Goal: Task Accomplishment & Management: Manage account settings

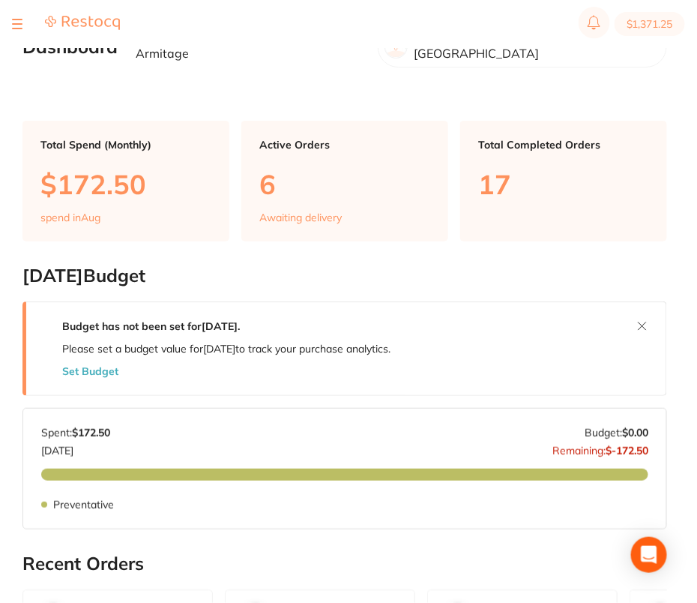
click at [13, 21] on div at bounding box center [17, 24] width 10 height 18
click at [16, 23] on button at bounding box center [17, 23] width 10 height 1
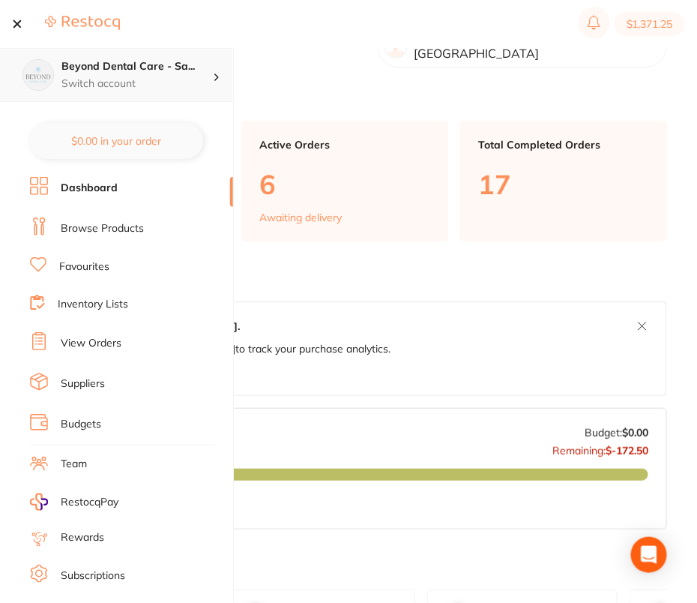
click at [202, 78] on p "Switch account" at bounding box center [136, 83] width 151 height 15
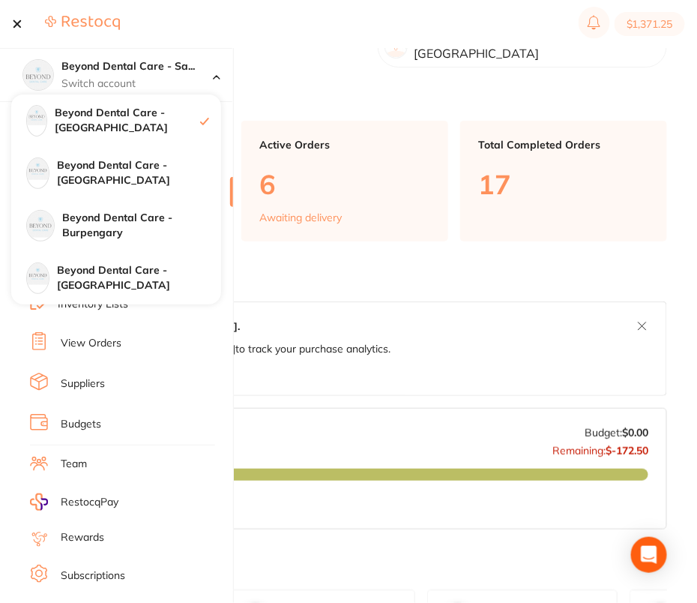
click at [555, 77] on main "Dashboard Welcome back, Sarah Armitage Beyond Dental Care - Sandstone Point Tot…" at bounding box center [359, 600] width 675 height 1201
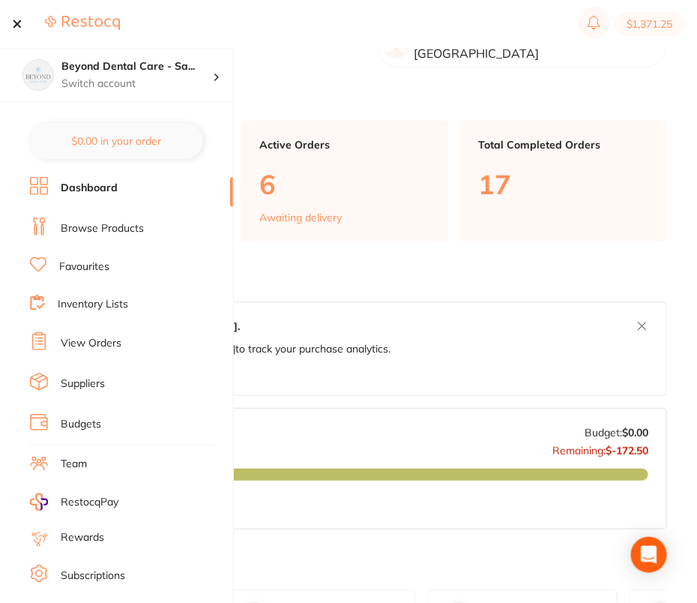
click at [77, 459] on link "Team" at bounding box center [74, 463] width 26 height 15
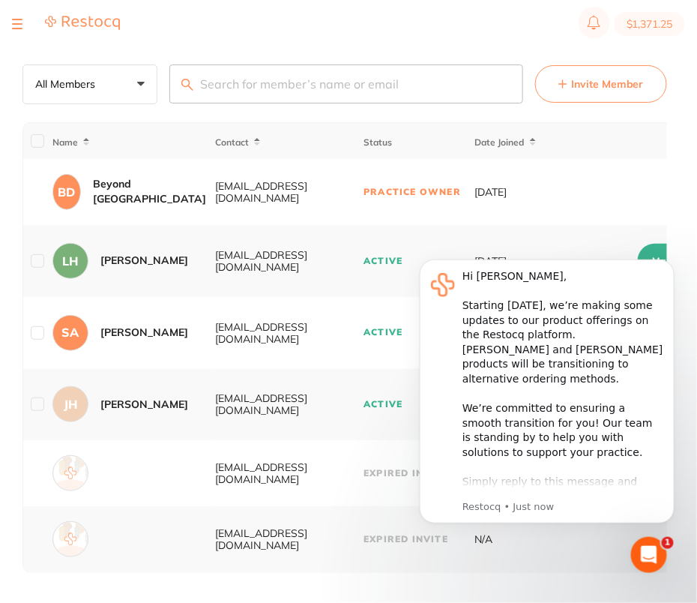
scroll to position [4, 0]
click at [666, 264] on icon "Dismiss notification" at bounding box center [670, 263] width 8 height 8
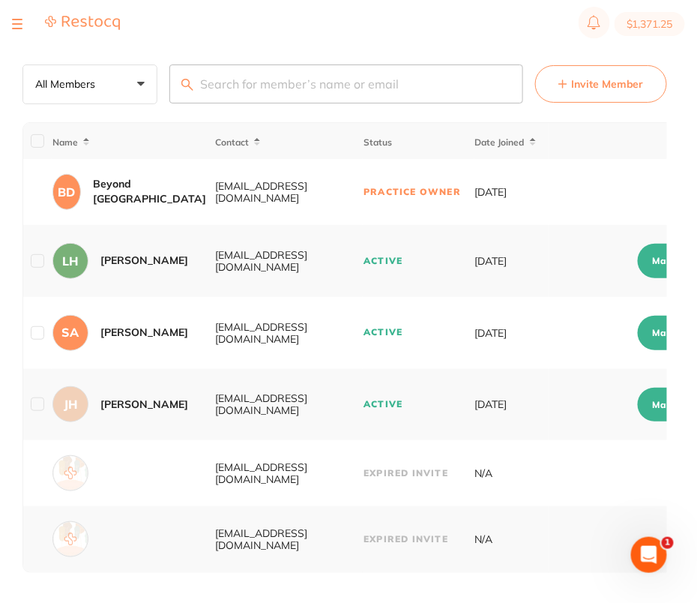
click at [450, 49] on main "Team All Members +0 All Members Active Pending Invite Expired Invite Invite Mem…" at bounding box center [359, 301] width 675 height 604
click at [313, 60] on main "Team All Members +0 All Members Active Pending Invite Expired Invite Invite Mem…" at bounding box center [359, 301] width 675 height 604
click at [20, 23] on button at bounding box center [17, 23] width 10 height 1
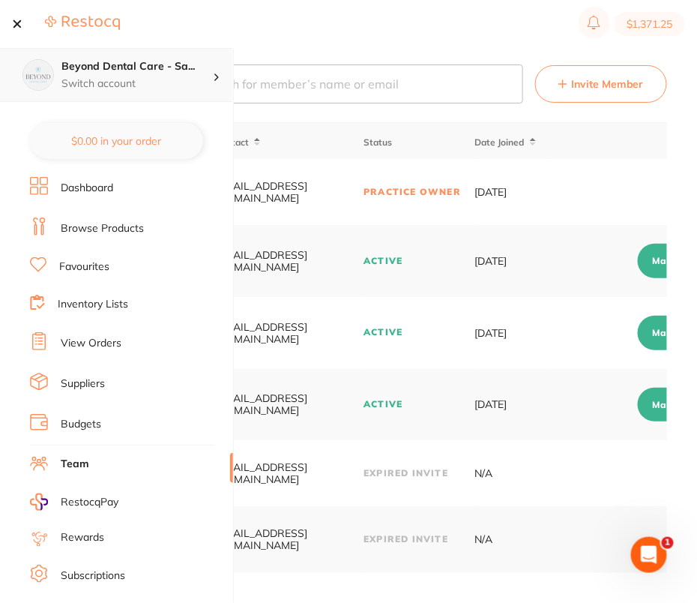
click at [193, 79] on p "Switch account" at bounding box center [136, 83] width 151 height 15
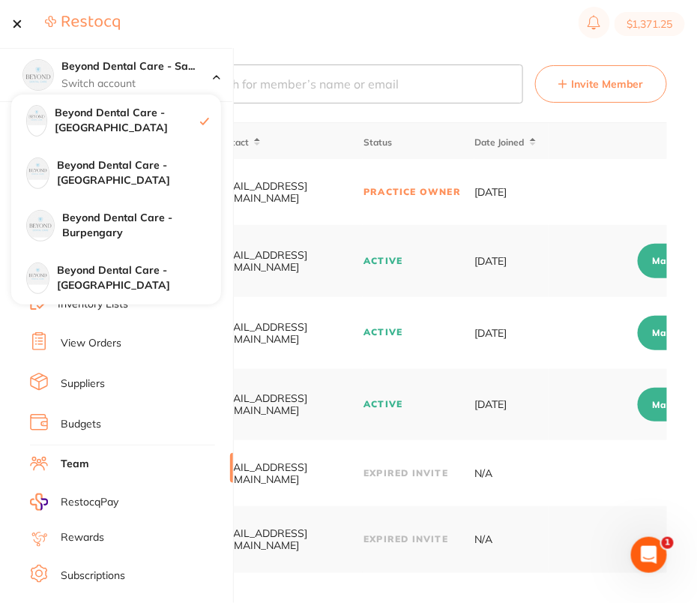
click at [413, 18] on section "$1,371.25" at bounding box center [348, 24] width 697 height 48
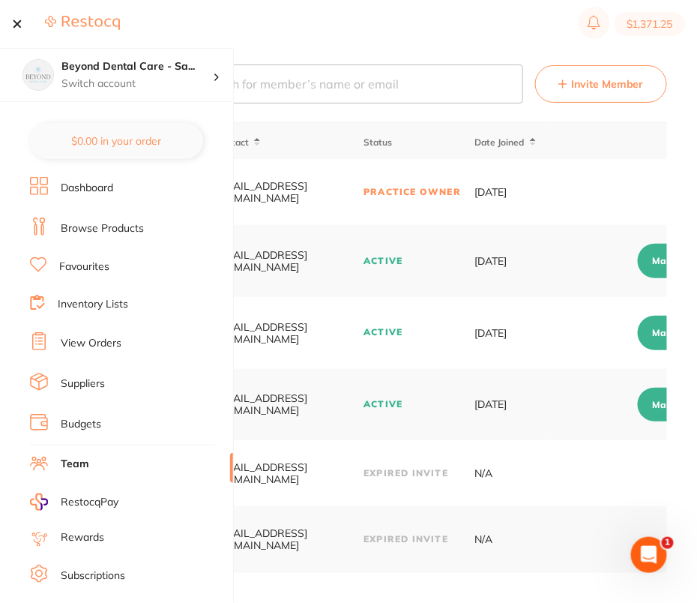
click at [378, 29] on section "$1,371.25" at bounding box center [348, 24] width 697 height 48
click at [127, 79] on p "Switch account" at bounding box center [136, 83] width 151 height 15
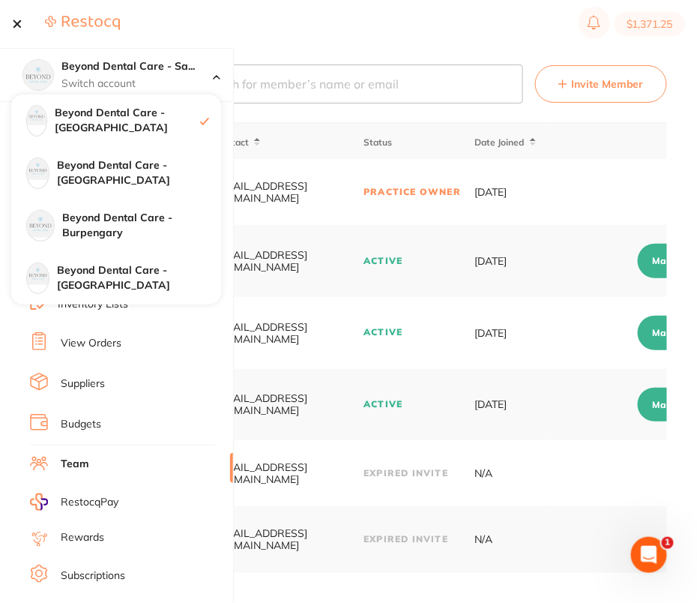
click at [364, 41] on section "$1,371.25" at bounding box center [348, 24] width 697 height 48
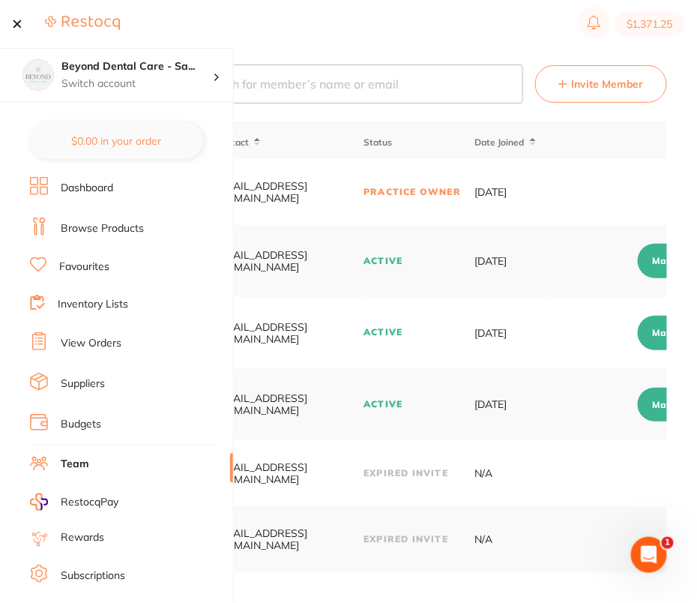
click at [364, 41] on section "$1,371.25" at bounding box center [348, 24] width 697 height 48
click at [134, 103] on section "Beyond Dental Care - Sa... Switch account Beyond Dental Care - Sandstone Point …" at bounding box center [117, 325] width 234 height 555
click at [169, 80] on p "Switch account" at bounding box center [136, 83] width 151 height 15
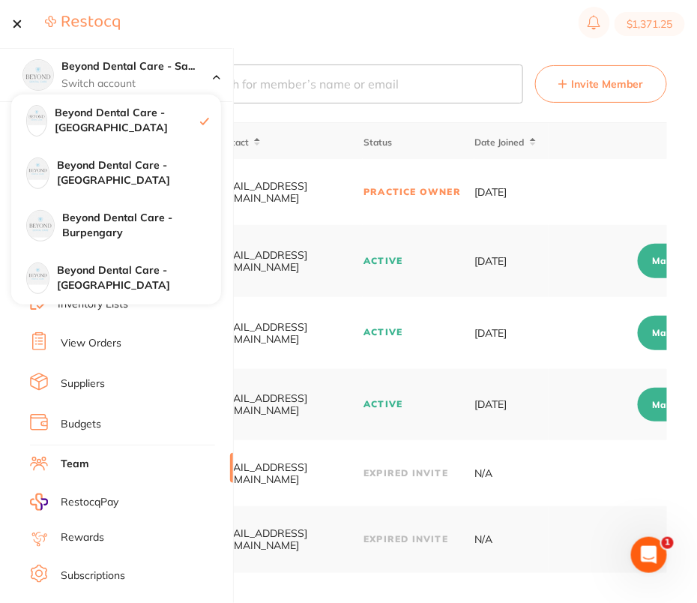
click at [370, 34] on section "$1,371.25" at bounding box center [348, 24] width 697 height 48
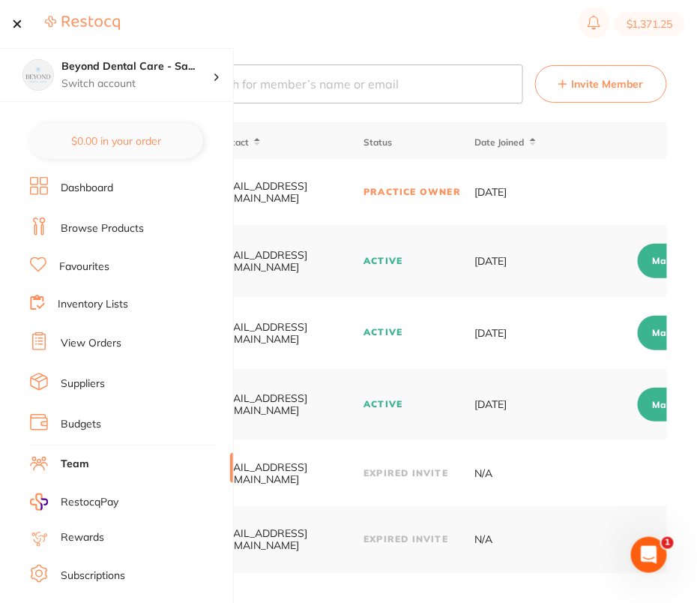
click at [586, 76] on span "Invite Member" at bounding box center [607, 83] width 73 height 15
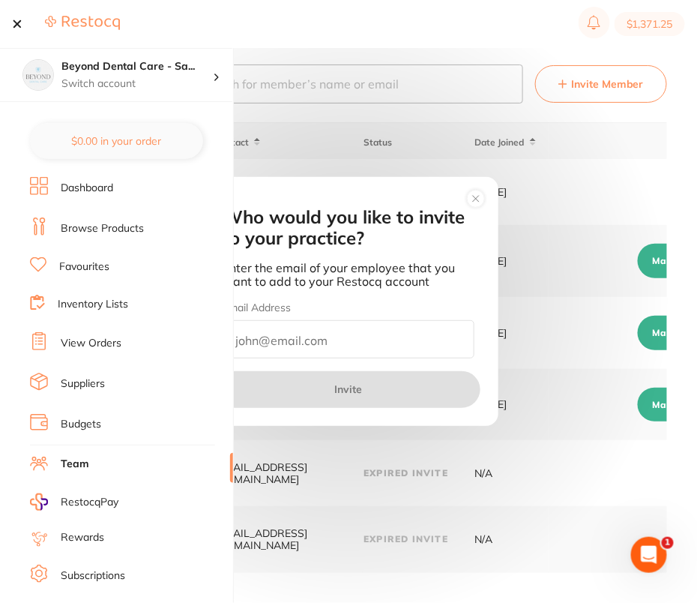
click at [16, 23] on button at bounding box center [17, 23] width 10 height 1
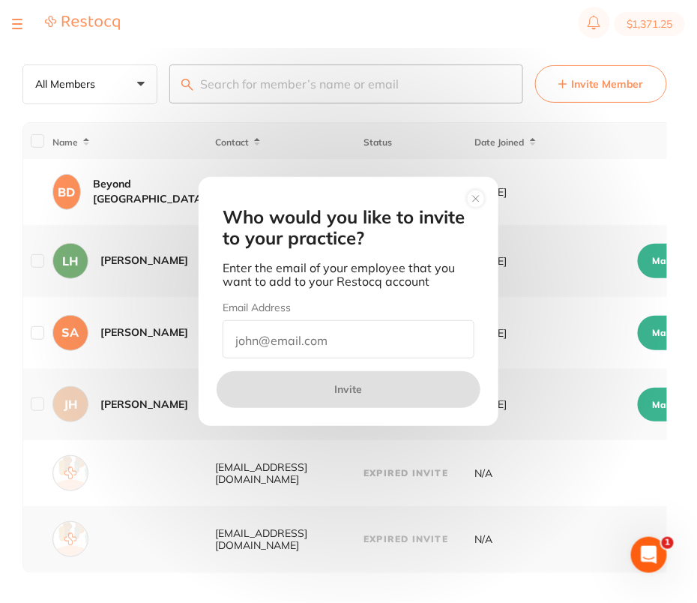
click at [381, 340] on input "email" at bounding box center [349, 339] width 252 height 38
paste input "- [ ] [EMAIL_ADDRESS][DOMAIN_NAME]"
click at [256, 331] on input "- [ ] [EMAIL_ADDRESS][DOMAIN_NAME]" at bounding box center [349, 339] width 252 height 38
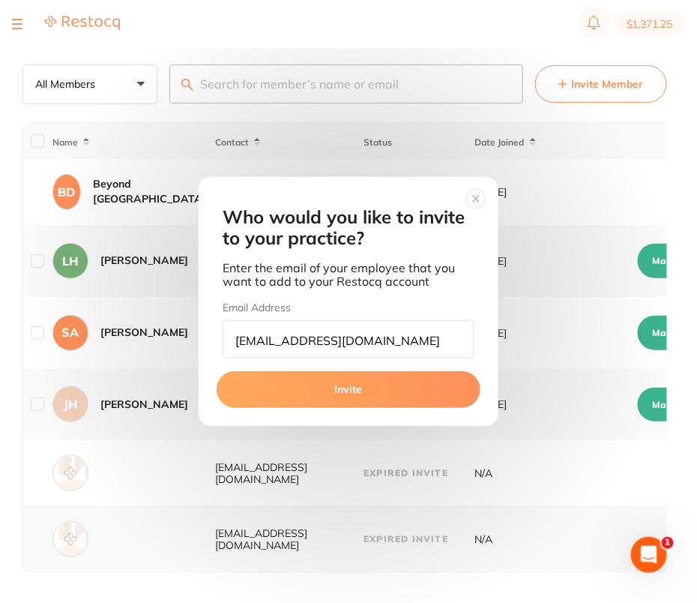
type input "[EMAIL_ADDRESS][DOMAIN_NAME]"
click at [340, 392] on button "Invite" at bounding box center [349, 389] width 264 height 36
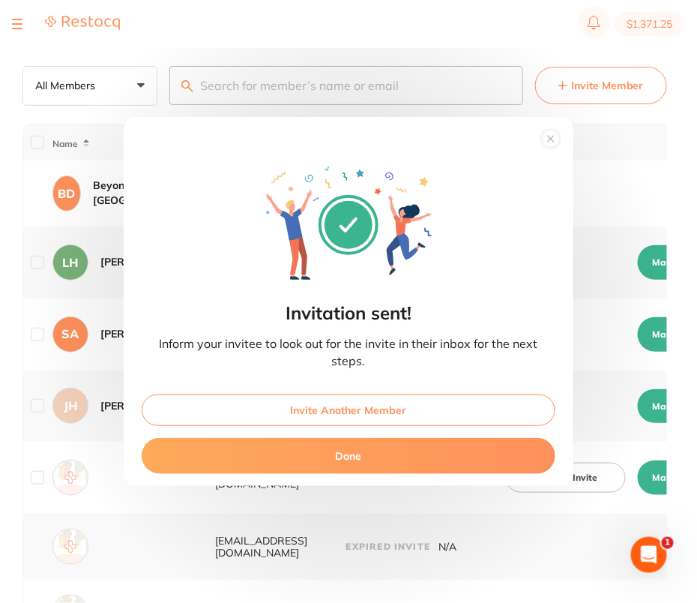
scroll to position [0, 0]
click at [411, 407] on button "Invite Another Member" at bounding box center [349, 409] width 414 height 31
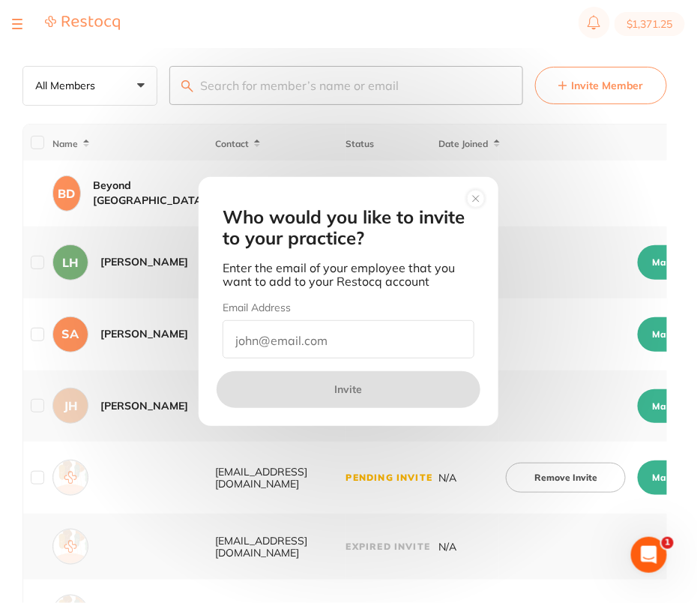
click at [342, 328] on input "email" at bounding box center [349, 339] width 252 height 38
paste input "- [ ] pmhmt@beyonddentalcare.com.au (Margot)"
drag, startPoint x: 256, startPoint y: 335, endPoint x: 170, endPoint y: 335, distance: 86.2
click at [170, 335] on div "Who would you like to invite to your practice? Enter the email of your employee…" at bounding box center [348, 301] width 697 height 603
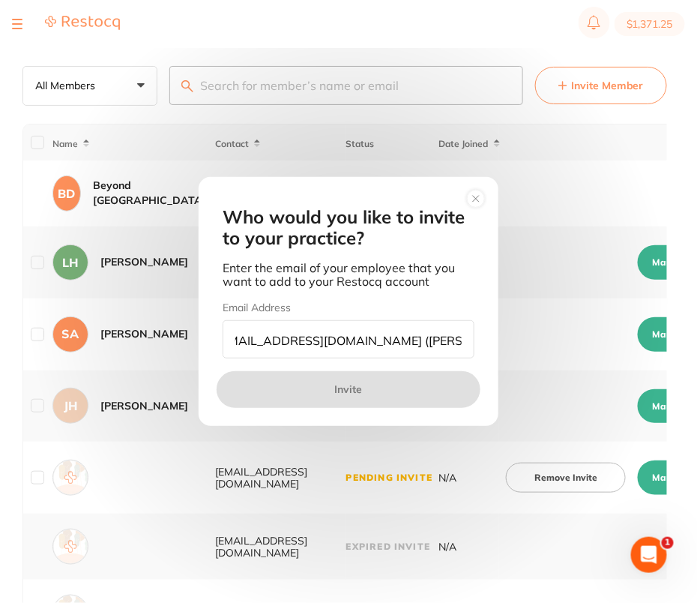
drag, startPoint x: 429, startPoint y: 333, endPoint x: 517, endPoint y: 343, distance: 88.3
click at [517, 343] on div "Who would you like to invite to your practice? Enter the email of your employee…" at bounding box center [348, 301] width 697 height 603
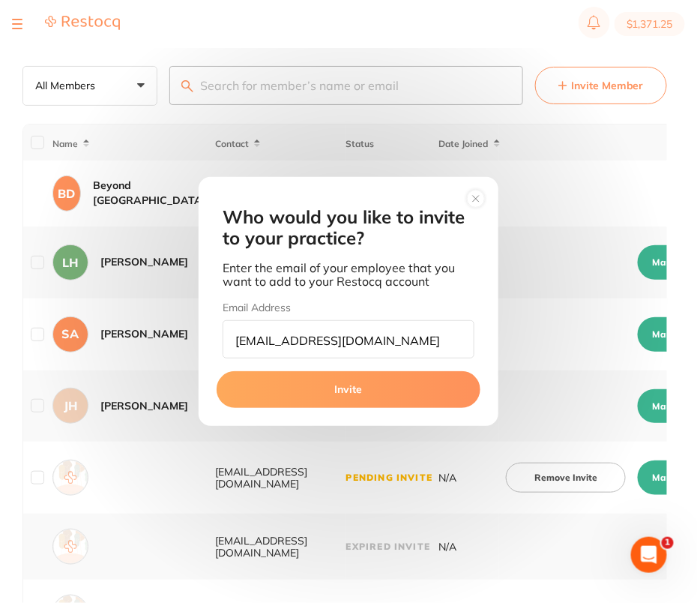
scroll to position [0, 0]
type input "[EMAIL_ADDRESS][DOMAIN_NAME]"
click at [365, 399] on button "Invite" at bounding box center [349, 389] width 264 height 36
click at [342, 385] on button "Invite" at bounding box center [349, 389] width 264 height 36
click at [350, 396] on button "Invite" at bounding box center [349, 389] width 264 height 36
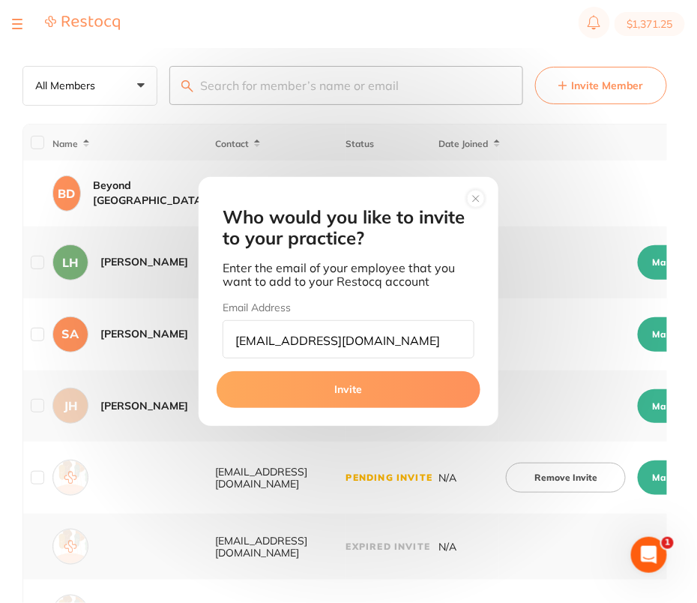
click at [350, 379] on button "Invite" at bounding box center [349, 389] width 264 height 36
click at [474, 197] on icon at bounding box center [476, 199] width 6 height 6
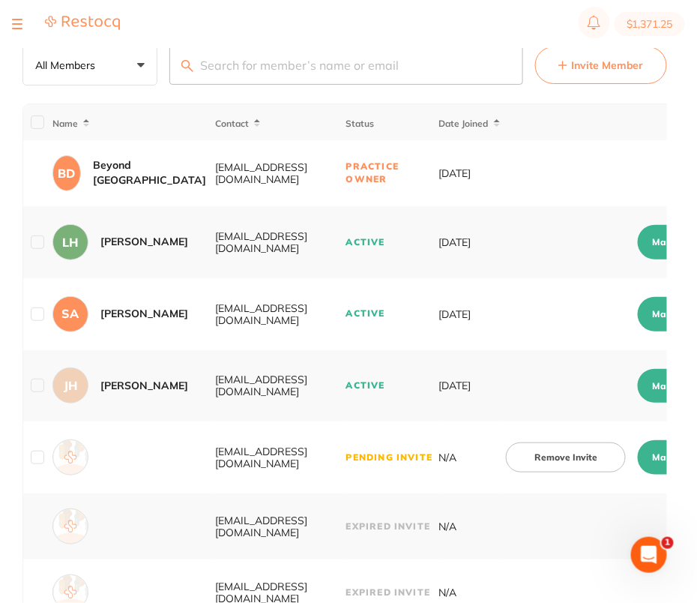
scroll to position [34, 0]
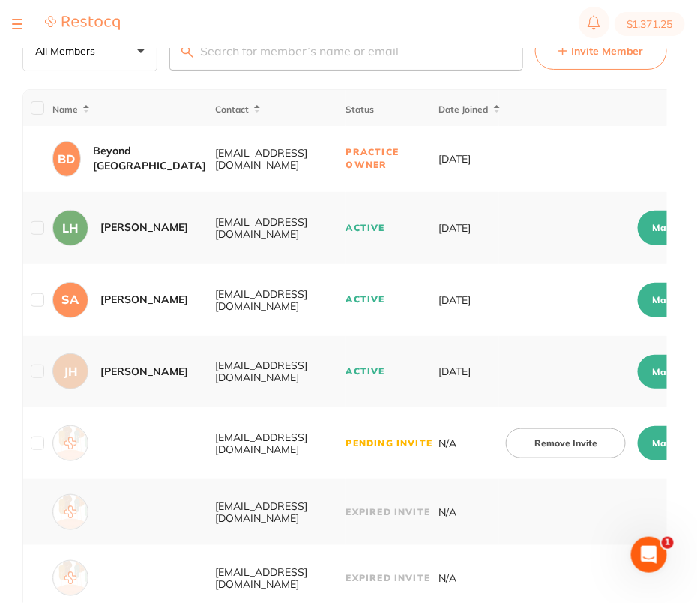
click at [654, 444] on button "Manage Permissions" at bounding box center [698, 443] width 120 height 34
checkbox input "true"
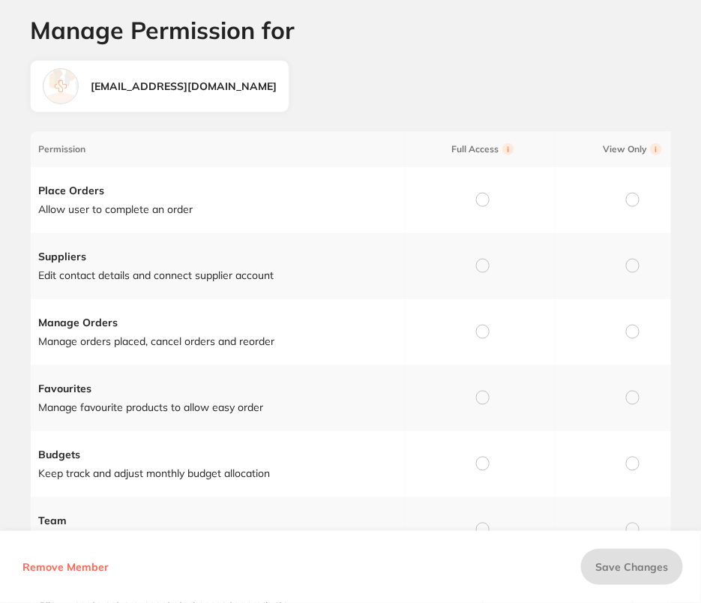
scroll to position [58, 0]
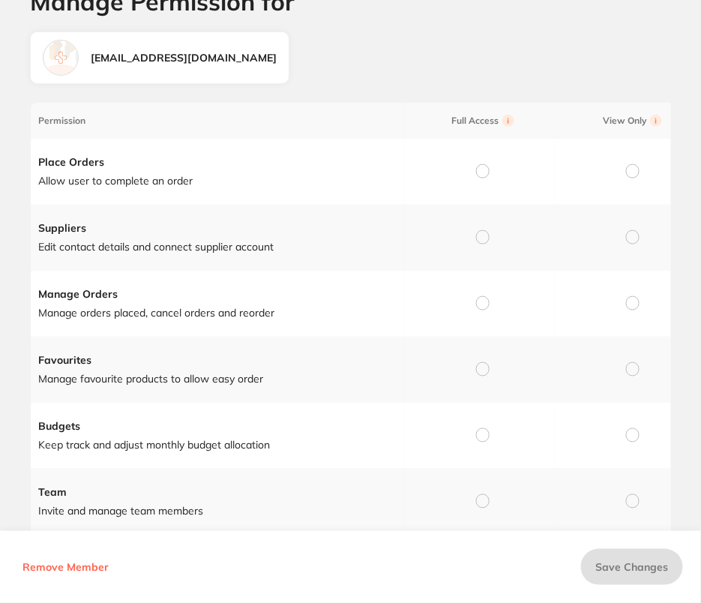
click at [483, 166] on input "radio" at bounding box center [482, 170] width 13 height 13
radio input "true"
radio input "false"
drag, startPoint x: 480, startPoint y: 226, endPoint x: 483, endPoint y: 239, distance: 13.8
click at [480, 226] on td at bounding box center [480, 238] width 150 height 66
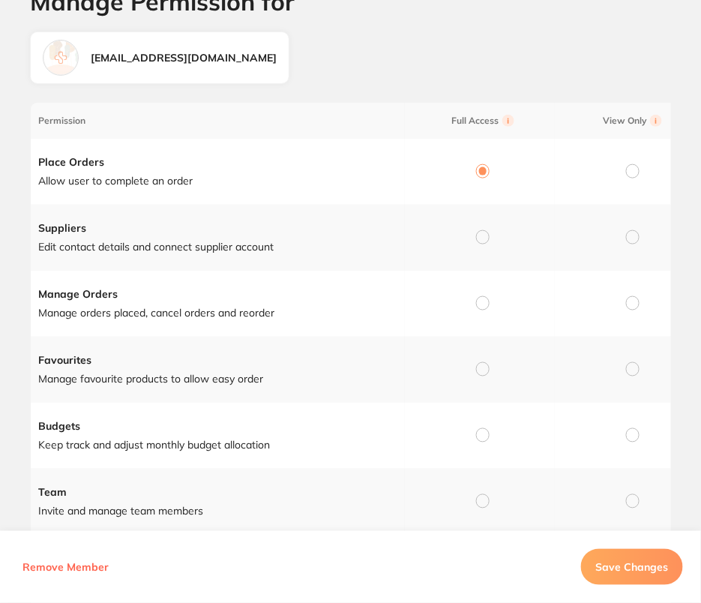
click at [484, 242] on div at bounding box center [482, 237] width 13 height 13
click at [485, 237] on input "radio" at bounding box center [482, 236] width 13 height 13
radio input "true"
radio input "false"
click at [486, 304] on input "radio" at bounding box center [482, 302] width 13 height 13
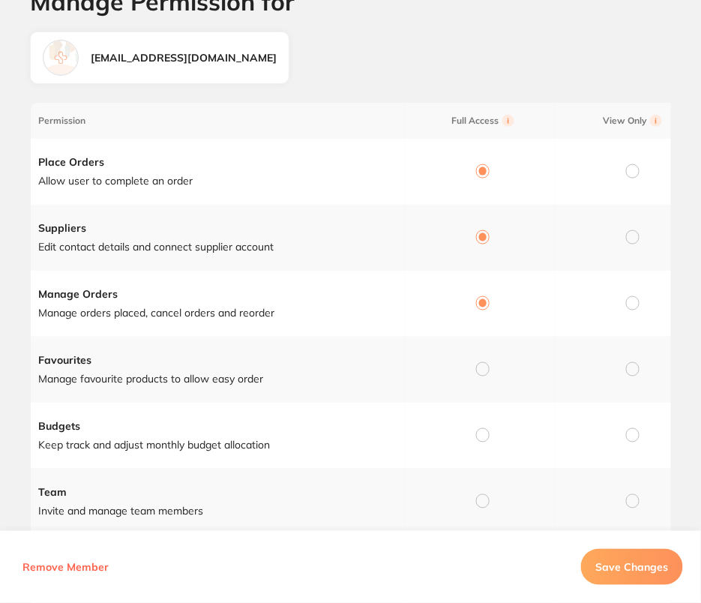
radio input "true"
radio input "false"
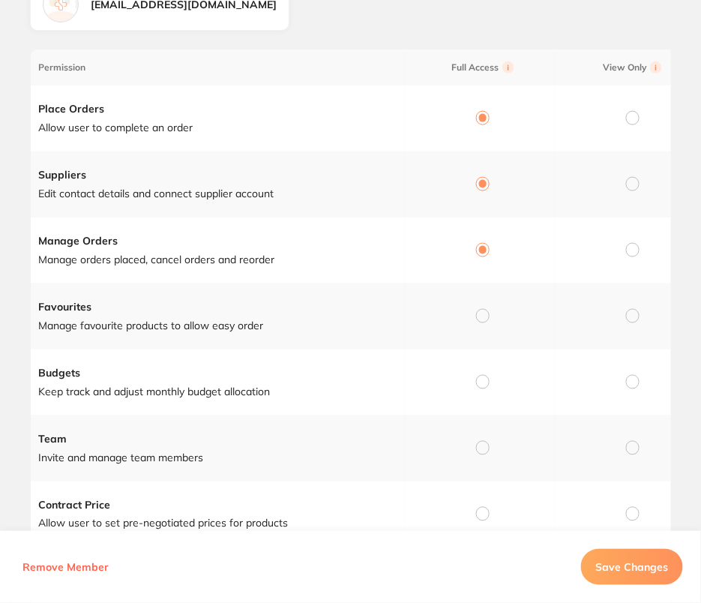
scroll to position [330, 0]
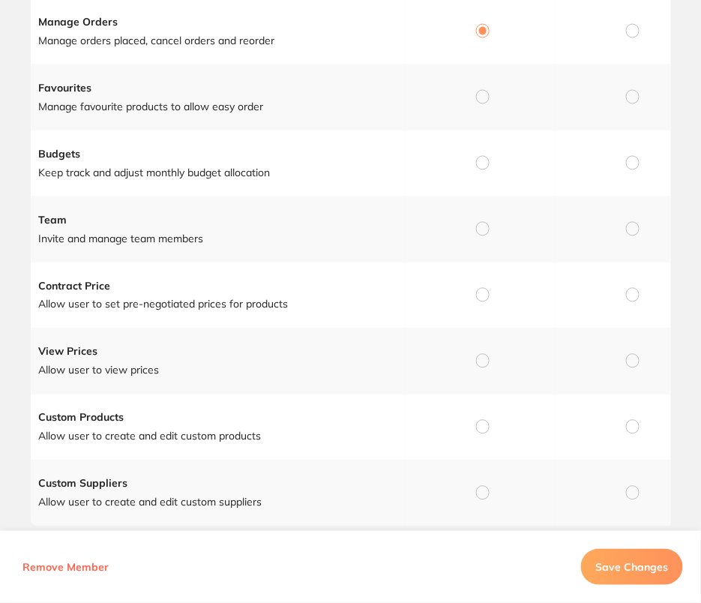
click at [484, 91] on input "radio" at bounding box center [482, 96] width 13 height 13
radio input "true"
radio input "false"
click at [483, 158] on input "radio" at bounding box center [482, 162] width 13 height 13
radio input "true"
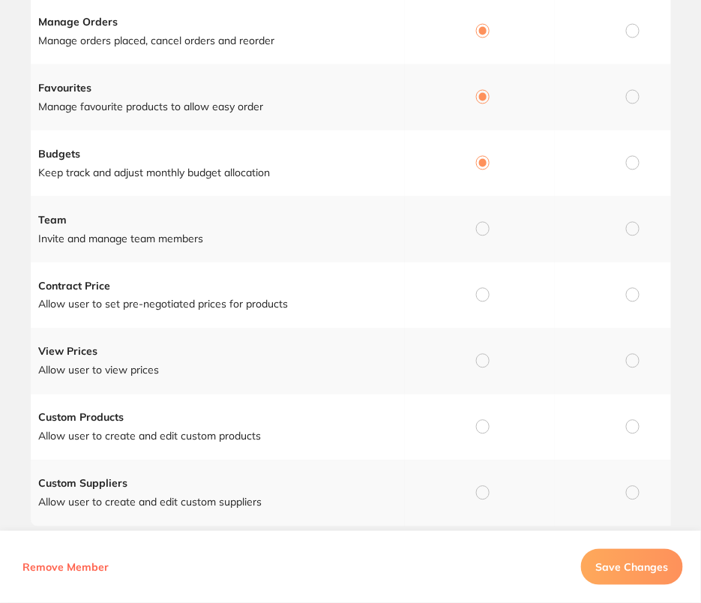
radio input "false"
click at [480, 224] on input "radio" at bounding box center [482, 228] width 13 height 13
radio input "true"
radio input "false"
drag, startPoint x: 483, startPoint y: 295, endPoint x: 501, endPoint y: 374, distance: 80.7
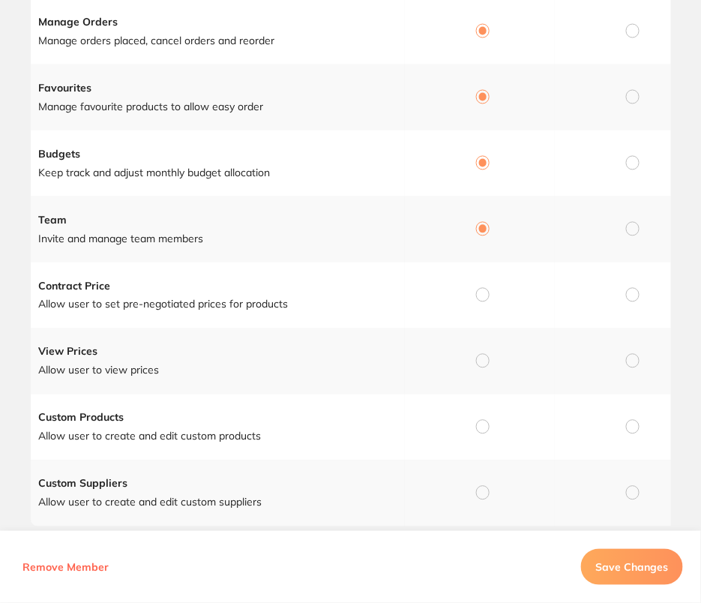
click at [484, 295] on input "radio" at bounding box center [482, 294] width 13 height 13
radio input "true"
radio input "false"
click at [486, 364] on input "radio" at bounding box center [482, 360] width 13 height 13
radio input "true"
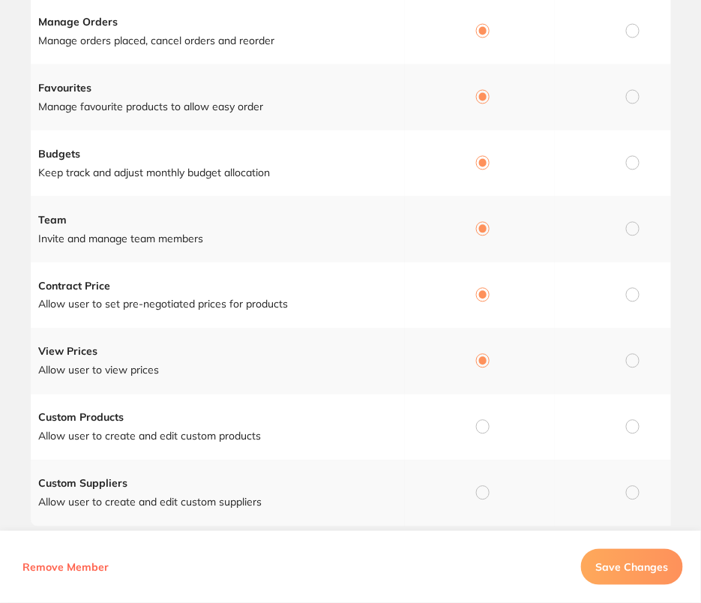
radio input "false"
click at [488, 422] on input "radio" at bounding box center [482, 426] width 13 height 13
radio input "true"
radio input "false"
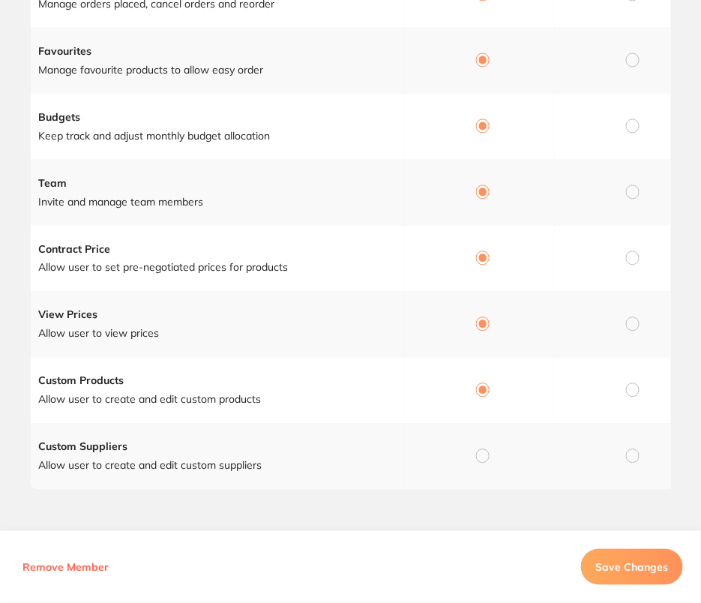
scroll to position [369, 0]
click at [487, 455] on input "radio" at bounding box center [482, 455] width 13 height 13
radio input "true"
radio input "false"
click at [607, 556] on button "Save Changes" at bounding box center [632, 567] width 102 height 36
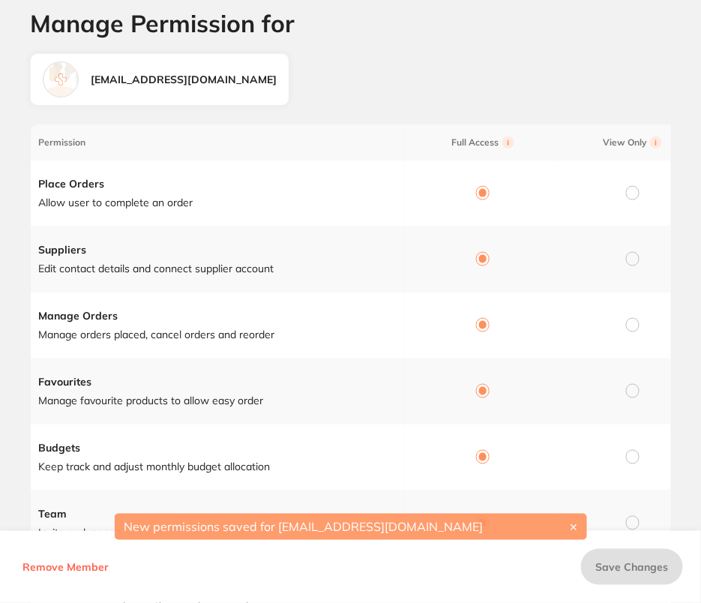
scroll to position [0, 0]
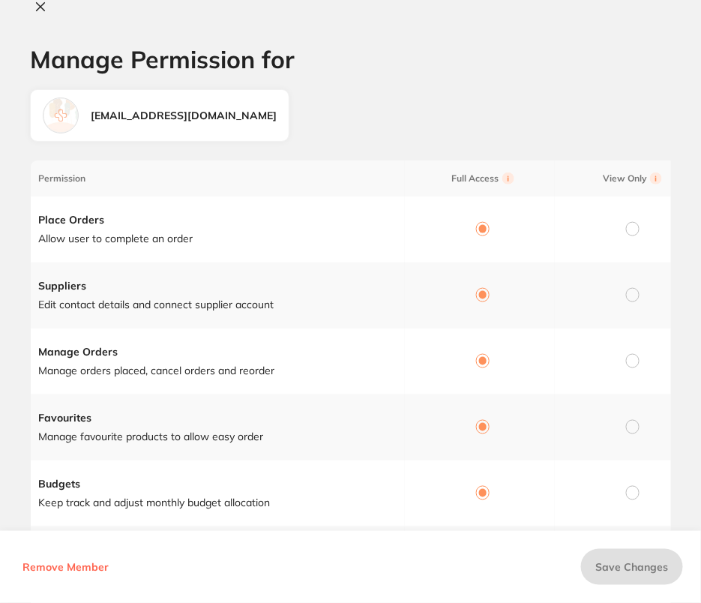
click at [37, 4] on icon at bounding box center [41, 7] width 8 height 8
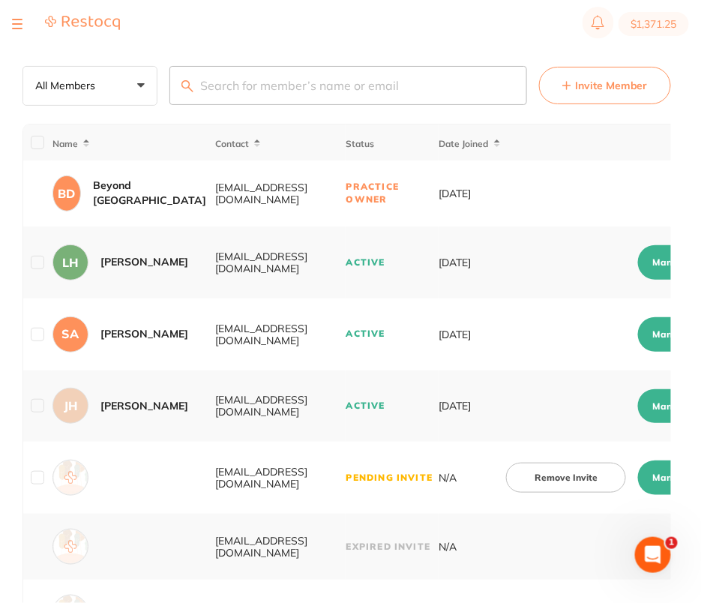
checkbox input "false"
click at [576, 94] on button "Invite Member" at bounding box center [601, 85] width 132 height 37
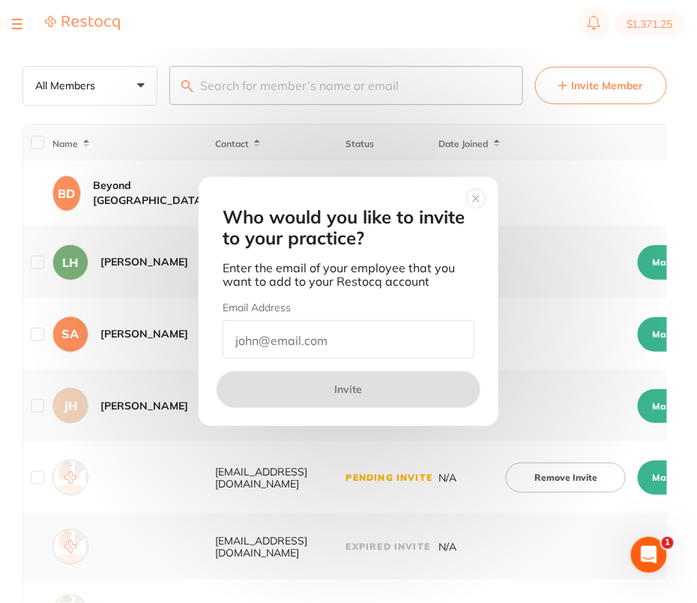
click at [376, 343] on input "email" at bounding box center [349, 339] width 252 height 38
paste input "[EMAIL_ADDRESS][DOMAIN_NAME]"
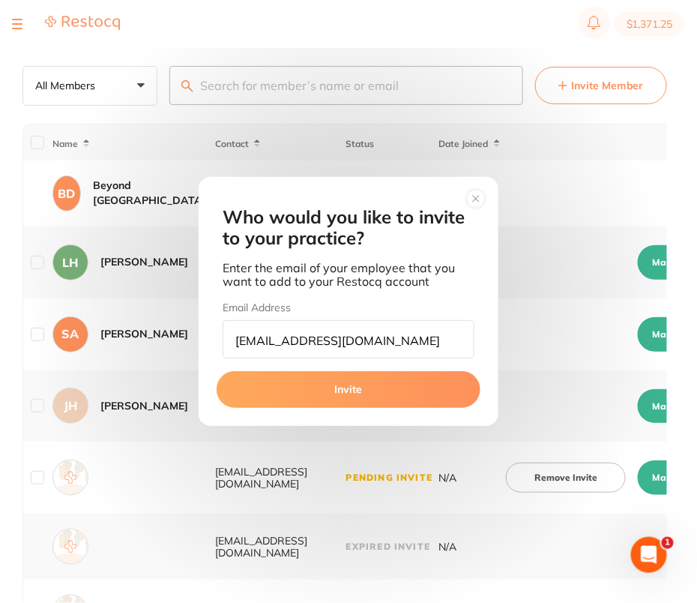
type input "[EMAIL_ADDRESS][DOMAIN_NAME]"
click at [373, 393] on button "Invite" at bounding box center [349, 389] width 264 height 36
click at [333, 392] on button "Invite" at bounding box center [349, 389] width 264 height 36
click at [347, 389] on button "Invite" at bounding box center [349, 389] width 264 height 36
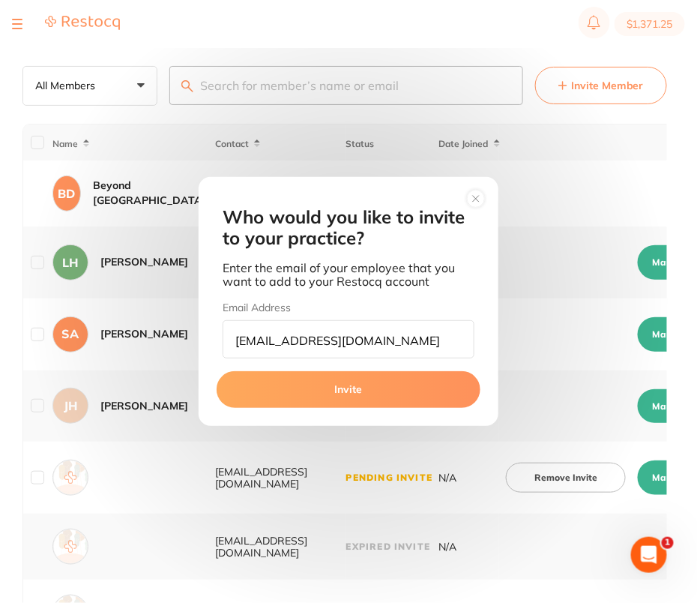
click at [347, 388] on button "Invite" at bounding box center [349, 389] width 264 height 36
click at [474, 201] on circle at bounding box center [476, 198] width 17 height 17
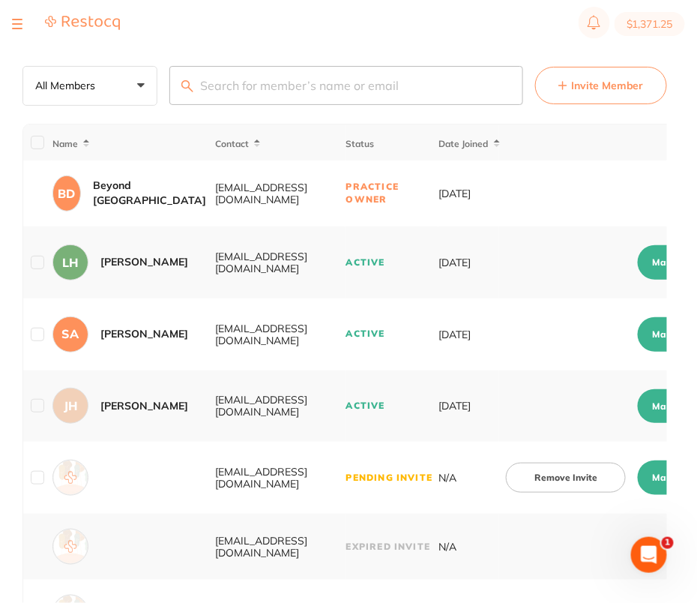
click at [18, 25] on div at bounding box center [17, 24] width 10 height 18
click at [12, 25] on button at bounding box center [17, 23] width 10 height 1
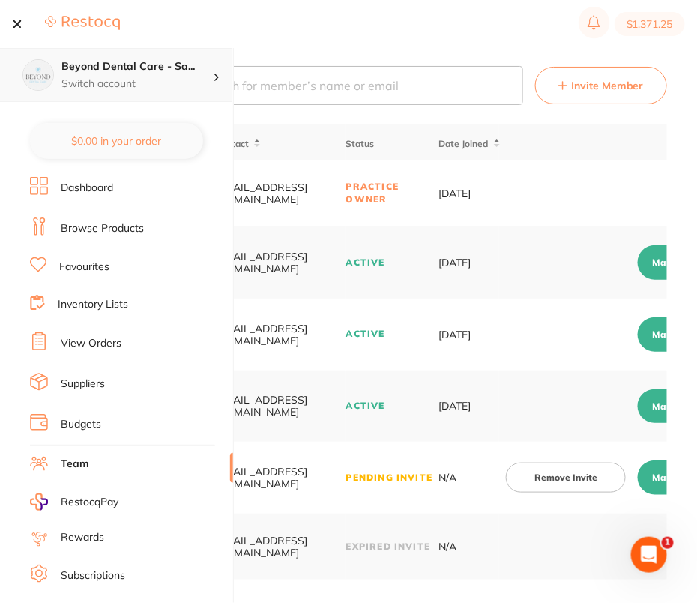
click at [204, 79] on p "Switch account" at bounding box center [136, 83] width 151 height 15
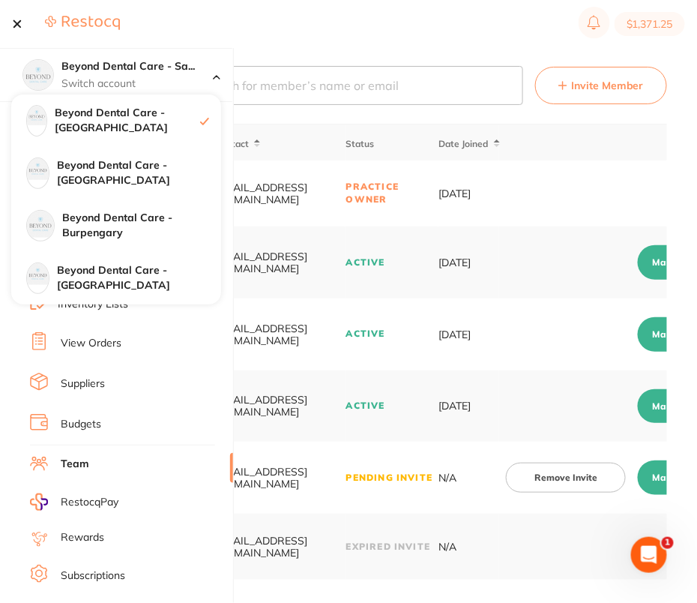
click at [403, 39] on section "$1,371.25" at bounding box center [348, 24] width 697 height 48
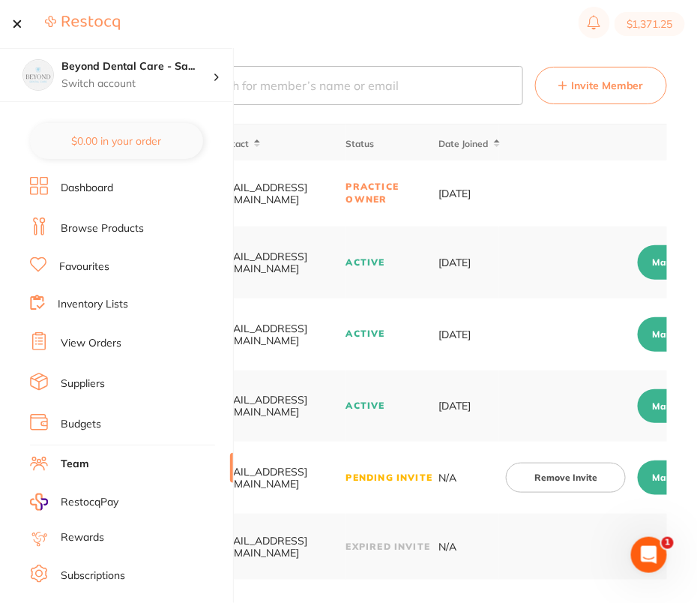
click at [19, 24] on button at bounding box center [17, 23] width 10 height 1
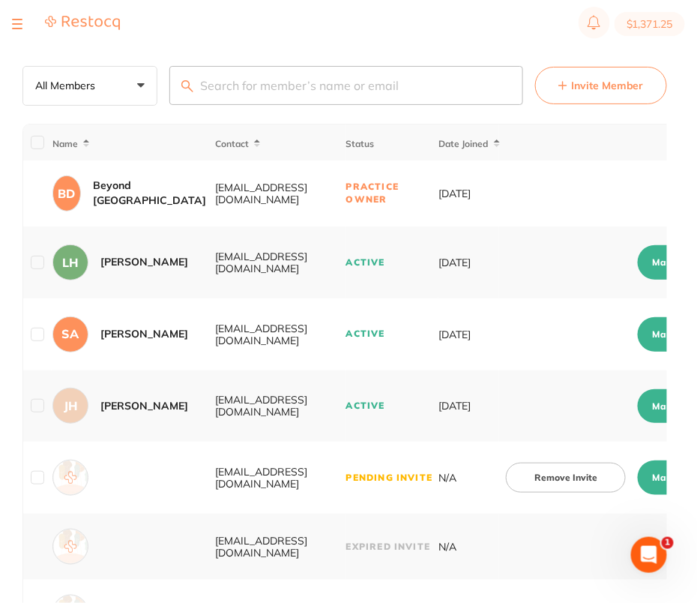
click at [578, 76] on button "Invite Member" at bounding box center [601, 85] width 132 height 37
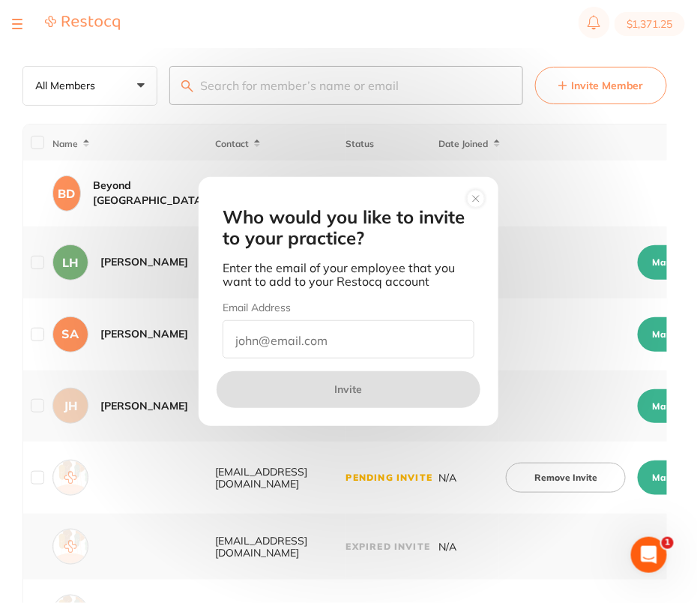
click at [475, 201] on circle at bounding box center [476, 198] width 17 height 17
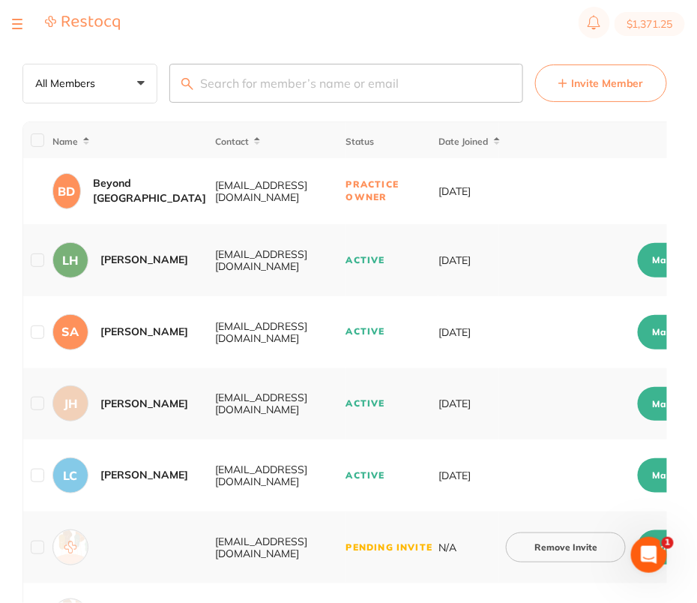
scroll to position [3, 0]
click at [16, 26] on div at bounding box center [17, 24] width 10 height 18
click at [16, 22] on div at bounding box center [17, 24] width 10 height 18
click at [18, 25] on div at bounding box center [17, 24] width 10 height 18
click at [14, 25] on div at bounding box center [17, 24] width 10 height 18
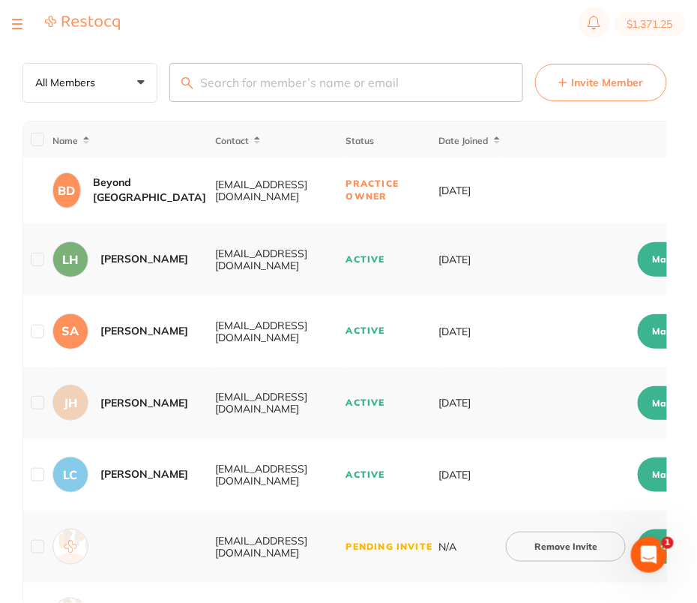
click at [13, 25] on button at bounding box center [17, 23] width 10 height 1
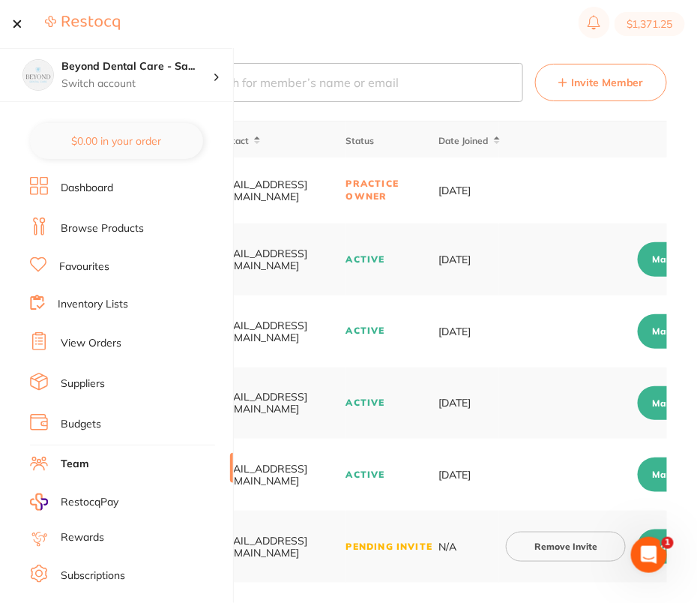
click at [450, 29] on section "$1,371.25" at bounding box center [348, 24] width 697 height 48
click at [12, 25] on div at bounding box center [17, 24] width 10 height 18
click at [19, 24] on button at bounding box center [17, 23] width 10 height 1
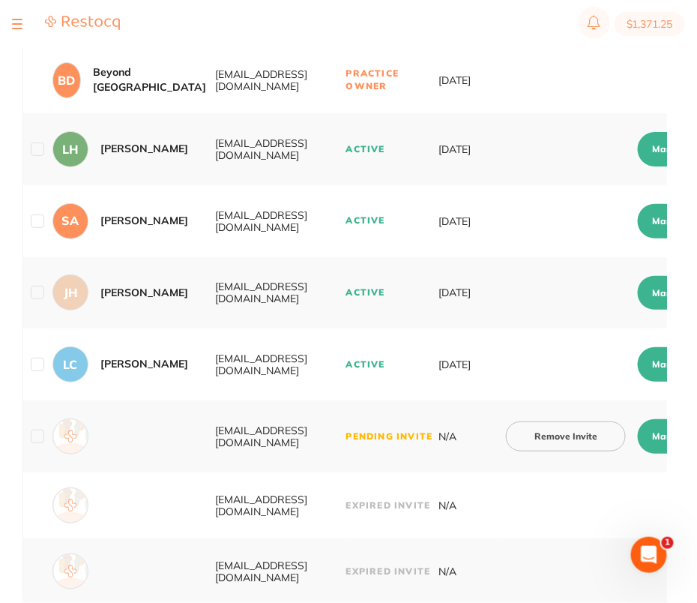
scroll to position [0, 0]
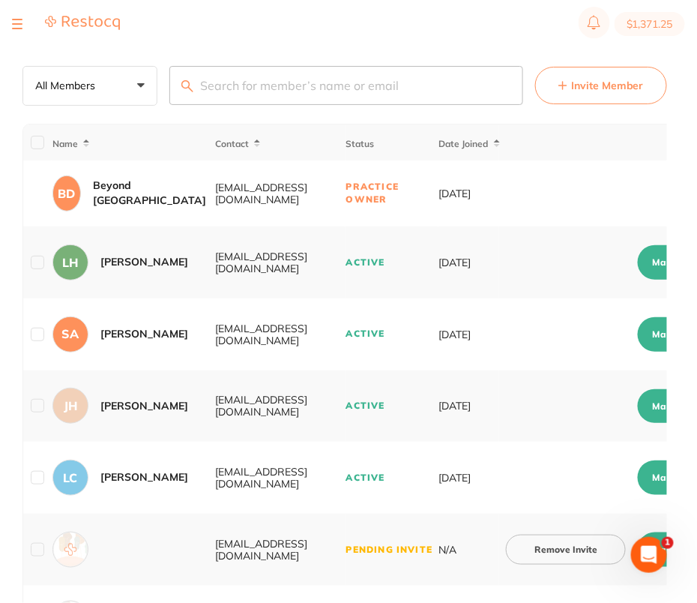
click at [571, 85] on button "Invite Member" at bounding box center [601, 85] width 132 height 37
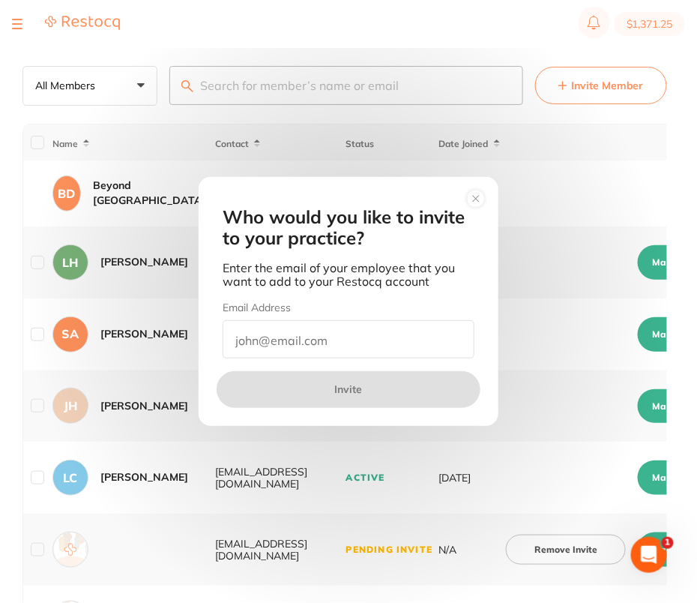
click at [315, 342] on input "email" at bounding box center [349, 339] width 252 height 38
paste input "sspordering@beyonddentalcare.com.au"
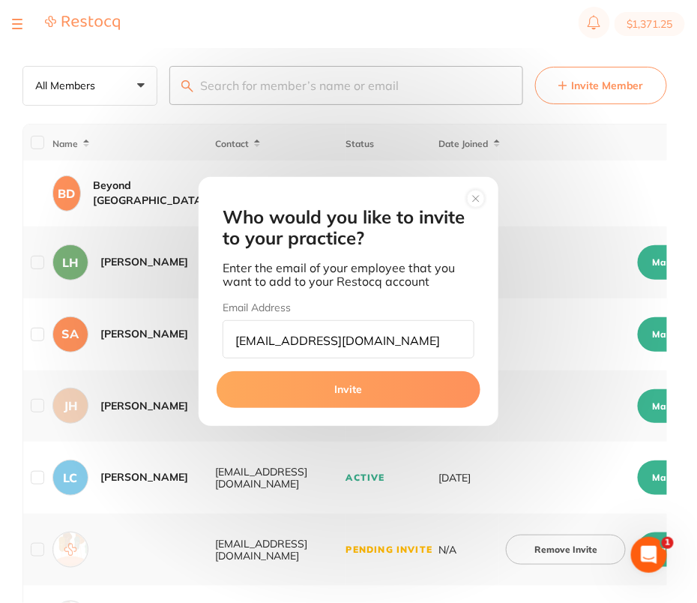
type input "sspordering@beyonddentalcare.com.au"
click at [325, 393] on button "Invite" at bounding box center [349, 389] width 264 height 36
click at [373, 392] on button "Invite" at bounding box center [349, 389] width 264 height 36
click at [338, 390] on button "Invite" at bounding box center [349, 389] width 264 height 36
click at [339, 389] on button "Invite" at bounding box center [349, 389] width 264 height 36
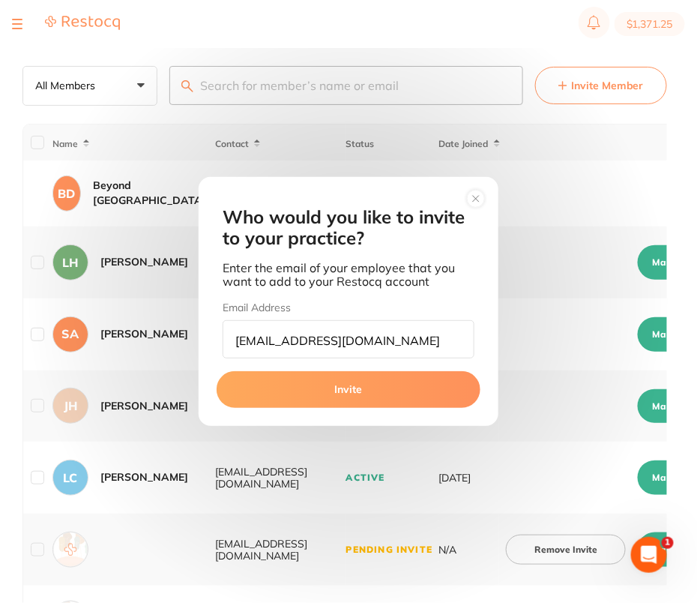
click at [339, 389] on button "Invite" at bounding box center [349, 389] width 264 height 36
click at [476, 198] on circle at bounding box center [476, 198] width 17 height 17
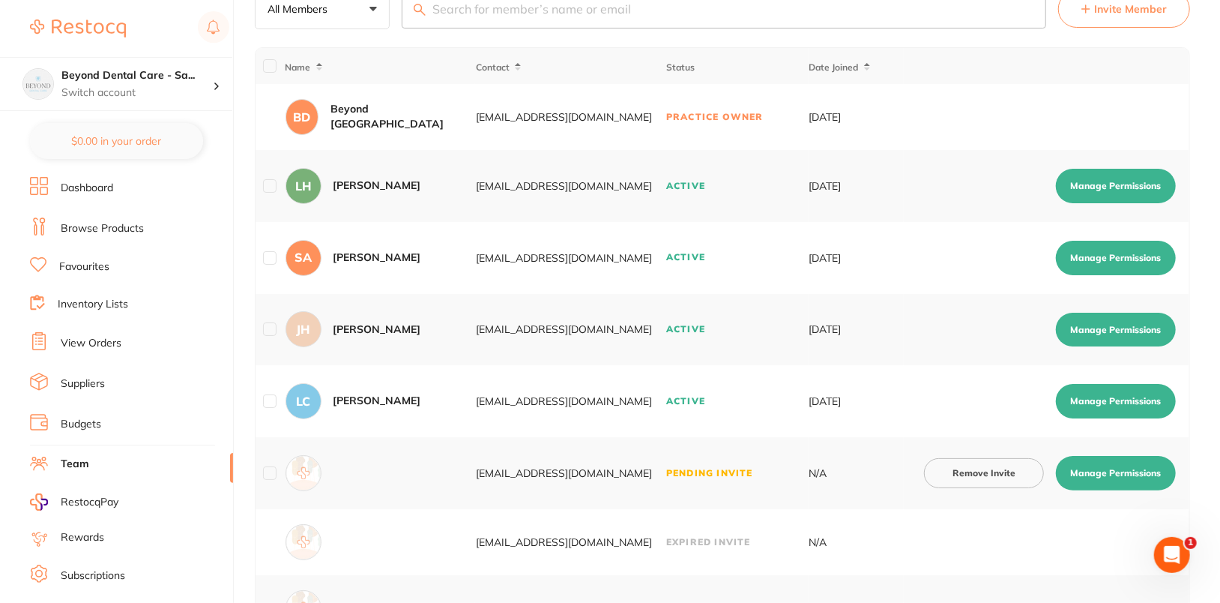
scroll to position [143, 0]
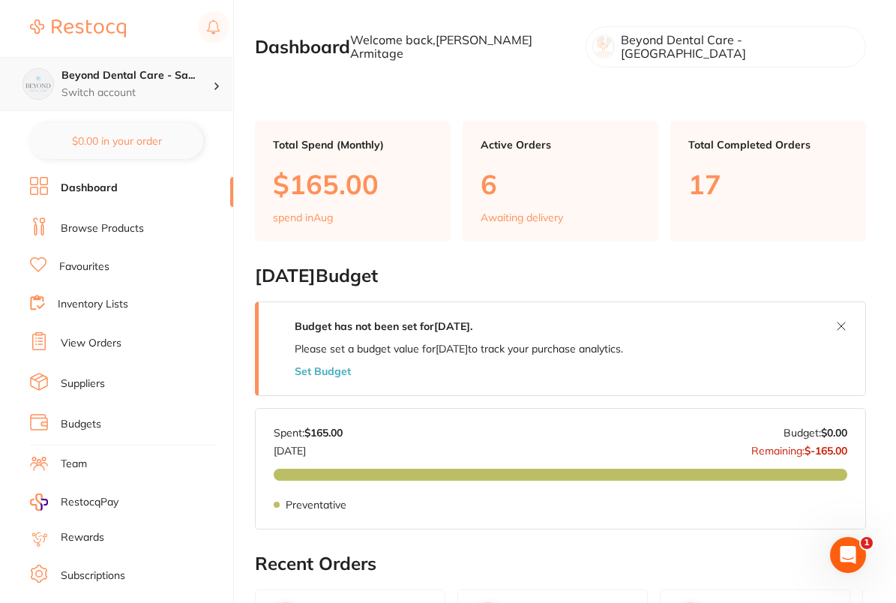
click at [143, 83] on div "Beyond Dental Care - Sa... Switch account" at bounding box center [136, 83] width 151 height 31
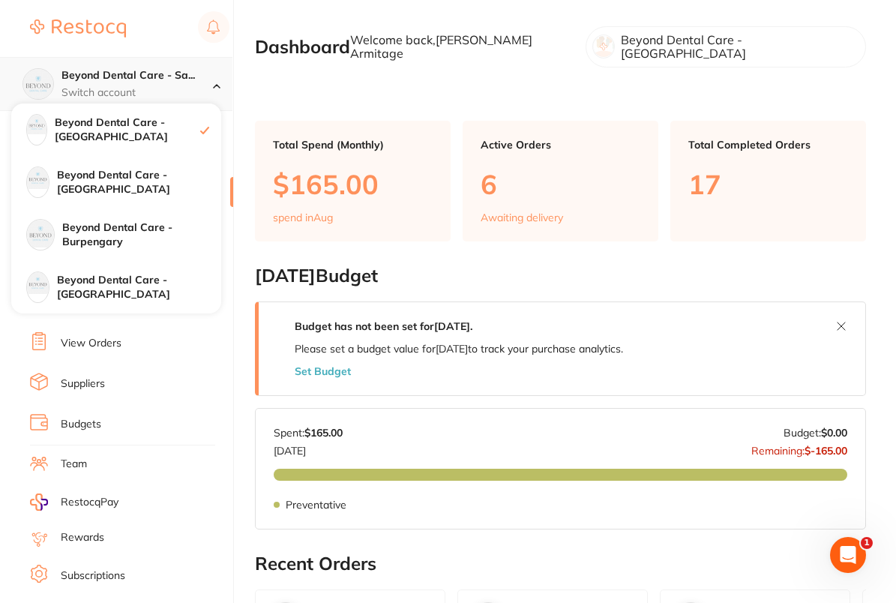
click at [154, 76] on h4 "Beyond Dental Care - Sa..." at bounding box center [136, 75] width 151 height 15
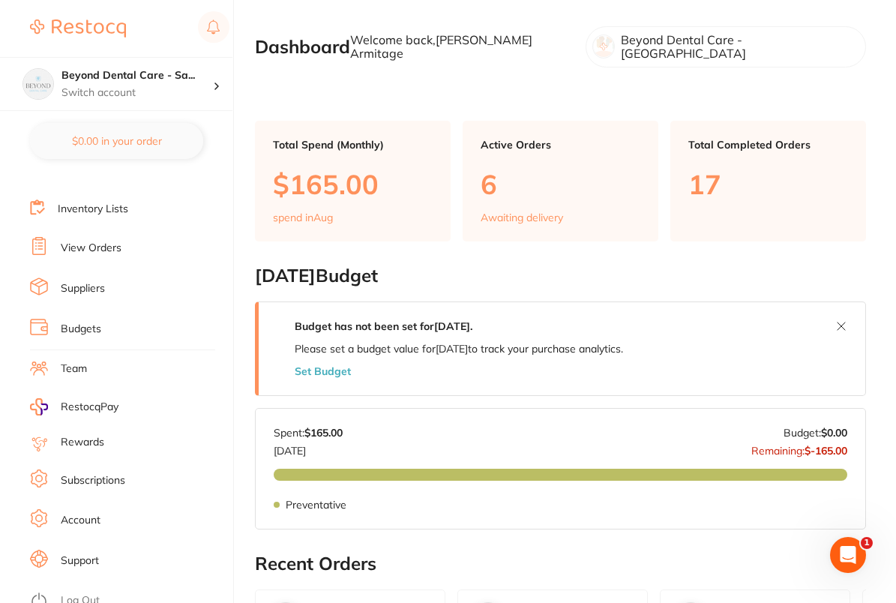
scroll to position [96, 0]
click at [83, 366] on link "Team" at bounding box center [74, 368] width 26 height 15
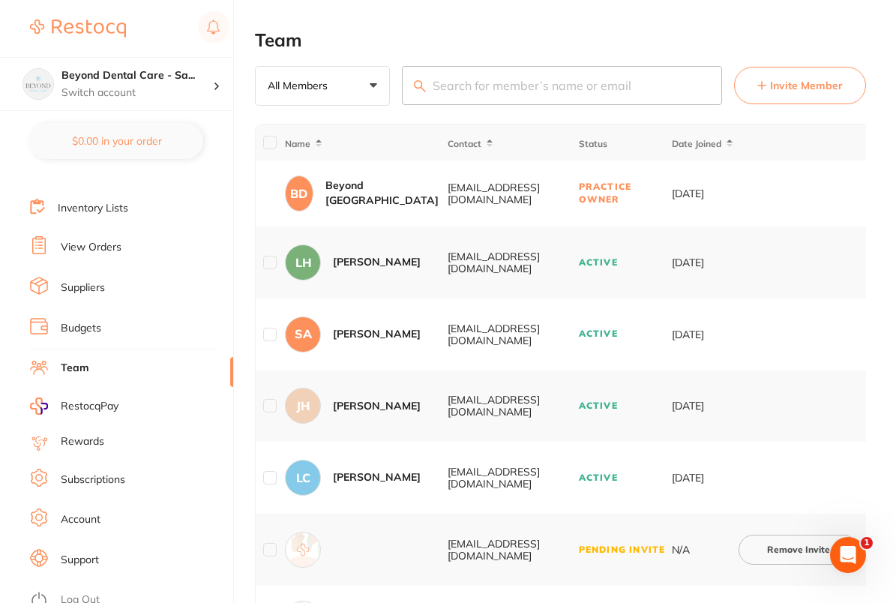
click at [803, 80] on span "Invite Member" at bounding box center [806, 85] width 73 height 15
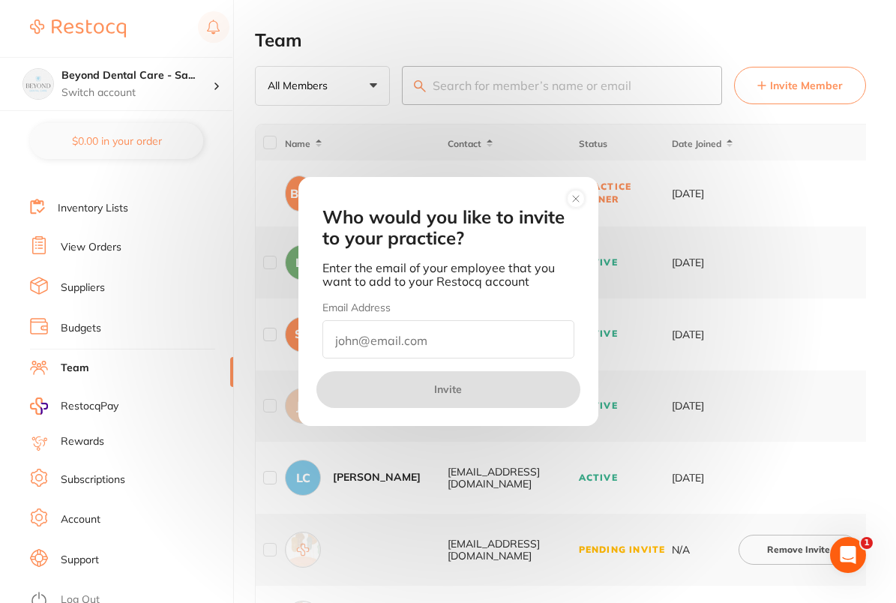
click at [414, 334] on input "email" at bounding box center [448, 339] width 252 height 38
paste input "pmbpg@beyonddentalcare.com.au"
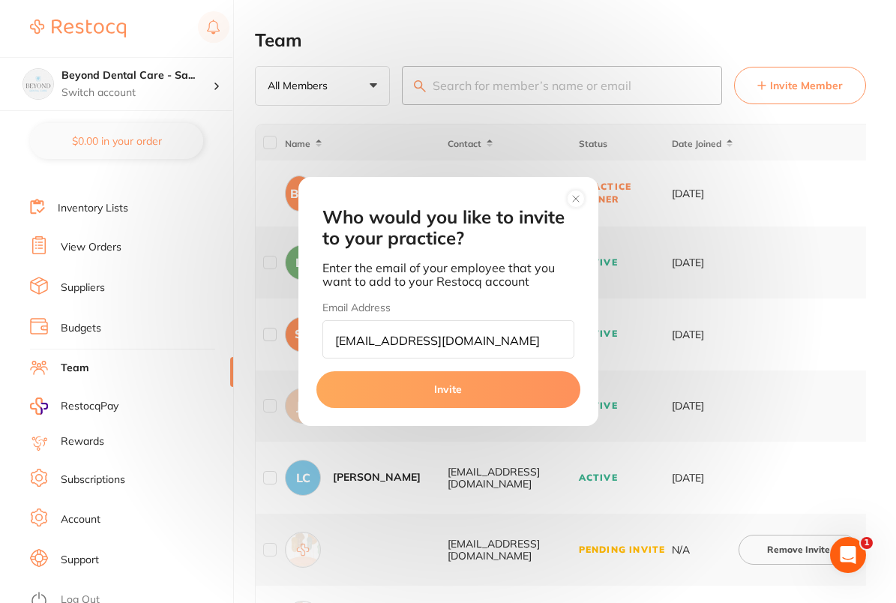
type input "pmbpg@beyonddentalcare.com.au"
click at [423, 397] on button "Invite" at bounding box center [448, 389] width 264 height 36
click at [458, 385] on button "Invite" at bounding box center [448, 389] width 264 height 36
click at [450, 389] on button "Invite" at bounding box center [448, 389] width 264 height 36
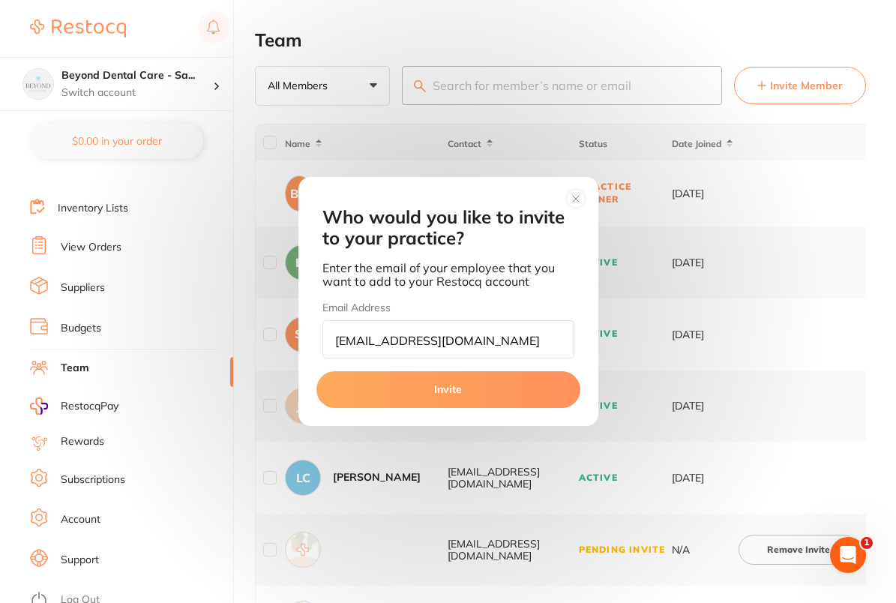
click at [450, 389] on button "Invite" at bounding box center [448, 389] width 264 height 36
click at [582, 196] on circle at bounding box center [575, 198] width 17 height 17
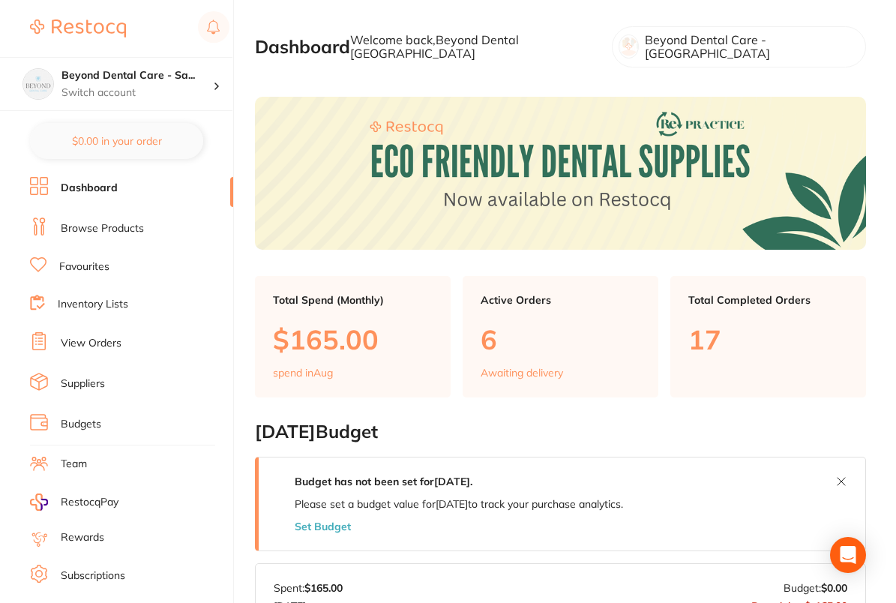
click at [82, 458] on link "Team" at bounding box center [74, 463] width 26 height 15
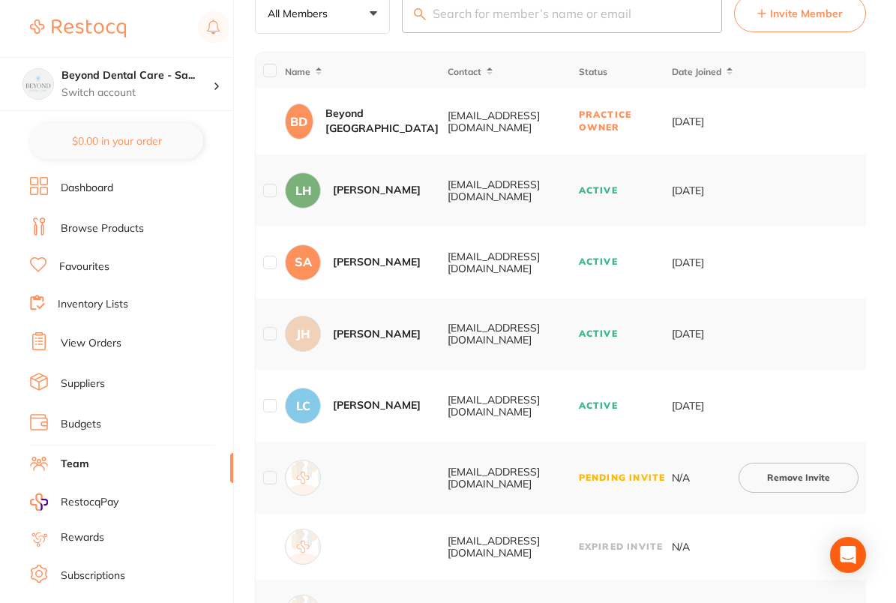
scroll to position [11, 0]
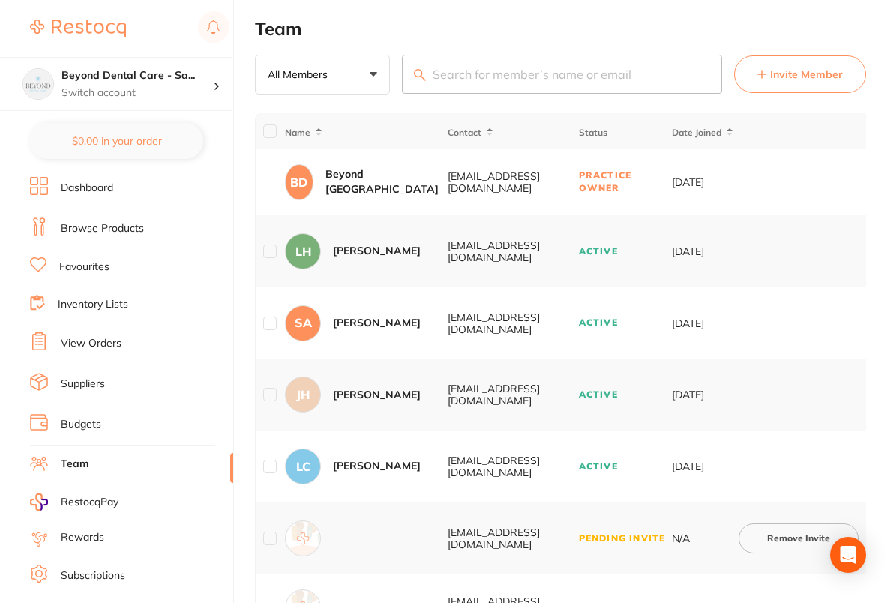
click at [788, 65] on button "Invite Member" at bounding box center [800, 73] width 132 height 37
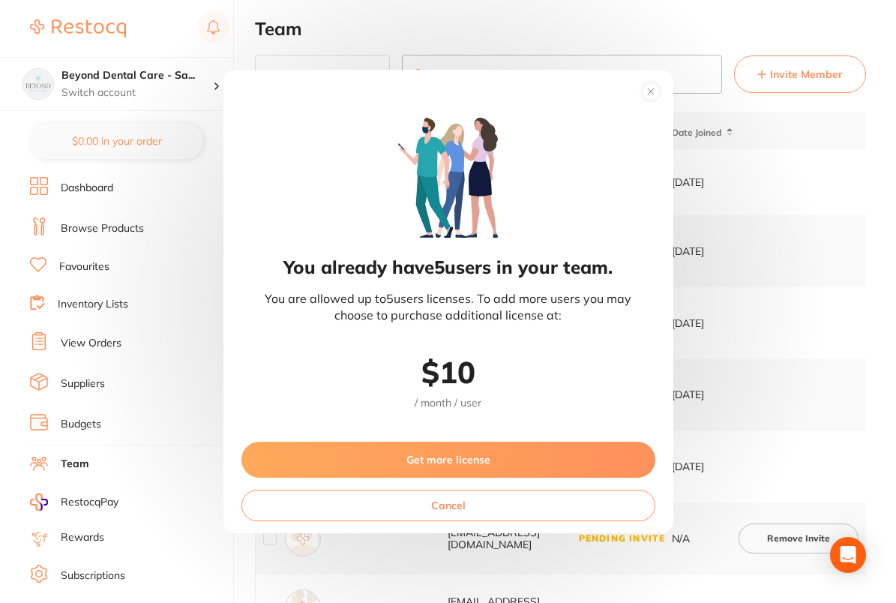
click at [459, 459] on button "Get more license" at bounding box center [448, 459] width 414 height 36
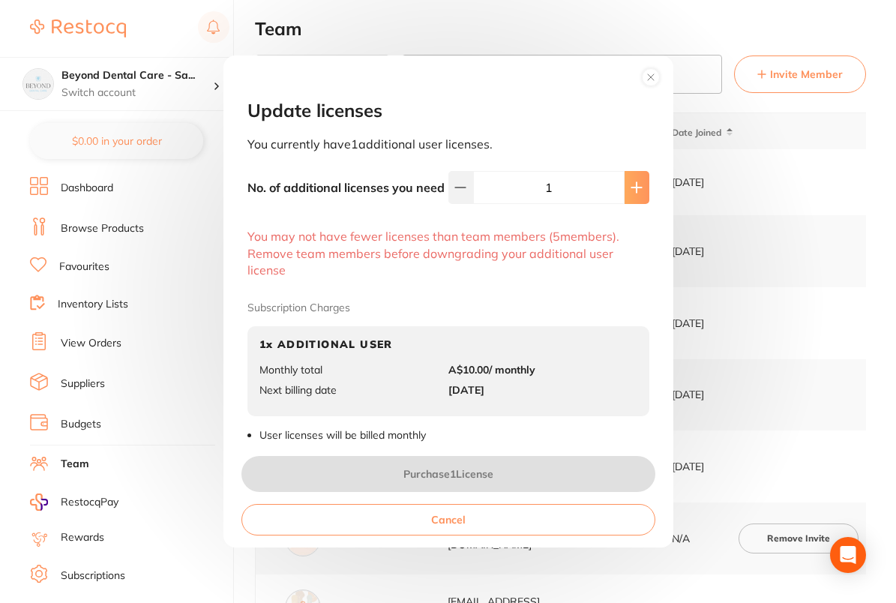
click at [636, 188] on icon at bounding box center [636, 187] width 12 height 12
type input "2"
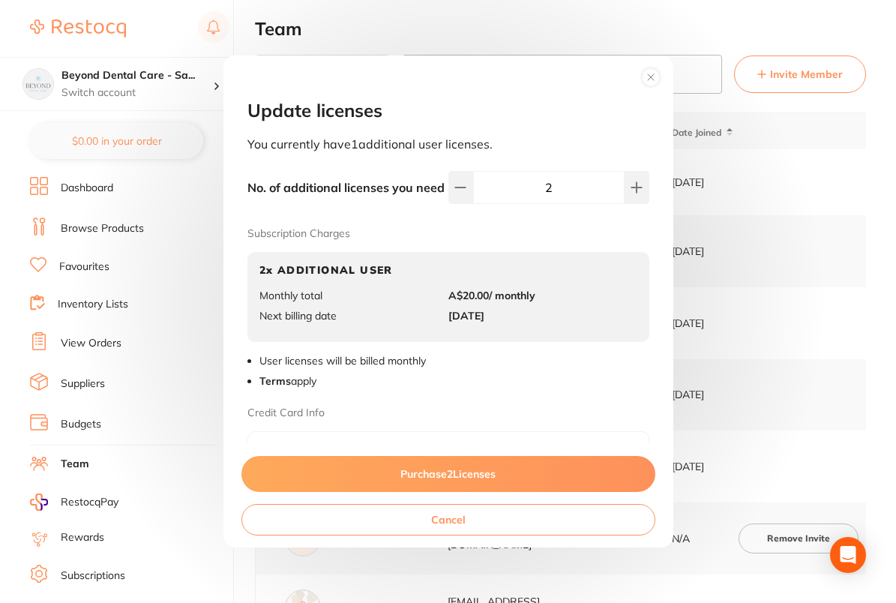
click at [462, 477] on button "Purchase 2 License s" at bounding box center [448, 474] width 414 height 36
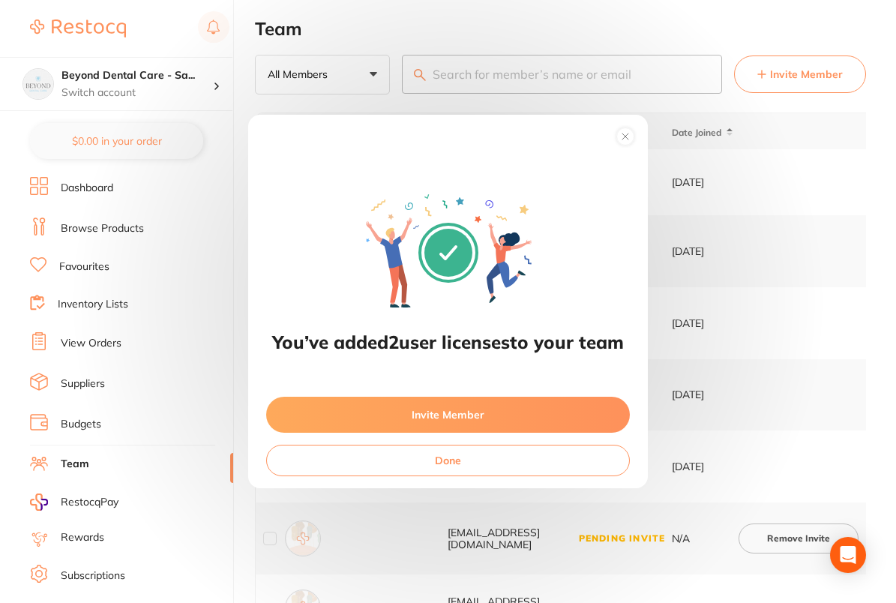
click at [464, 409] on button "Invite Member" at bounding box center [448, 414] width 364 height 36
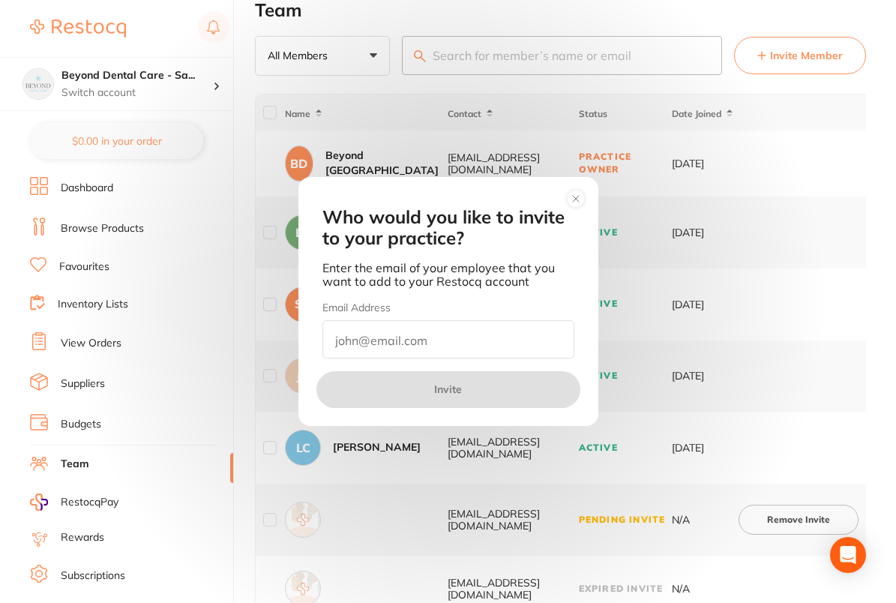
scroll to position [29, 0]
click at [437, 340] on input "email" at bounding box center [448, 339] width 252 height 38
paste input "pmbpg@beyonddentalcare.com.au"
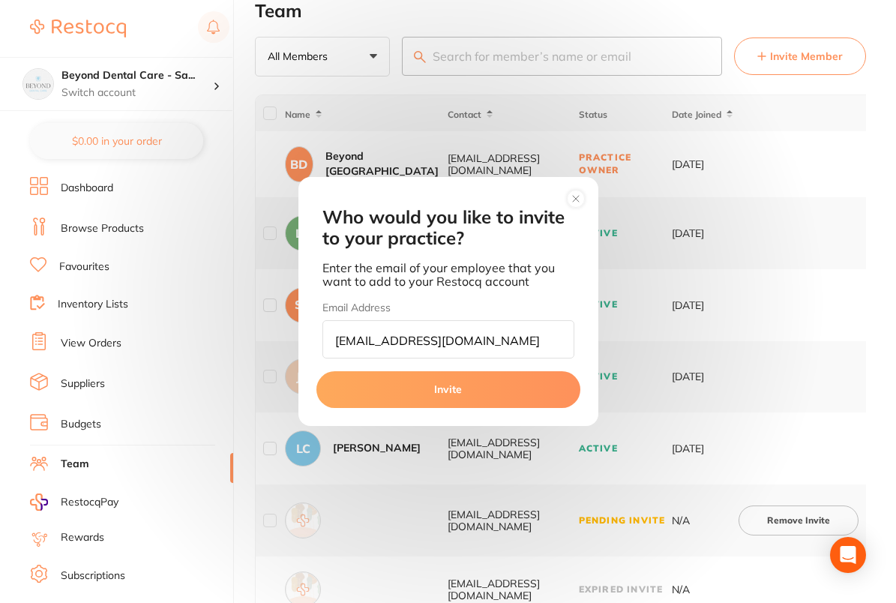
type input "pmbpg@beyonddentalcare.com.au"
click at [453, 379] on button "Invite" at bounding box center [448, 389] width 264 height 36
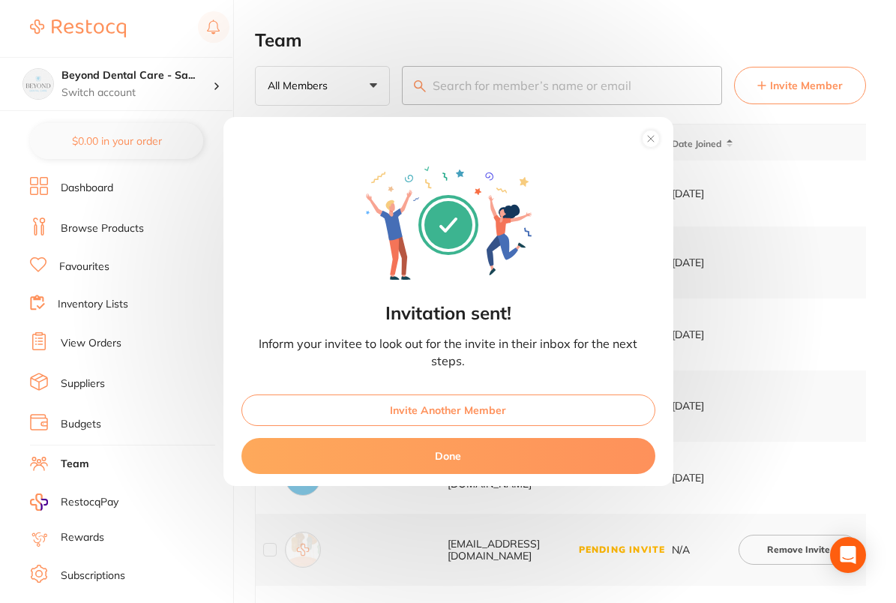
click at [449, 406] on button "Invite Another Member" at bounding box center [448, 409] width 414 height 31
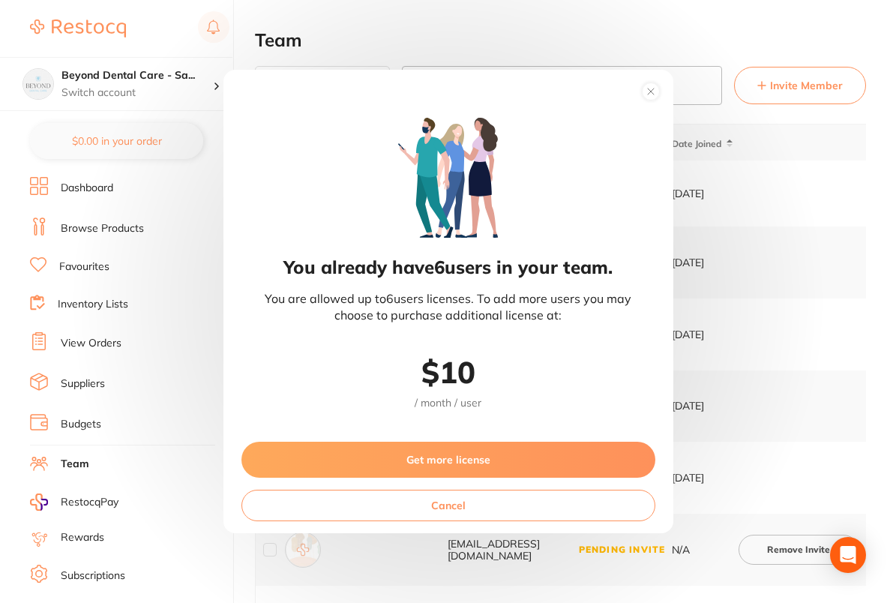
click at [433, 459] on button "Get more license" at bounding box center [448, 459] width 414 height 36
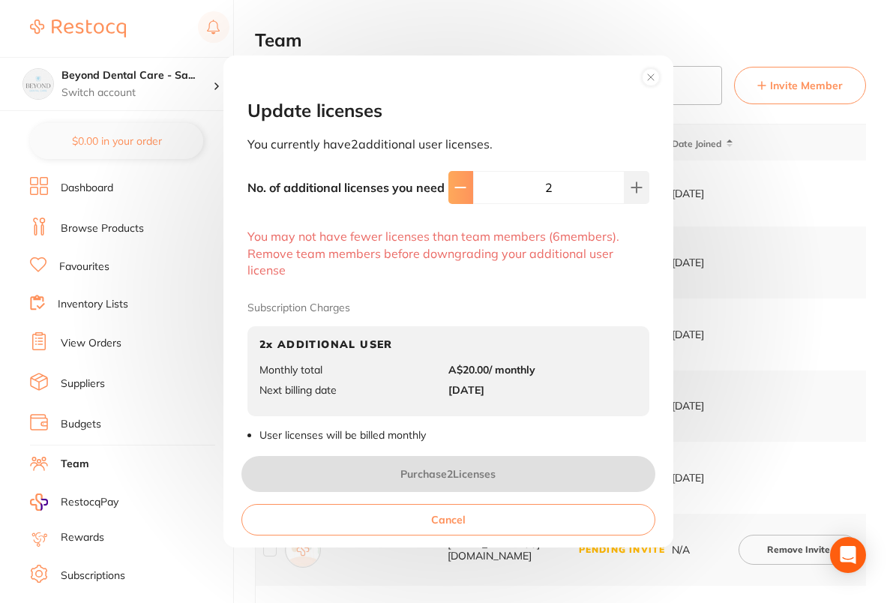
click at [453, 195] on button at bounding box center [460, 187] width 25 height 33
click at [625, 193] on button at bounding box center [636, 187] width 25 height 33
type input "3"
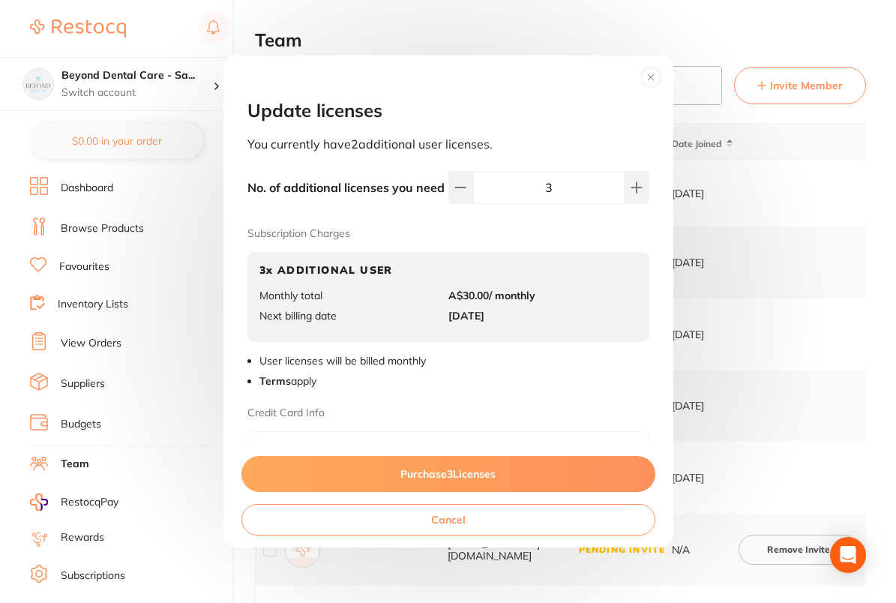
click at [478, 467] on button "Purchase 3 License s" at bounding box center [448, 474] width 414 height 36
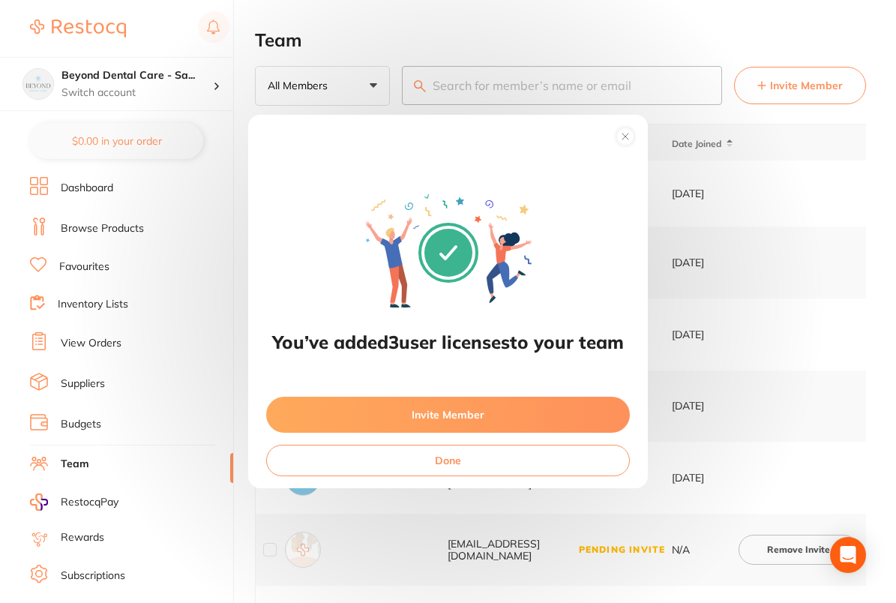
click at [491, 424] on button "Invite Member" at bounding box center [448, 414] width 364 height 36
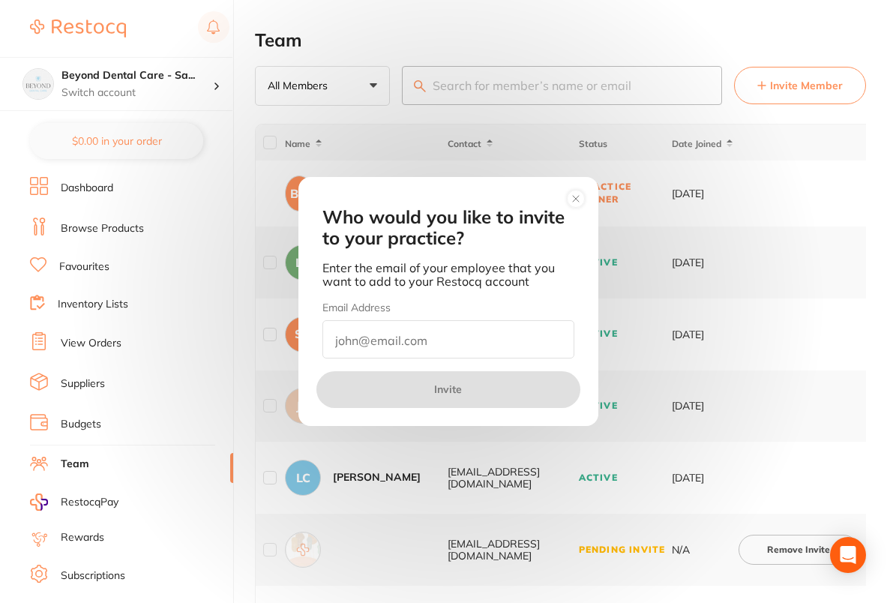
click at [462, 340] on input "email" at bounding box center [448, 339] width 252 height 38
click at [560, 304] on div "Email Address" at bounding box center [448, 329] width 252 height 58
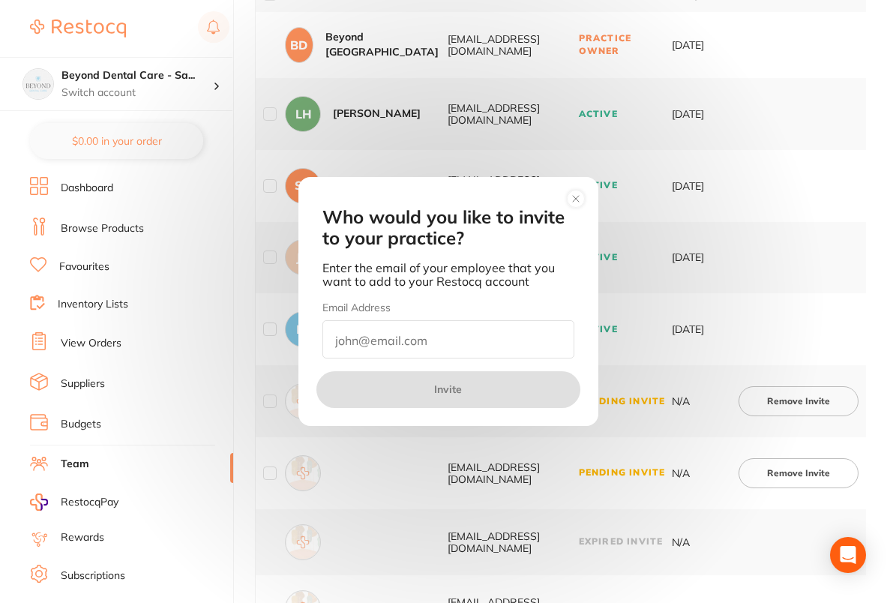
scroll to position [148, 0]
click at [433, 339] on input "email" at bounding box center [448, 339] width 252 height 38
paste input "[PERSON_NAME][EMAIL_ADDRESS][DOMAIN_NAME]"
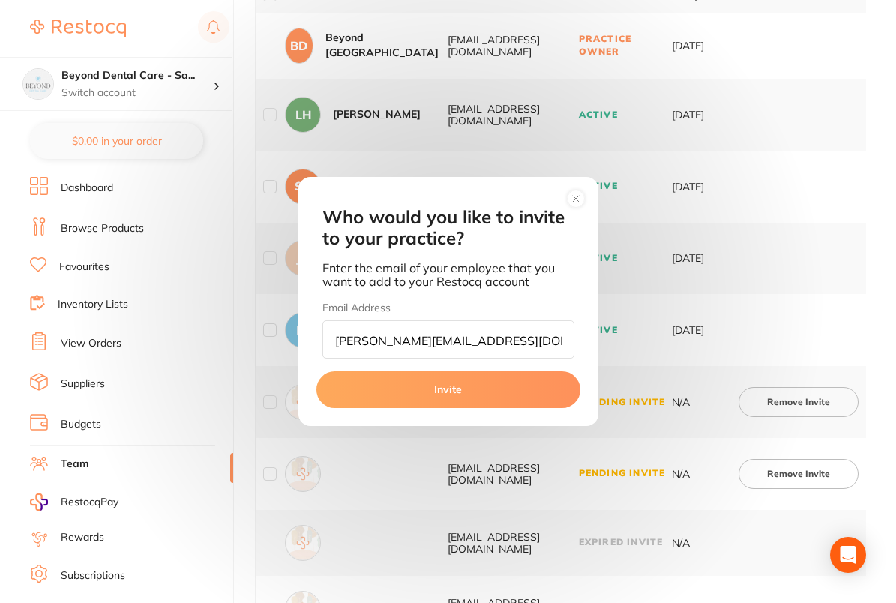
type input "[PERSON_NAME][EMAIL_ADDRESS][DOMAIN_NAME]"
click at [462, 390] on button "Invite" at bounding box center [448, 389] width 264 height 36
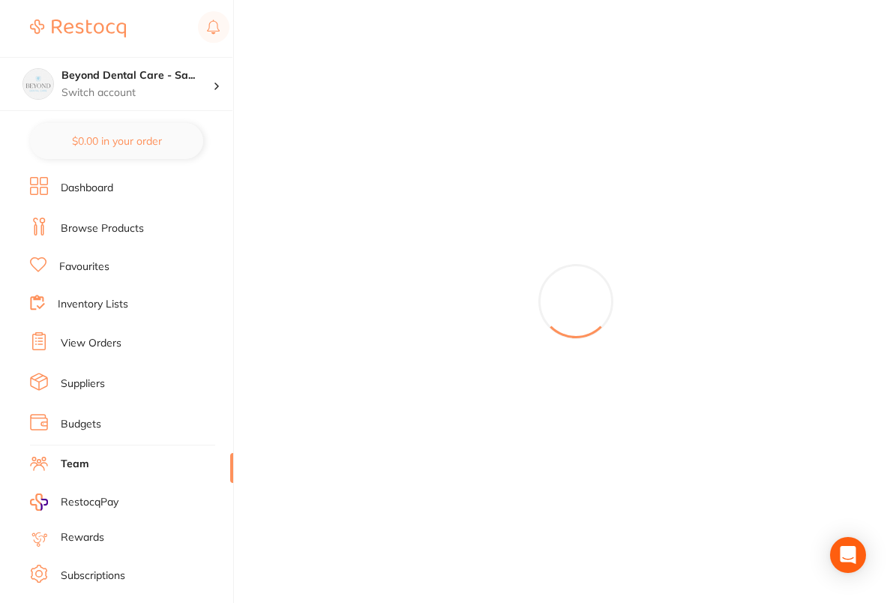
scroll to position [0, 0]
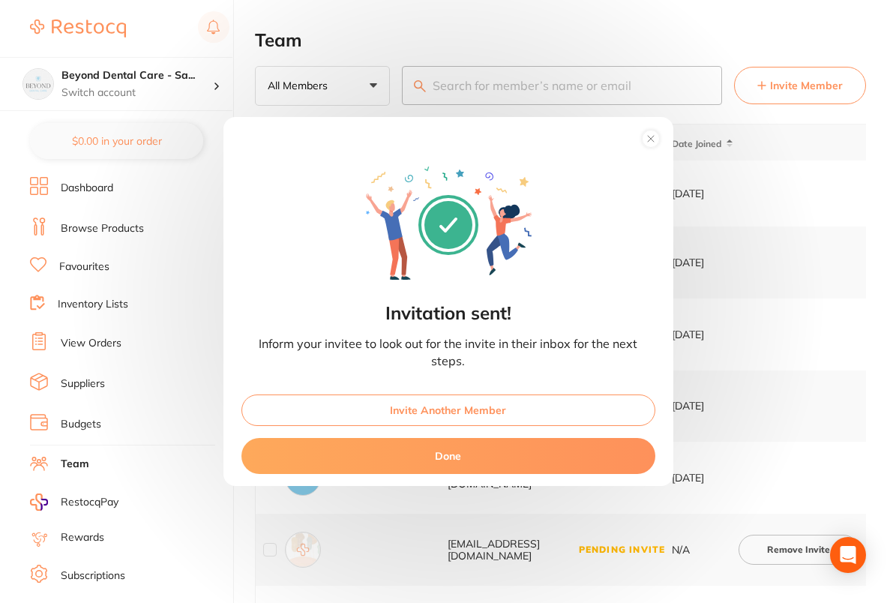
click at [644, 137] on circle at bounding box center [650, 138] width 17 height 17
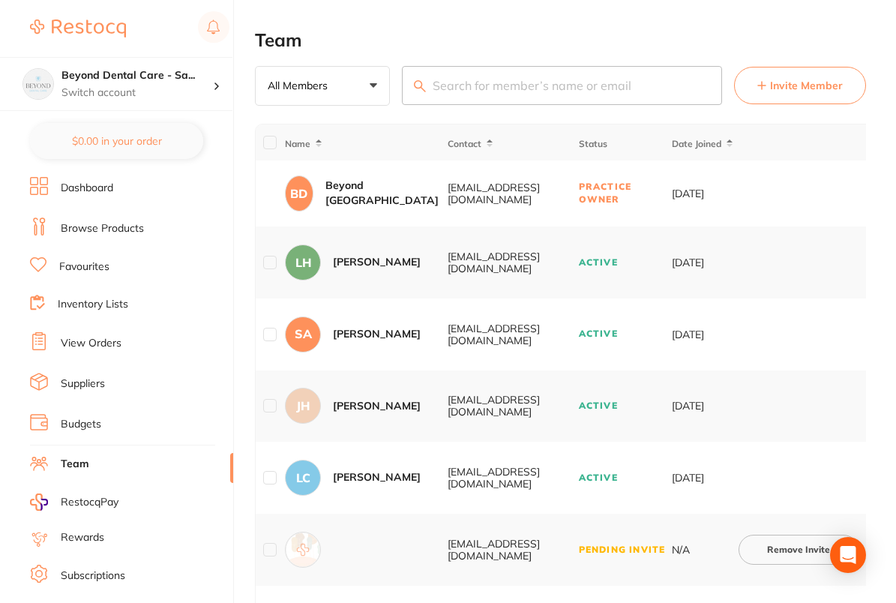
click at [804, 87] on span "Invite Member" at bounding box center [806, 85] width 73 height 15
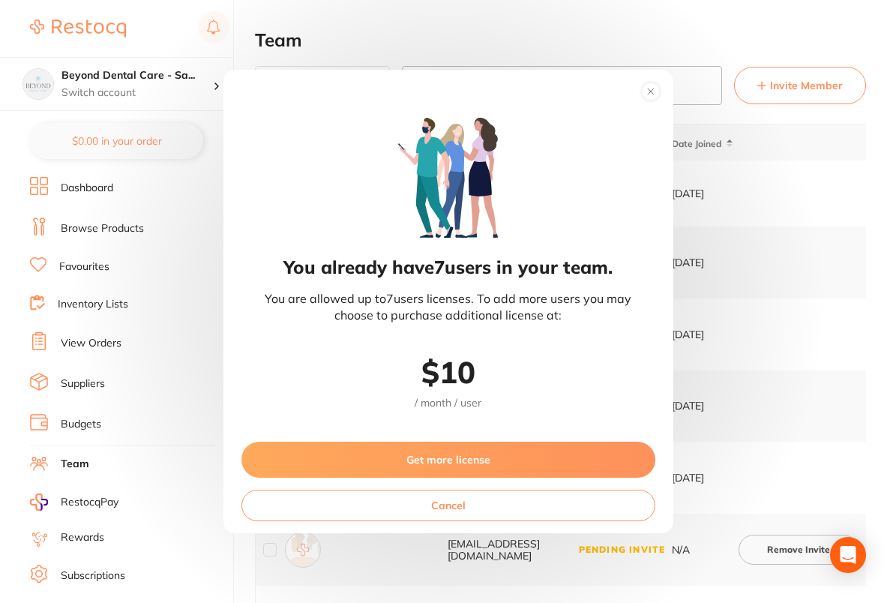
click at [443, 467] on button "Get more license" at bounding box center [448, 459] width 414 height 36
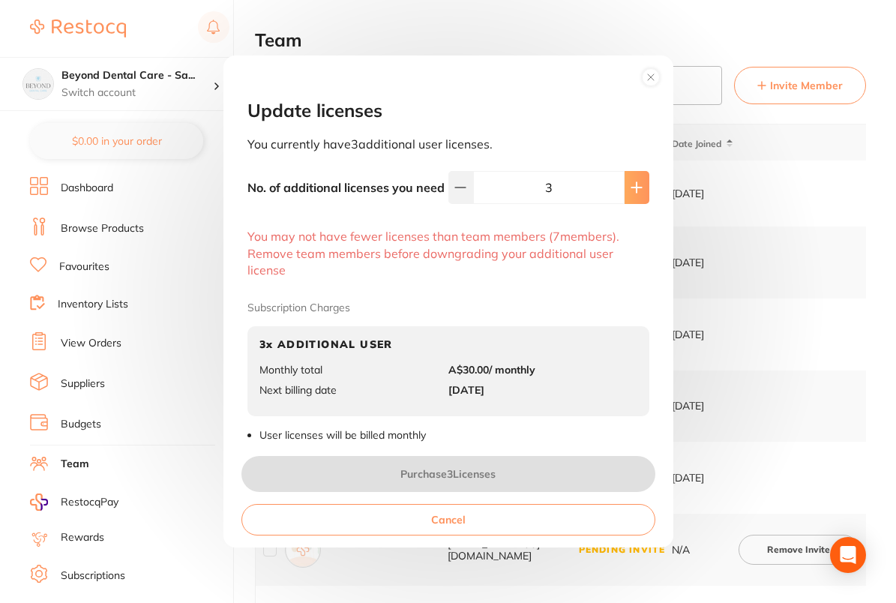
click at [625, 188] on button at bounding box center [636, 187] width 25 height 33
type input "4"
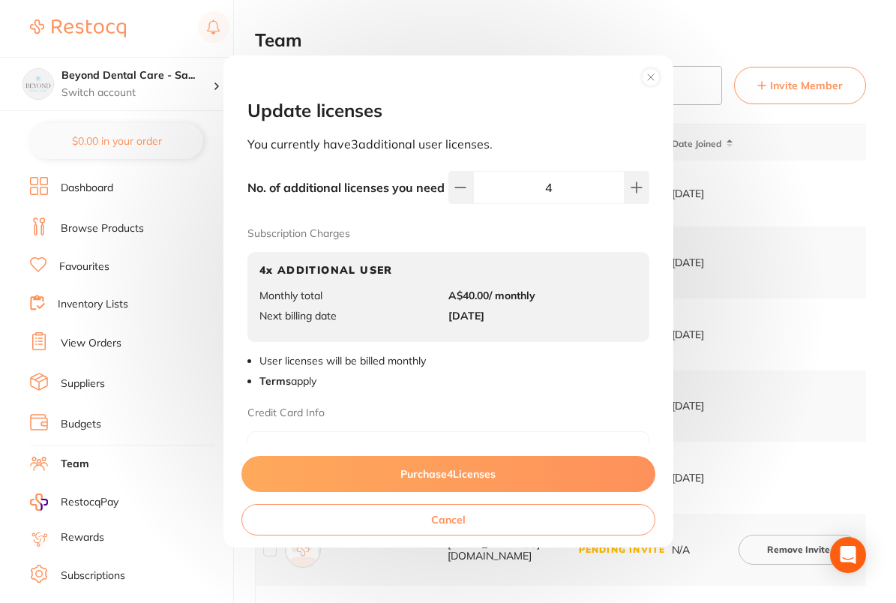
click at [453, 484] on button "Purchase 4 License s" at bounding box center [448, 474] width 414 height 36
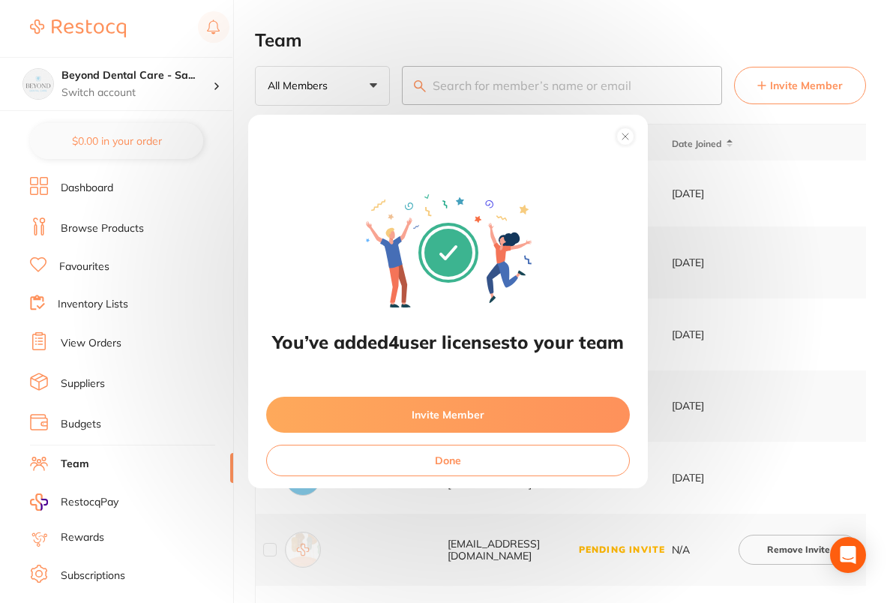
click at [468, 418] on button "Invite Member" at bounding box center [448, 414] width 364 height 36
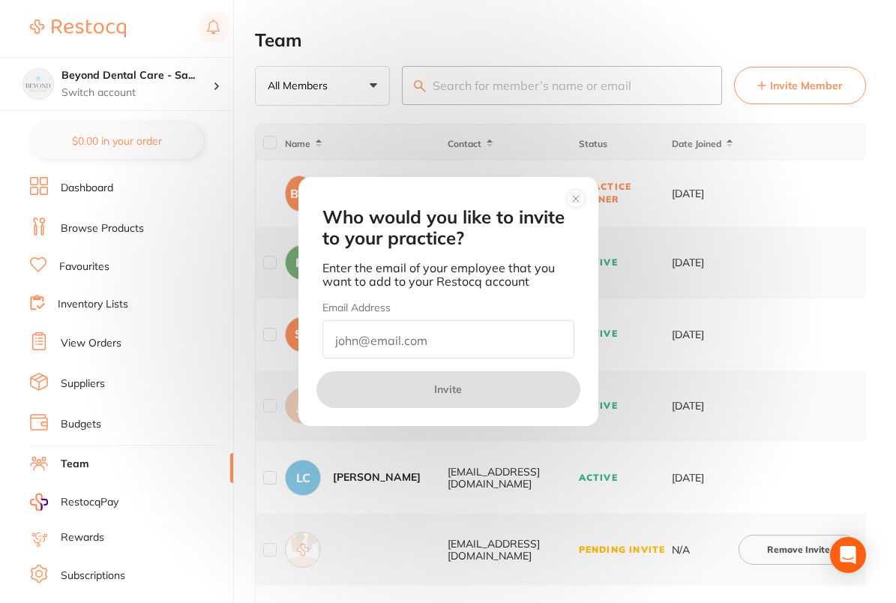
click at [477, 350] on input "email" at bounding box center [448, 339] width 252 height 38
paste input "sspordering@beyonddentalcare.com.au"
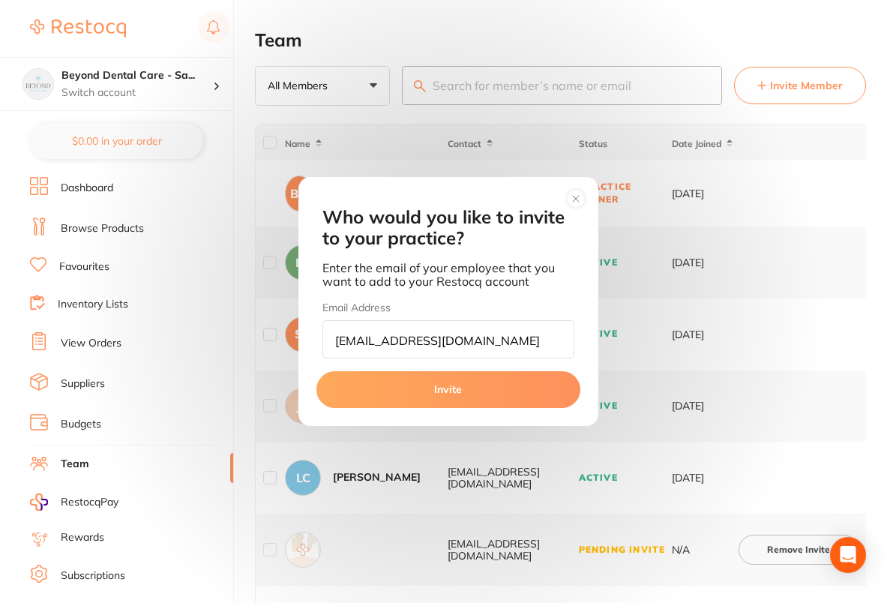
type input "sspordering@beyonddentalcare.com.au"
click at [471, 390] on button "Invite" at bounding box center [448, 389] width 264 height 36
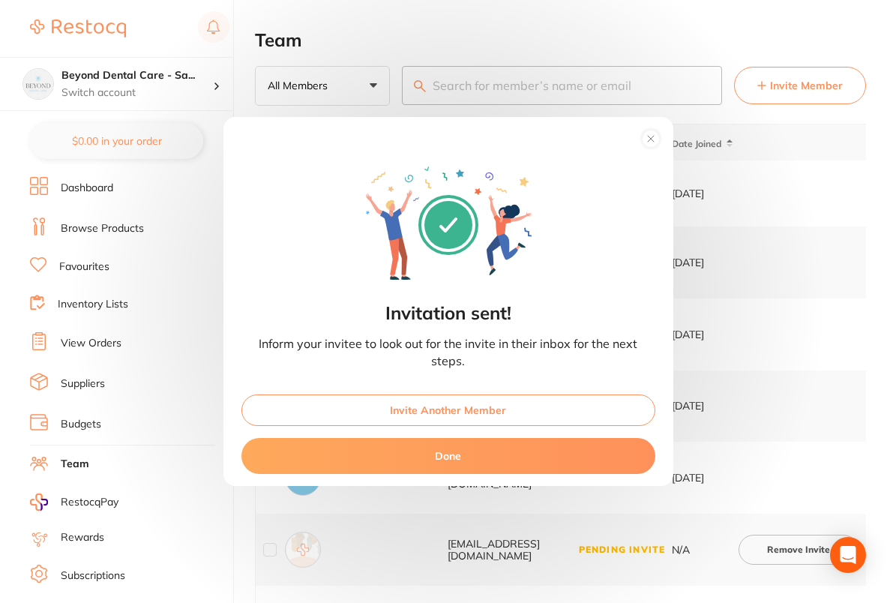
click at [522, 463] on button "Done" at bounding box center [448, 456] width 414 height 36
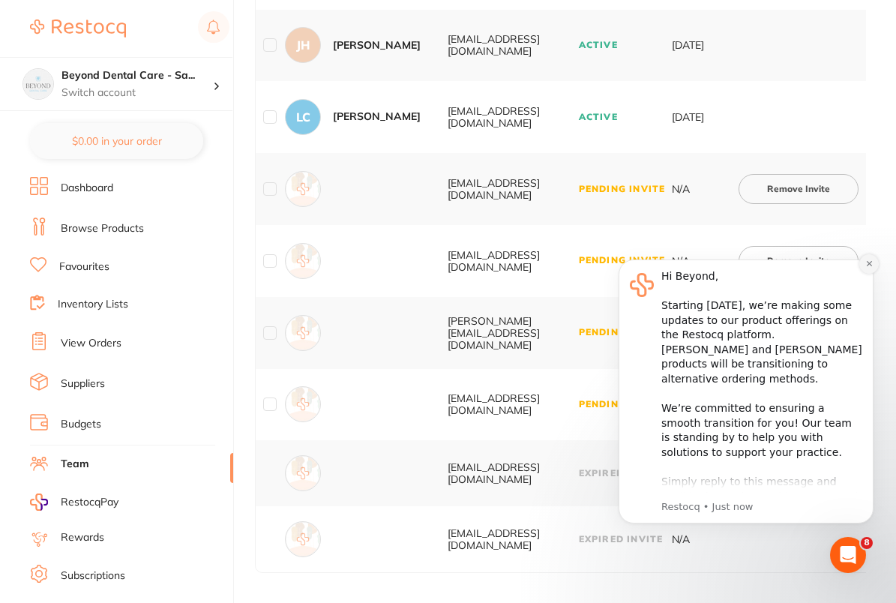
click at [865, 264] on icon "Dismiss notification" at bounding box center [869, 263] width 8 height 8
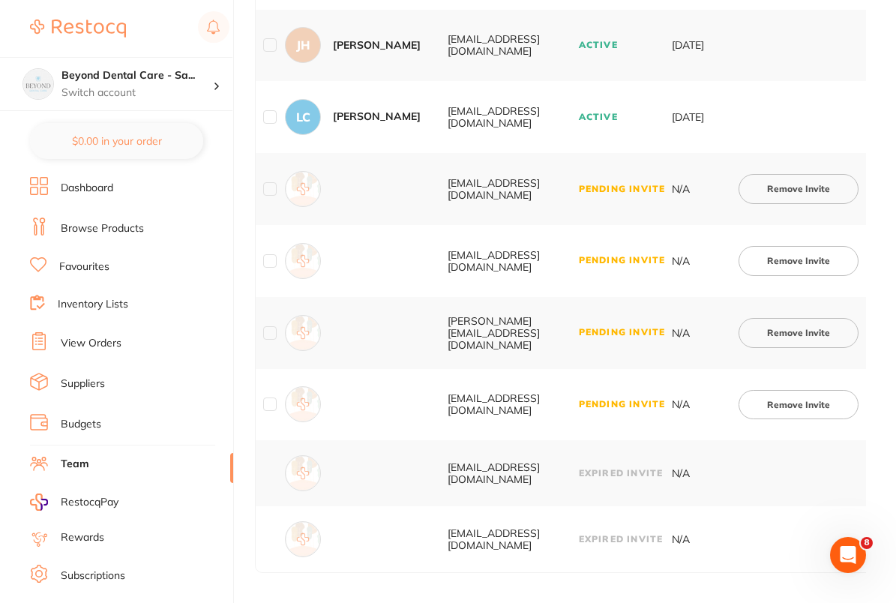
scroll to position [0, 139]
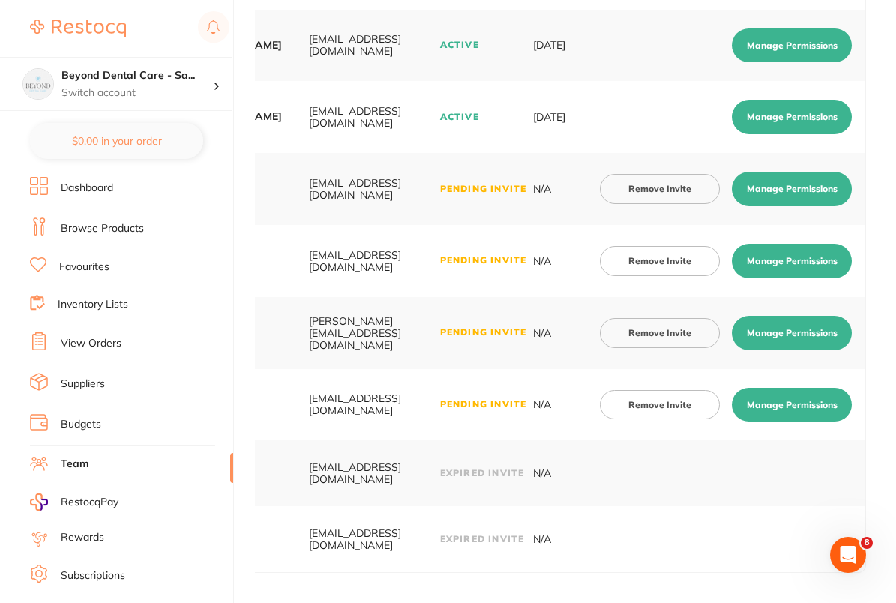
click at [802, 173] on button "Manage Permissions" at bounding box center [792, 189] width 120 height 34
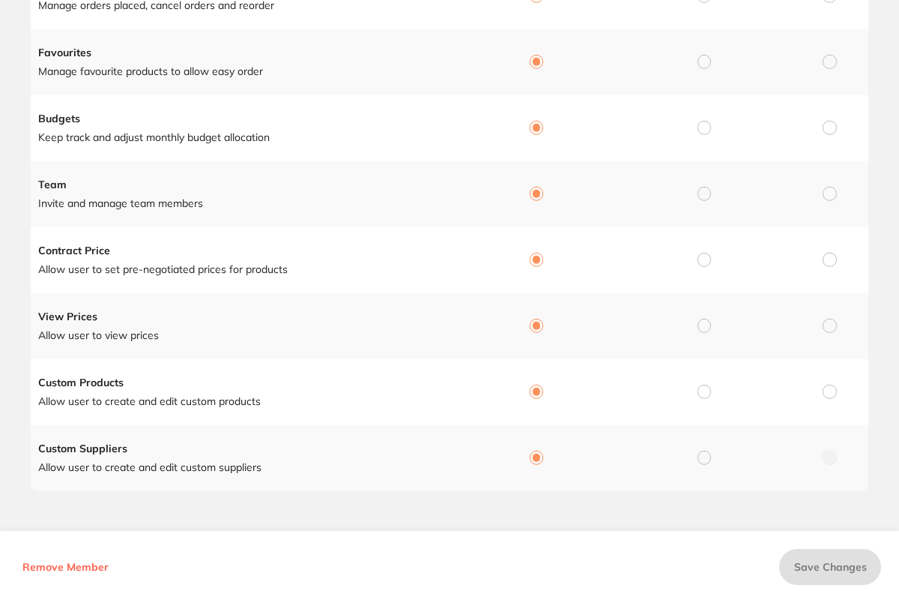
scroll to position [0, 0]
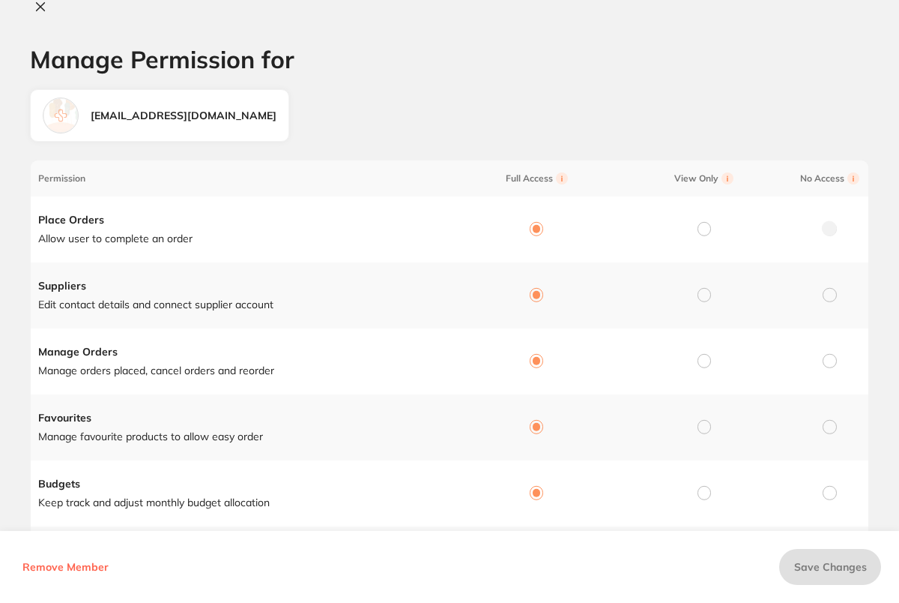
click at [41, 4] on icon at bounding box center [40, 7] width 12 height 12
checkbox input "false"
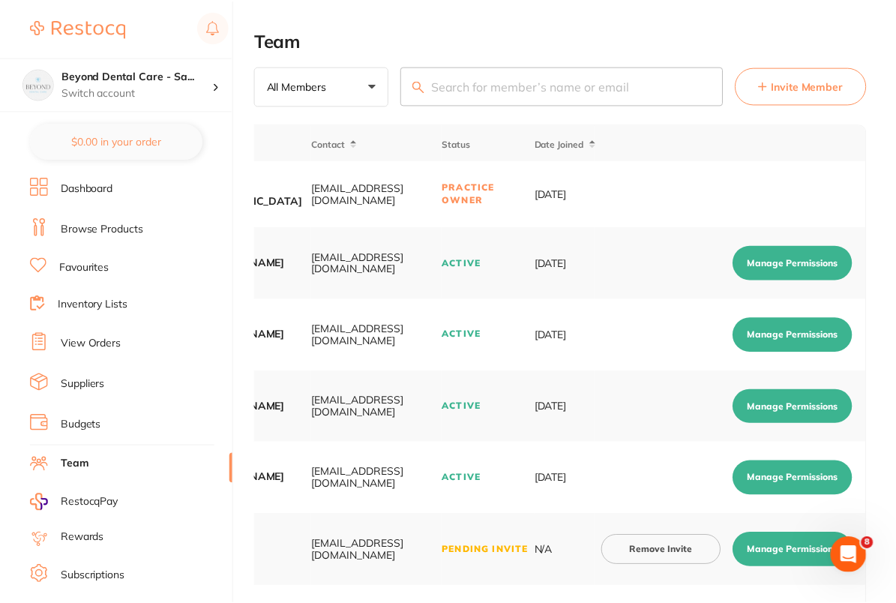
scroll to position [362, 0]
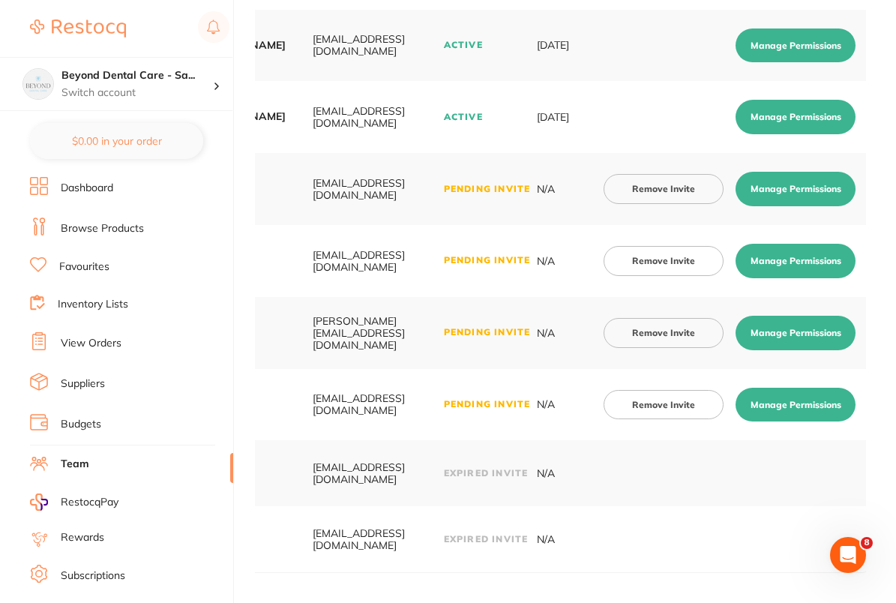
click at [819, 255] on button "Manage Permissions" at bounding box center [795, 261] width 120 height 34
checkbox input "true"
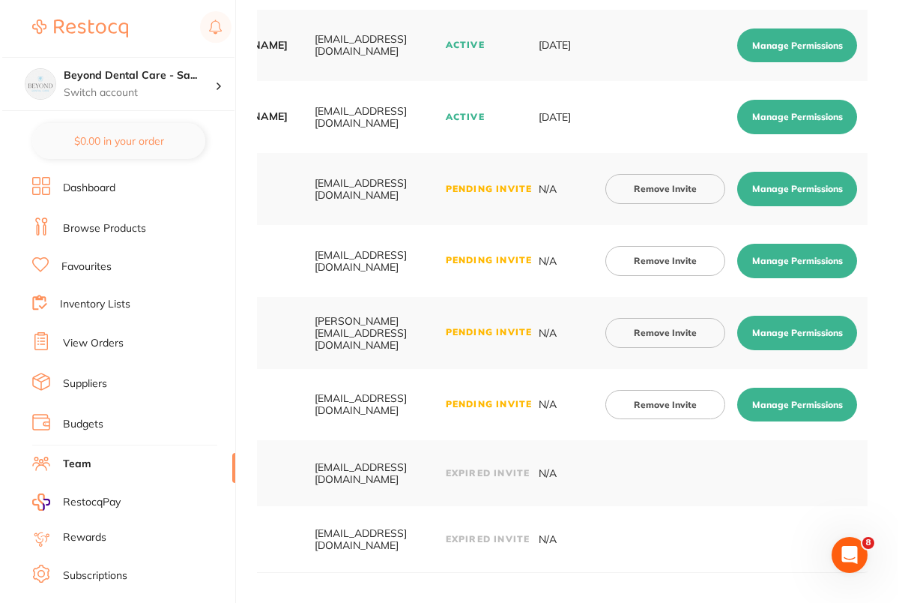
scroll to position [0, 0]
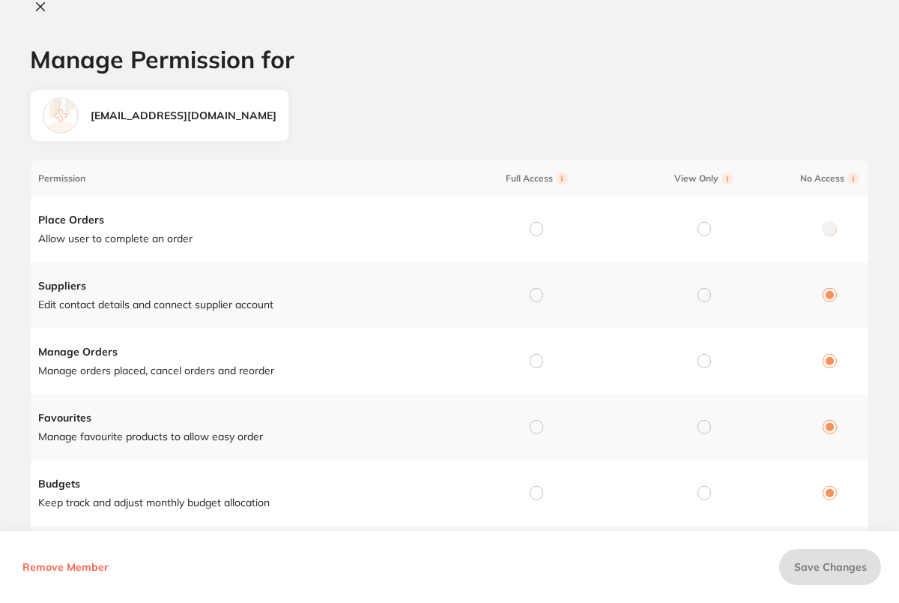
click at [530, 223] on div at bounding box center [536, 229] width 13 height 13
click at [530, 229] on input "radio" at bounding box center [536, 228] width 13 height 13
radio input "true"
radio input "false"
click at [531, 280] on td at bounding box center [534, 295] width 168 height 66
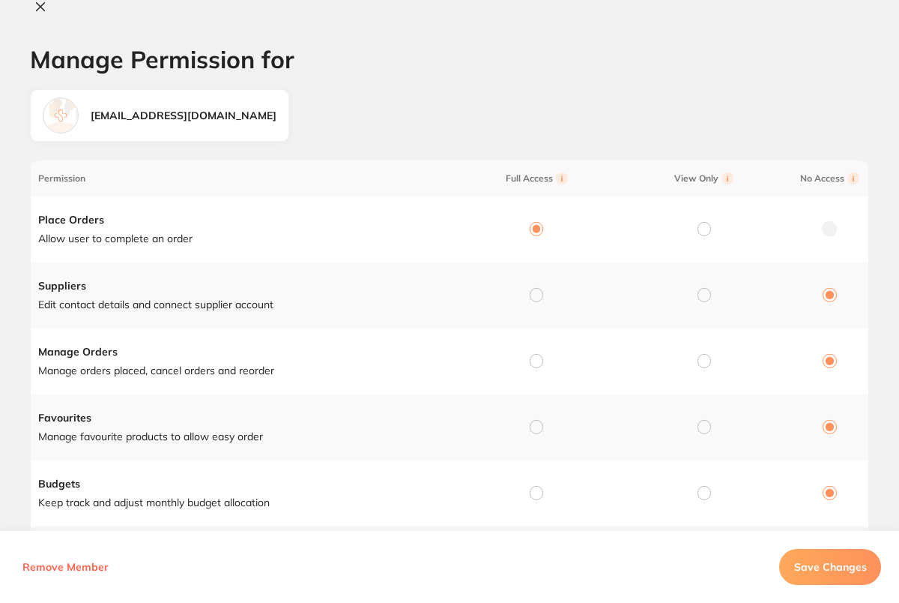
click at [536, 304] on td at bounding box center [534, 295] width 168 height 66
click at [535, 294] on input "radio" at bounding box center [536, 294] width 13 height 13
radio input "true"
radio input "false"
click at [534, 363] on input "radio" at bounding box center [536, 360] width 13 height 13
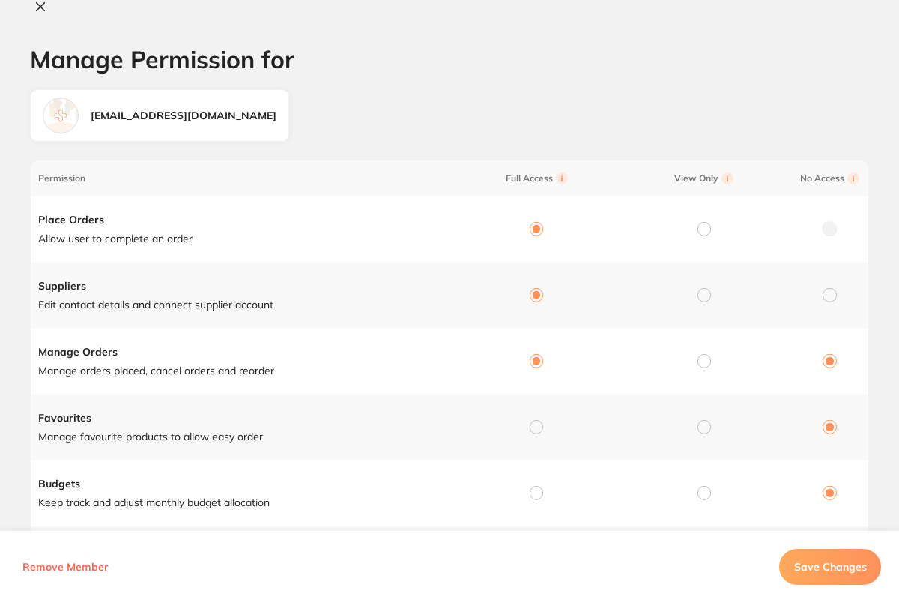
radio input "true"
radio input "false"
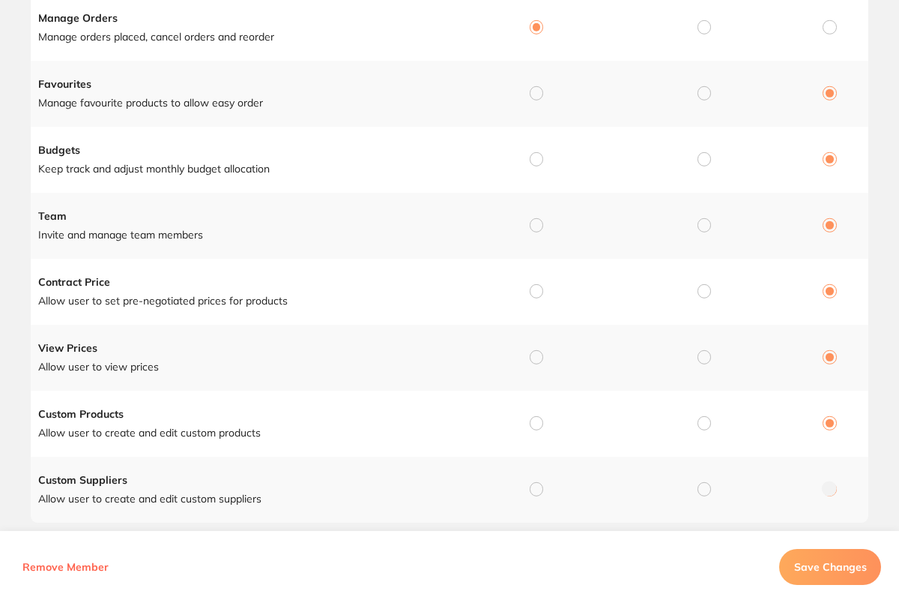
scroll to position [360, 0]
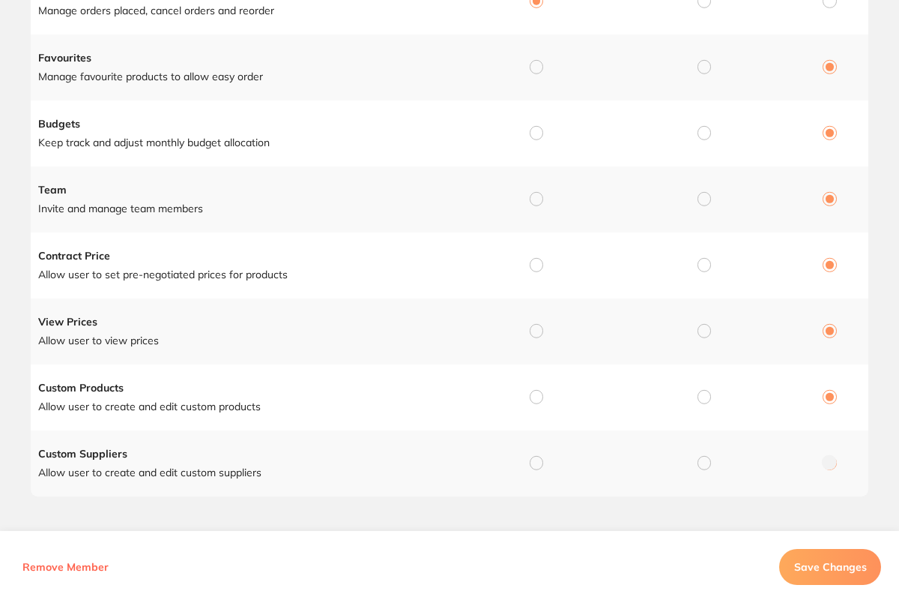
click at [540, 62] on input "radio" at bounding box center [536, 66] width 13 height 13
radio input "true"
radio input "false"
click at [532, 136] on input "radio" at bounding box center [536, 132] width 13 height 13
radio input "true"
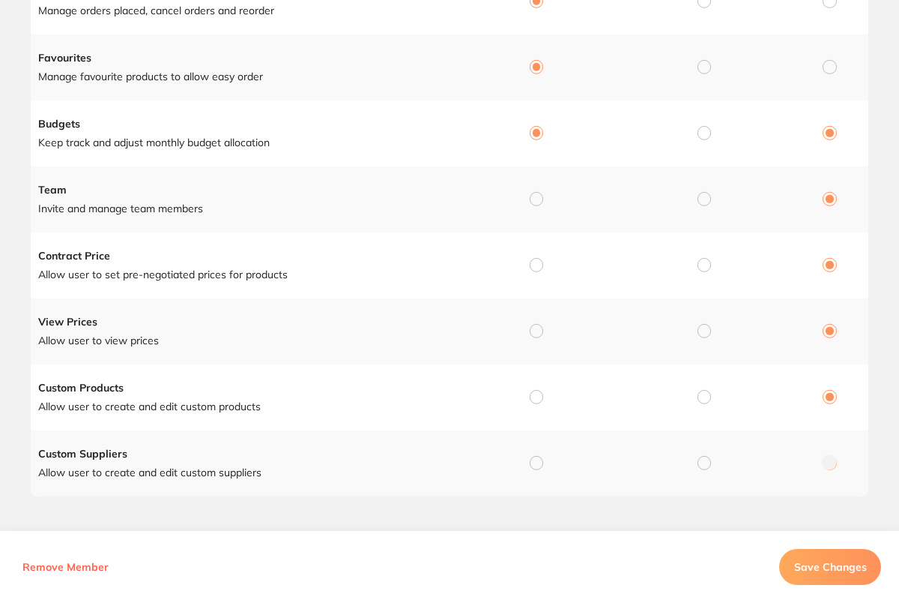
radio input "false"
click at [535, 204] on div at bounding box center [536, 199] width 13 height 13
click at [533, 197] on input "radio" at bounding box center [536, 198] width 13 height 13
radio input "true"
radio input "false"
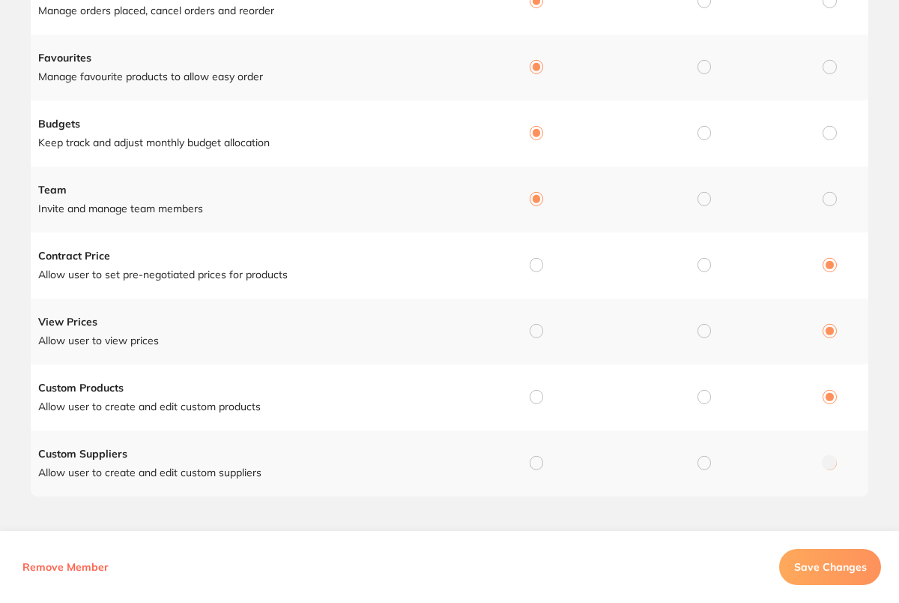
click at [533, 265] on input "radio" at bounding box center [536, 264] width 13 height 13
radio input "true"
radio input "false"
click at [537, 327] on input "radio" at bounding box center [536, 330] width 13 height 13
radio input "true"
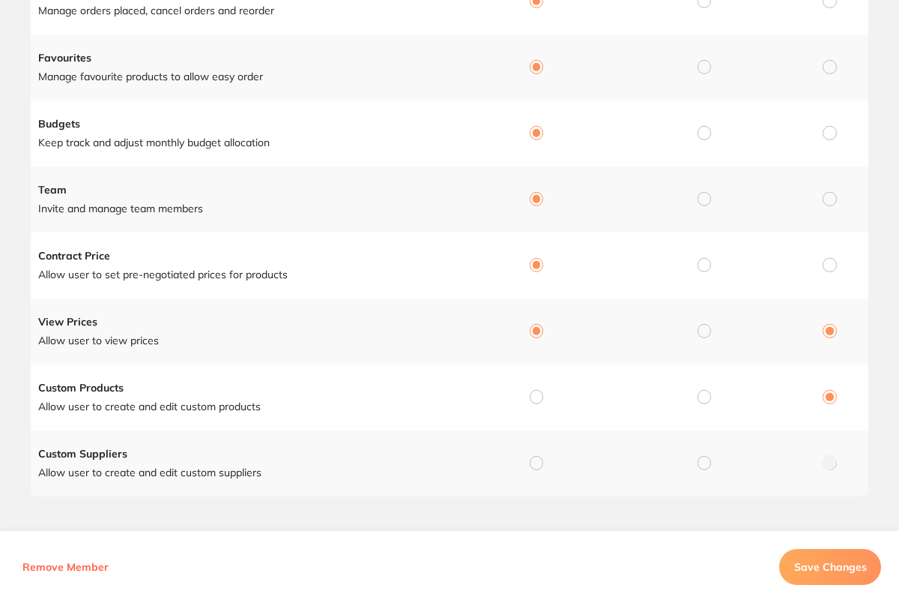
radio input "false"
click at [536, 399] on input "radio" at bounding box center [536, 396] width 13 height 13
radio input "true"
radio input "false"
click at [537, 462] on input "radio" at bounding box center [536, 462] width 13 height 13
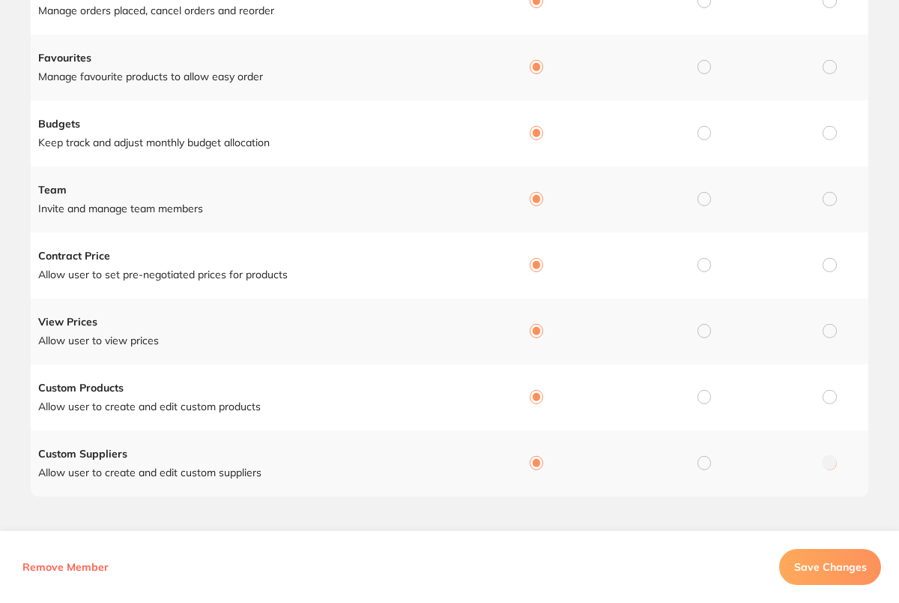
radio input "true"
radio input "false"
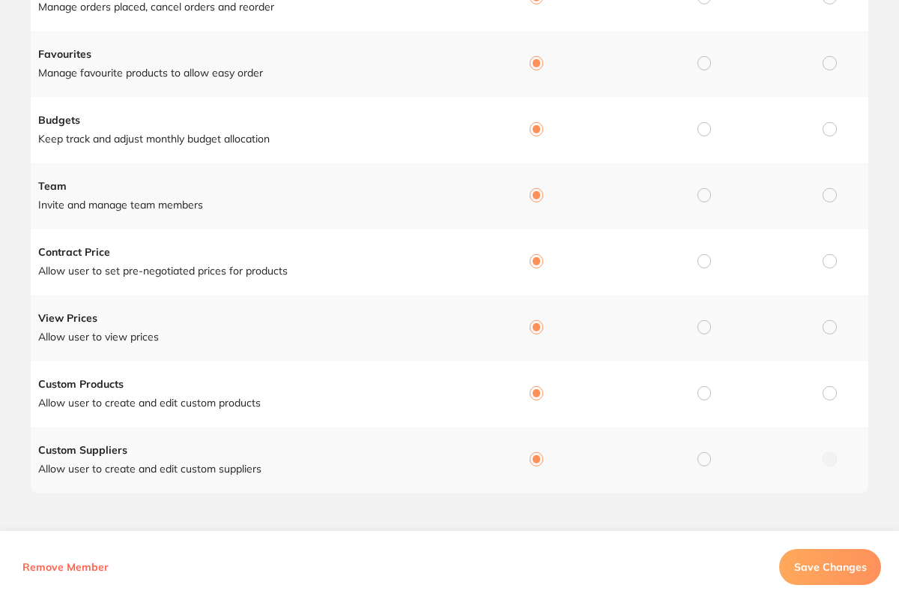
scroll to position [365, 0]
click at [836, 564] on span "Save Changes" at bounding box center [830, 566] width 73 height 13
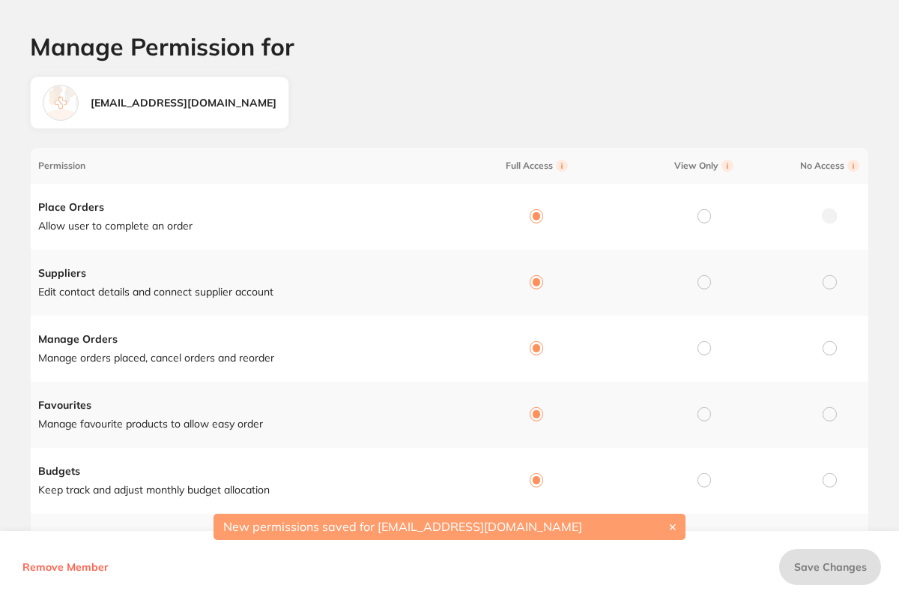
scroll to position [0, 0]
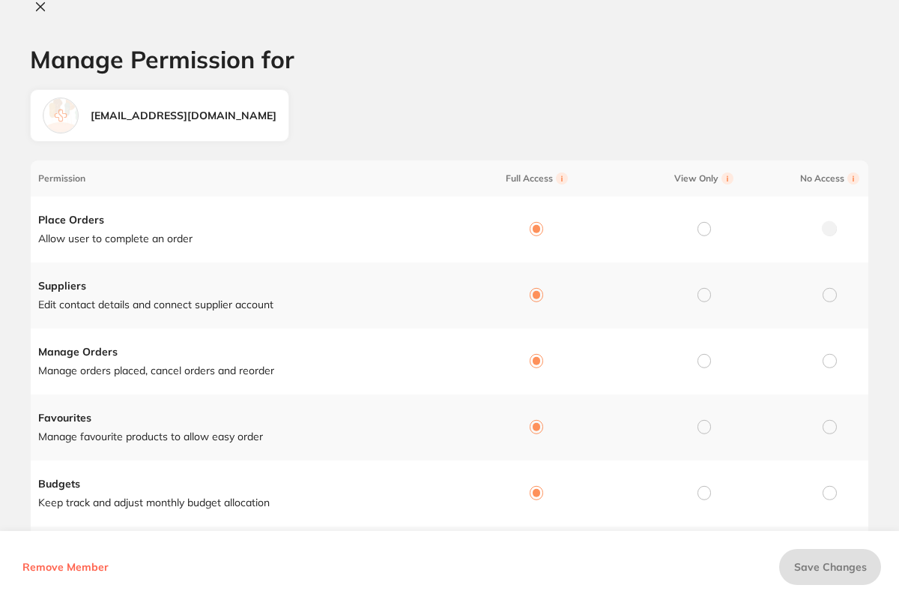
click at [37, 7] on icon at bounding box center [40, 7] width 12 height 12
checkbox input "false"
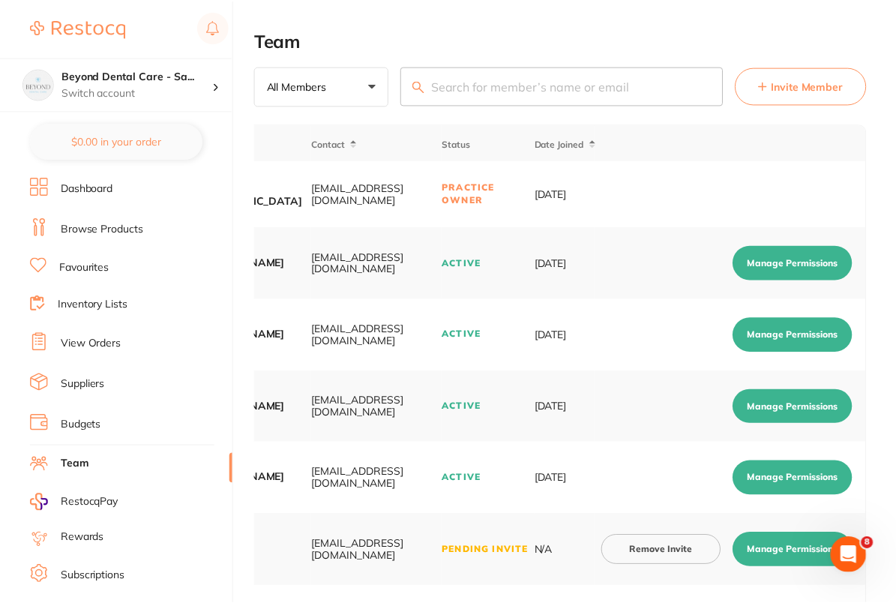
scroll to position [362, 0]
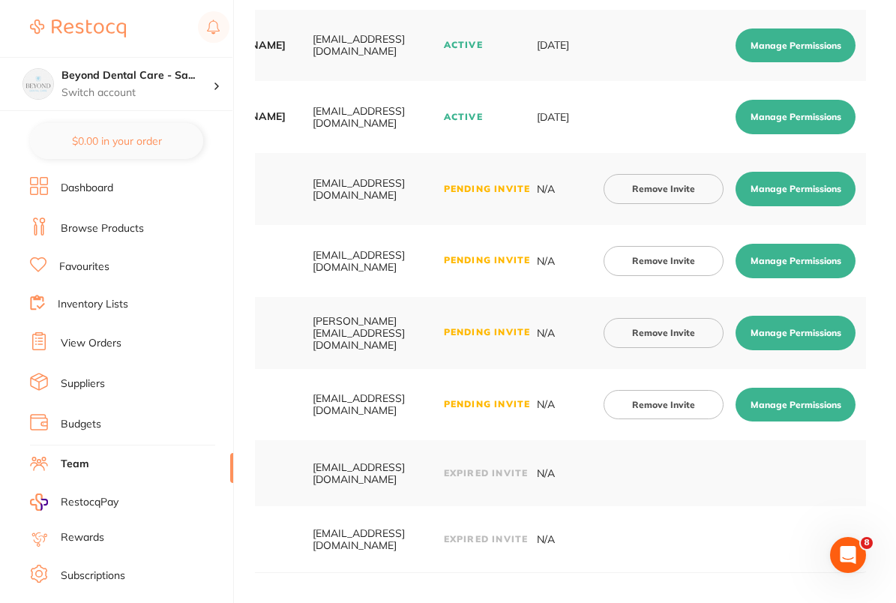
click at [841, 321] on button "Manage Permissions" at bounding box center [795, 333] width 120 height 34
checkbox input "true"
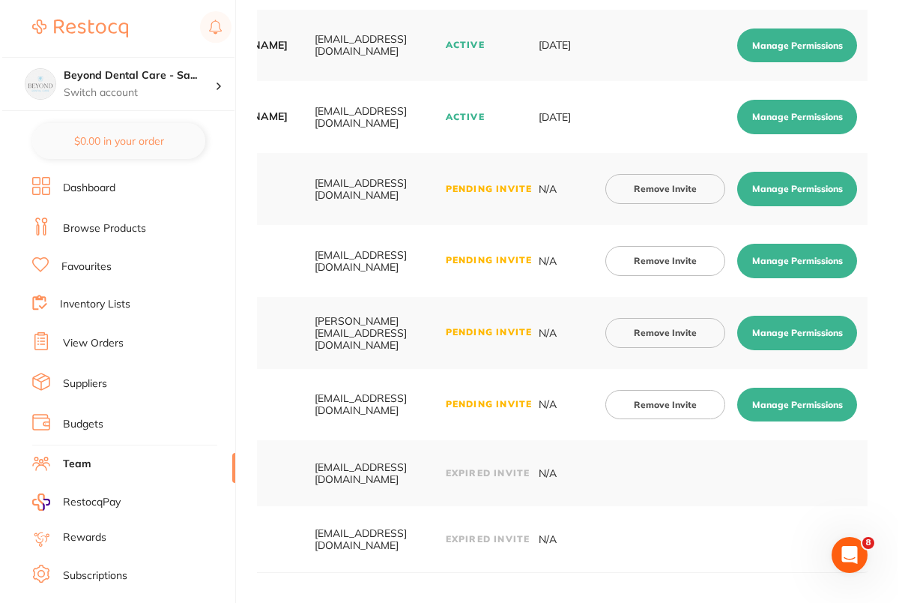
scroll to position [0, 0]
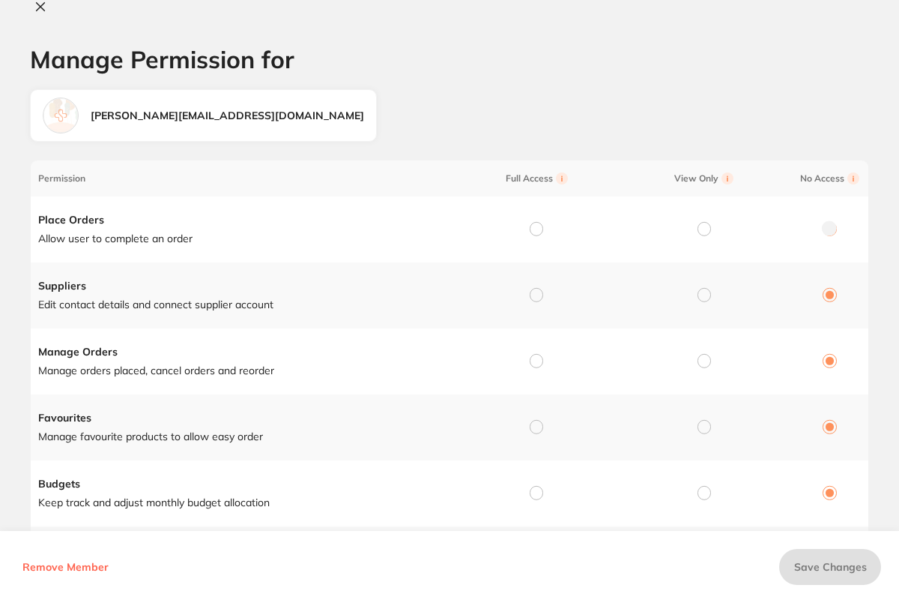
drag, startPoint x: 532, startPoint y: 229, endPoint x: 540, endPoint y: 259, distance: 30.9
click at [532, 229] on input "radio" at bounding box center [536, 228] width 13 height 13
radio input "true"
radio input "false"
click at [536, 294] on input "radio" at bounding box center [536, 294] width 13 height 13
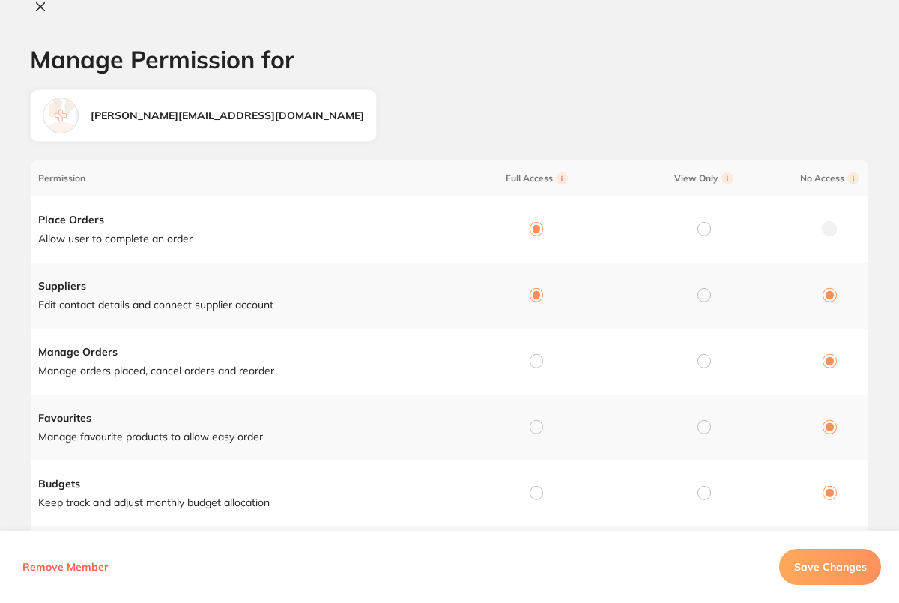
radio input "true"
radio input "false"
click at [534, 364] on input "radio" at bounding box center [536, 360] width 13 height 13
radio input "true"
radio input "false"
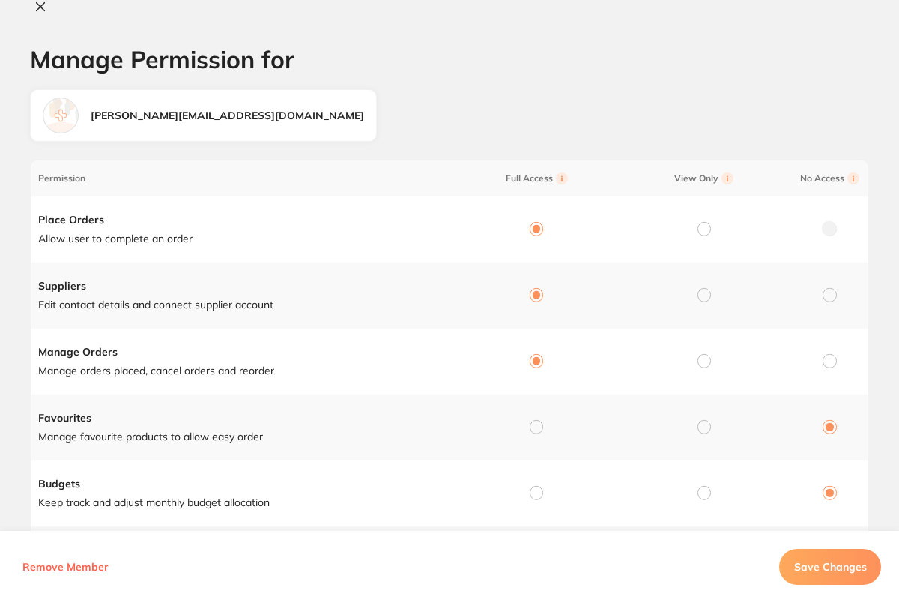
click at [533, 429] on input "radio" at bounding box center [536, 426] width 13 height 13
radio input "true"
radio input "false"
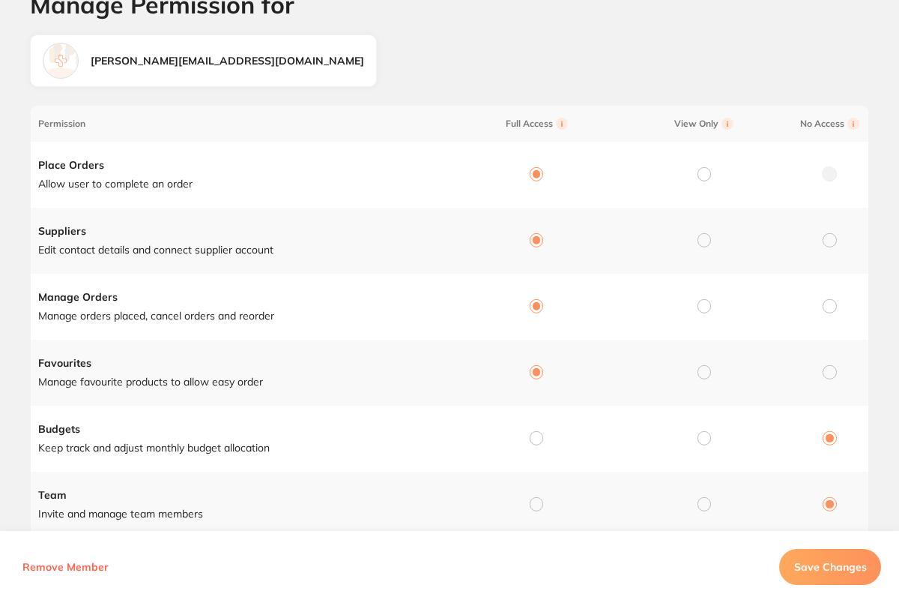
scroll to position [365, 0]
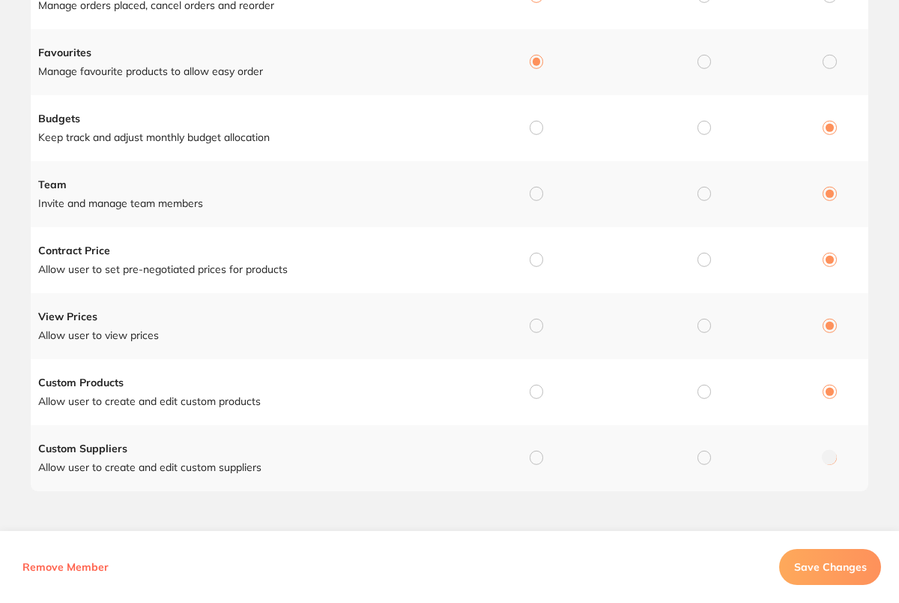
click at [538, 463] on div at bounding box center [536, 457] width 13 height 13
click at [536, 459] on input "radio" at bounding box center [536, 456] width 13 height 13
radio input "true"
radio input "false"
drag, startPoint x: 536, startPoint y: 396, endPoint x: 533, endPoint y: 382, distance: 13.8
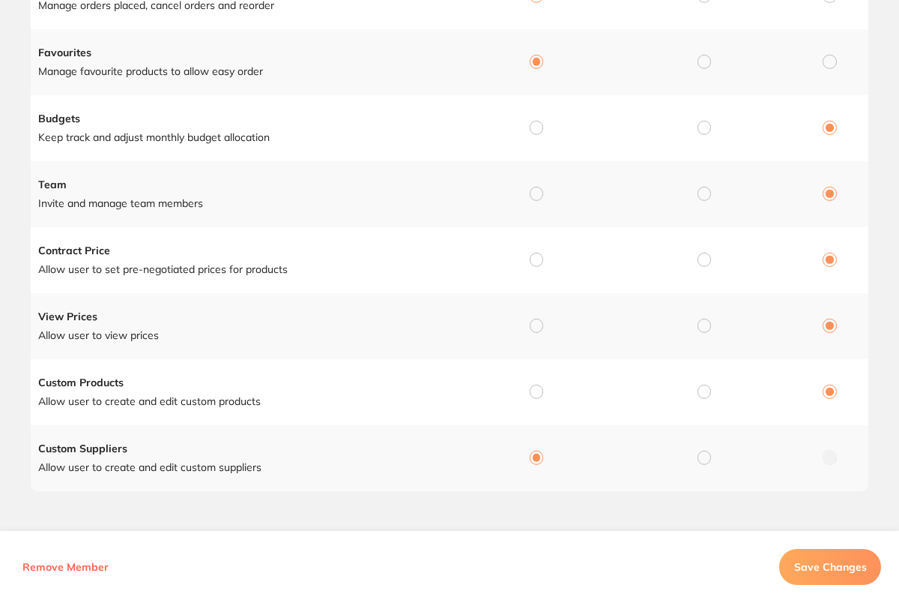
click at [536, 396] on input "radio" at bounding box center [536, 391] width 13 height 13
radio input "true"
radio input "false"
click at [533, 325] on input "radio" at bounding box center [536, 325] width 13 height 13
radio input "true"
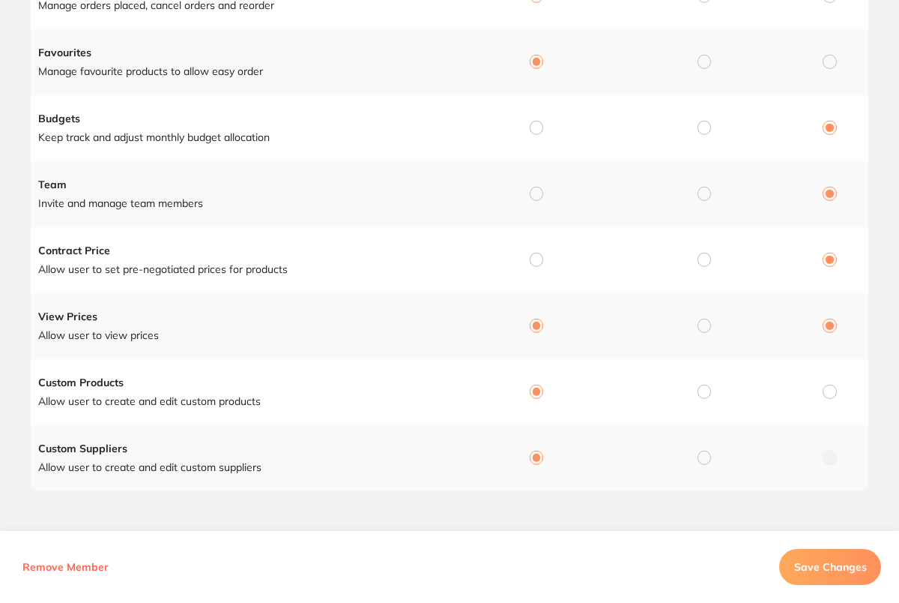
radio input "false"
click at [536, 262] on input "radio" at bounding box center [536, 259] width 13 height 13
radio input "true"
radio input "false"
click at [532, 193] on input "radio" at bounding box center [536, 193] width 13 height 13
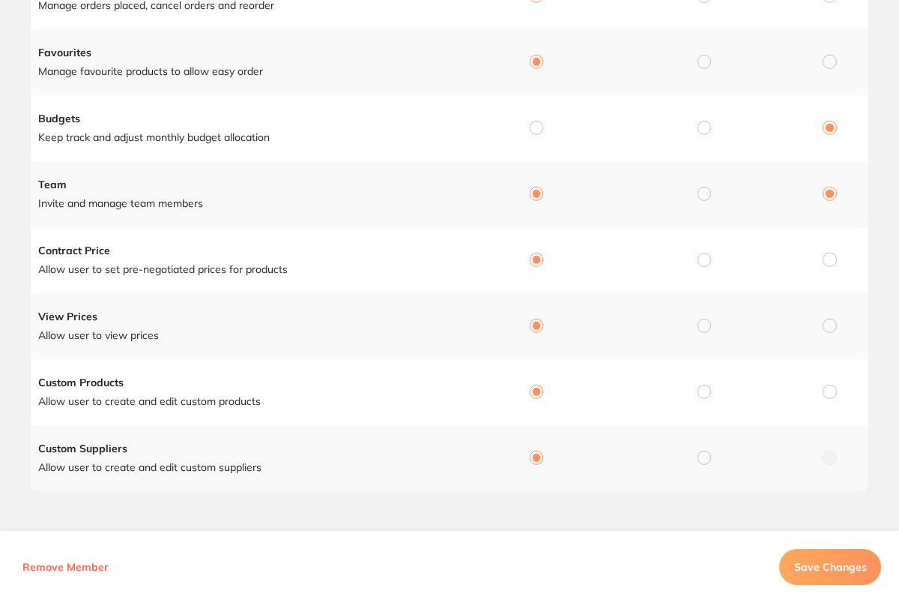
radio input "true"
radio input "false"
click at [535, 124] on input "radio" at bounding box center [536, 127] width 13 height 13
radio input "true"
radio input "false"
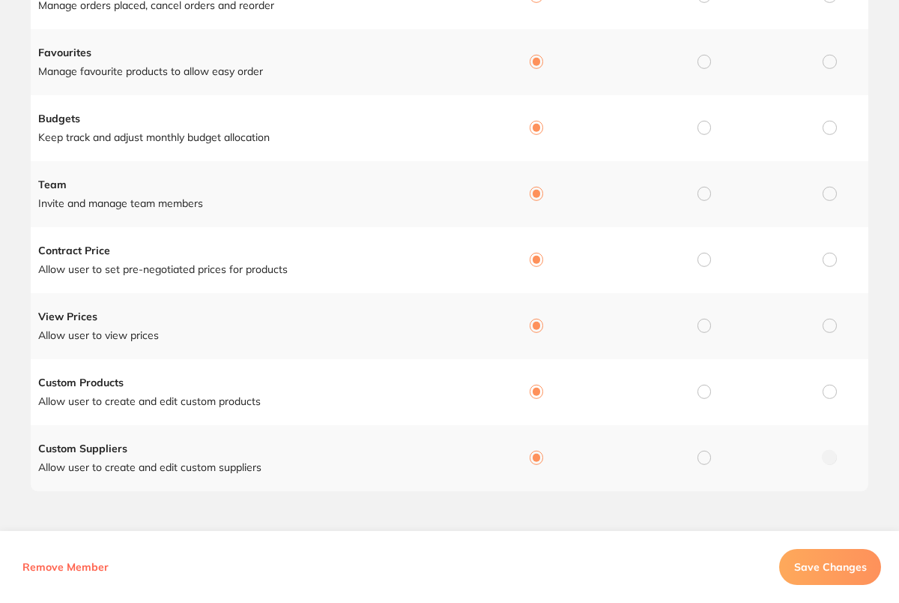
click at [833, 567] on span "Save Changes" at bounding box center [830, 566] width 73 height 13
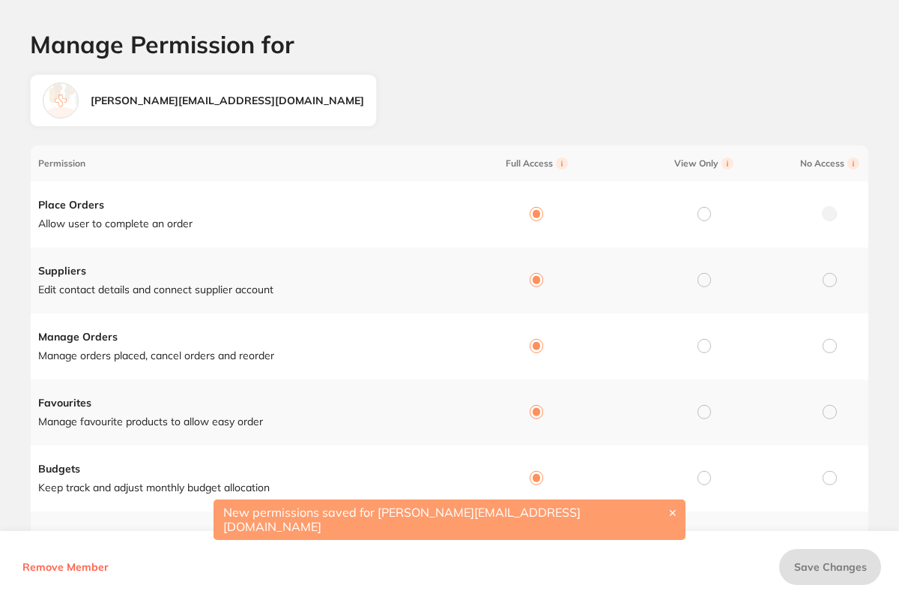
scroll to position [0, 0]
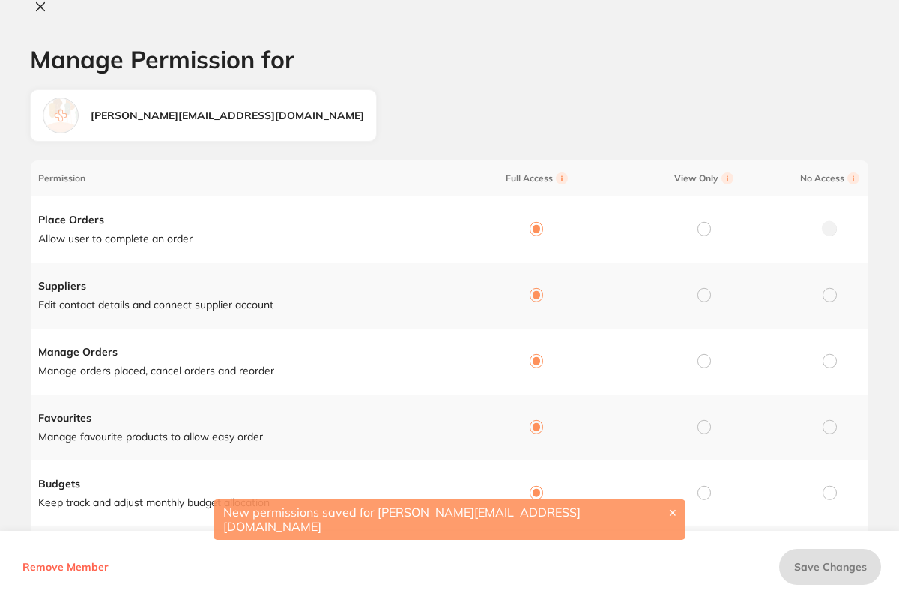
click at [40, 5] on icon at bounding box center [40, 7] width 12 height 12
checkbox input "false"
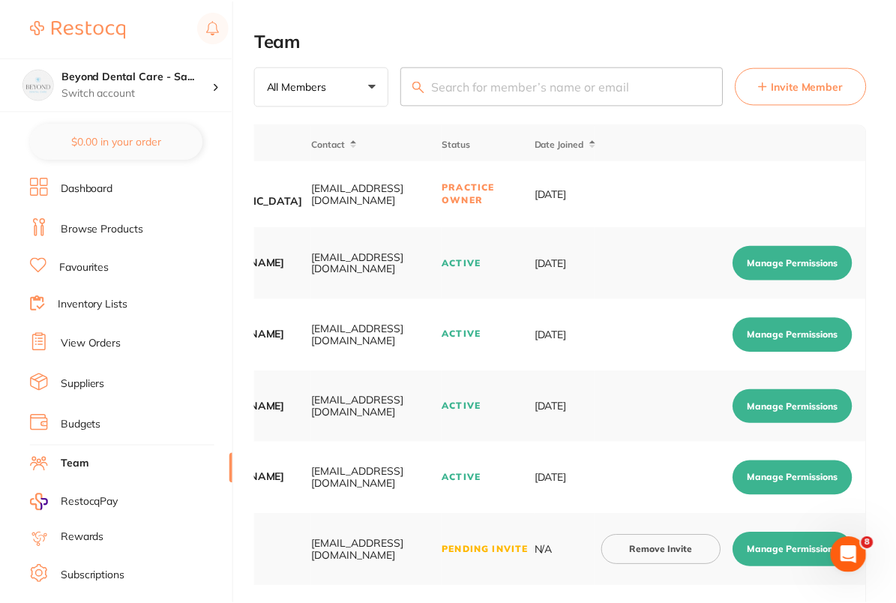
scroll to position [362, 0]
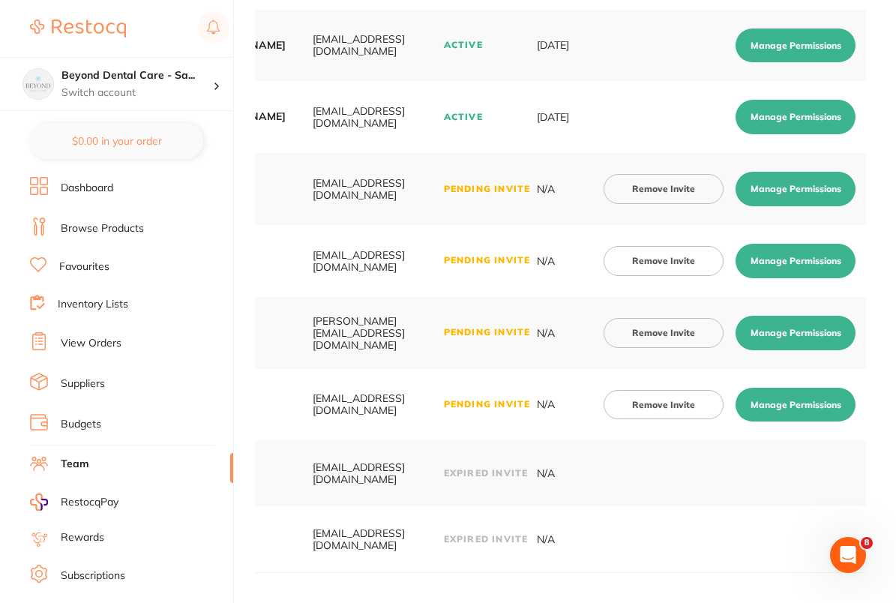
click at [812, 405] on button "Manage Permissions" at bounding box center [795, 404] width 120 height 34
checkbox input "true"
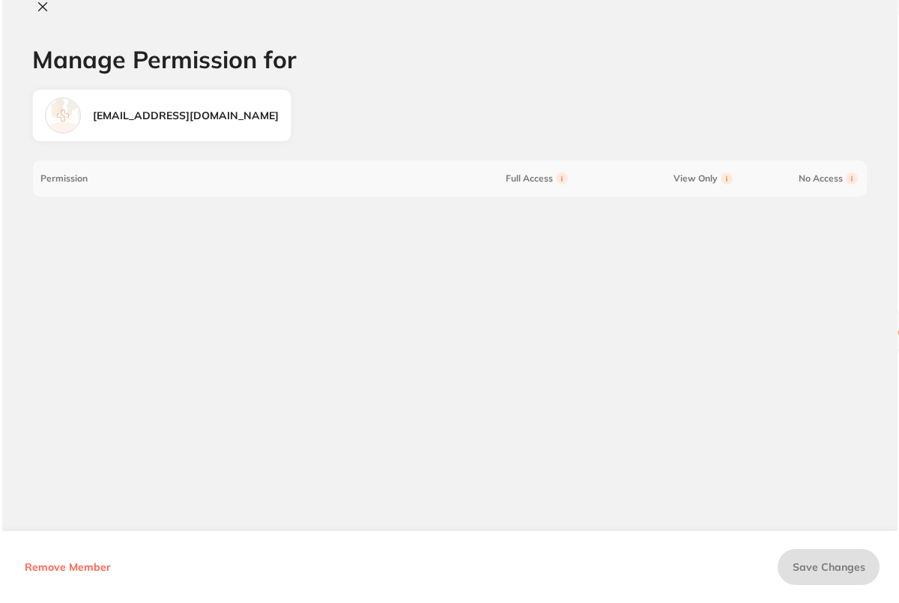
scroll to position [0, 0]
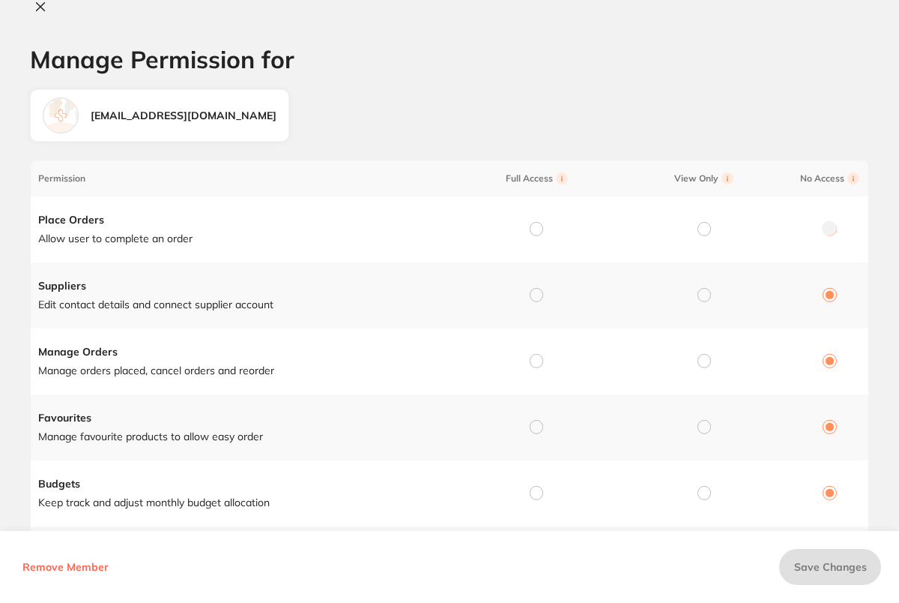
click at [533, 228] on input "radio" at bounding box center [536, 228] width 13 height 13
radio input "true"
radio input "false"
drag, startPoint x: 537, startPoint y: 295, endPoint x: 539, endPoint y: 311, distance: 16.6
click at [537, 297] on input "radio" at bounding box center [536, 294] width 13 height 13
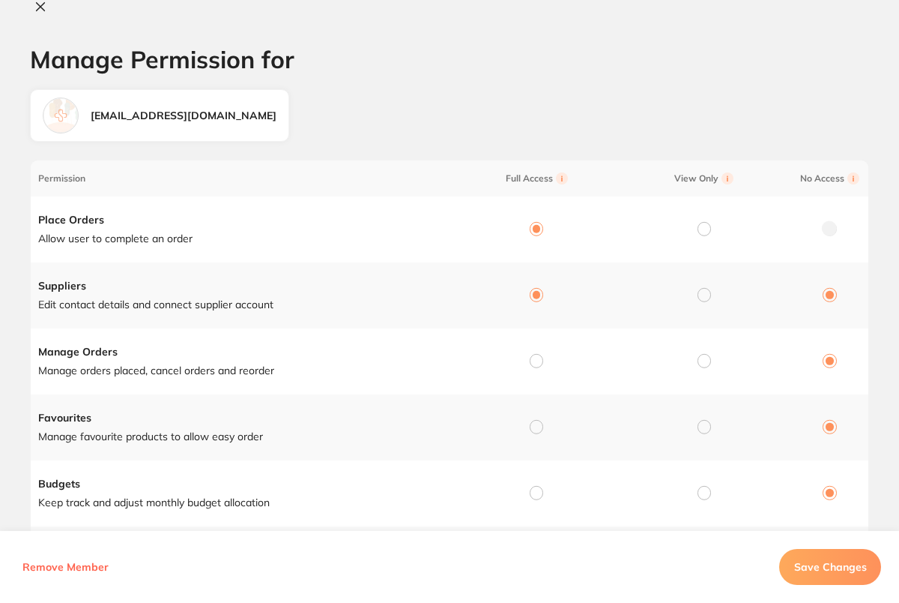
radio input "true"
radio input "false"
click at [545, 352] on td at bounding box center [534, 361] width 168 height 66
click at [538, 358] on input "radio" at bounding box center [536, 360] width 13 height 13
radio input "true"
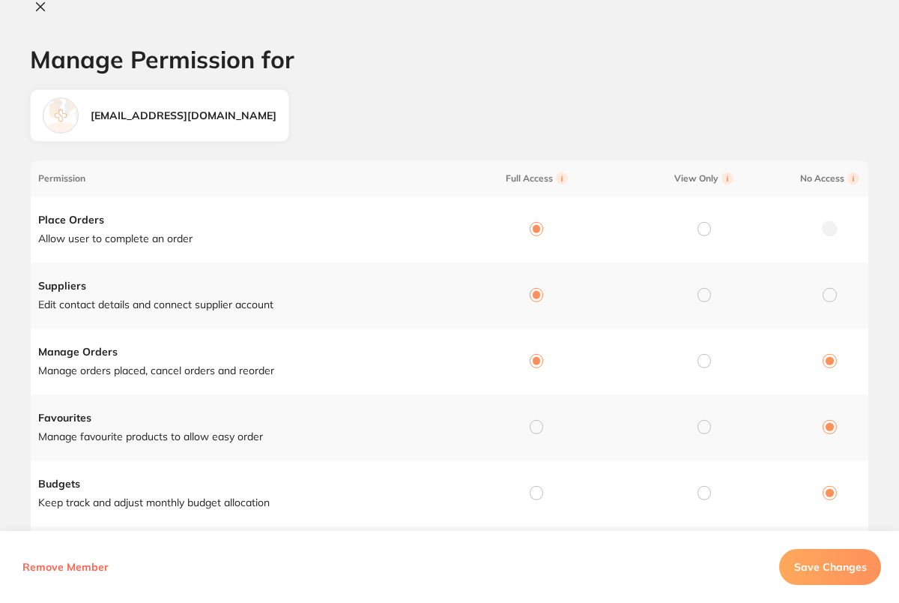
radio input "false"
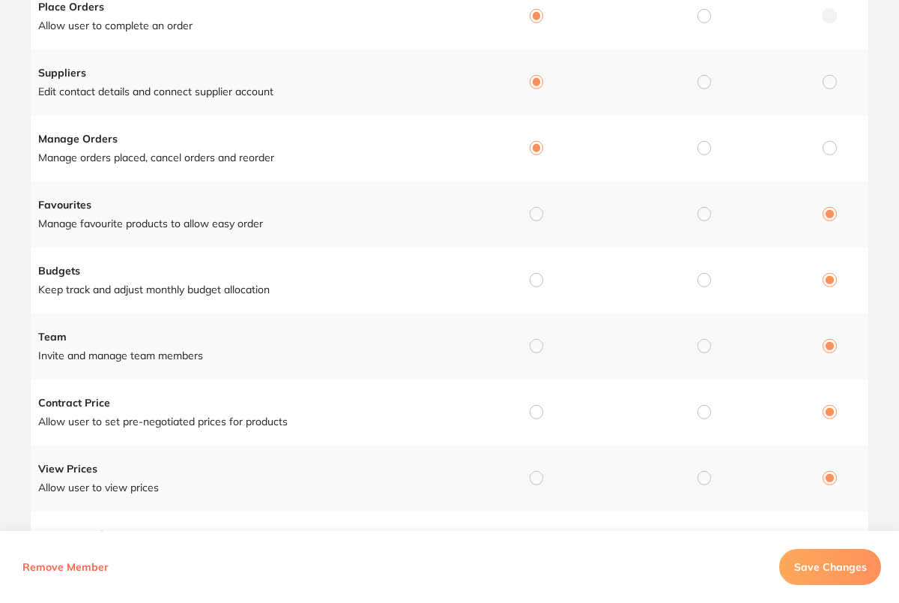
scroll to position [265, 0]
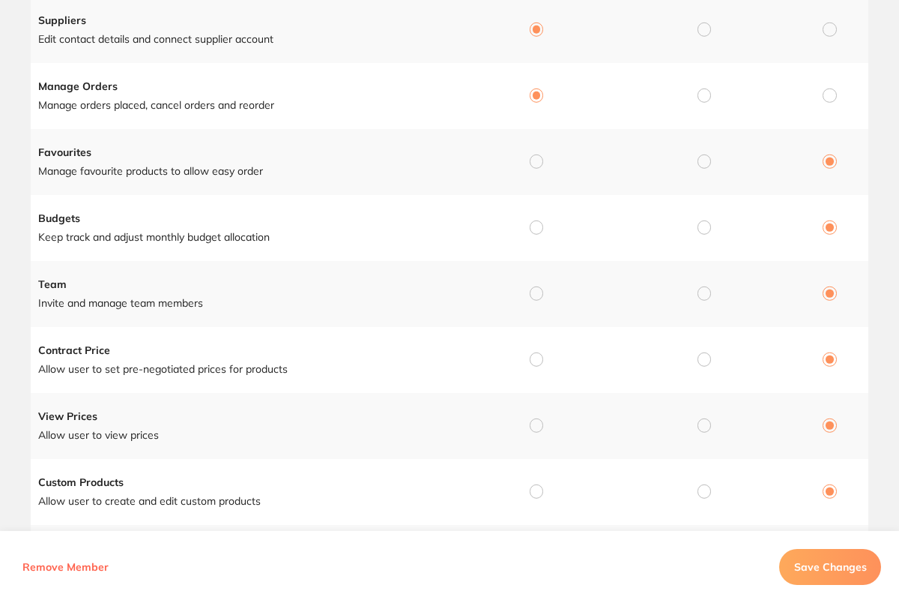
click at [535, 164] on input "radio" at bounding box center [536, 160] width 13 height 13
radio input "true"
radio input "false"
click at [534, 228] on input "radio" at bounding box center [536, 226] width 13 height 13
radio input "true"
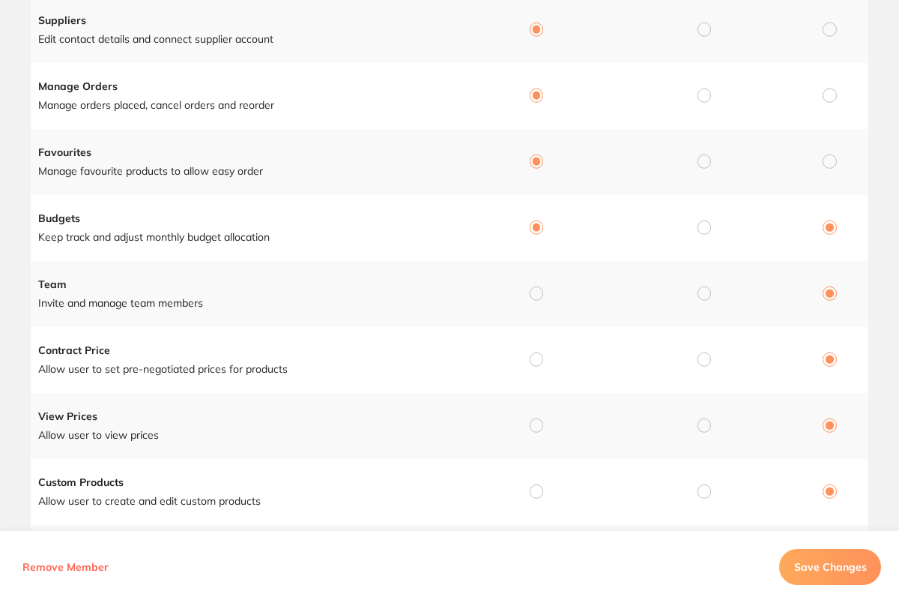
radio input "false"
click at [537, 290] on input "radio" at bounding box center [536, 292] width 13 height 13
radio input "true"
radio input "false"
drag, startPoint x: 537, startPoint y: 356, endPoint x: 543, endPoint y: 425, distance: 69.3
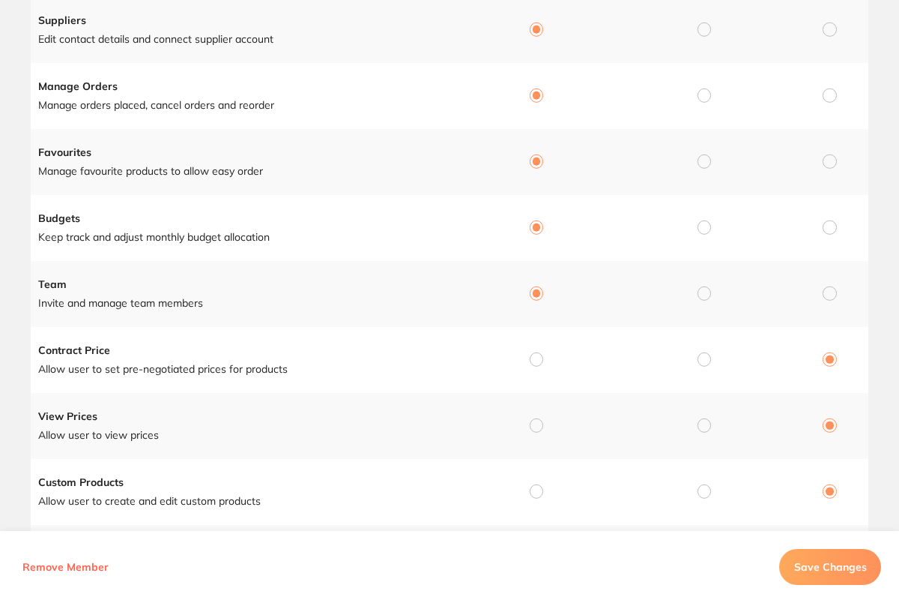
click at [537, 356] on input "radio" at bounding box center [536, 358] width 13 height 13
radio input "true"
radio input "false"
click at [541, 432] on td at bounding box center [534, 426] width 168 height 66
click at [540, 428] on input "radio" at bounding box center [536, 424] width 13 height 13
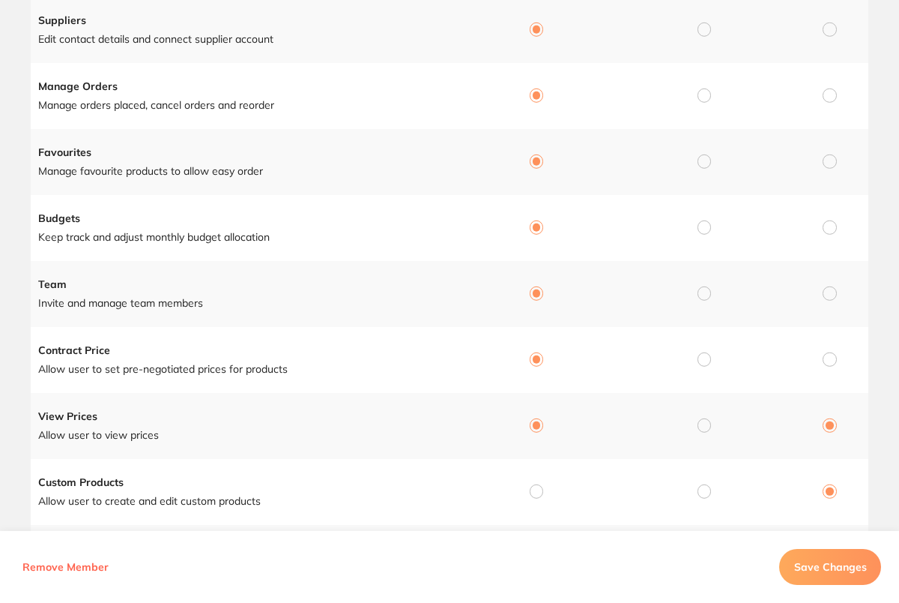
radio input "true"
radio input "false"
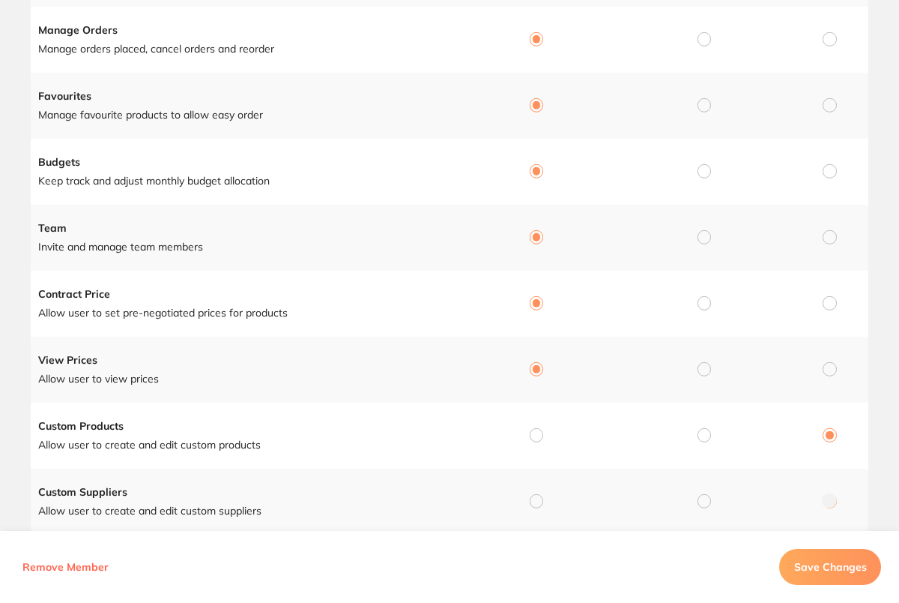
scroll to position [365, 0]
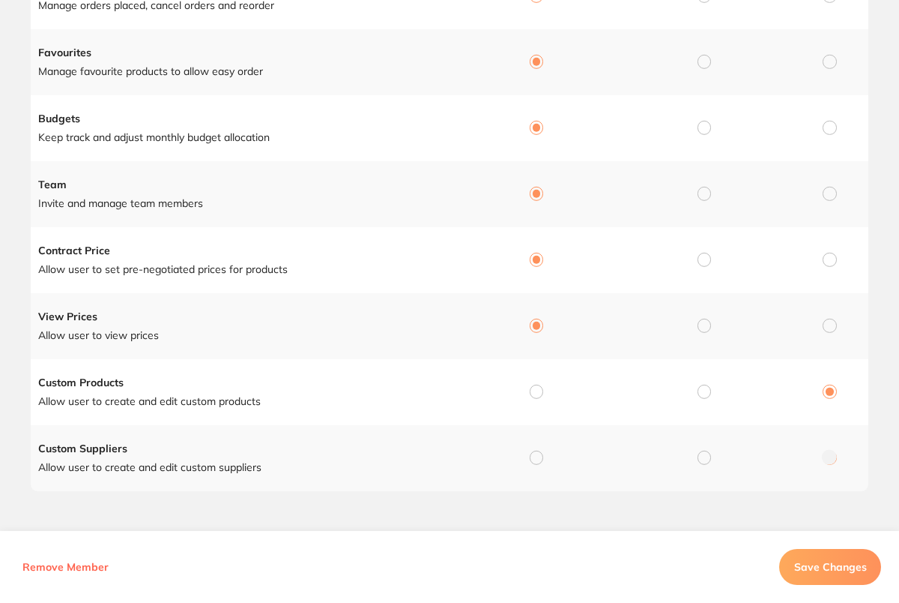
click at [540, 396] on div at bounding box center [536, 391] width 13 height 13
click at [534, 393] on input "radio" at bounding box center [536, 391] width 13 height 13
radio input "true"
radio input "false"
click at [537, 456] on input "radio" at bounding box center [536, 456] width 13 height 13
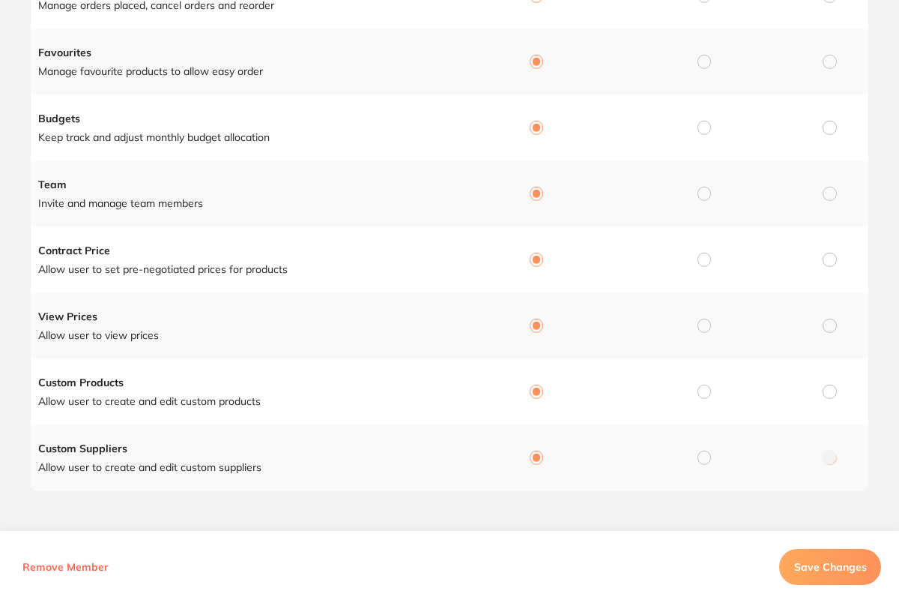
radio input "true"
radio input "false"
click at [830, 557] on button "Save Changes" at bounding box center [830, 567] width 102 height 36
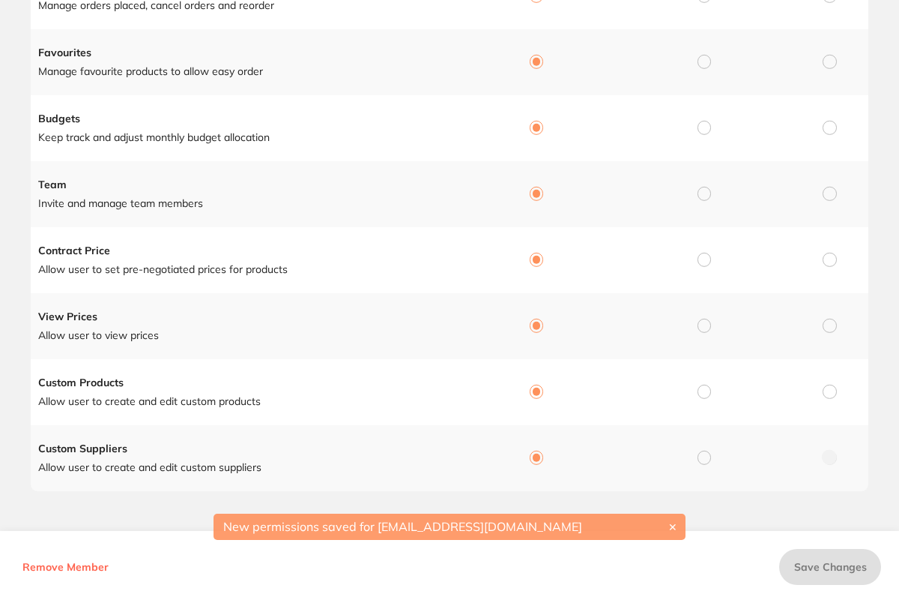
scroll to position [0, 0]
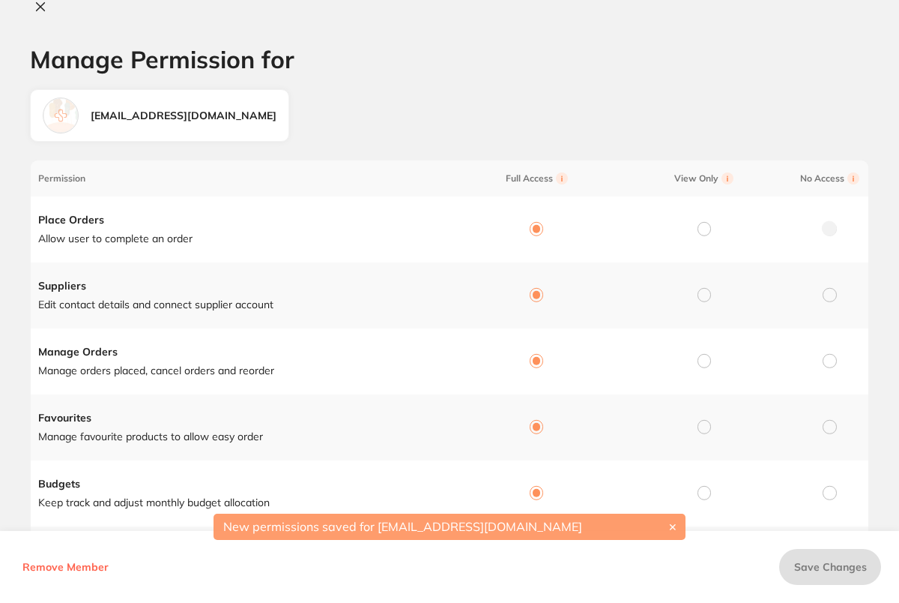
click at [45, 14] on button at bounding box center [40, 8] width 21 height 16
checkbox input "false"
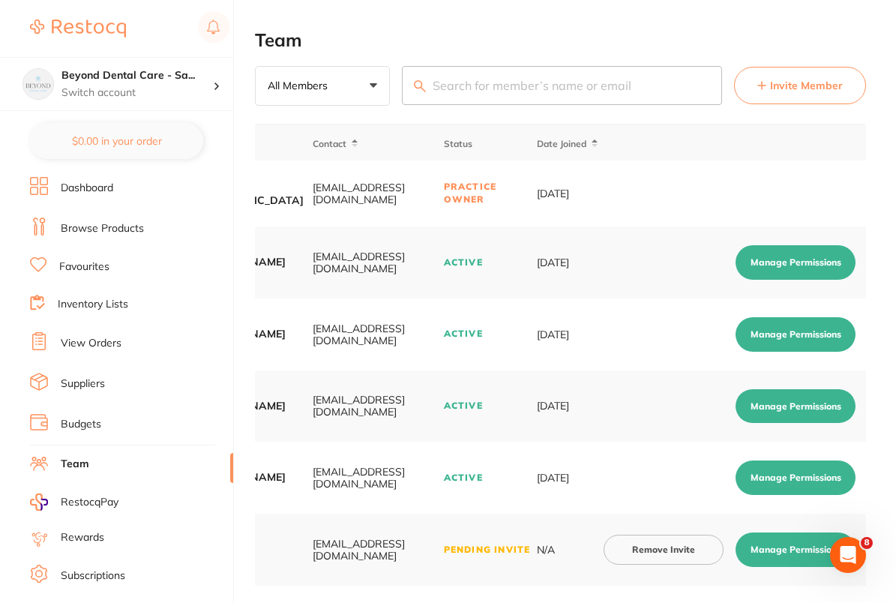
click at [499, 26] on main "Team All Members +0 All Members Active Pending Invite Expired Invite Invite Mem…" at bounding box center [575, 481] width 641 height 963
click at [206, 85] on p "Switch account" at bounding box center [136, 92] width 151 height 15
click at [488, 31] on h2 "Team" at bounding box center [560, 40] width 611 height 21
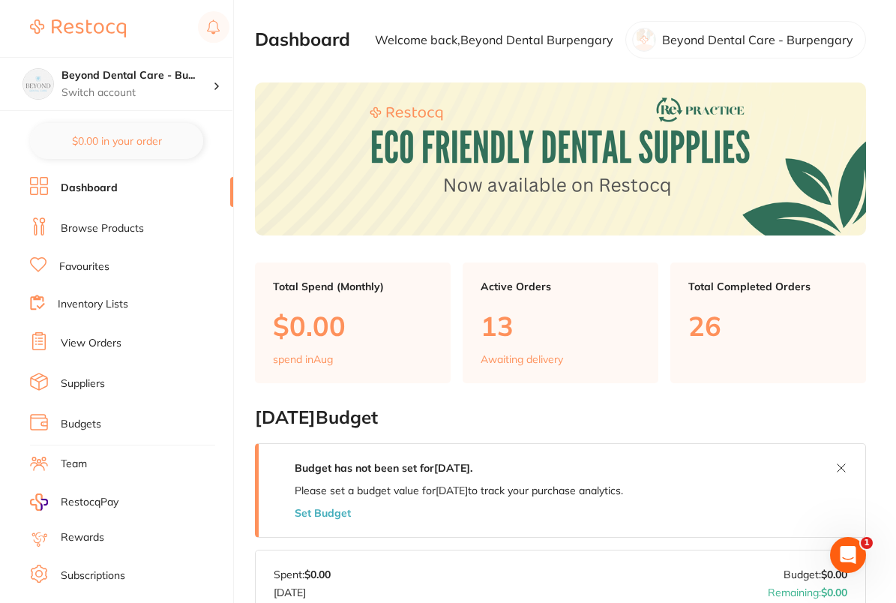
click at [100, 231] on link "Browse Products" at bounding box center [102, 228] width 83 height 15
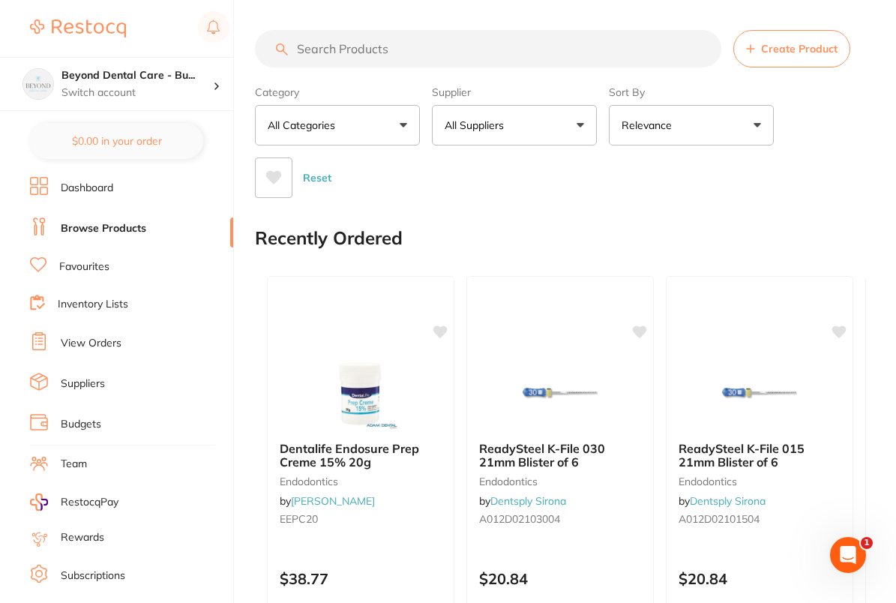
click at [78, 456] on link "Team" at bounding box center [74, 463] width 26 height 15
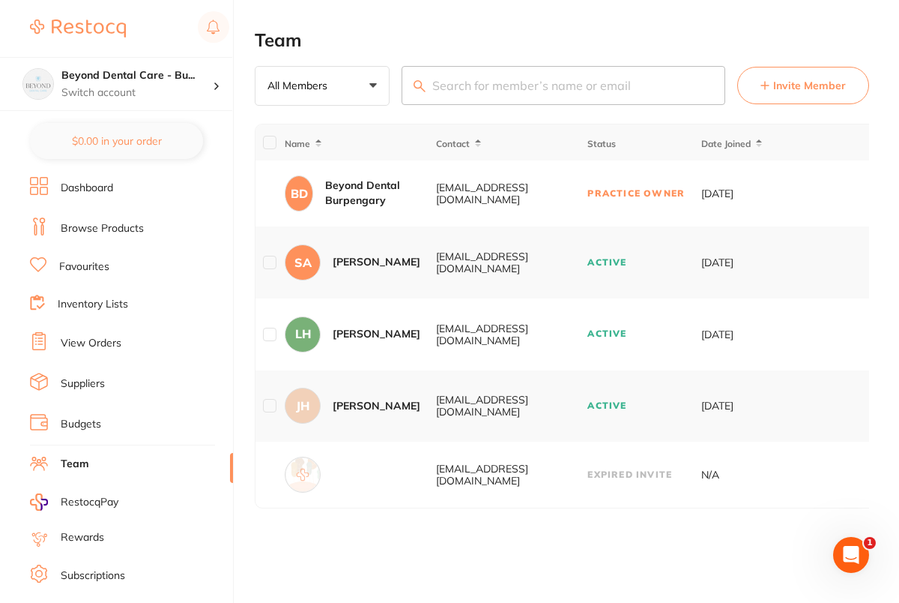
click at [782, 88] on span "Invite Member" at bounding box center [809, 85] width 73 height 15
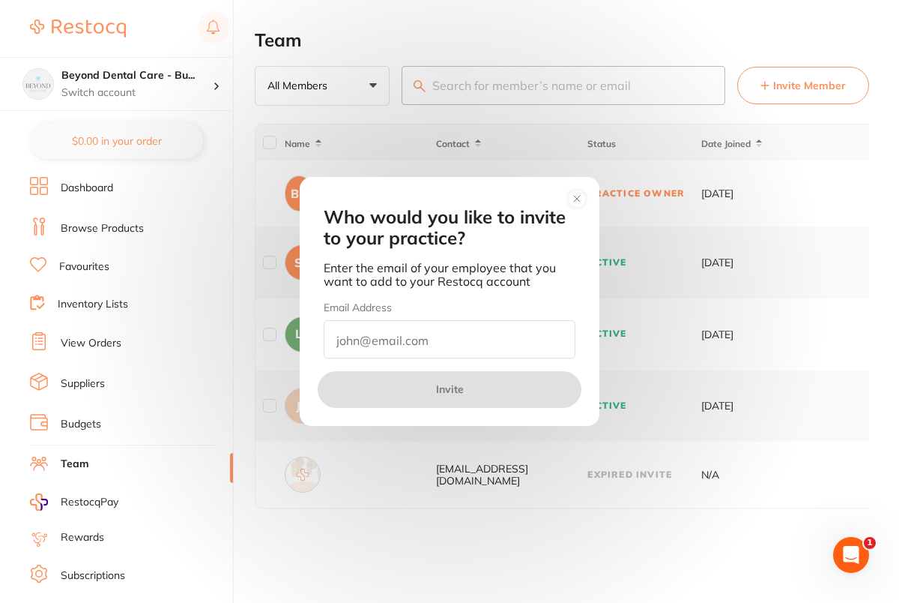
click at [474, 340] on input "email" at bounding box center [450, 339] width 252 height 38
click at [430, 337] on input "email" at bounding box center [450, 339] width 252 height 38
paste input "- [ ] pmssp@beyonddentalcare.com.au"
drag, startPoint x: 360, startPoint y: 334, endPoint x: 313, endPoint y: 334, distance: 46.5
click at [313, 334] on div "Email Address - [ ] pmssp@beyonddentalcare.com.au" at bounding box center [450, 329] width 288 height 58
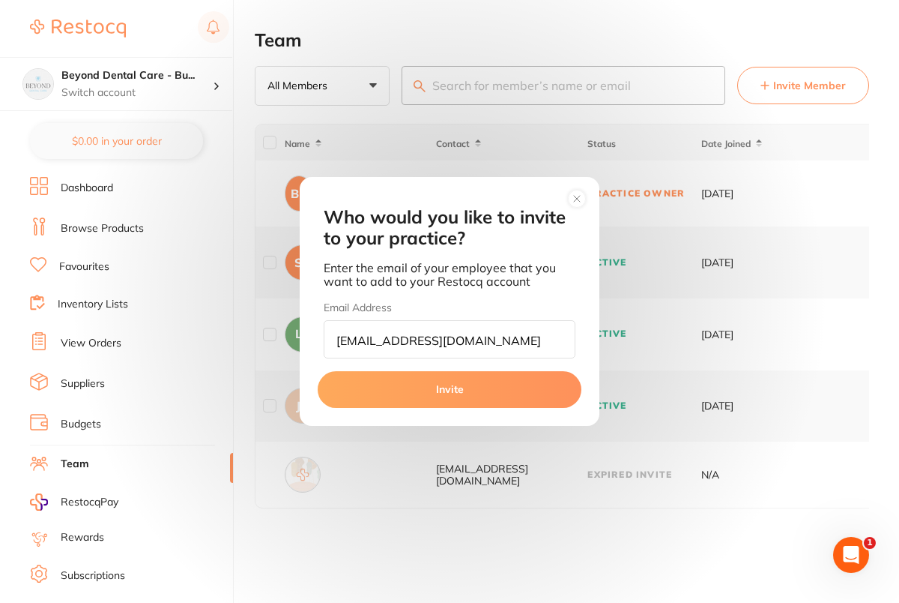
type input "[EMAIL_ADDRESS][DOMAIN_NAME]"
click at [459, 388] on button "Invite" at bounding box center [450, 389] width 264 height 36
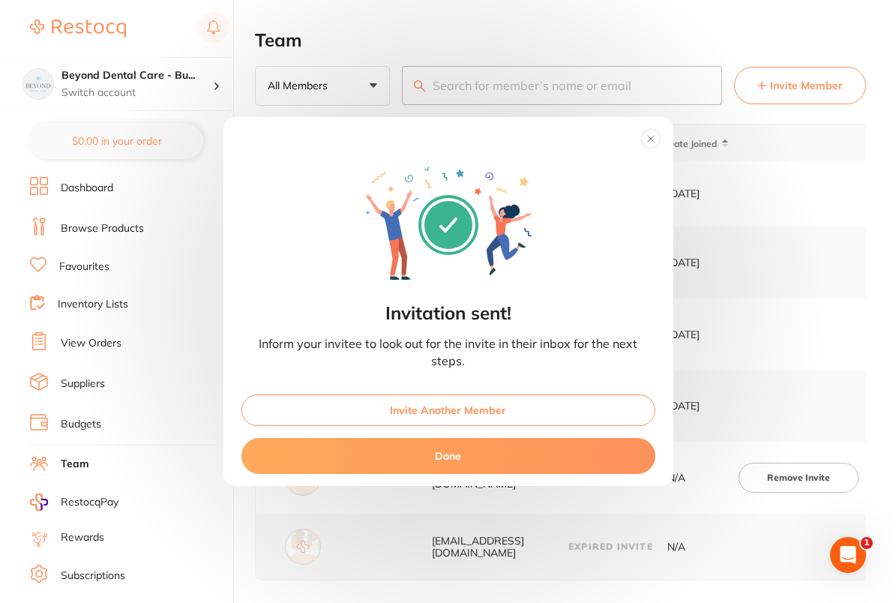
click at [482, 411] on button "Invite Another Member" at bounding box center [448, 409] width 414 height 31
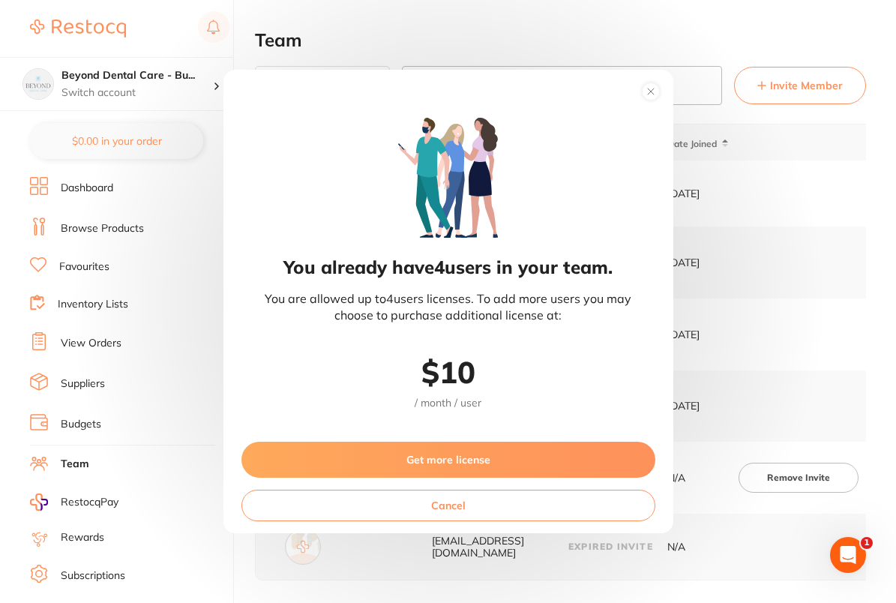
click at [495, 459] on button "Get more license" at bounding box center [448, 459] width 414 height 36
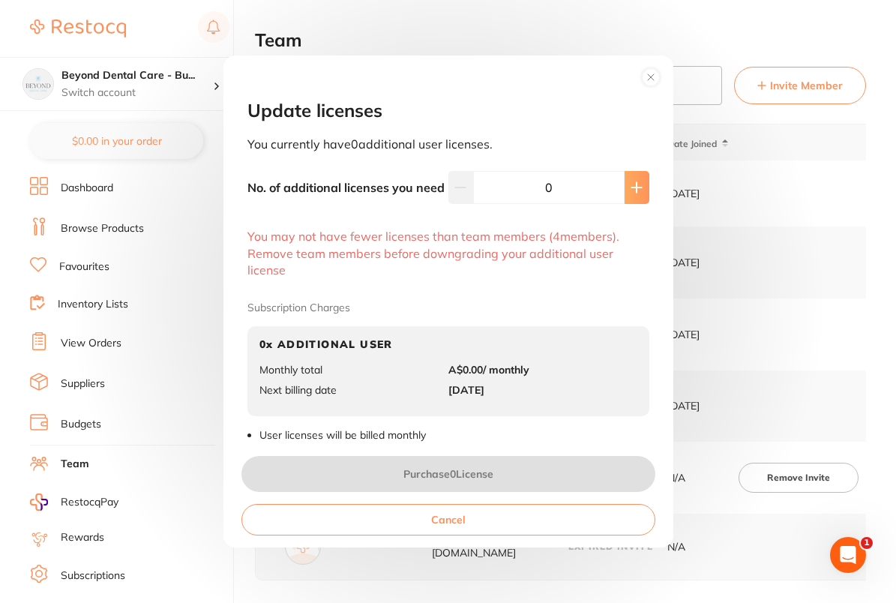
click at [634, 185] on icon at bounding box center [636, 187] width 12 height 12
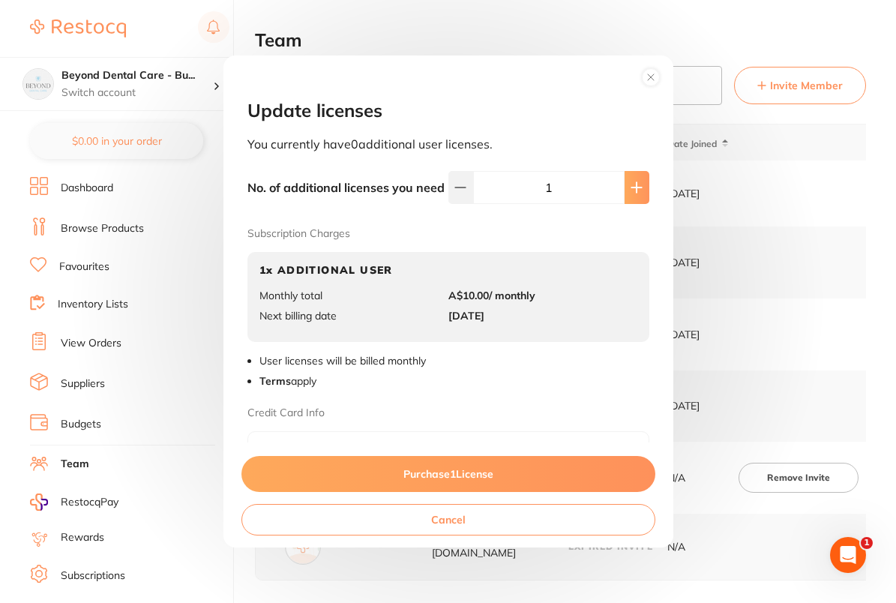
click at [634, 185] on button at bounding box center [636, 187] width 25 height 33
type input "4"
click at [471, 479] on button "Purchase 4 License s" at bounding box center [448, 474] width 414 height 36
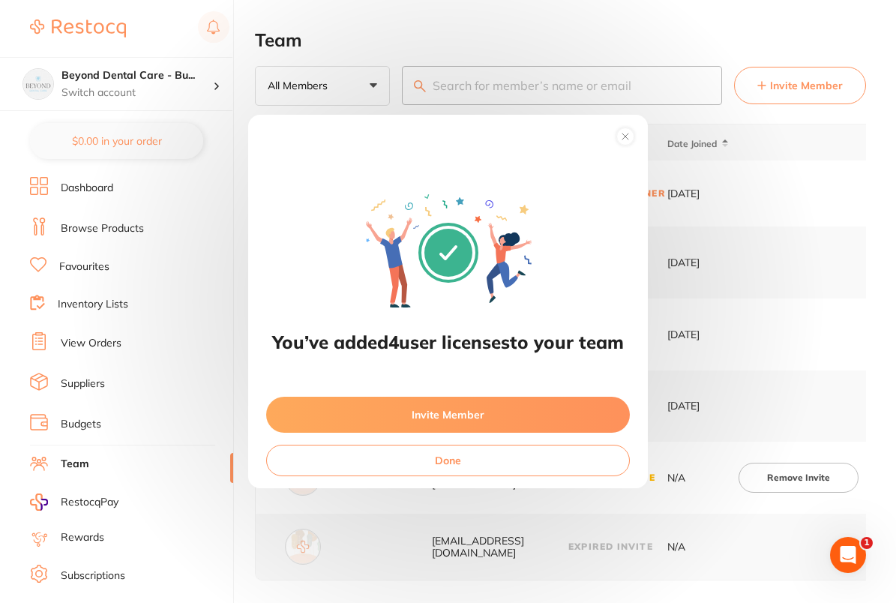
click at [634, 136] on circle at bounding box center [625, 136] width 17 height 17
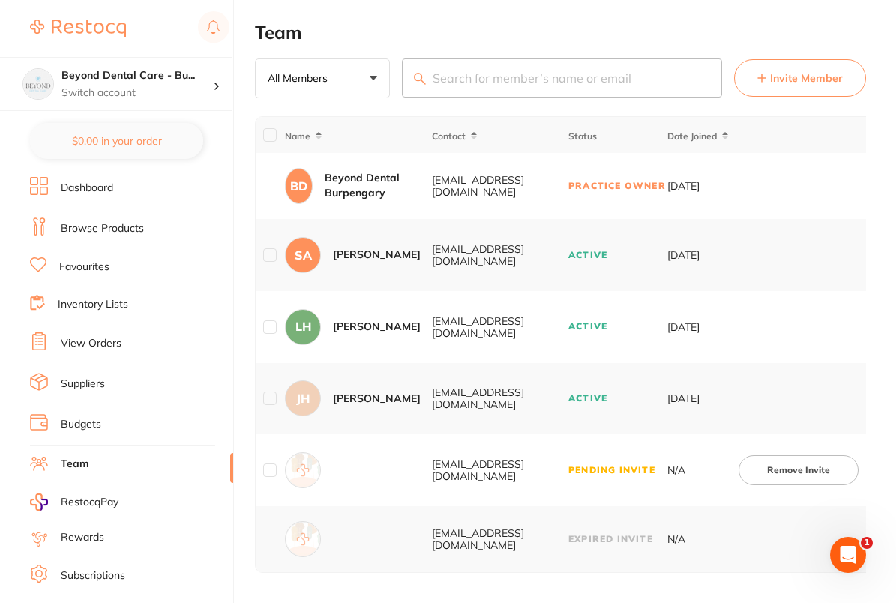
click at [803, 82] on span "Invite Member" at bounding box center [806, 77] width 73 height 15
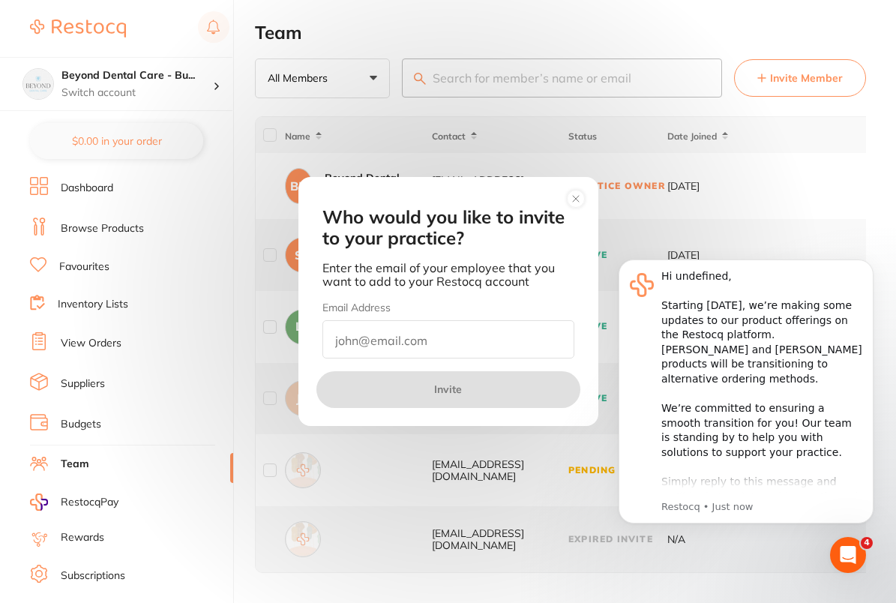
click at [483, 326] on input "email" at bounding box center [448, 339] width 252 height 38
paste input "[EMAIL_ADDRESS][DOMAIN_NAME]"
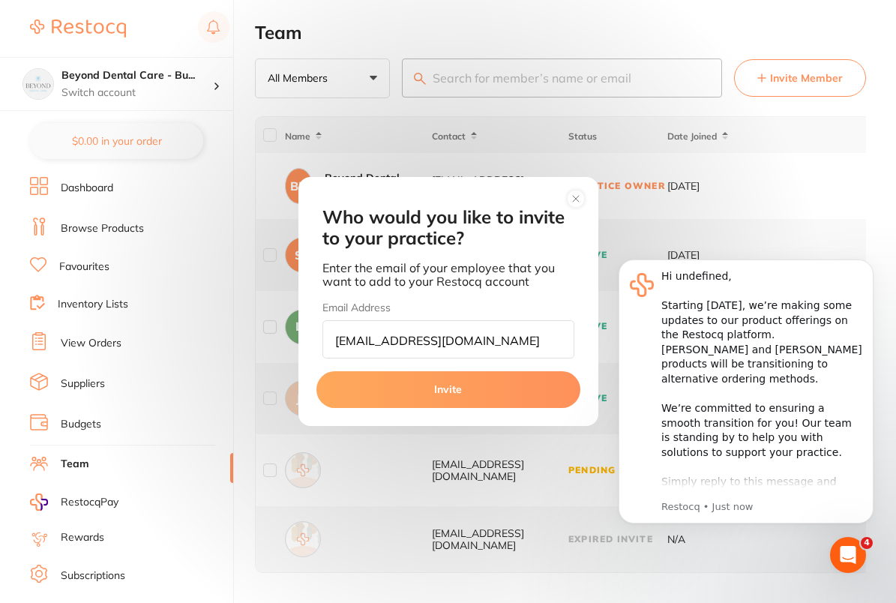
type input "[EMAIL_ADDRESS][DOMAIN_NAME]"
click at [388, 379] on button "Invite" at bounding box center [448, 389] width 264 height 36
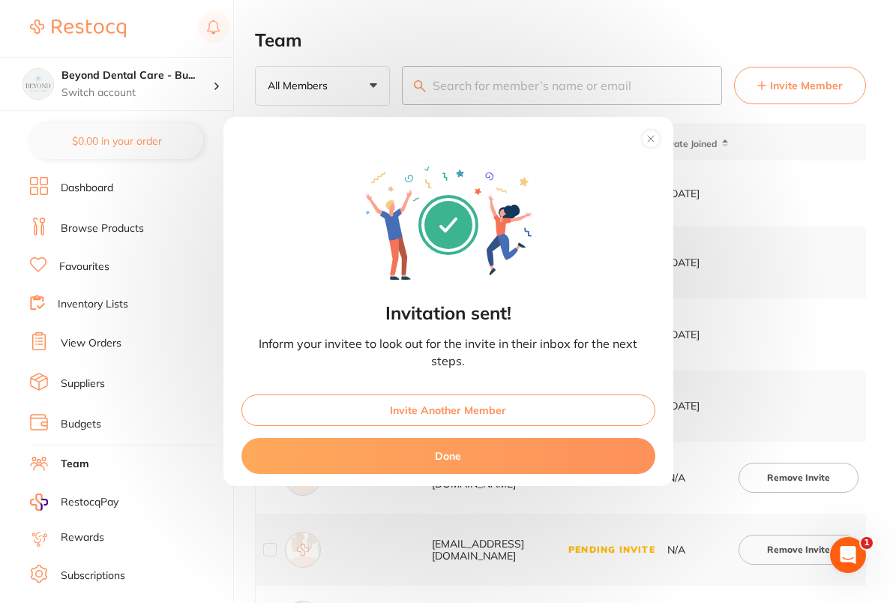
click at [488, 399] on button "Invite Another Member" at bounding box center [448, 409] width 414 height 31
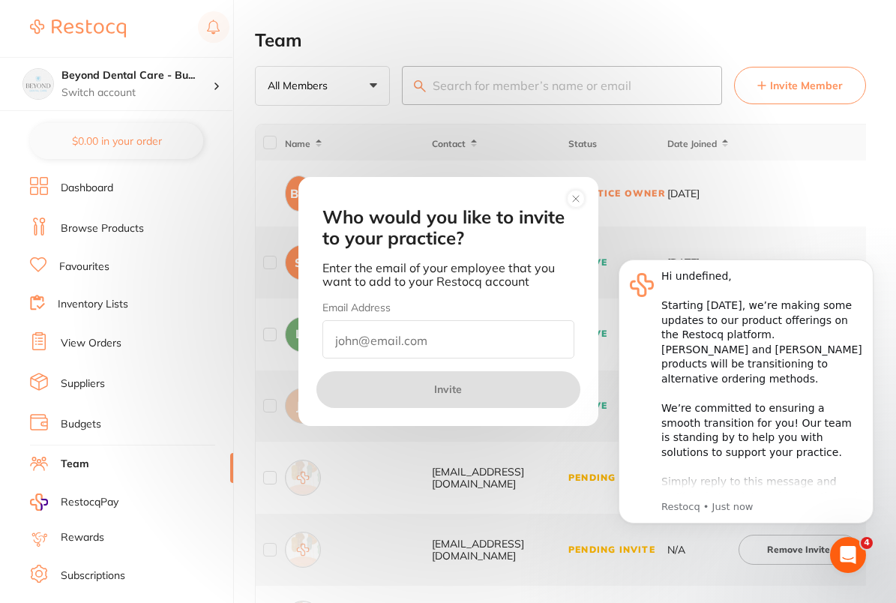
click at [456, 348] on input "email" at bounding box center [448, 339] width 252 height 38
paste input "[EMAIL_ADDRESS][DOMAIN_NAME]"
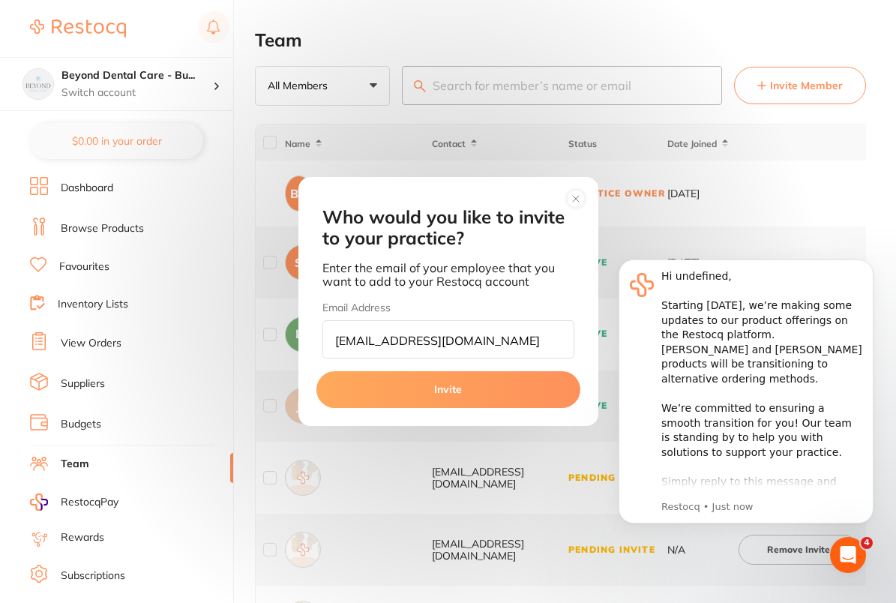
type input "[EMAIL_ADDRESS][DOMAIN_NAME]"
click at [456, 380] on button "Invite" at bounding box center [448, 389] width 264 height 36
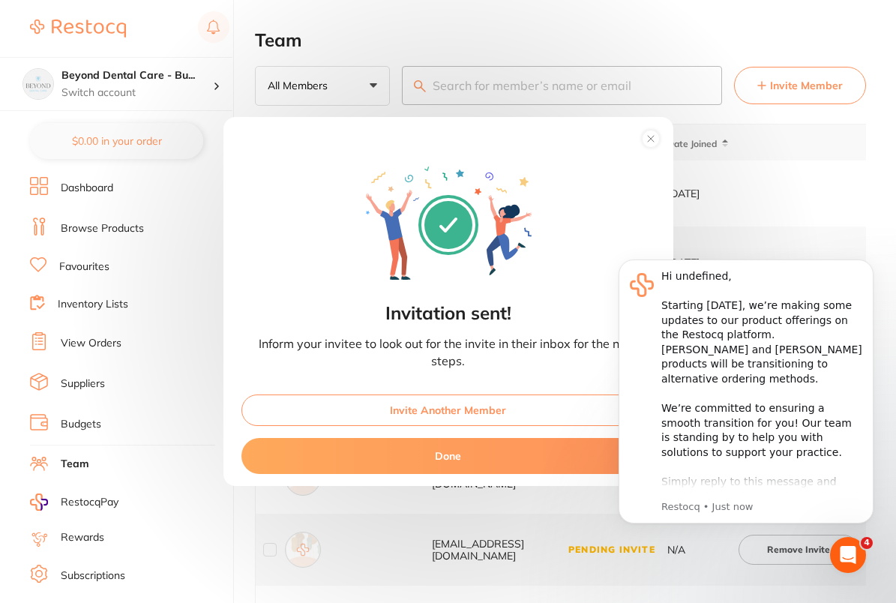
click at [497, 405] on button "Invite Another Member" at bounding box center [448, 409] width 414 height 31
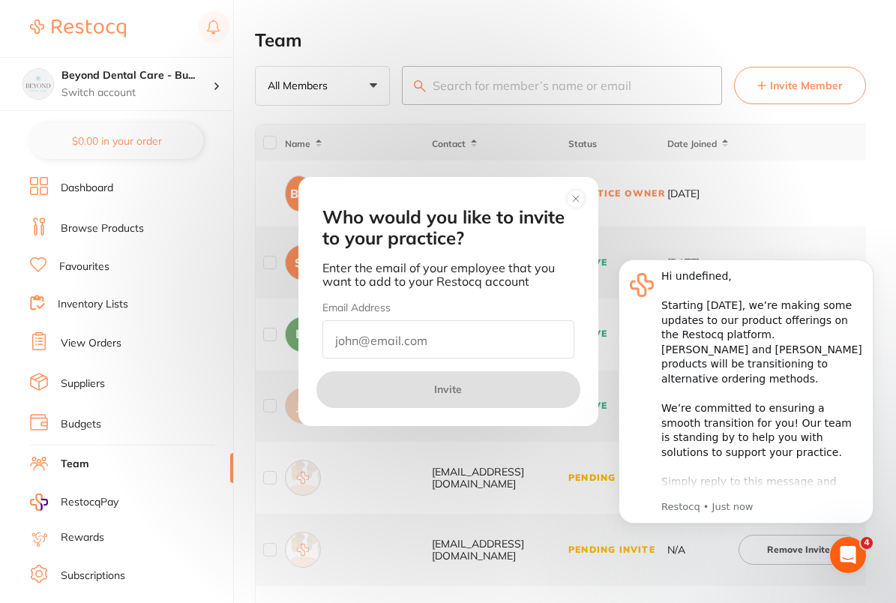
click at [521, 334] on input "email" at bounding box center [448, 339] width 252 height 38
paste input "[PERSON_NAME][EMAIL_ADDRESS][DOMAIN_NAME]"
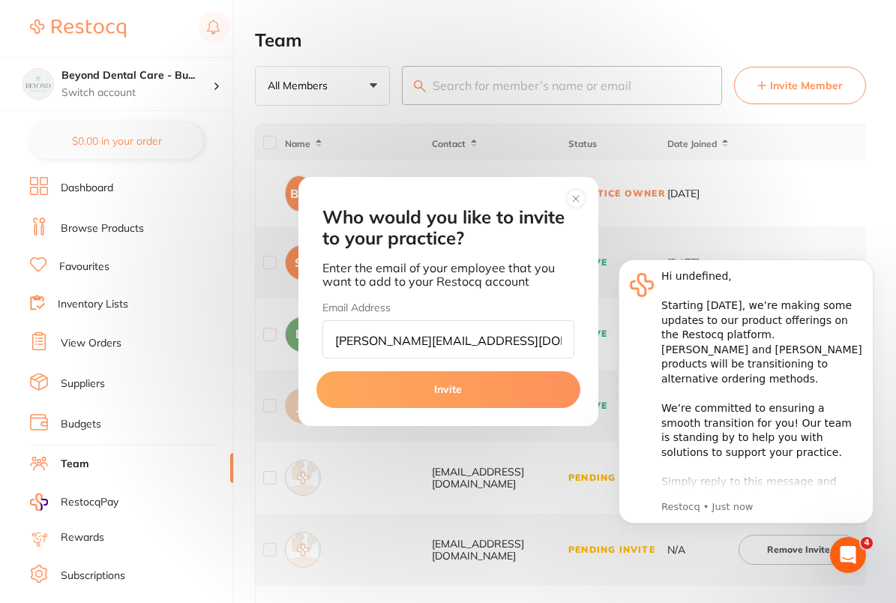
type input "[PERSON_NAME][EMAIL_ADDRESS][DOMAIN_NAME]"
click at [419, 399] on button "Invite" at bounding box center [448, 389] width 264 height 36
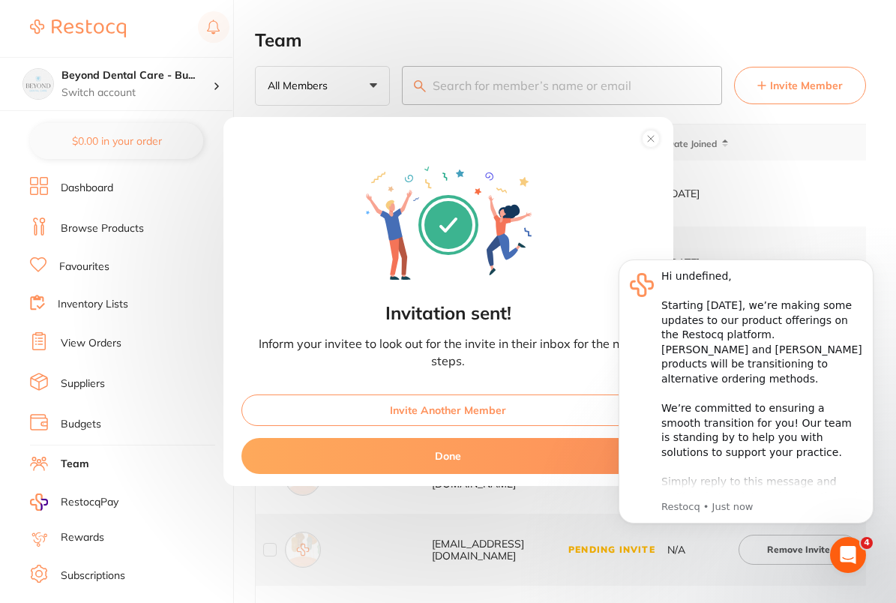
click at [483, 411] on button "Invite Another Member" at bounding box center [448, 409] width 414 height 31
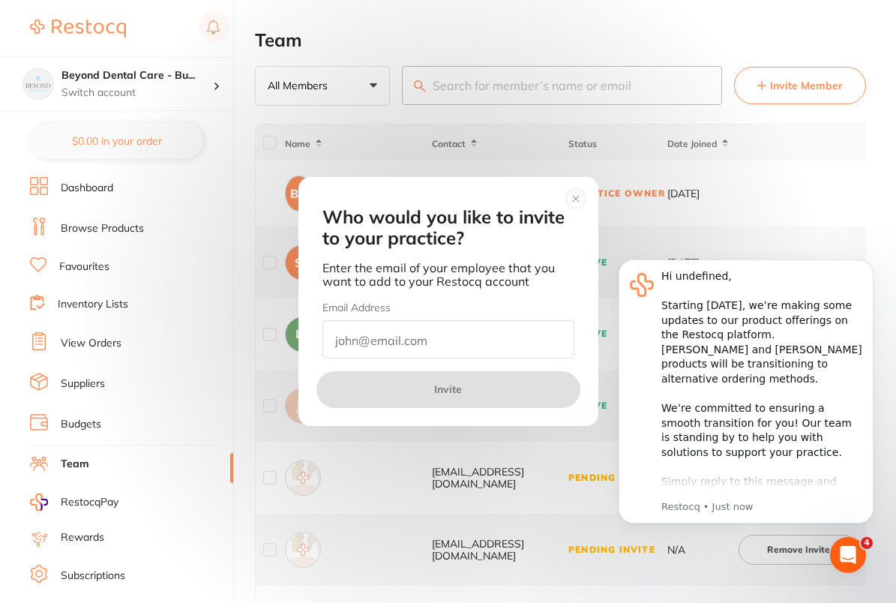
click at [478, 337] on input "email" at bounding box center [448, 339] width 252 height 38
paste input "[EMAIL_ADDRESS][DOMAIN_NAME]"
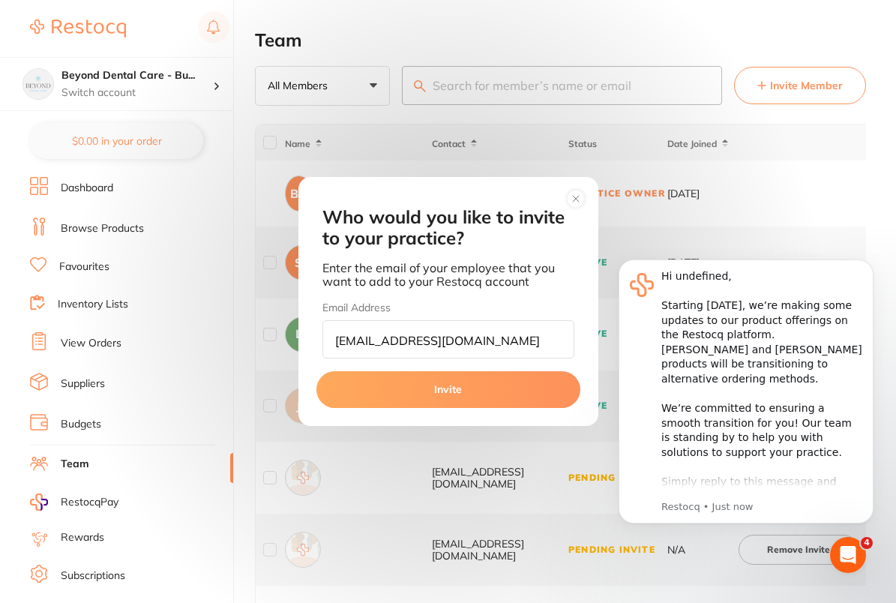
type input "[EMAIL_ADDRESS][DOMAIN_NAME]"
drag, startPoint x: 473, startPoint y: 388, endPoint x: 572, endPoint y: 364, distance: 101.8
click at [474, 388] on button "Invite" at bounding box center [448, 389] width 264 height 36
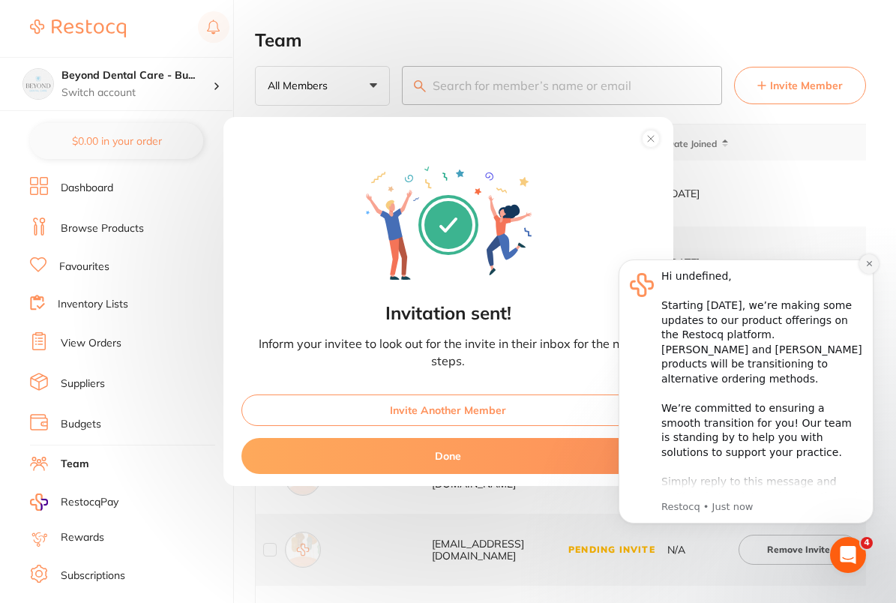
click at [866, 260] on icon "Dismiss notification" at bounding box center [869, 263] width 8 height 8
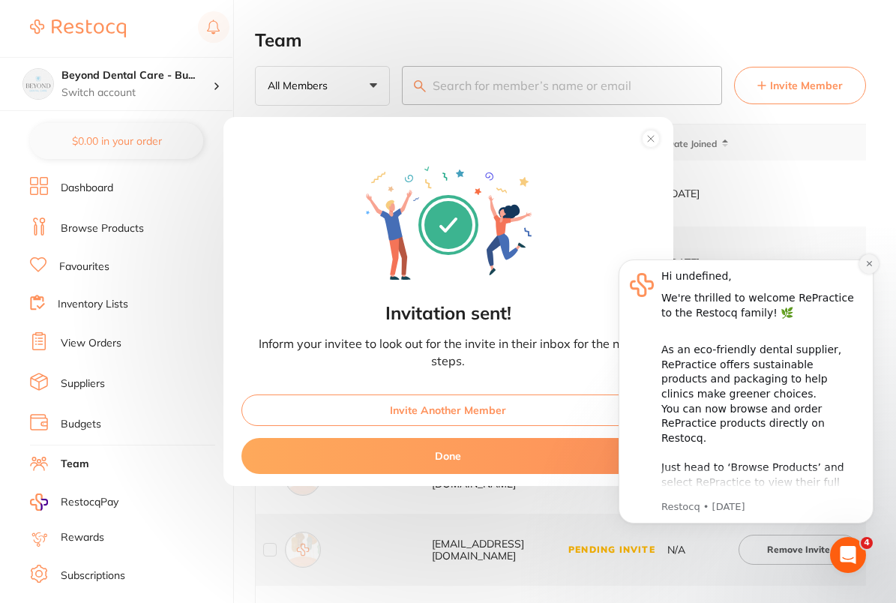
click at [866, 259] on button "Dismiss notification" at bounding box center [868, 263] width 19 height 19
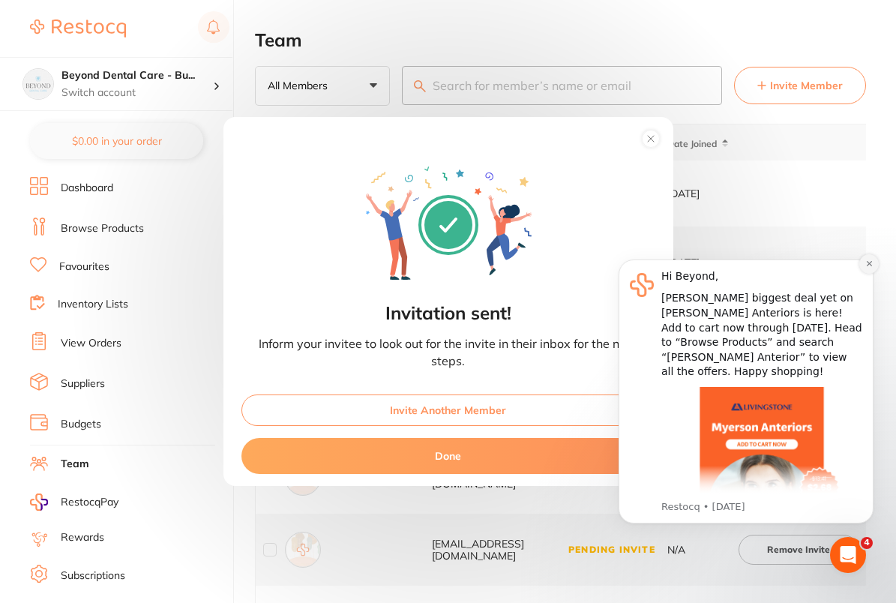
click at [869, 263] on icon "Dismiss notification" at bounding box center [868, 263] width 5 height 5
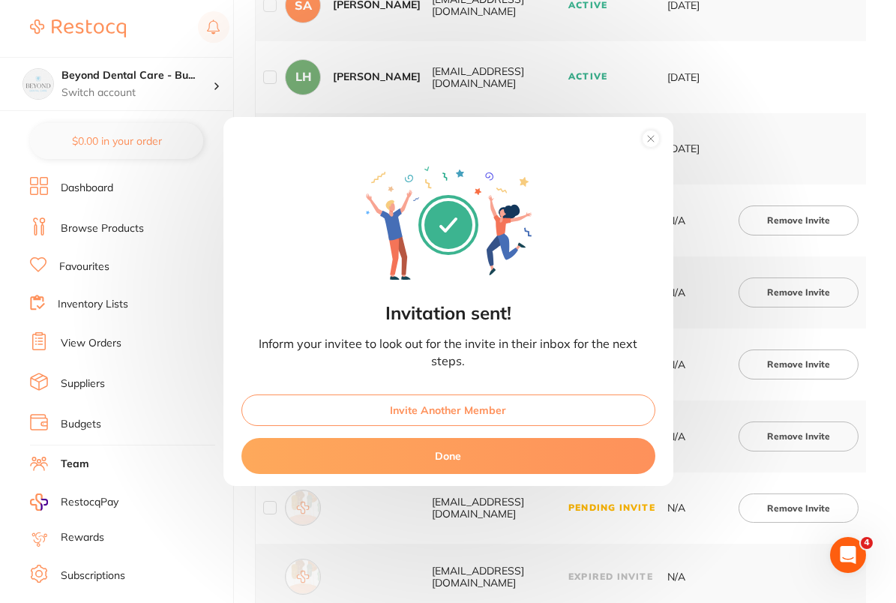
scroll to position [241, 0]
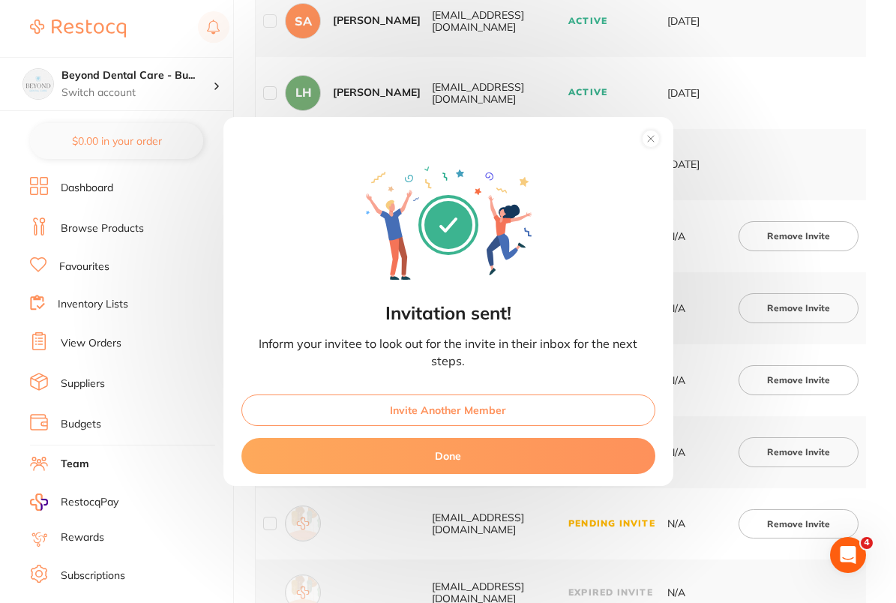
click at [451, 461] on button "Done" at bounding box center [448, 456] width 414 height 36
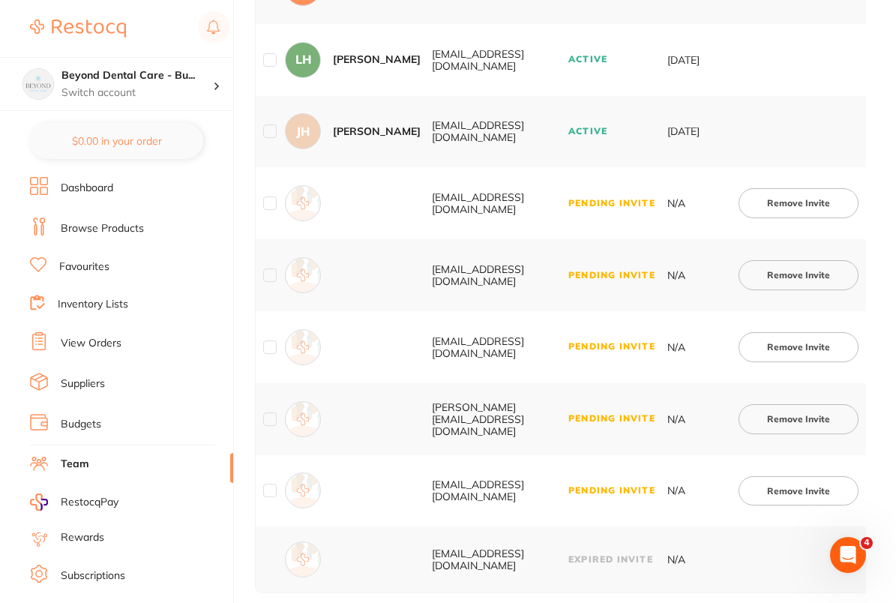
scroll to position [297, 0]
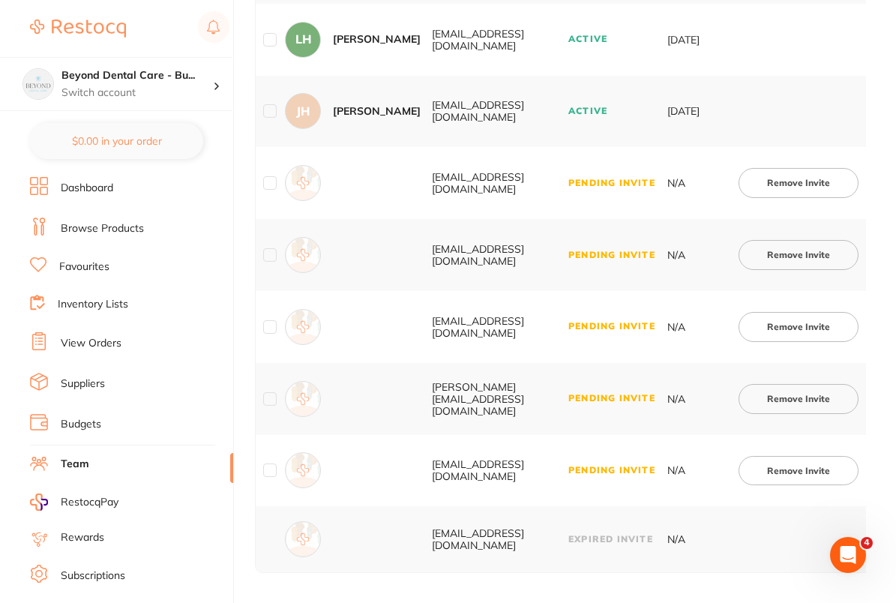
drag, startPoint x: 493, startPoint y: 568, endPoint x: 691, endPoint y: 585, distance: 198.6
click at [697, 585] on main "Team All Members +0 All Members Active Pending Invite Expired Invite Invite Mem…" at bounding box center [575, 153] width 641 height 897
click at [797, 558] on tr "clinicalmanager@beyonddentalcare.com.au Expired Invite N/A" at bounding box center [630, 539] width 748 height 66
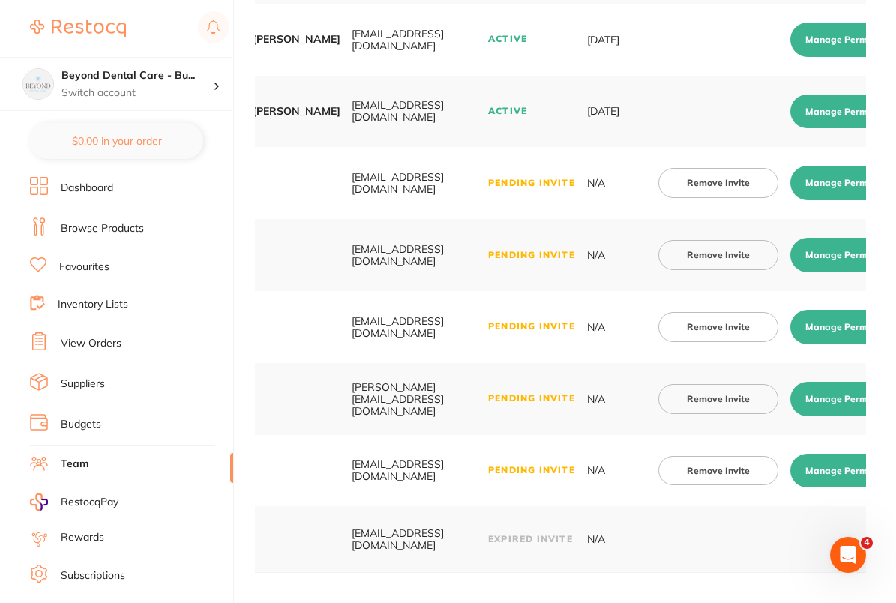
scroll to position [0, 139]
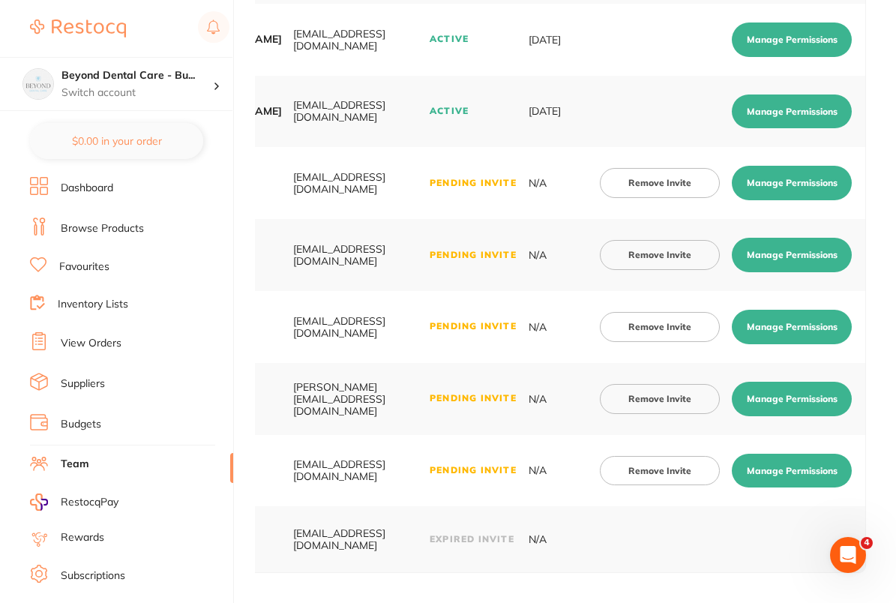
click at [818, 185] on button "Manage Permissions" at bounding box center [792, 183] width 120 height 34
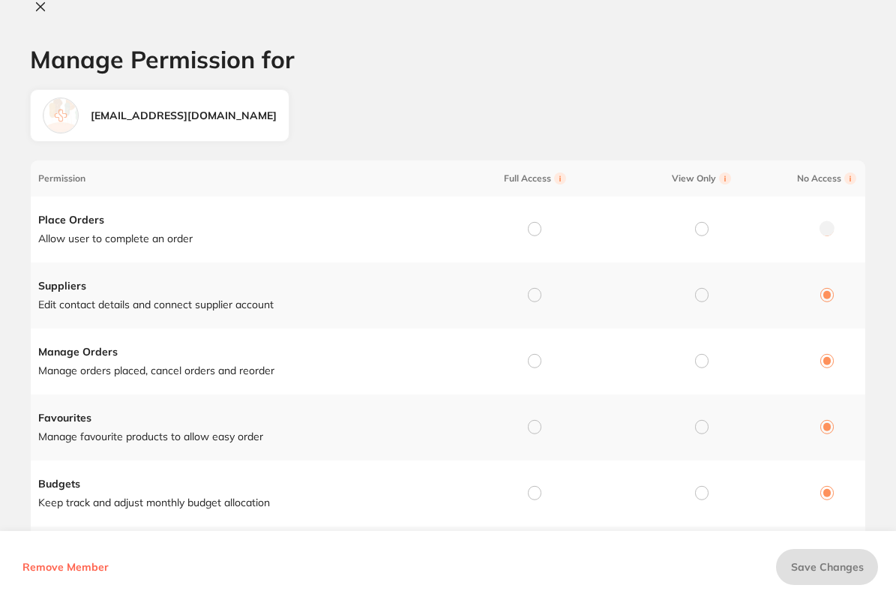
checkbox input "true"
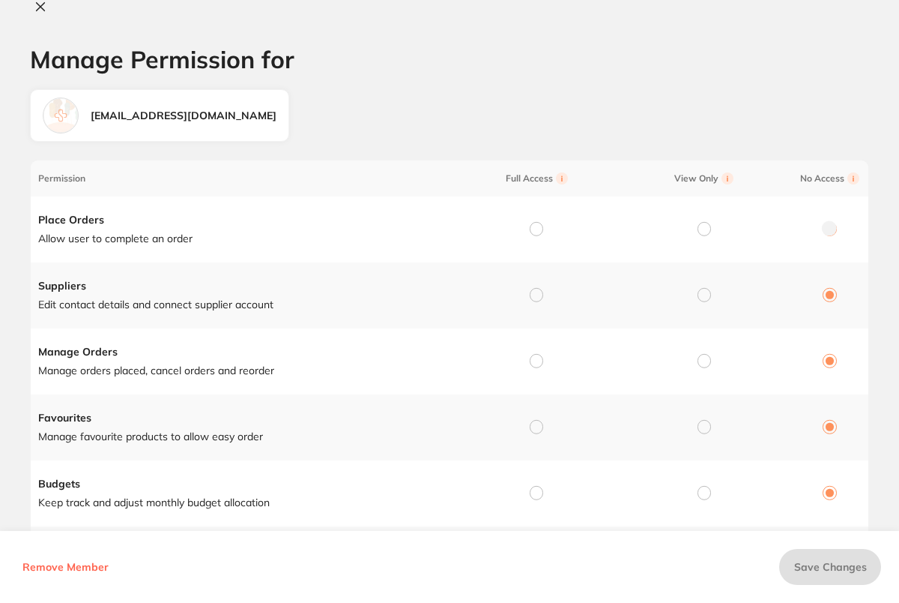
scroll to position [0, 135]
click at [537, 229] on input "radio" at bounding box center [536, 228] width 13 height 13
radio input "true"
radio input "false"
click at [534, 295] on input "radio" at bounding box center [536, 294] width 13 height 13
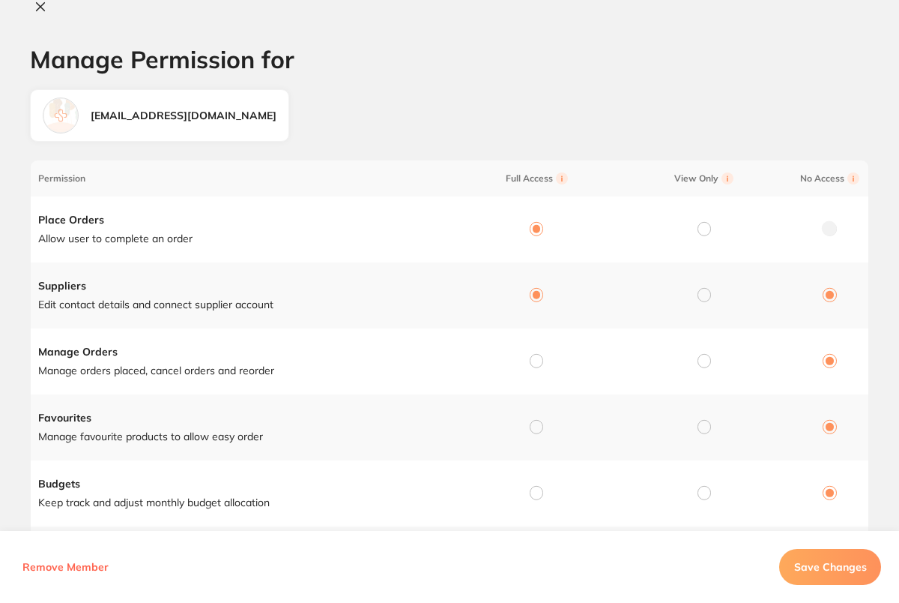
radio input "true"
radio input "false"
click at [530, 359] on input "radio" at bounding box center [536, 360] width 13 height 13
radio input "true"
radio input "false"
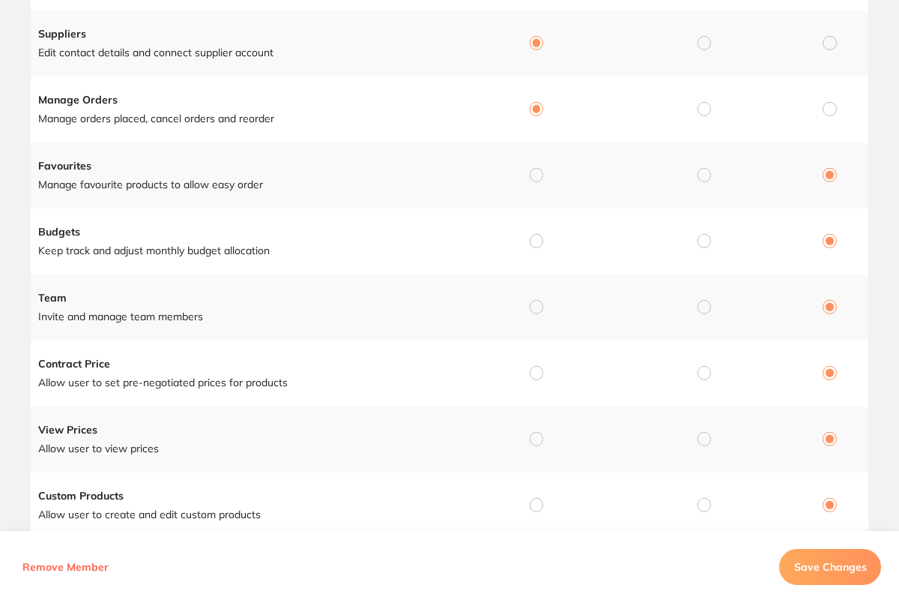
scroll to position [365, 0]
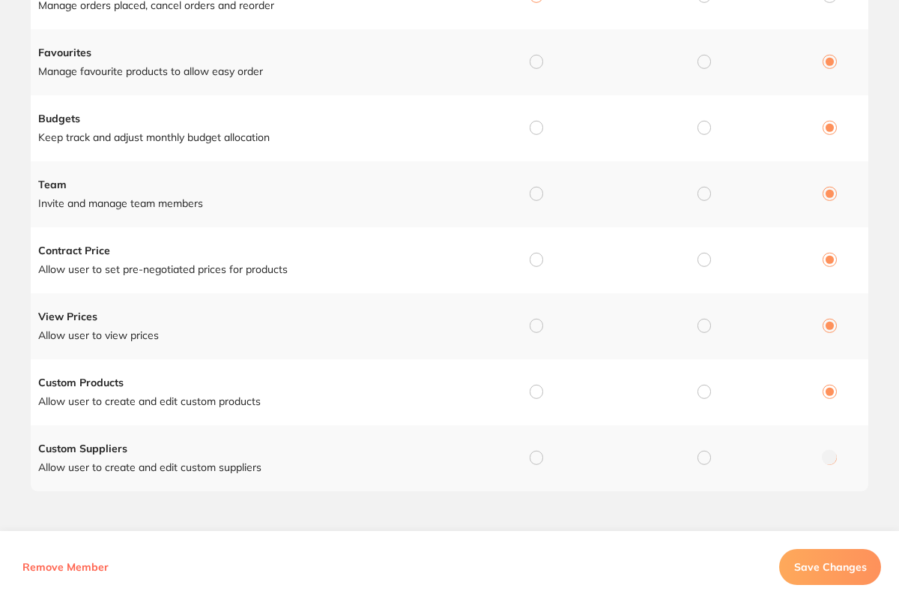
click at [535, 455] on input "radio" at bounding box center [536, 456] width 13 height 13
radio input "true"
radio input "false"
click at [531, 387] on input "radio" at bounding box center [536, 391] width 13 height 13
radio input "true"
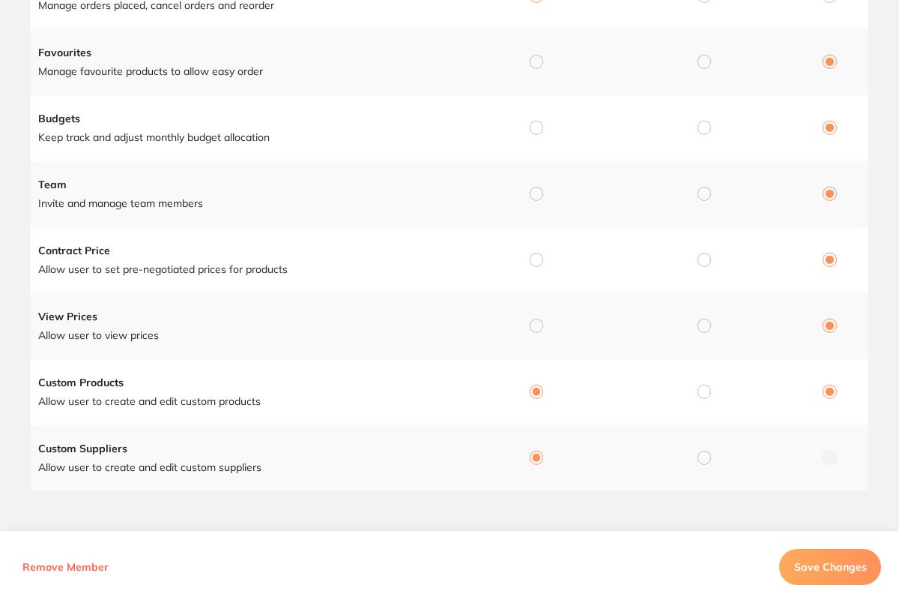
radio input "false"
click at [532, 322] on input "radio" at bounding box center [536, 325] width 13 height 13
radio input "true"
radio input "false"
click at [531, 256] on input "radio" at bounding box center [536, 259] width 13 height 13
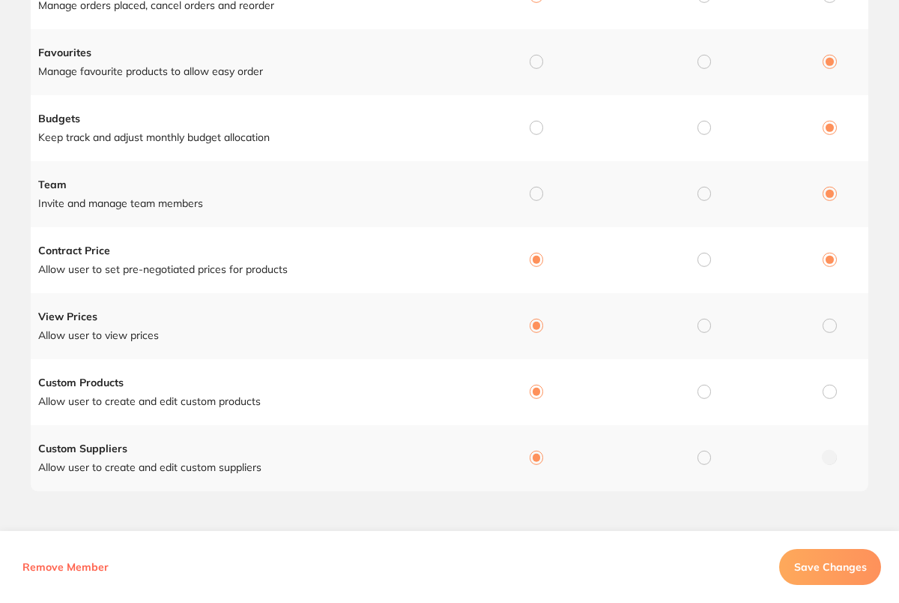
radio input "true"
radio input "false"
click at [535, 193] on input "radio" at bounding box center [536, 193] width 13 height 13
radio input "true"
radio input "false"
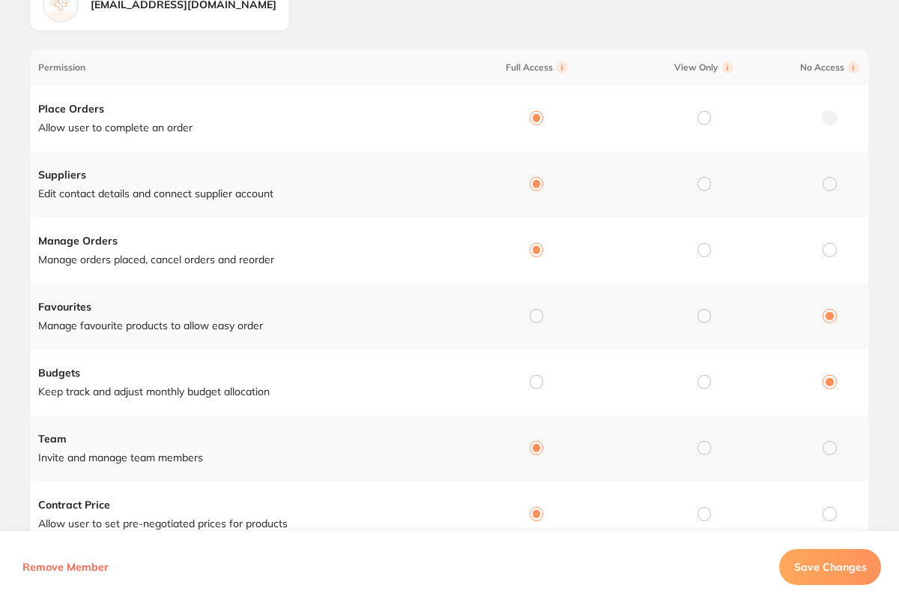
scroll to position [23, 0]
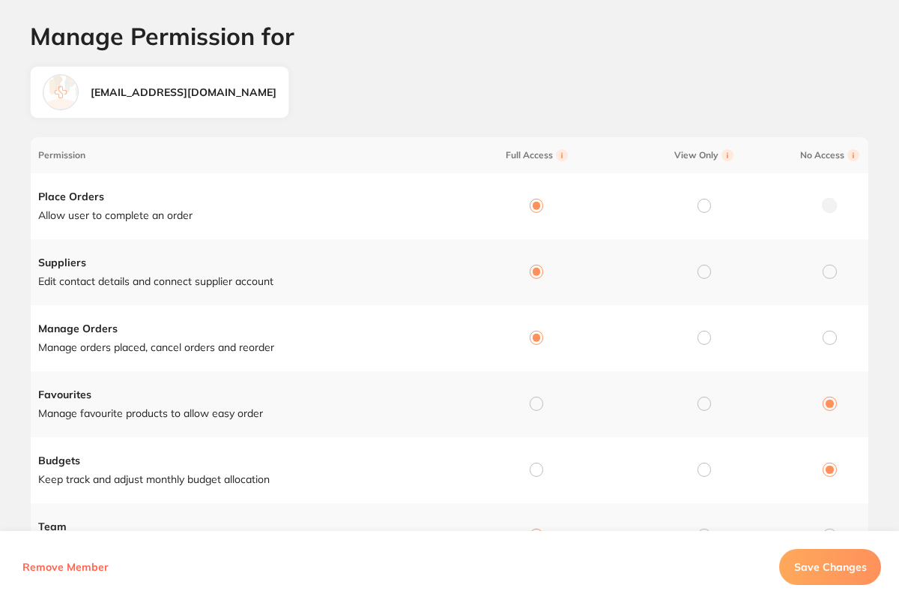
click at [532, 468] on input "radio" at bounding box center [536, 468] width 13 height 13
radio input "true"
radio input "false"
click at [534, 402] on input "radio" at bounding box center [536, 402] width 13 height 13
radio input "true"
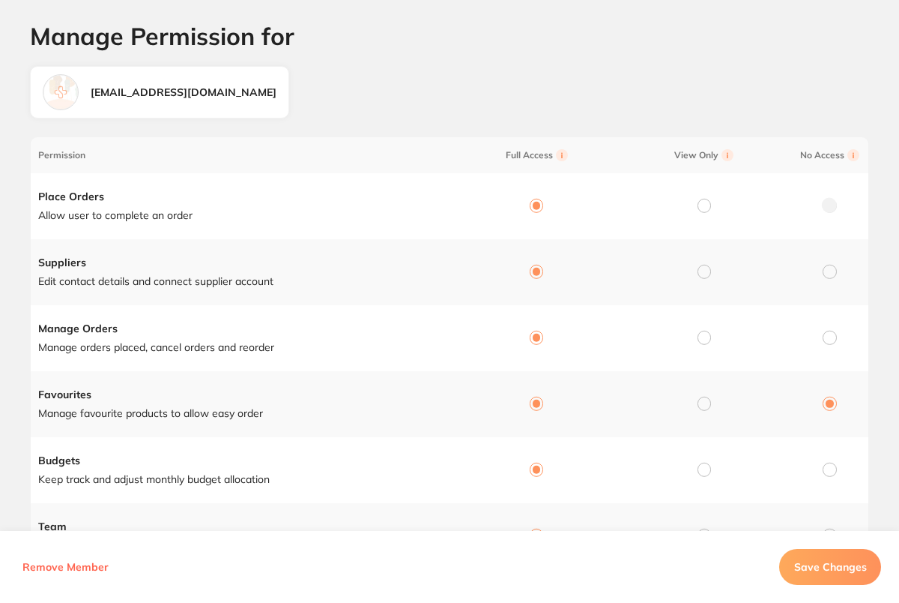
radio input "false"
click at [844, 579] on button "Save Changes" at bounding box center [830, 567] width 102 height 36
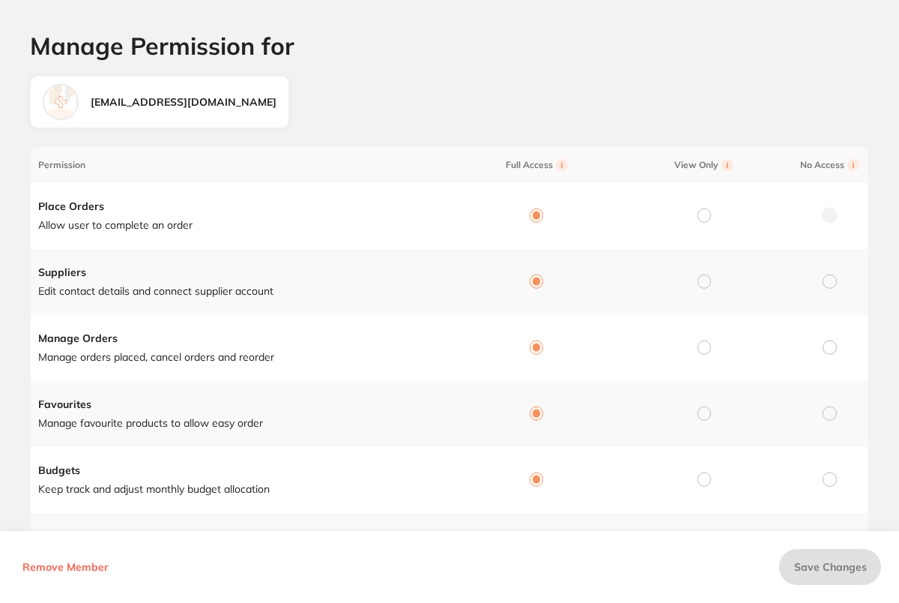
scroll to position [0, 0]
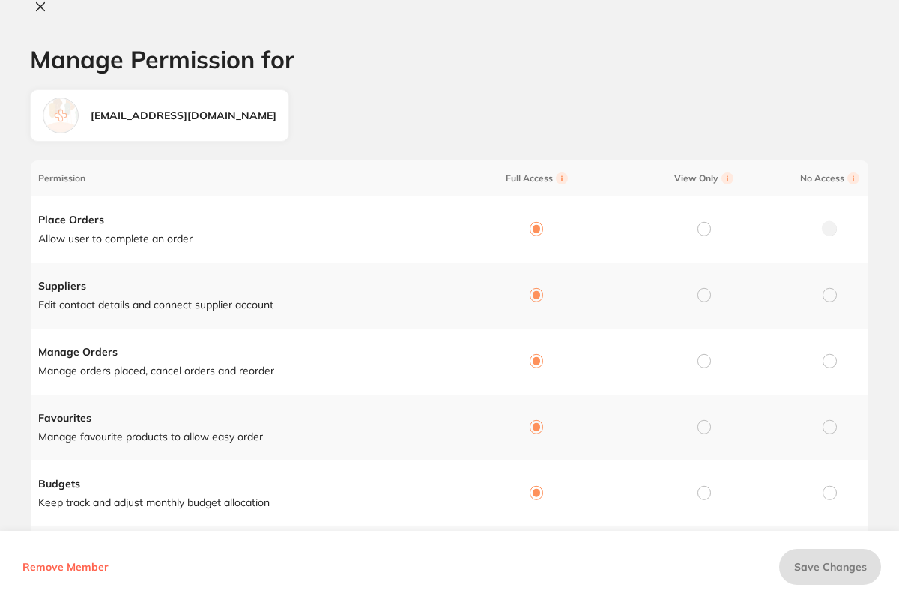
click at [37, 10] on icon at bounding box center [41, 7] width 8 height 8
checkbox input "false"
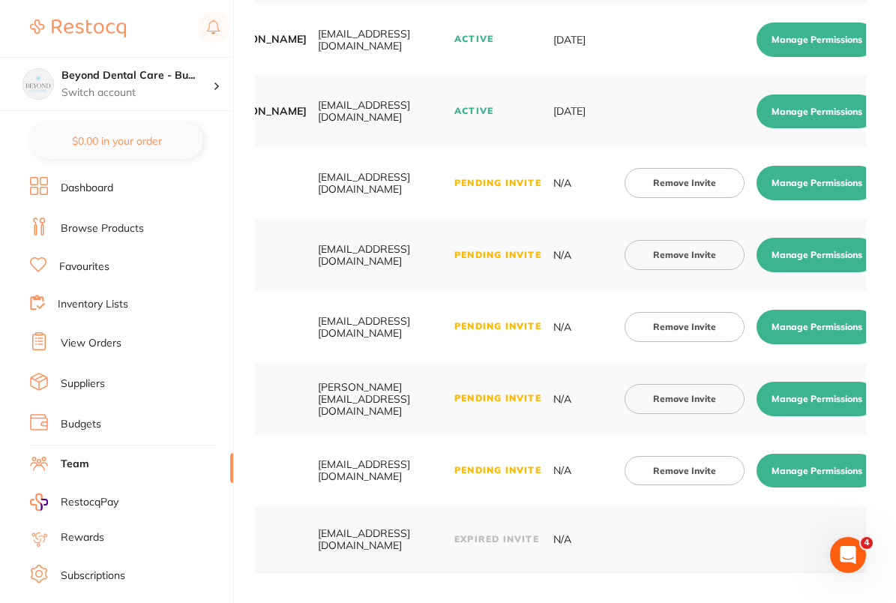
scroll to position [0, 139]
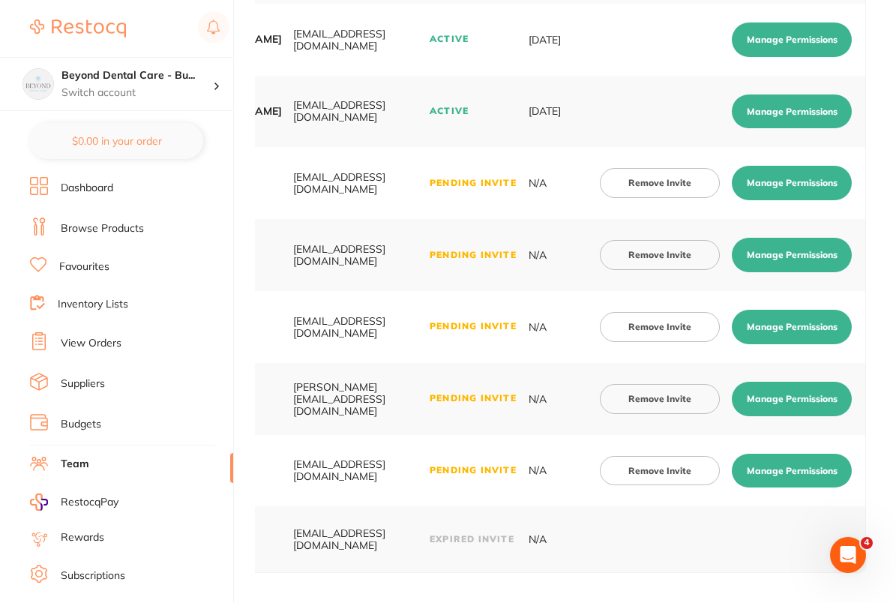
click at [821, 251] on button "Manage Permissions" at bounding box center [792, 255] width 120 height 34
checkbox input "true"
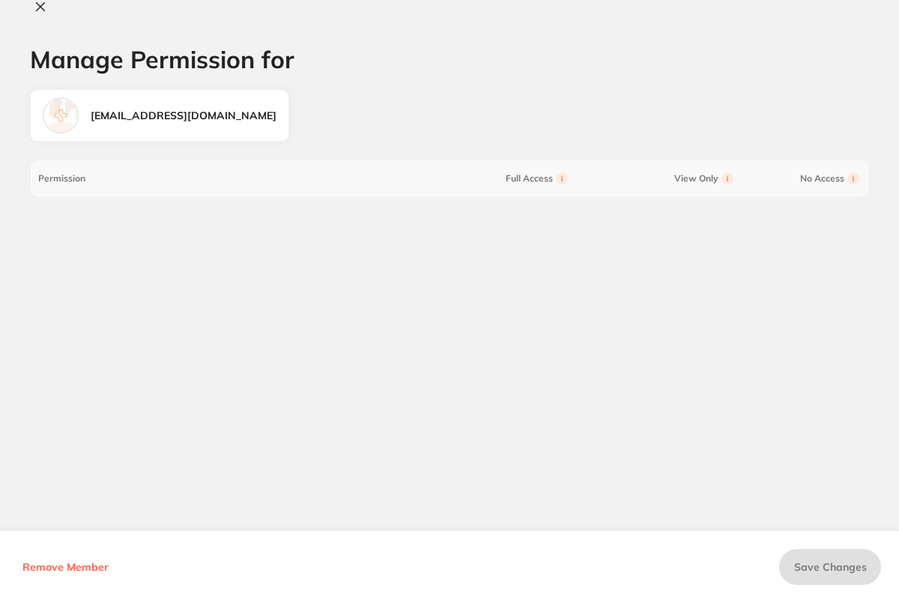
scroll to position [0, 135]
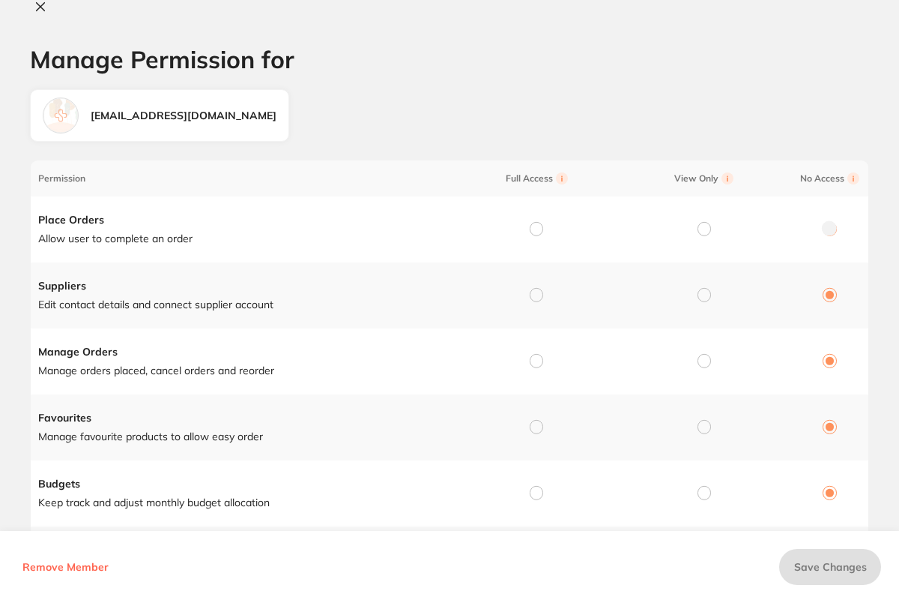
click at [531, 226] on input "radio" at bounding box center [536, 228] width 13 height 13
radio input "true"
radio input "false"
click at [531, 298] on input "radio" at bounding box center [536, 294] width 13 height 13
radio input "true"
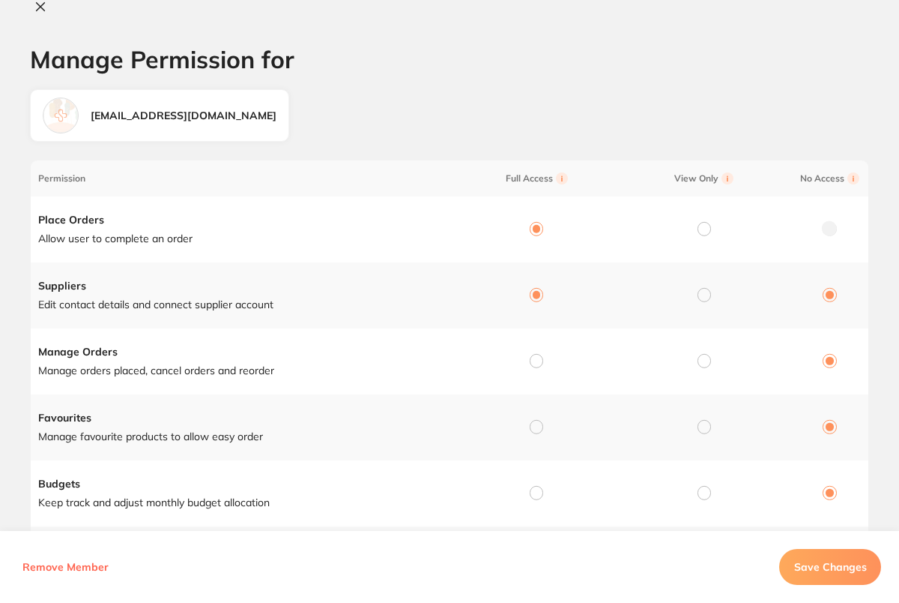
radio input "false"
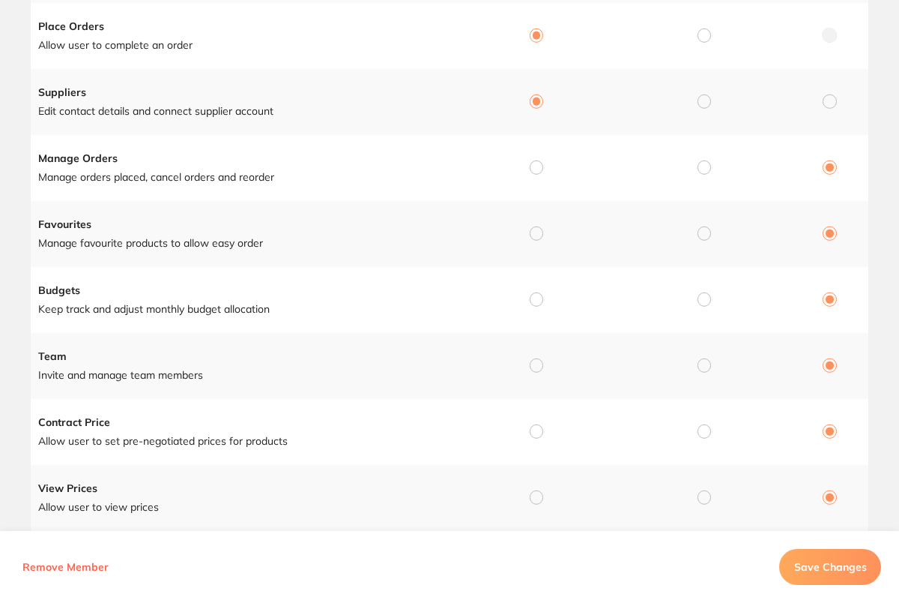
scroll to position [199, 0]
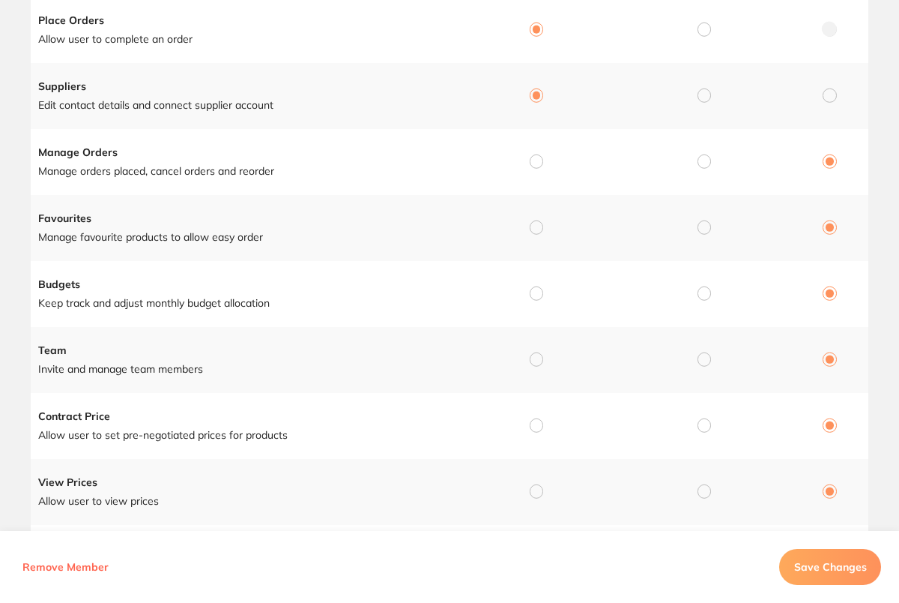
click at [533, 154] on input "radio" at bounding box center [536, 160] width 13 height 13
radio input "true"
radio input "false"
click at [540, 230] on div at bounding box center [536, 227] width 13 height 13
click at [537, 226] on input "radio" at bounding box center [536, 226] width 13 height 13
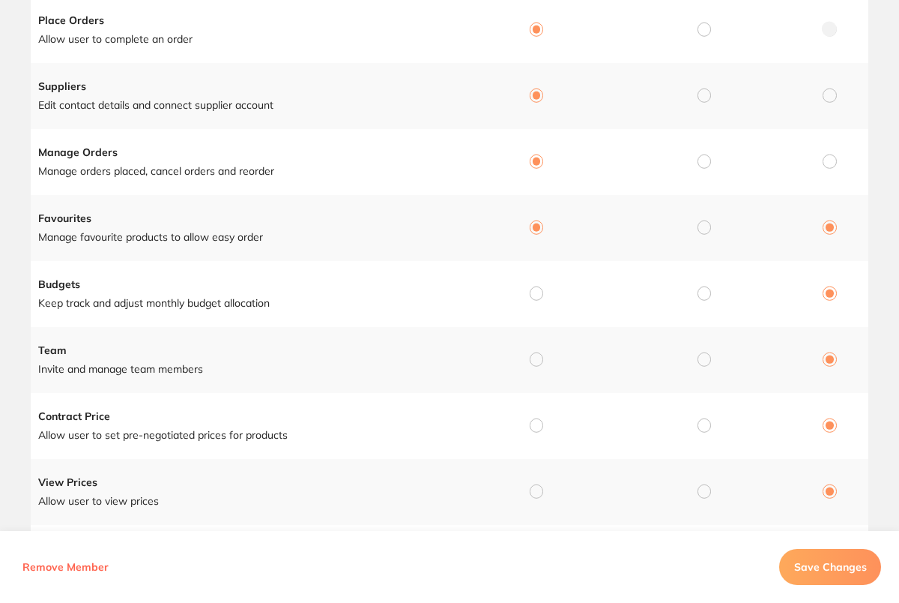
radio input "true"
radio input "false"
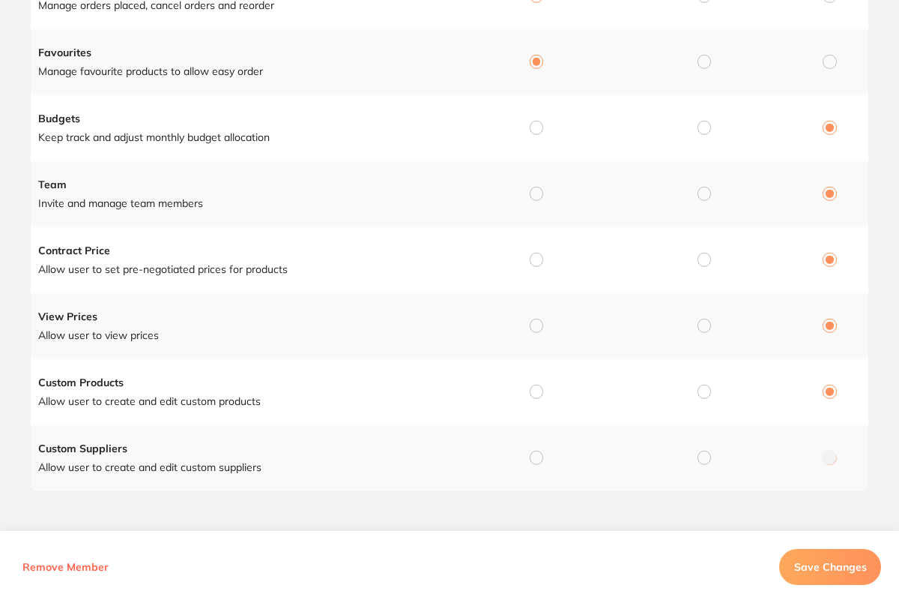
click at [537, 450] on input "radio" at bounding box center [536, 456] width 13 height 13
radio input "true"
radio input "false"
click at [536, 385] on input "radio" at bounding box center [536, 391] width 13 height 13
radio input "true"
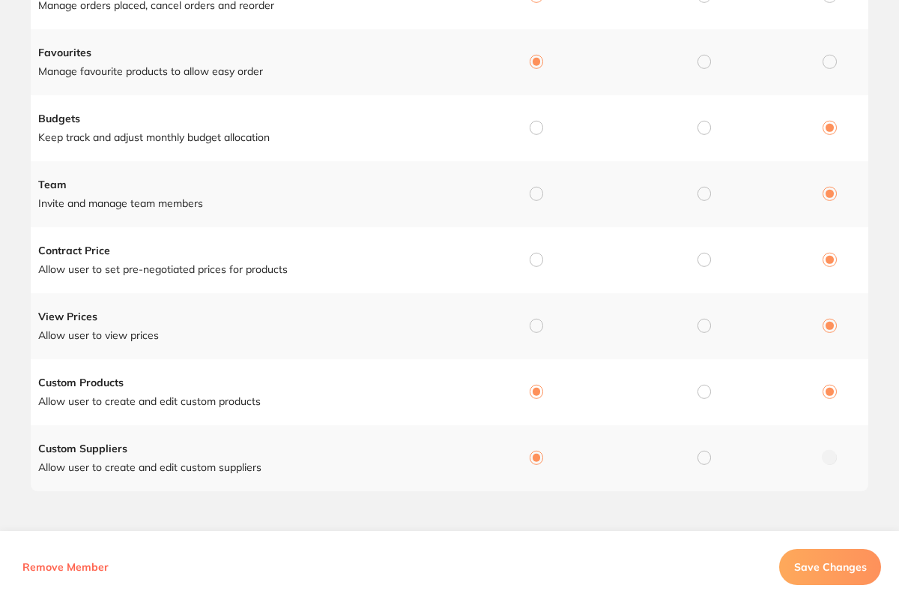
radio input "false"
click at [536, 324] on input "radio" at bounding box center [536, 325] width 13 height 13
radio input "true"
radio input "false"
click at [533, 255] on input "radio" at bounding box center [536, 259] width 13 height 13
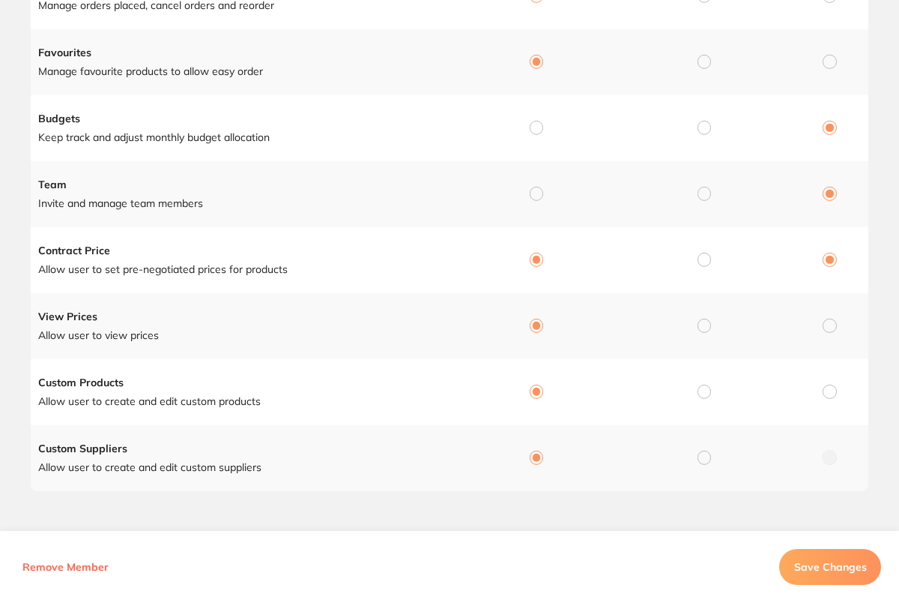
radio input "true"
radio input "false"
click at [538, 188] on input "radio" at bounding box center [536, 193] width 13 height 13
radio input "true"
radio input "false"
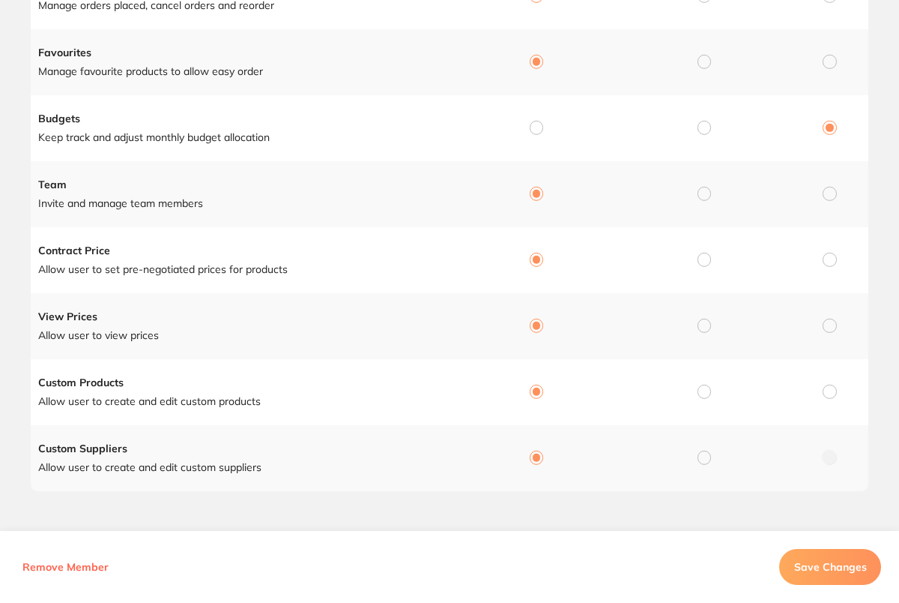
click at [534, 124] on input "radio" at bounding box center [536, 127] width 13 height 13
radio input "true"
radio input "false"
click at [839, 573] on button "Save Changes" at bounding box center [830, 567] width 102 height 36
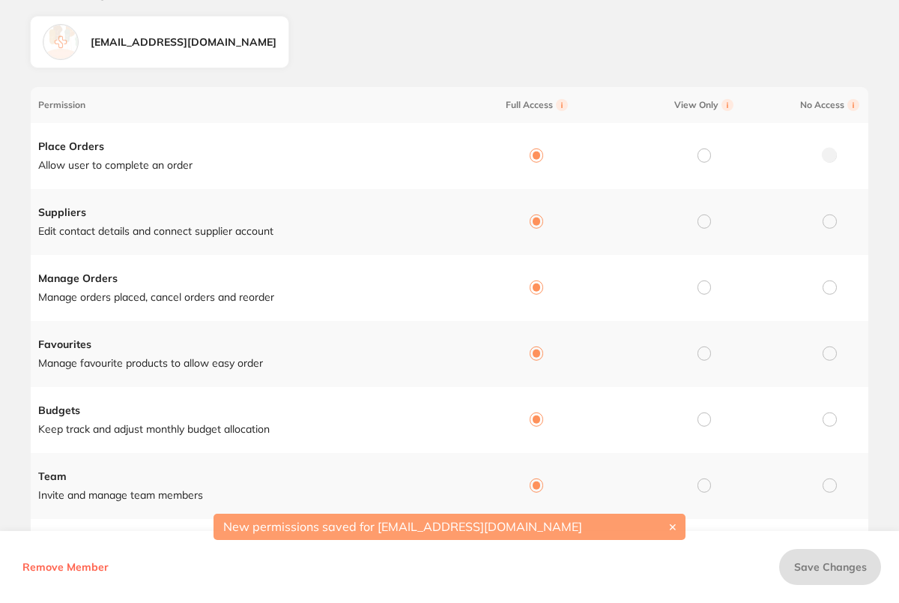
scroll to position [0, 0]
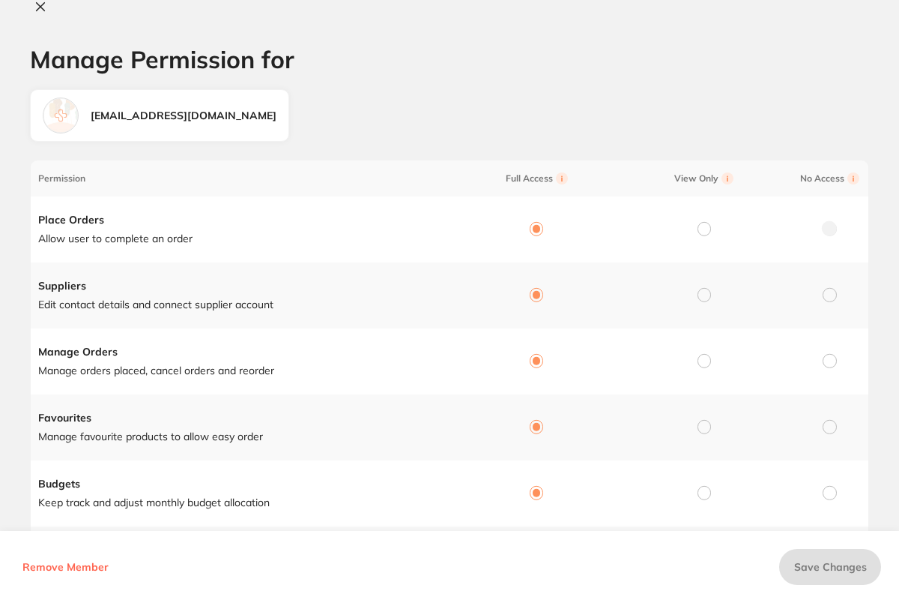
click at [40, 9] on icon at bounding box center [40, 7] width 12 height 12
checkbox input "false"
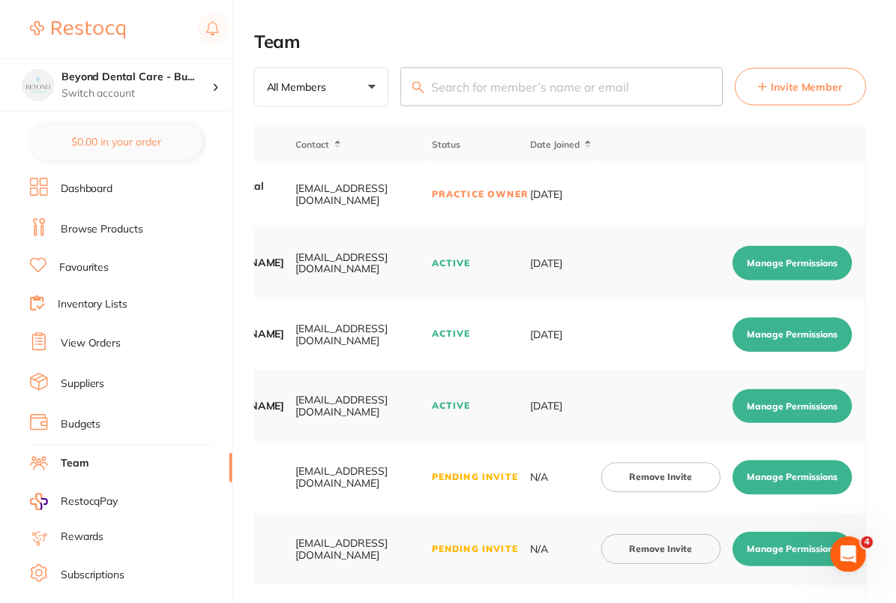
scroll to position [297, 0]
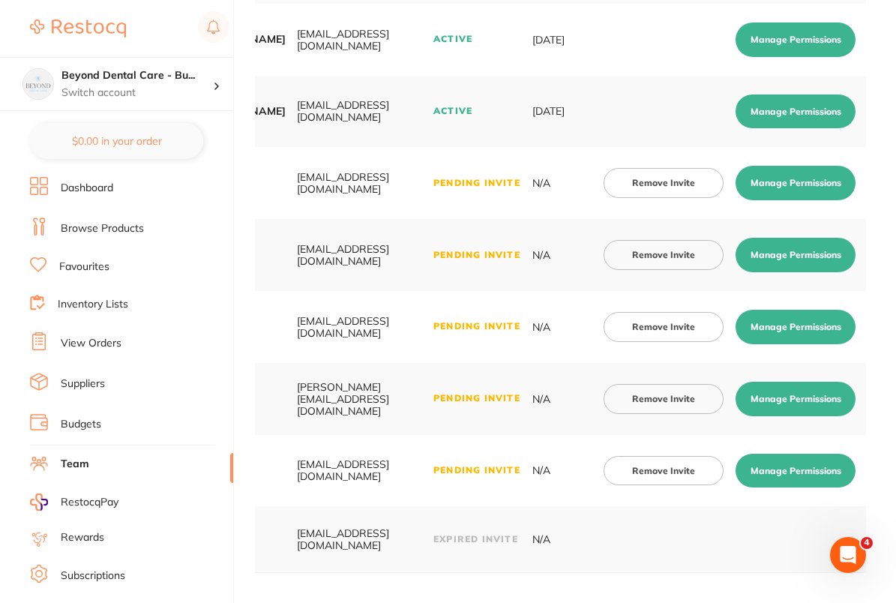
click at [795, 178] on button "Manage Permissions" at bounding box center [795, 183] width 120 height 34
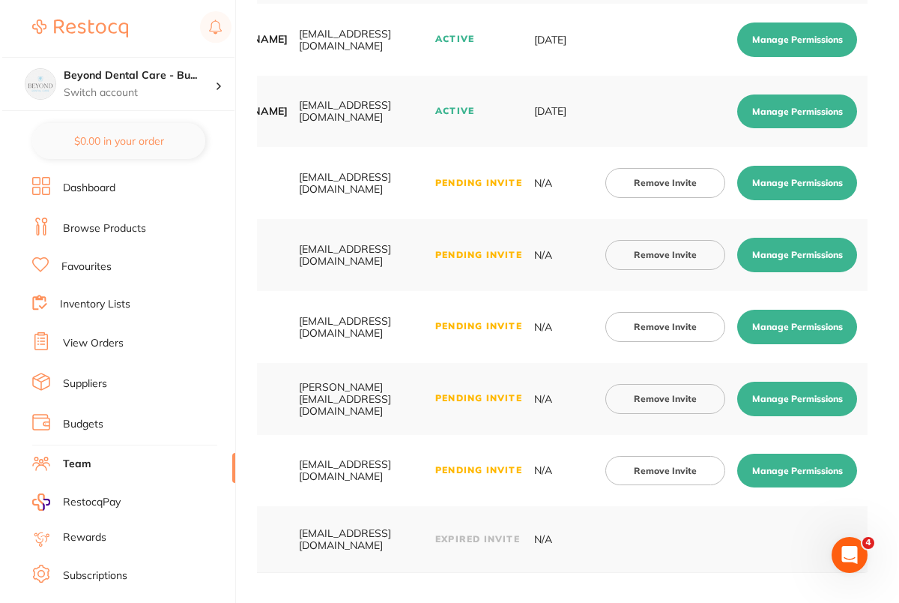
scroll to position [0, 0]
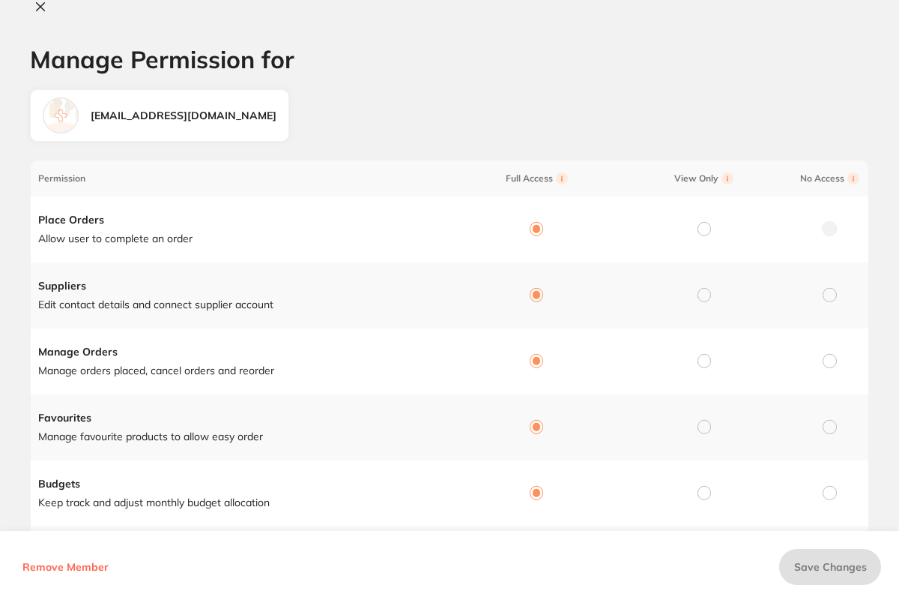
click at [37, 9] on icon at bounding box center [41, 7] width 8 height 8
checkbox input "false"
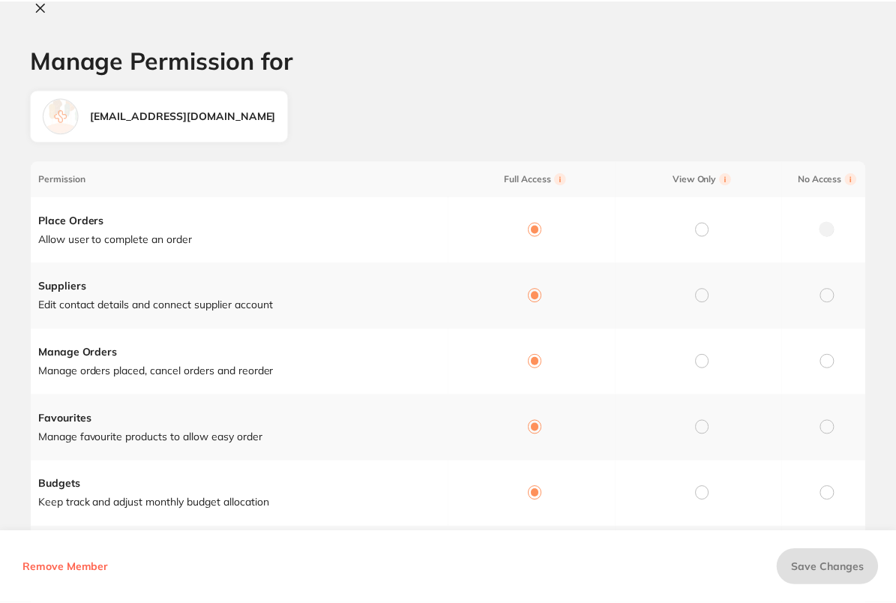
scroll to position [297, 0]
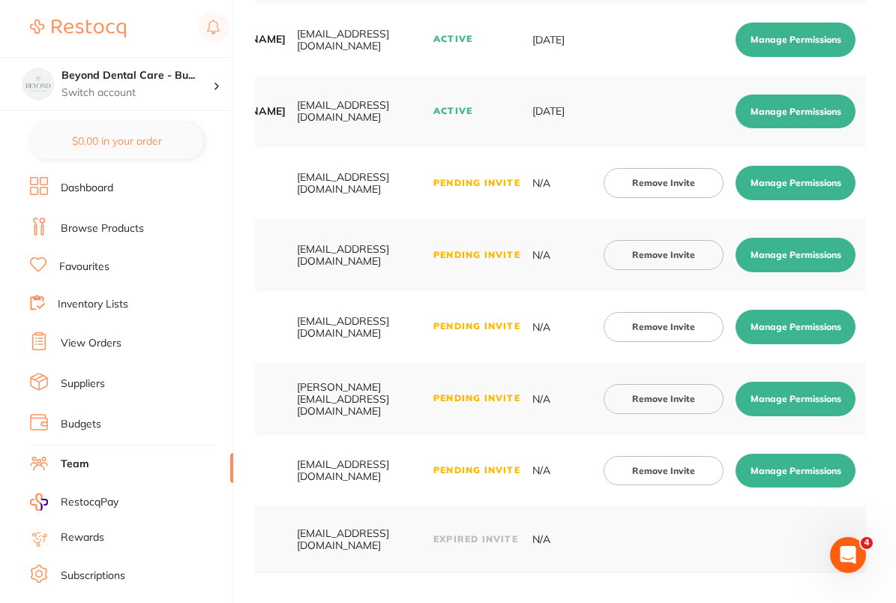
click at [781, 324] on button "Manage Permissions" at bounding box center [795, 327] width 120 height 34
checkbox input "true"
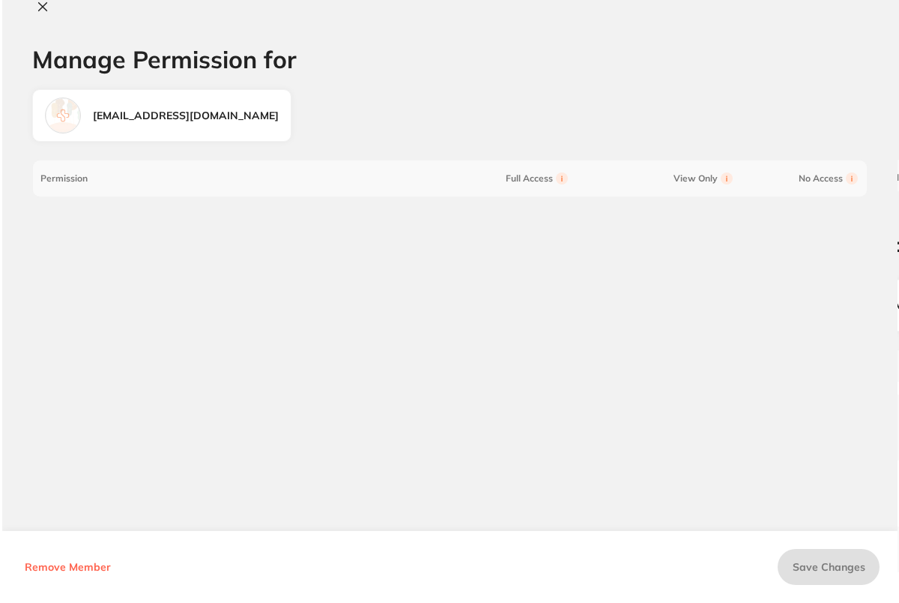
scroll to position [0, 0]
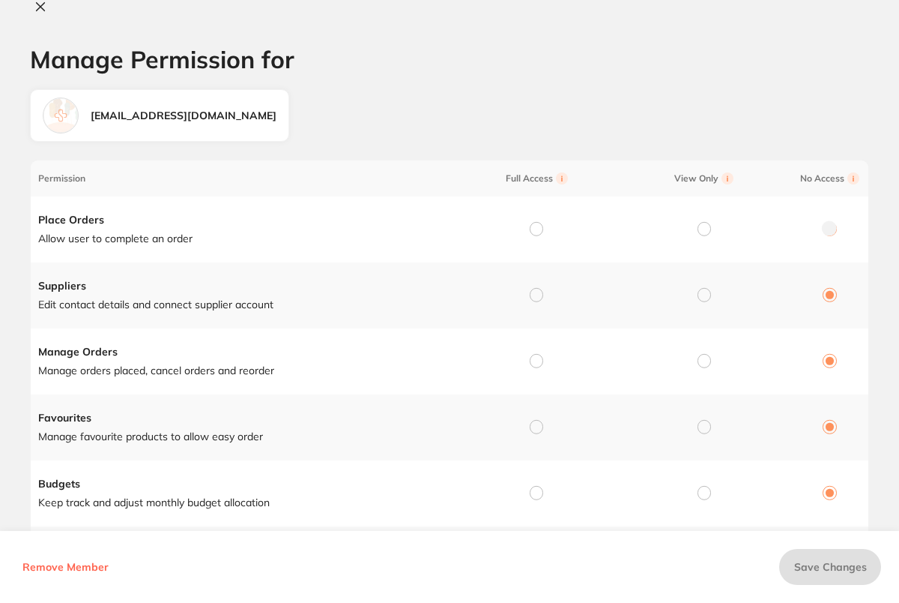
drag, startPoint x: 523, startPoint y: 222, endPoint x: 533, endPoint y: 227, distance: 11.1
click at [523, 222] on td at bounding box center [534, 229] width 168 height 66
click at [534, 228] on input "radio" at bounding box center [536, 228] width 13 height 13
radio input "true"
radio input "false"
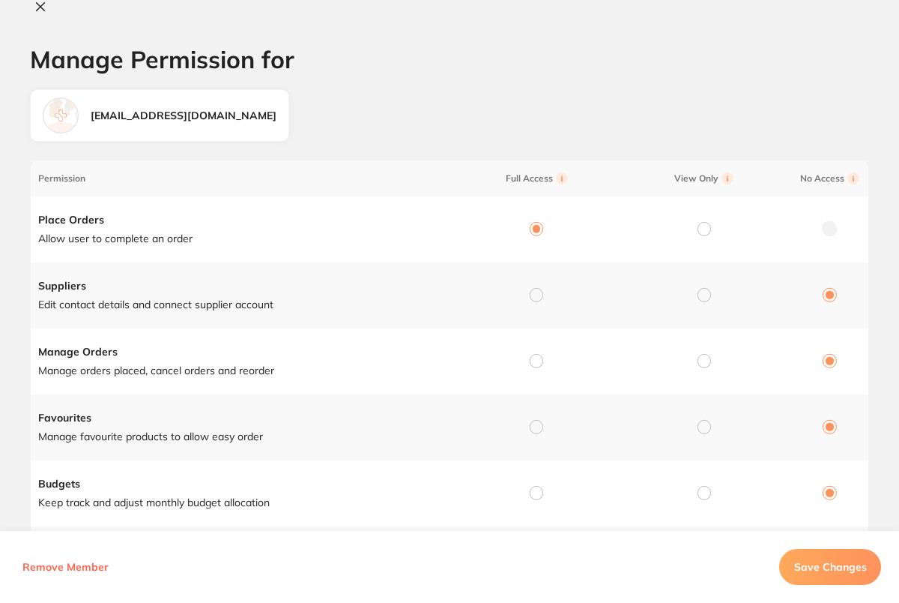
click at [536, 290] on input "radio" at bounding box center [536, 294] width 13 height 13
radio input "true"
radio input "false"
click at [536, 362] on input "radio" at bounding box center [536, 360] width 13 height 13
radio input "true"
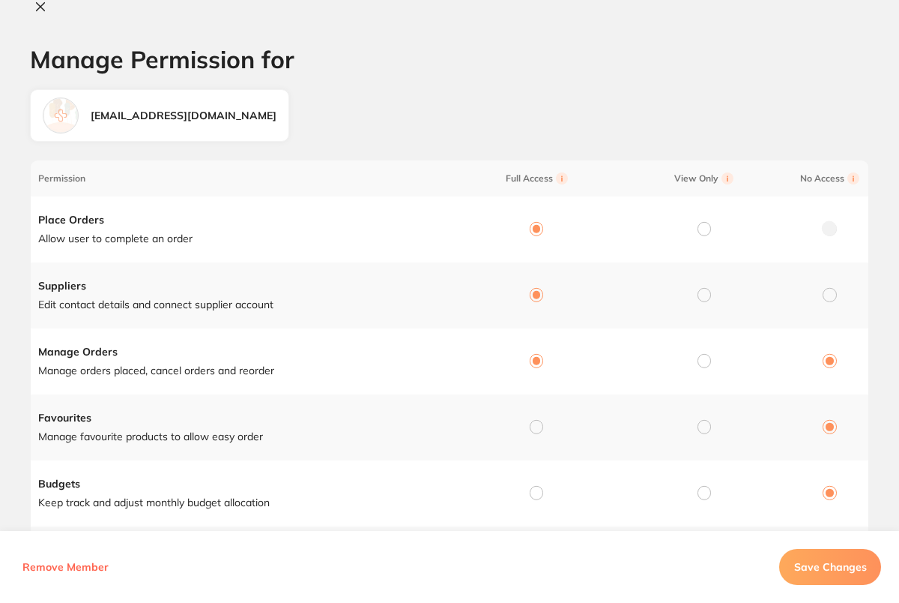
radio input "false"
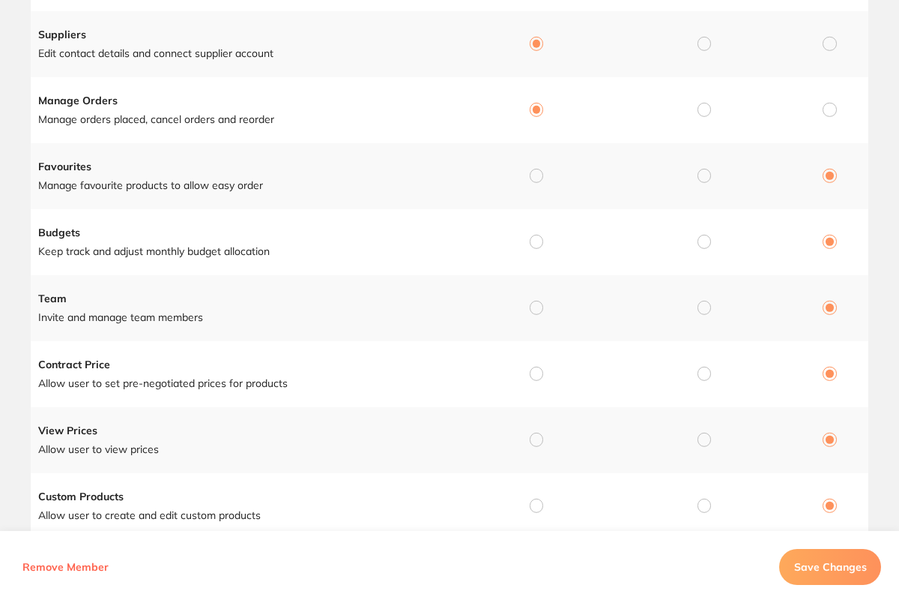
scroll to position [253, 0]
click at [535, 180] on div at bounding box center [536, 174] width 13 height 13
click at [535, 176] on input "radio" at bounding box center [536, 173] width 13 height 13
radio input "true"
radio input "false"
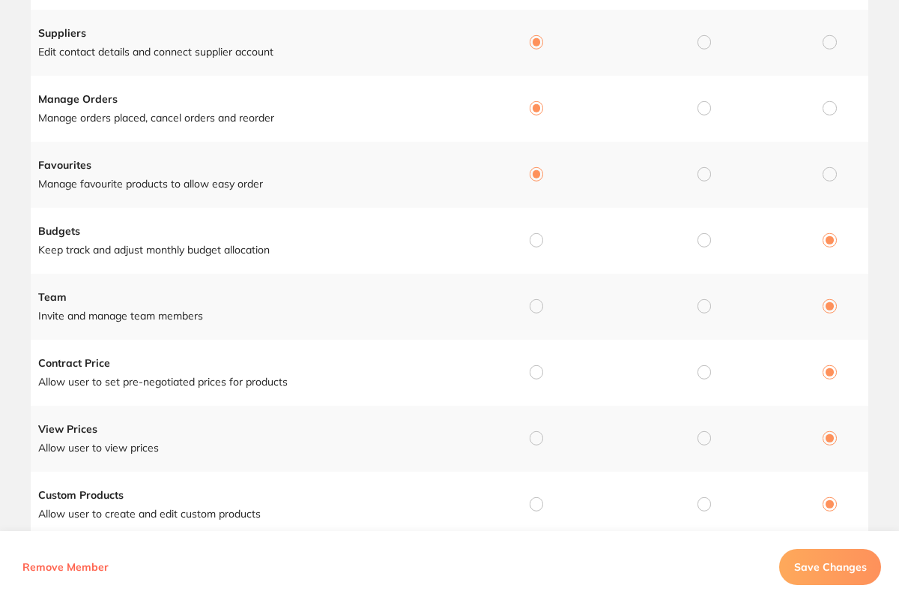
click at [532, 241] on input "radio" at bounding box center [536, 239] width 13 height 13
radio input "true"
radio input "false"
click at [537, 308] on input "radio" at bounding box center [536, 305] width 13 height 13
radio input "true"
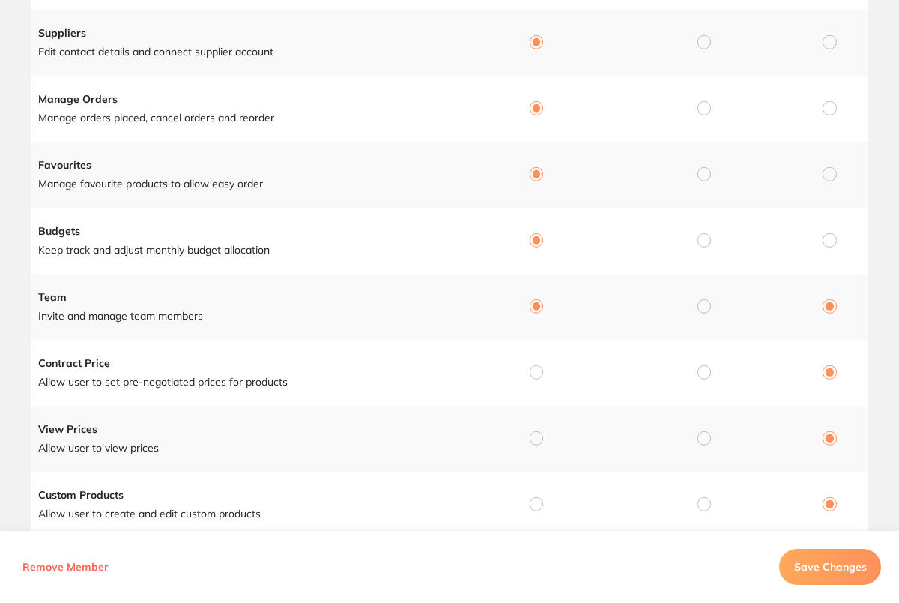
radio input "false"
click at [534, 372] on input "radio" at bounding box center [536, 371] width 13 height 13
radio input "true"
radio input "false"
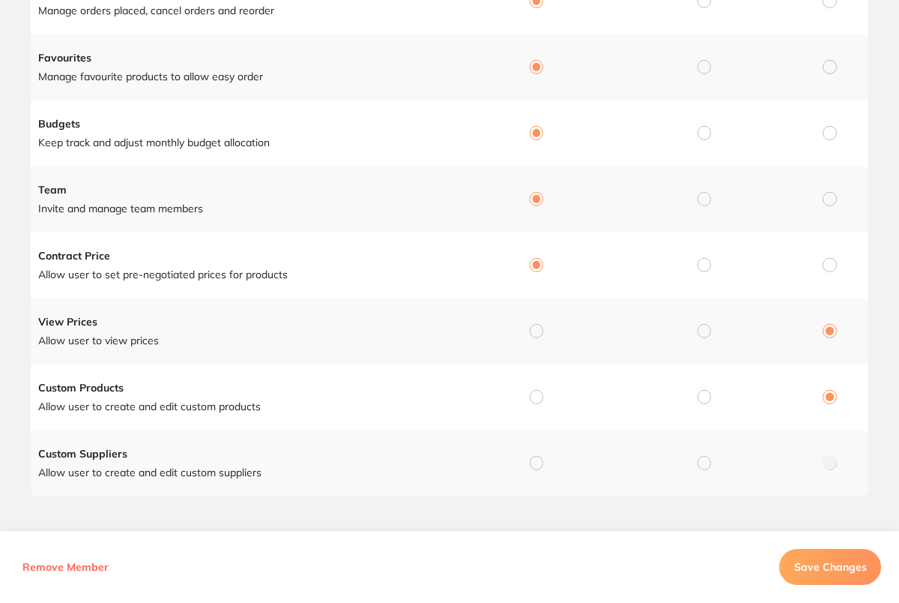
scroll to position [365, 0]
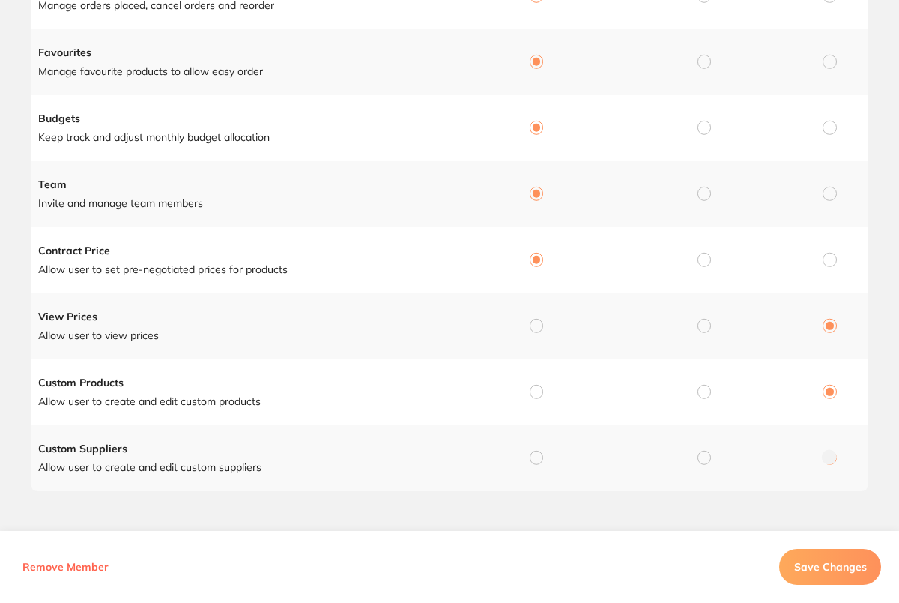
click at [535, 454] on input "radio" at bounding box center [536, 456] width 13 height 13
radio input "true"
radio input "false"
click at [534, 390] on input "radio" at bounding box center [536, 391] width 13 height 13
radio input "true"
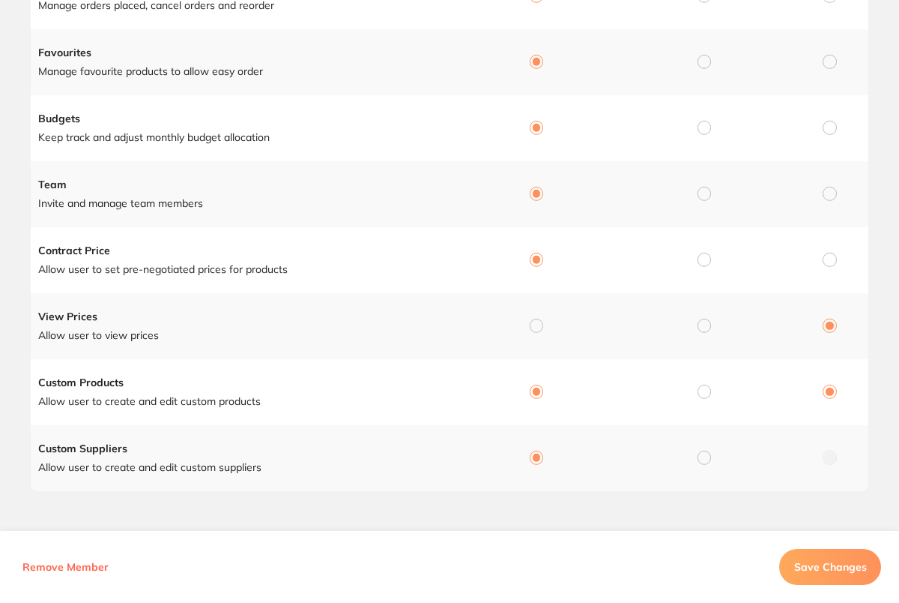
radio input "false"
click at [536, 325] on input "radio" at bounding box center [536, 325] width 13 height 13
radio input "true"
radio input "false"
click at [824, 559] on button "Save Changes" at bounding box center [830, 567] width 102 height 36
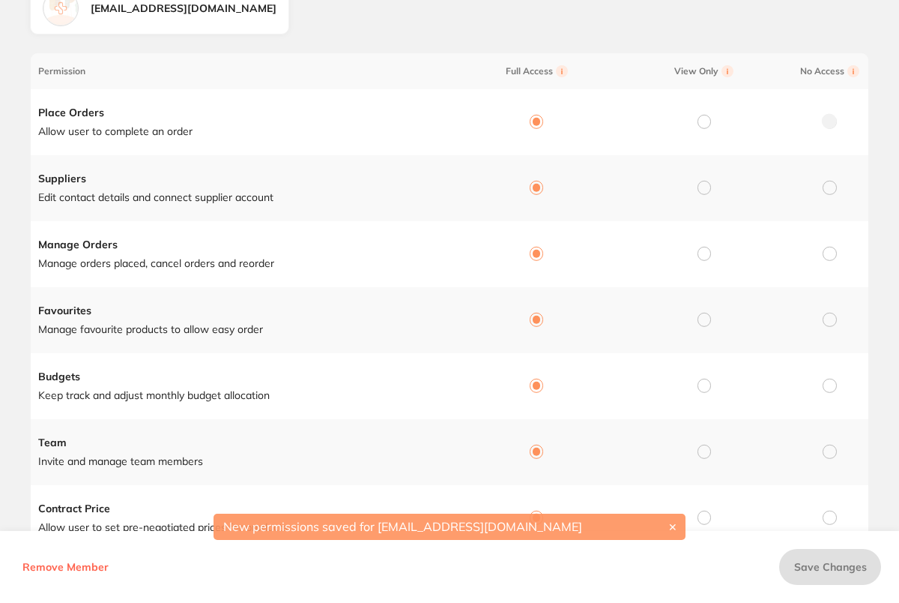
scroll to position [0, 0]
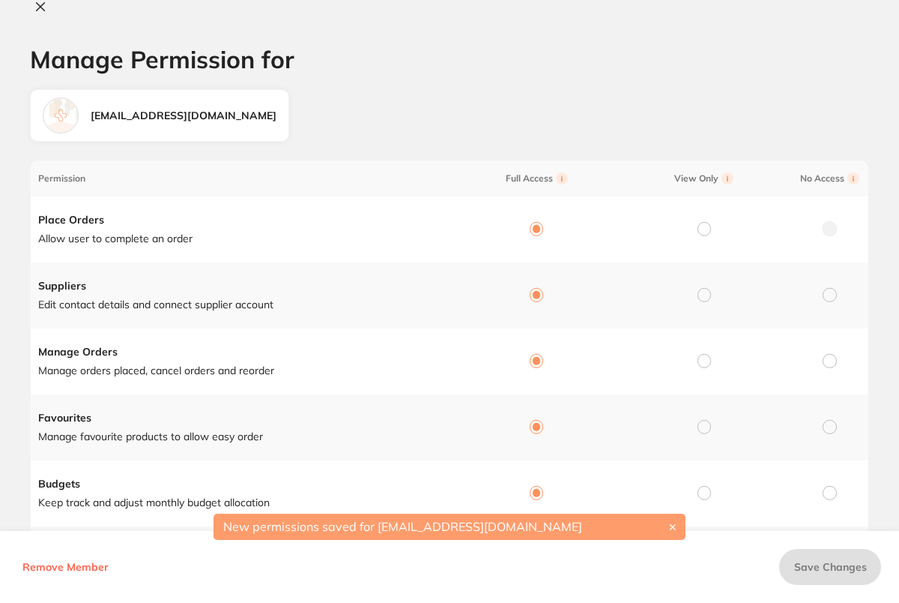
click at [40, 0] on button at bounding box center [40, 8] width 21 height 16
checkbox input "false"
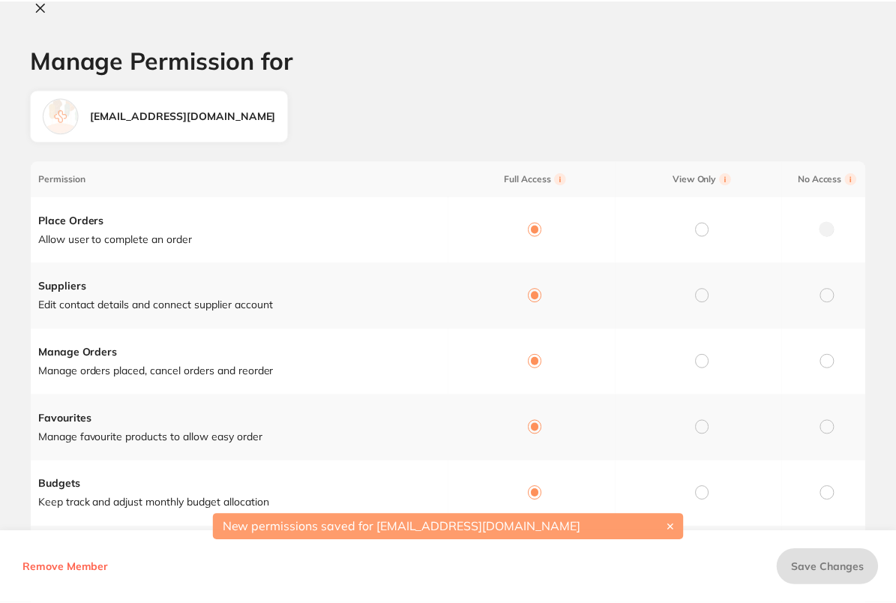
scroll to position [297, 0]
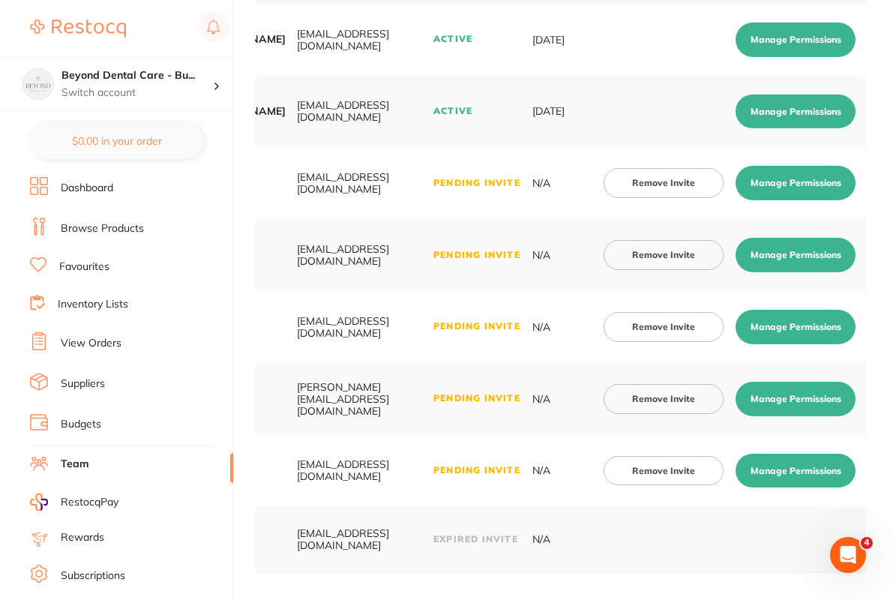
click at [825, 394] on button "Manage Permissions" at bounding box center [795, 399] width 120 height 34
checkbox input "true"
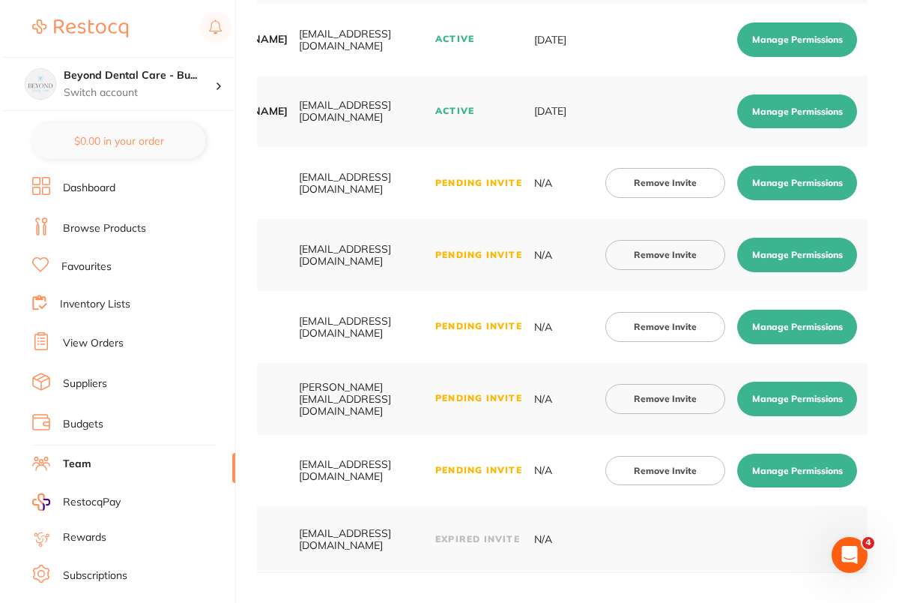
scroll to position [0, 0]
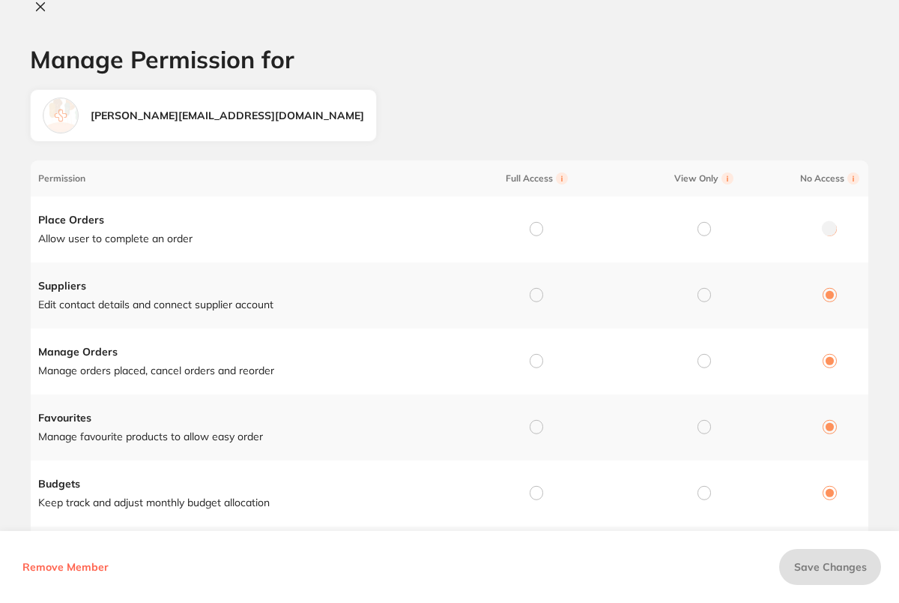
click at [530, 224] on input "radio" at bounding box center [536, 228] width 13 height 13
radio input "true"
radio input "false"
click at [534, 294] on input "radio" at bounding box center [536, 294] width 13 height 13
radio input "true"
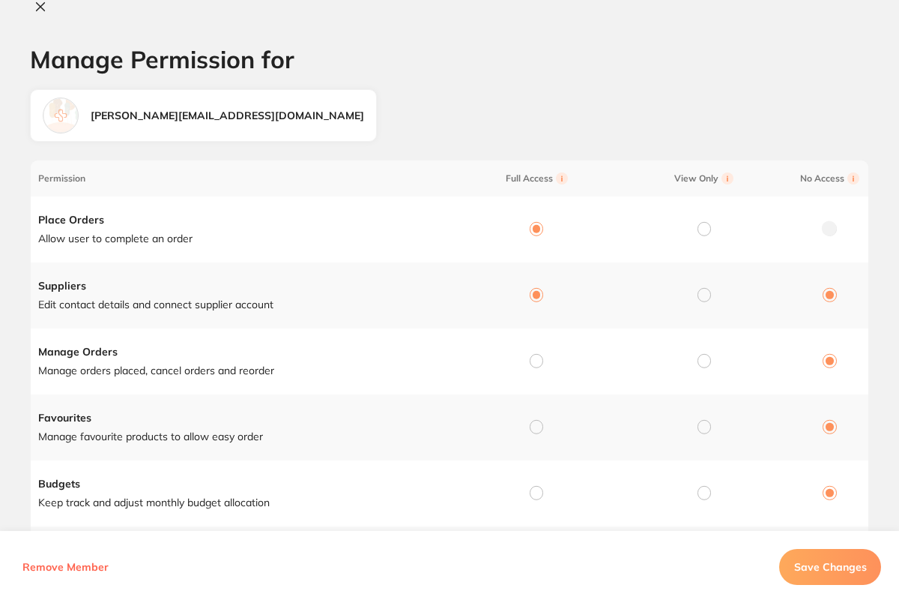
radio input "false"
click at [537, 366] on input "radio" at bounding box center [536, 360] width 13 height 13
radio input "true"
radio input "false"
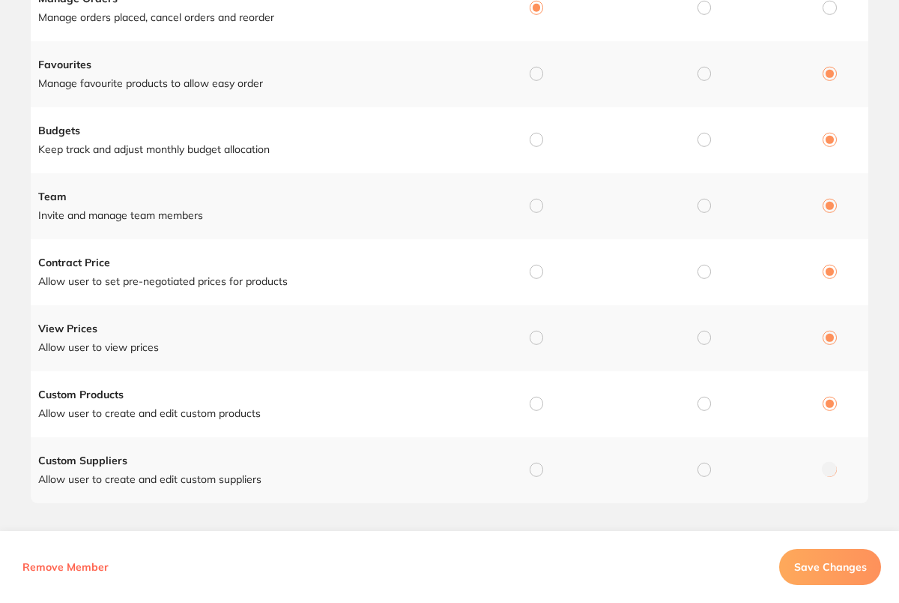
scroll to position [336, 0]
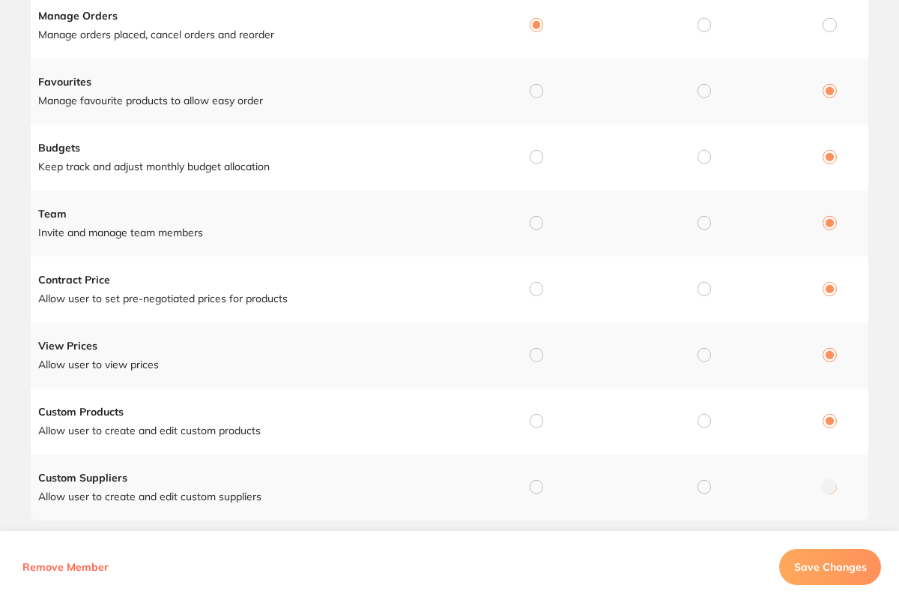
click at [537, 85] on input "radio" at bounding box center [536, 90] width 13 height 13
radio input "true"
radio input "false"
click at [534, 154] on input "radio" at bounding box center [536, 156] width 13 height 13
radio input "true"
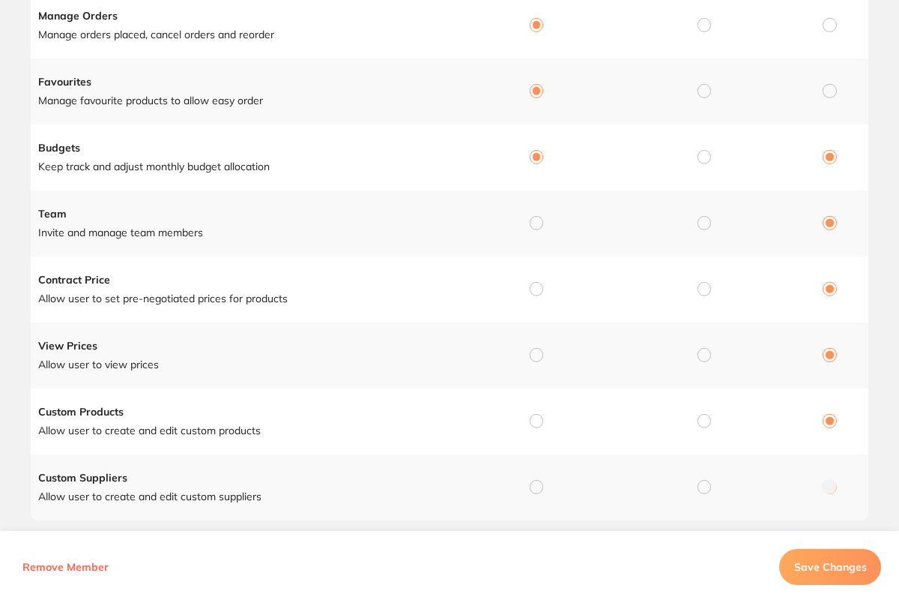
radio input "false"
click at [531, 223] on input "radio" at bounding box center [536, 222] width 13 height 13
radio input "true"
radio input "false"
click at [532, 292] on input "radio" at bounding box center [536, 288] width 13 height 13
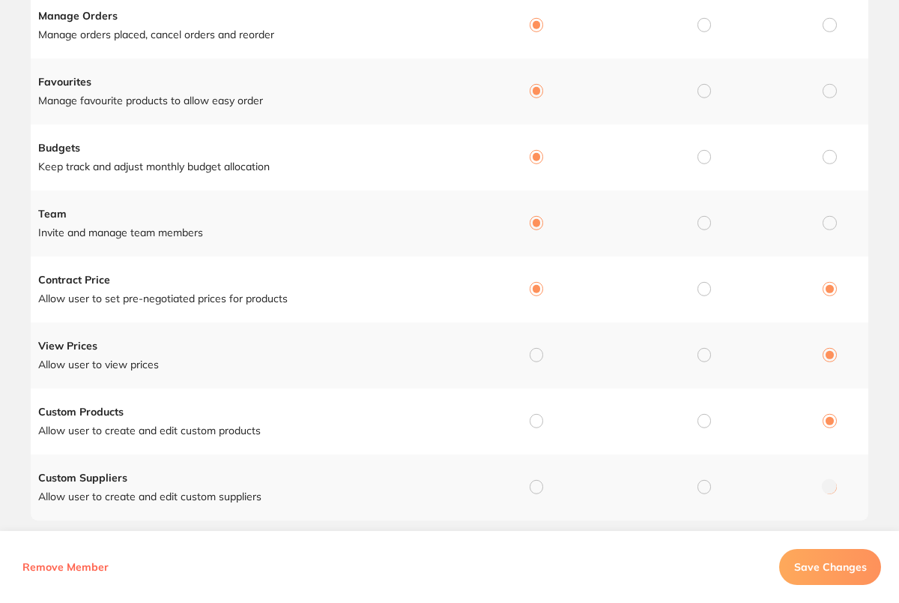
radio input "true"
radio input "false"
click at [535, 359] on input "radio" at bounding box center [536, 354] width 13 height 13
radio input "true"
radio input "false"
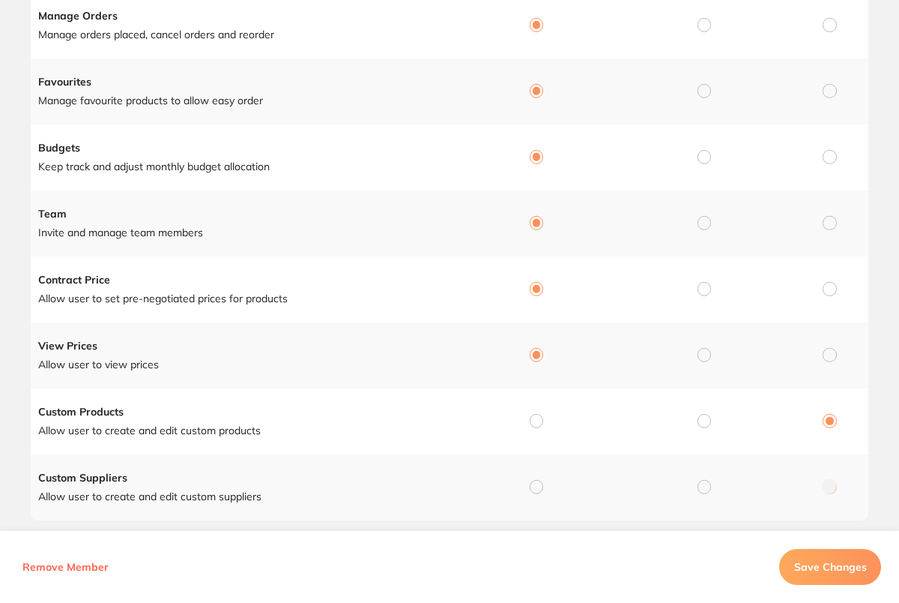
click at [540, 420] on input "radio" at bounding box center [536, 420] width 13 height 13
radio input "true"
radio input "false"
click at [534, 487] on input "radio" at bounding box center [536, 486] width 13 height 13
radio input "true"
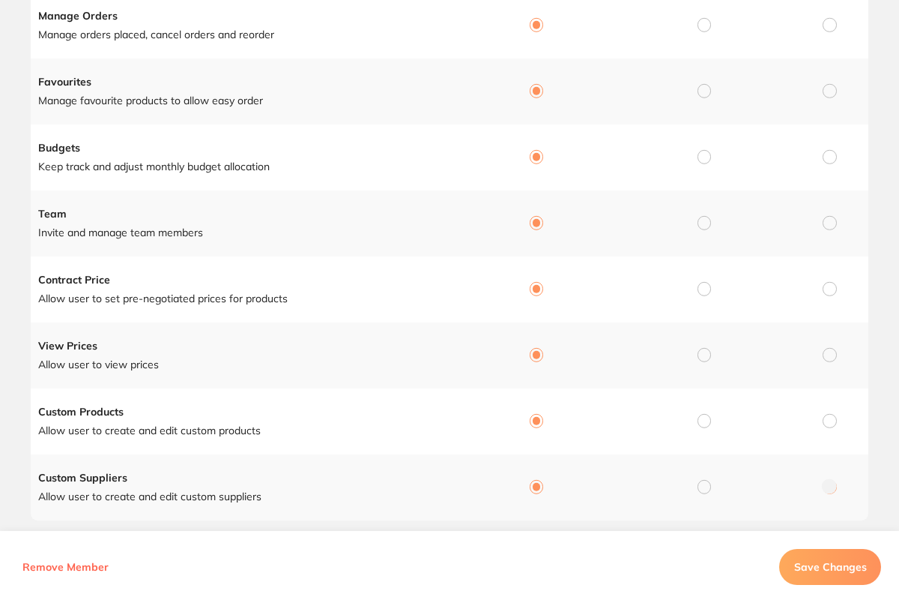
radio input "false"
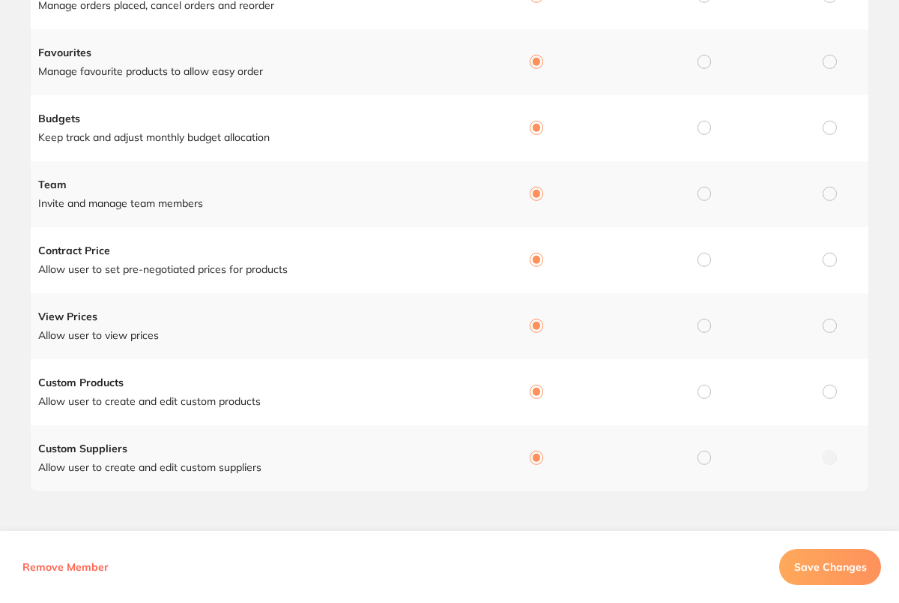
click at [812, 568] on span "Save Changes" at bounding box center [830, 566] width 73 height 13
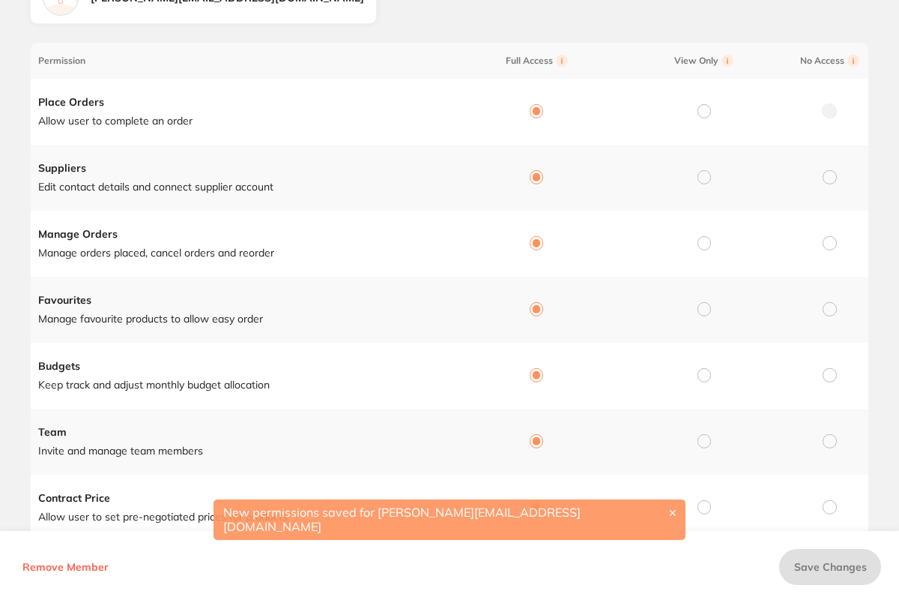
scroll to position [0, 0]
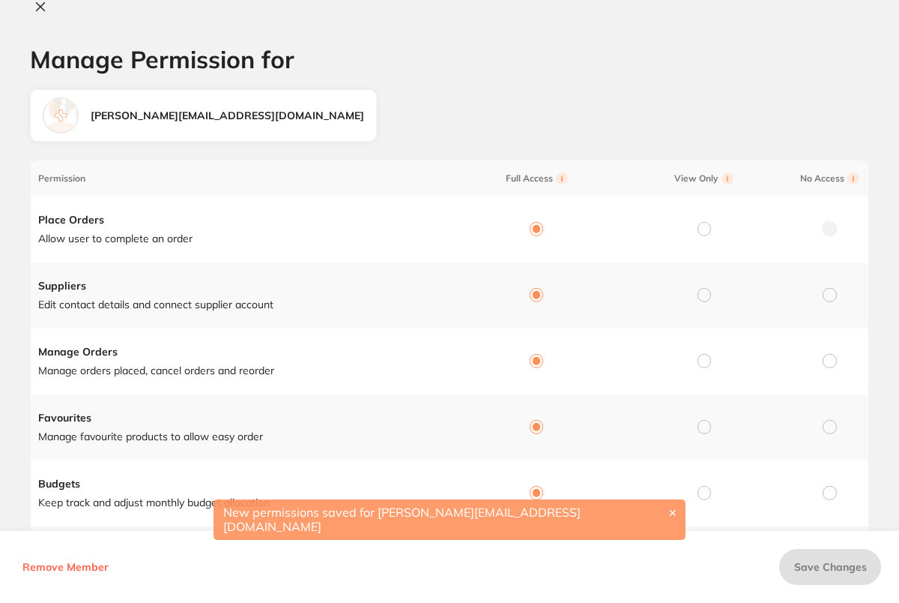
click at [43, 10] on icon at bounding box center [41, 7] width 8 height 8
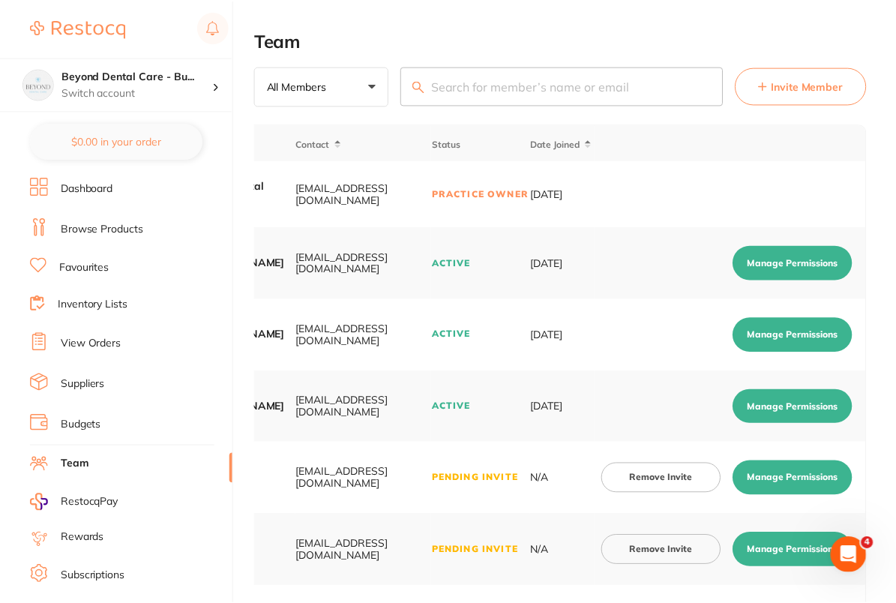
scroll to position [297, 0]
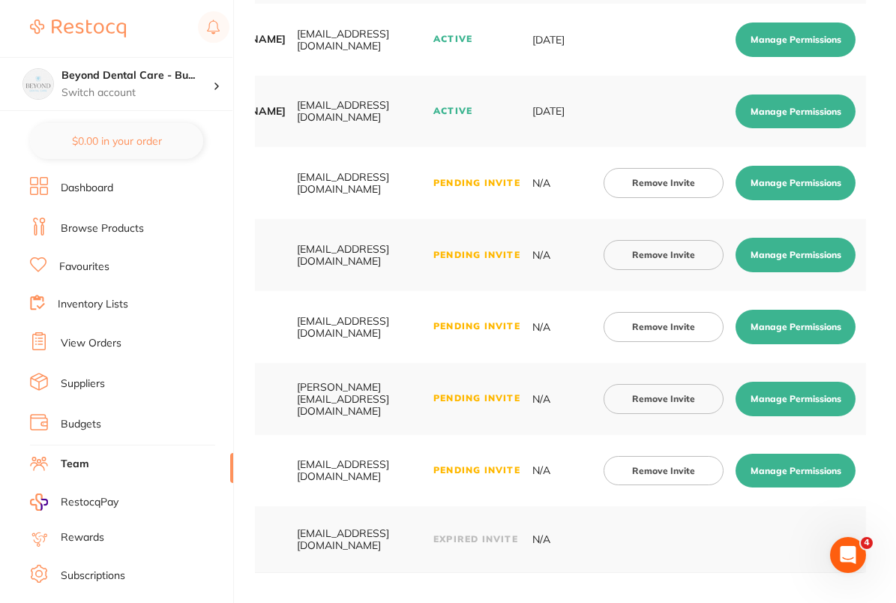
click at [809, 400] on button "Manage Permissions" at bounding box center [795, 399] width 120 height 34
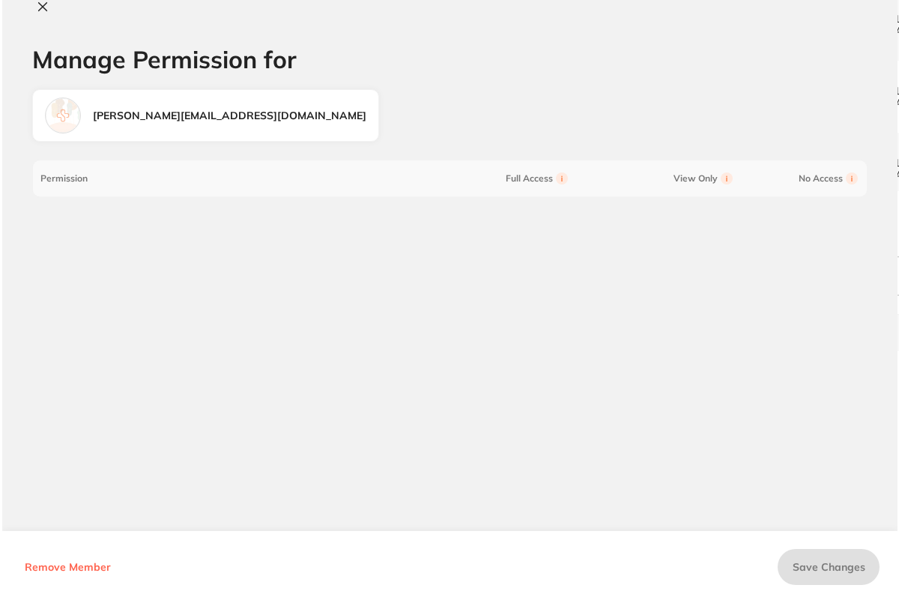
scroll to position [0, 0]
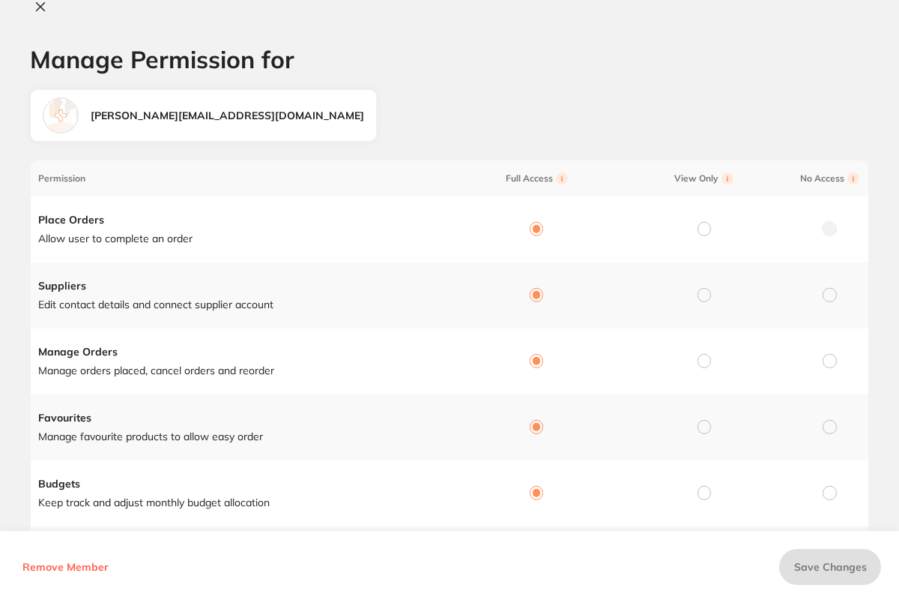
click at [38, 7] on icon at bounding box center [40, 7] width 12 height 12
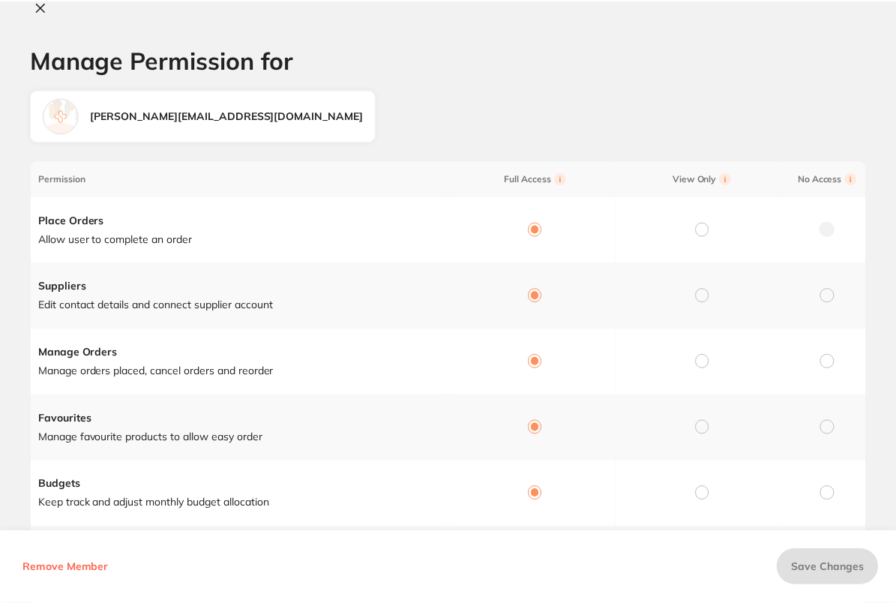
scroll to position [297, 0]
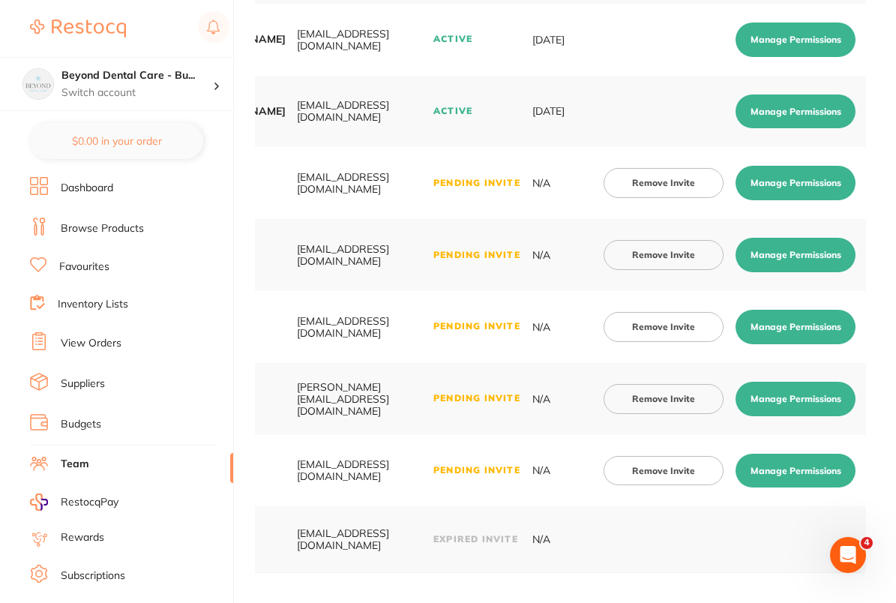
click at [816, 390] on button "Manage Permissions" at bounding box center [795, 399] width 120 height 34
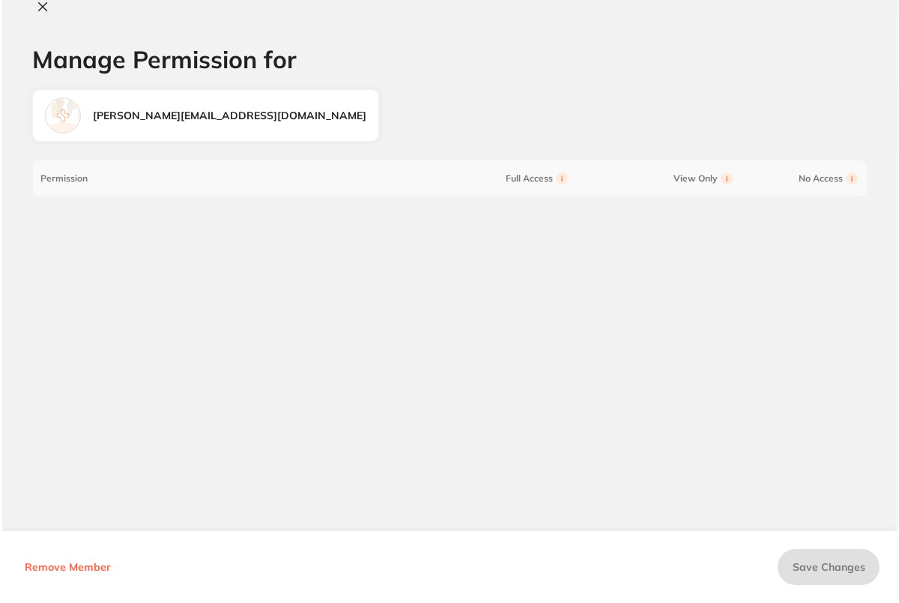
scroll to position [0, 0]
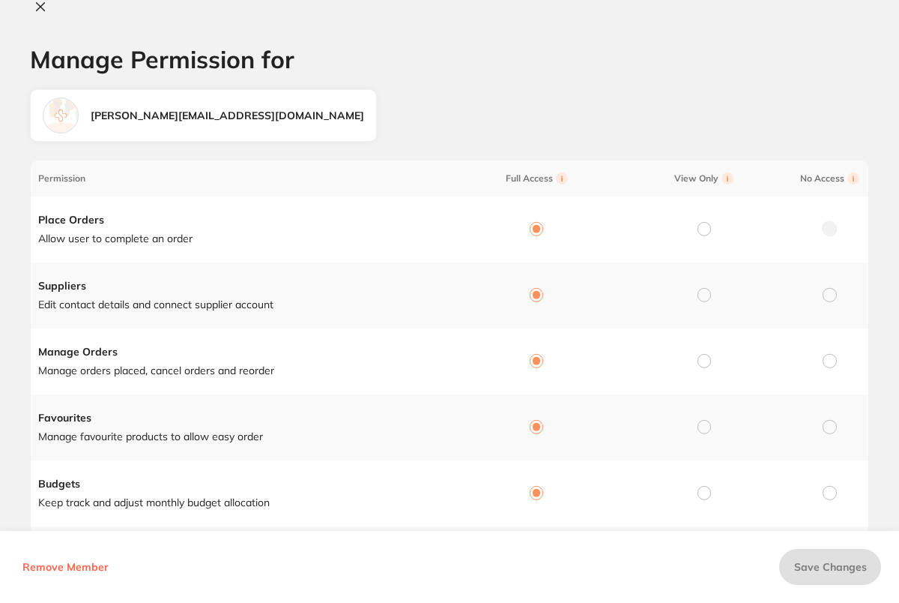
click at [38, 3] on icon at bounding box center [40, 7] width 12 height 12
checkbox input "false"
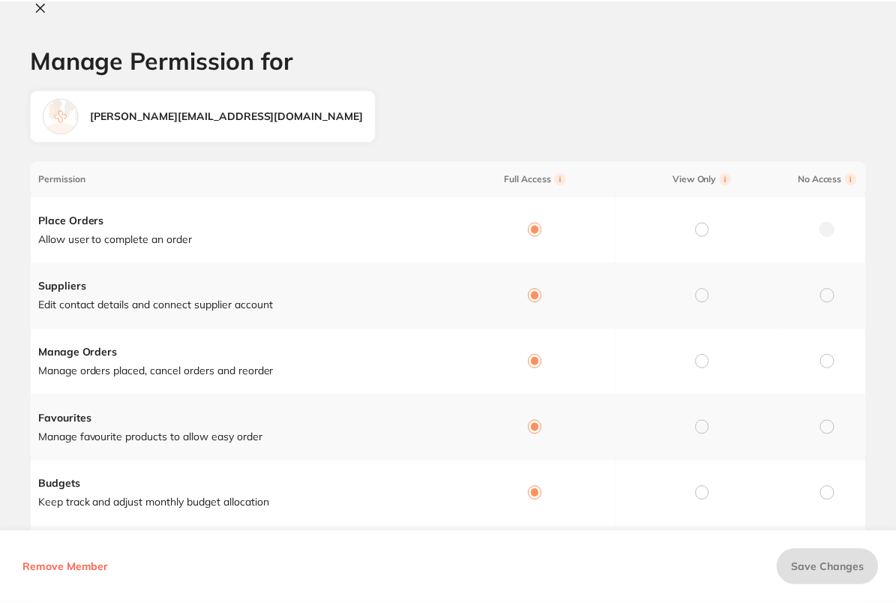
scroll to position [297, 0]
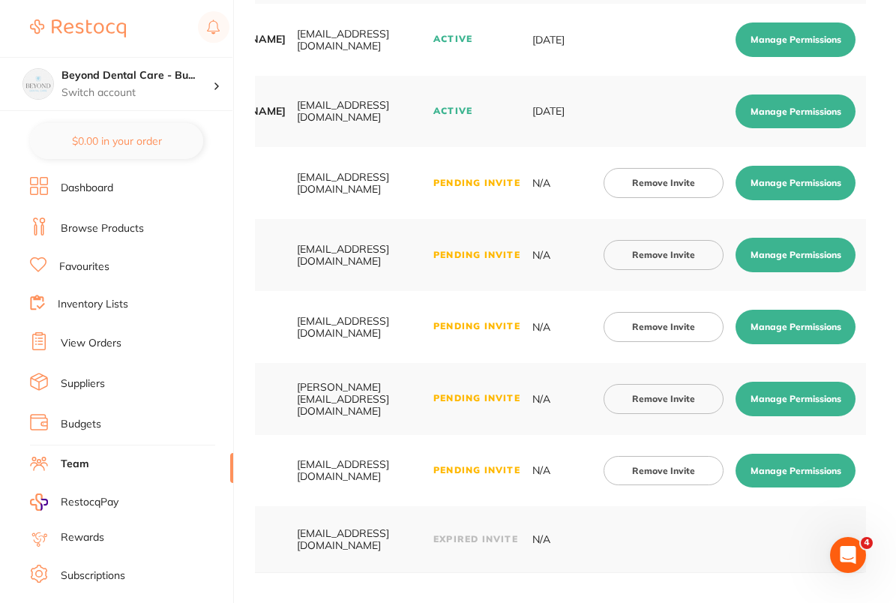
click at [827, 474] on button "Manage Permissions" at bounding box center [795, 470] width 120 height 34
checkbox input "true"
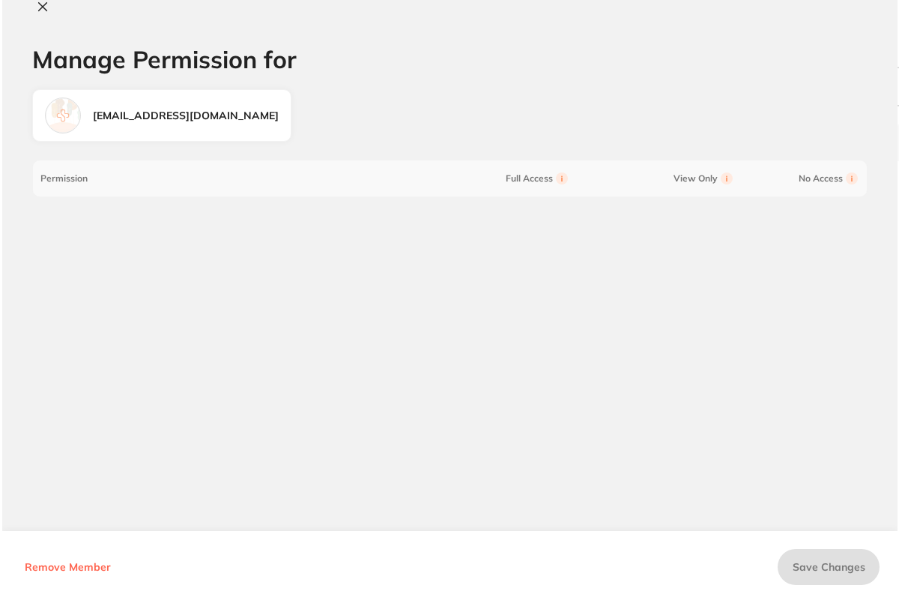
scroll to position [0, 0]
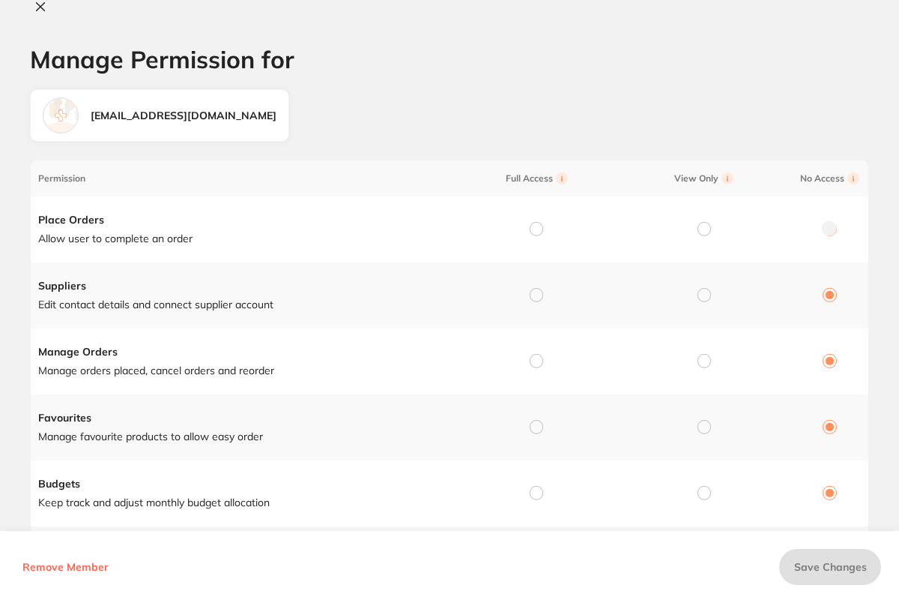
click at [531, 226] on input "radio" at bounding box center [536, 228] width 13 height 13
radio input "true"
radio input "false"
click at [535, 293] on input "radio" at bounding box center [536, 294] width 13 height 13
radio input "true"
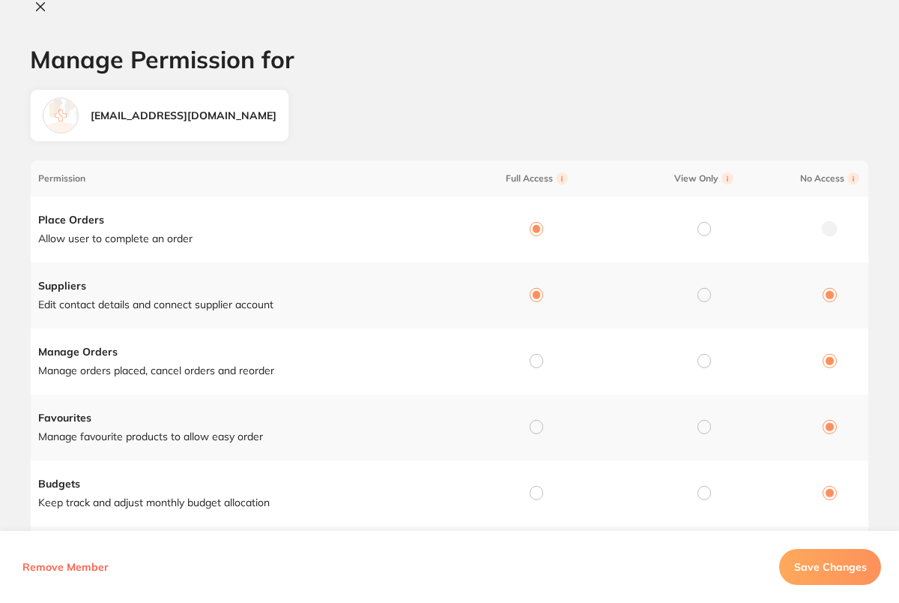
radio input "false"
click at [534, 348] on td at bounding box center [534, 361] width 168 height 66
click at [537, 368] on td at bounding box center [534, 361] width 168 height 66
click at [534, 358] on input "radio" at bounding box center [536, 360] width 13 height 13
radio input "true"
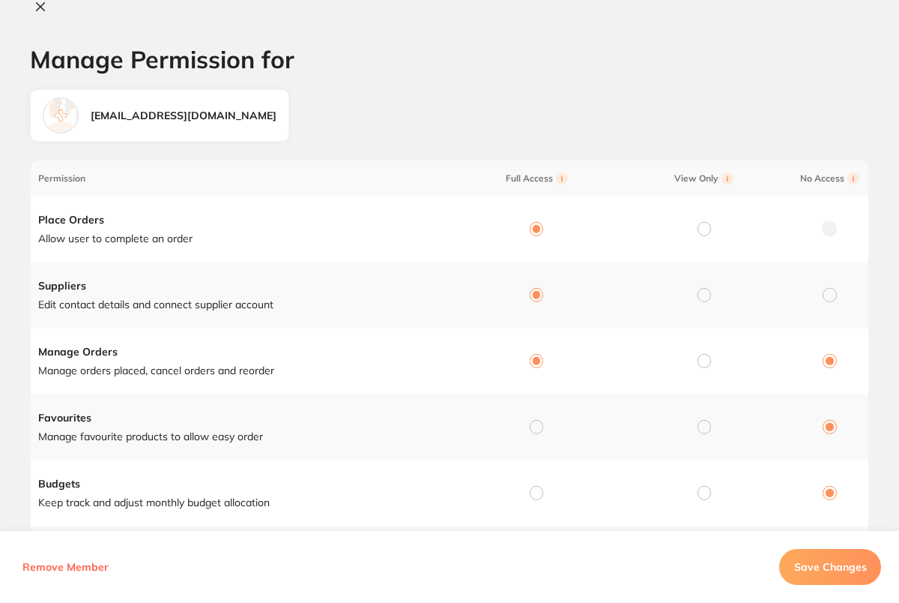
radio input "false"
click at [533, 428] on input "radio" at bounding box center [536, 426] width 13 height 13
radio input "true"
radio input "false"
click at [536, 488] on input "radio" at bounding box center [536, 492] width 13 height 13
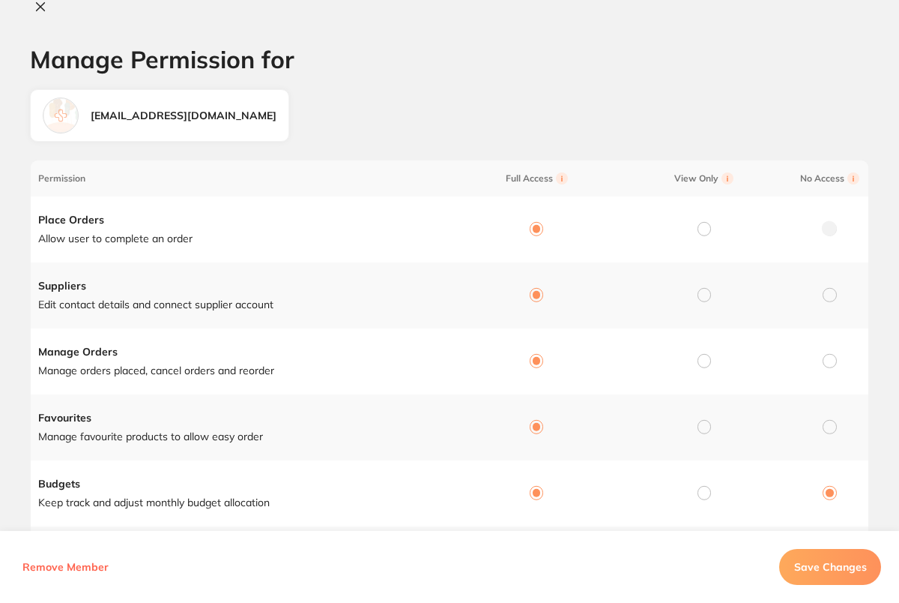
radio input "true"
radio input "false"
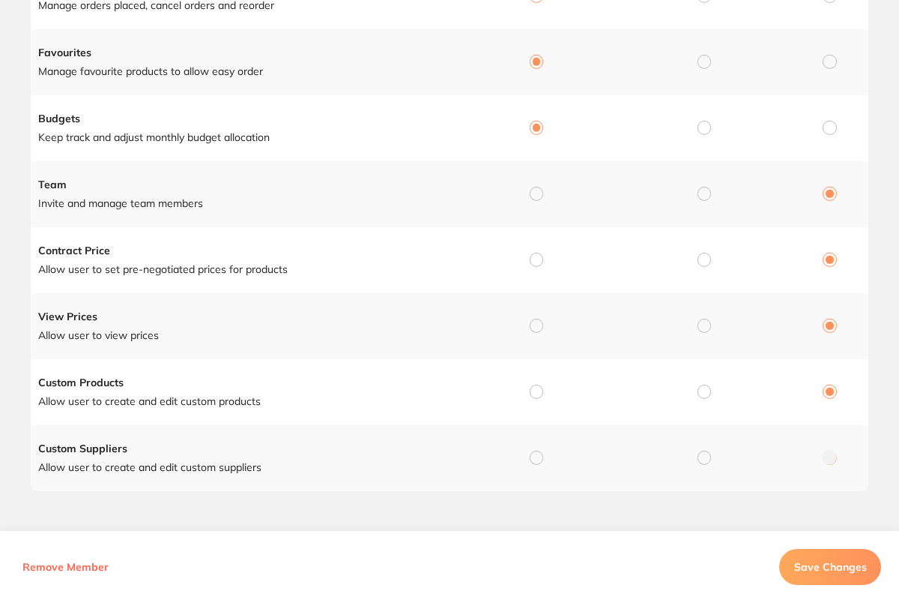
click at [534, 190] on input "radio" at bounding box center [536, 193] width 13 height 13
radio input "true"
radio input "false"
click at [534, 255] on input "radio" at bounding box center [536, 259] width 13 height 13
radio input "true"
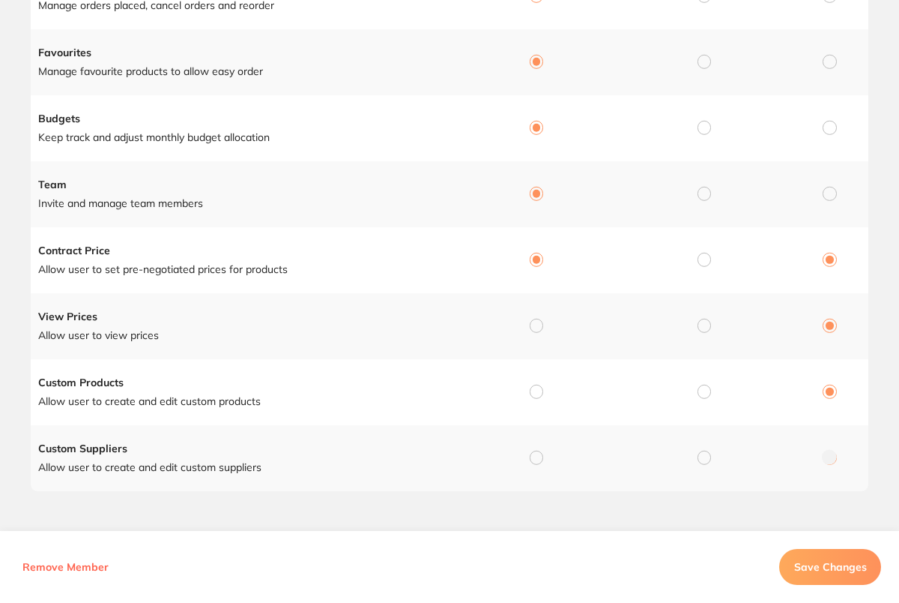
radio input "false"
click at [534, 323] on input "radio" at bounding box center [536, 325] width 13 height 13
radio input "true"
radio input "false"
click at [537, 394] on input "radio" at bounding box center [536, 391] width 13 height 13
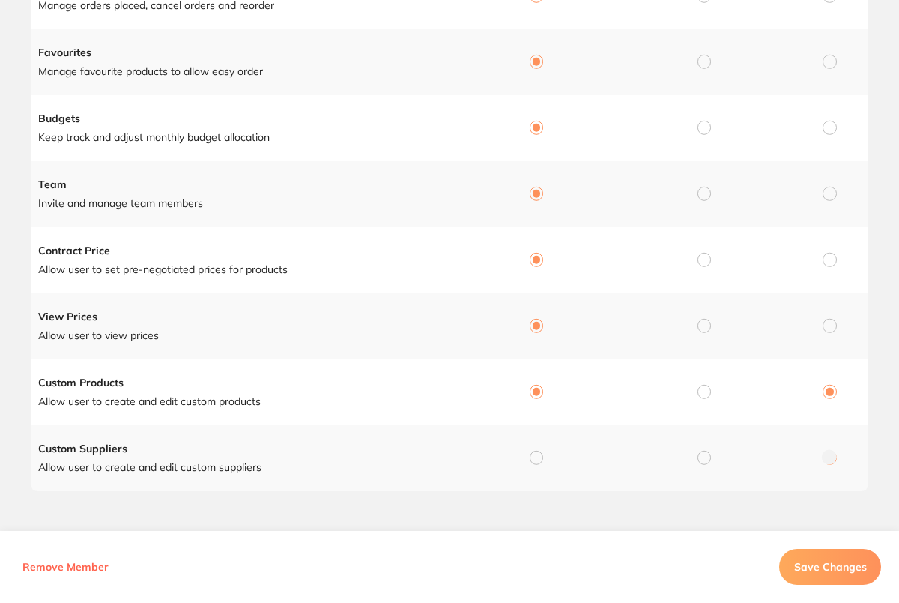
radio input "true"
radio input "false"
drag, startPoint x: 536, startPoint y: 462, endPoint x: 568, endPoint y: 473, distance: 33.9
click at [536, 462] on input "radio" at bounding box center [536, 456] width 13 height 13
radio input "true"
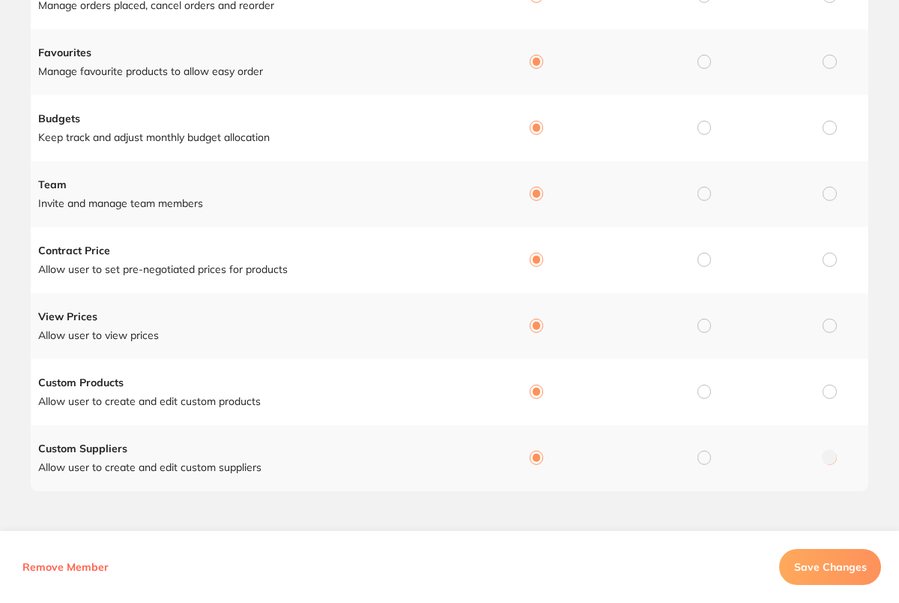
radio input "false"
click at [857, 583] on button "Save Changes" at bounding box center [830, 567] width 102 height 36
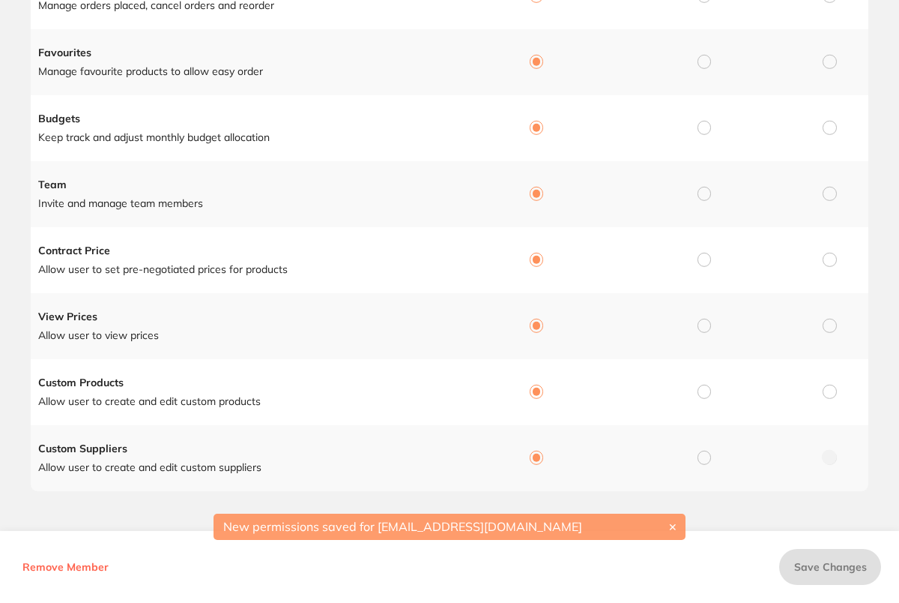
scroll to position [0, 0]
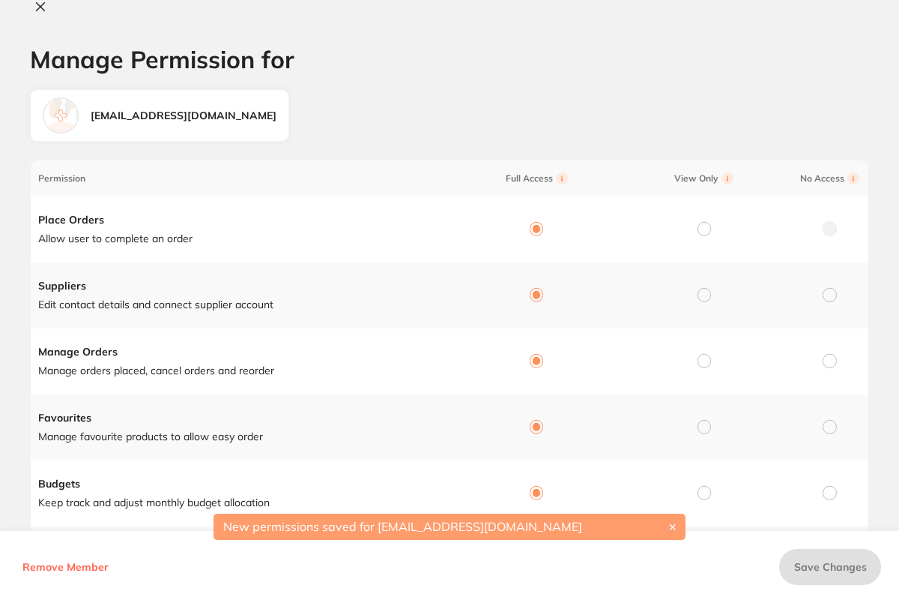
click at [34, 4] on icon at bounding box center [40, 7] width 12 height 12
checkbox input "false"
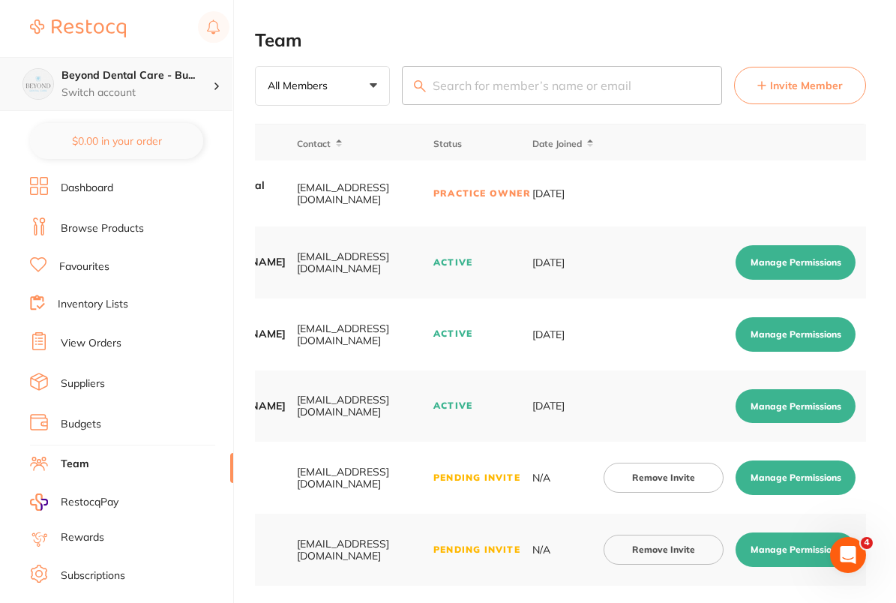
click at [193, 76] on h4 "Beyond Dental Care - Bu..." at bounding box center [136, 75] width 151 height 15
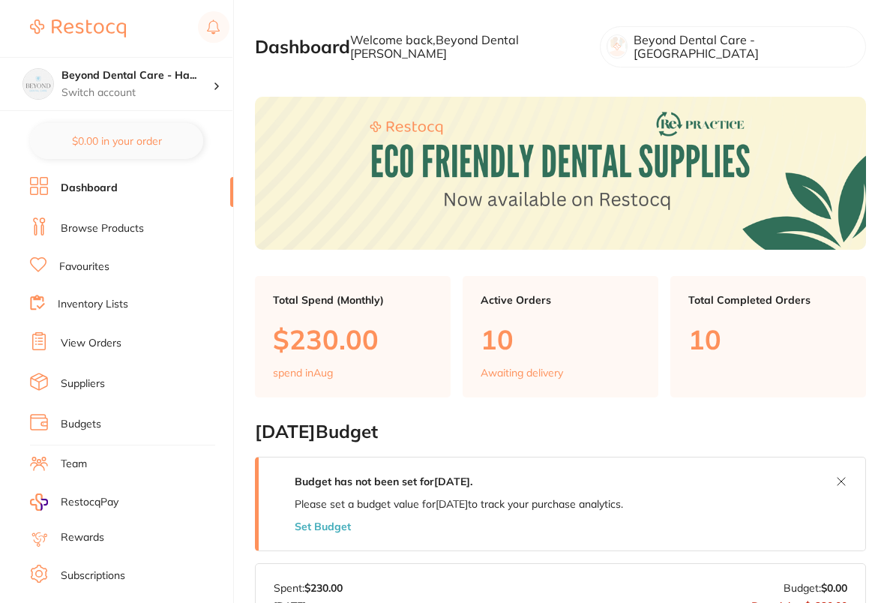
click at [100, 232] on link "Browse Products" at bounding box center [102, 228] width 83 height 15
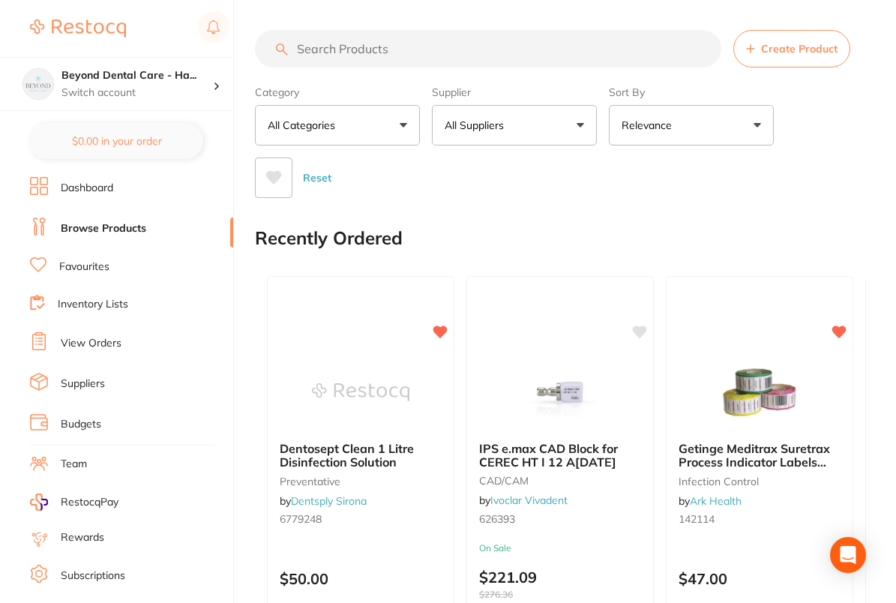
click at [483, 221] on div "Recently Ordered" at bounding box center [560, 238] width 611 height 50
click at [567, 137] on button "All Suppliers" at bounding box center [514, 125] width 165 height 40
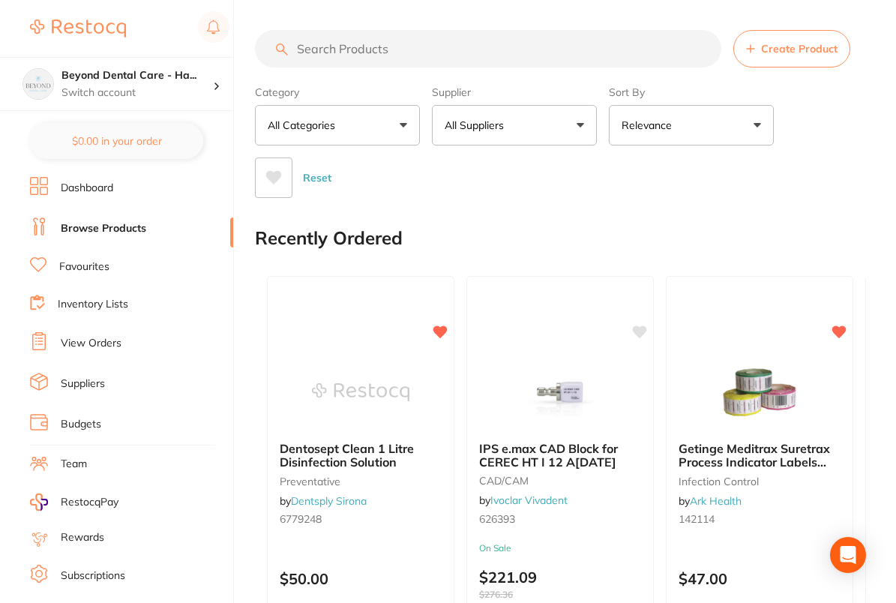
click at [98, 464] on li "Team" at bounding box center [131, 464] width 203 height 22
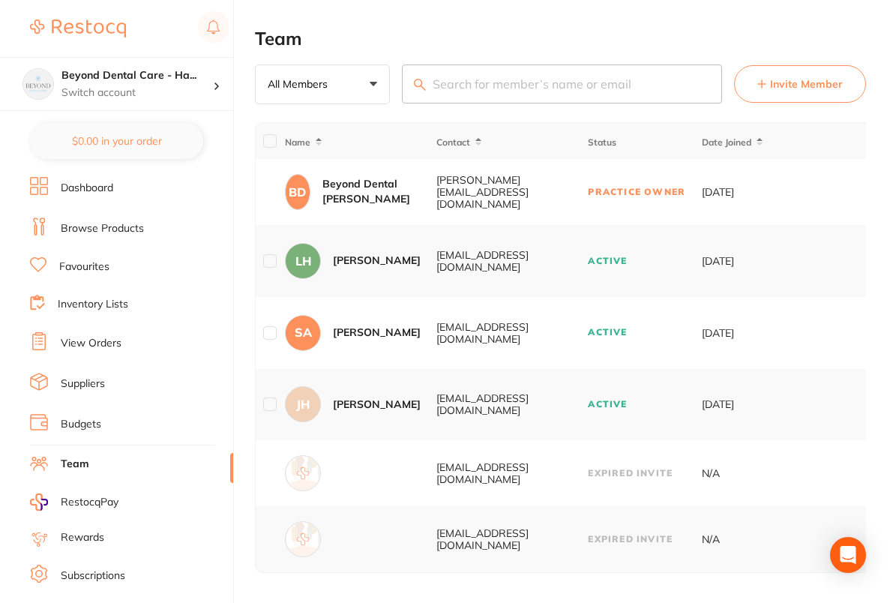
scroll to position [4, 0]
click at [809, 66] on button "Invite Member" at bounding box center [800, 83] width 132 height 37
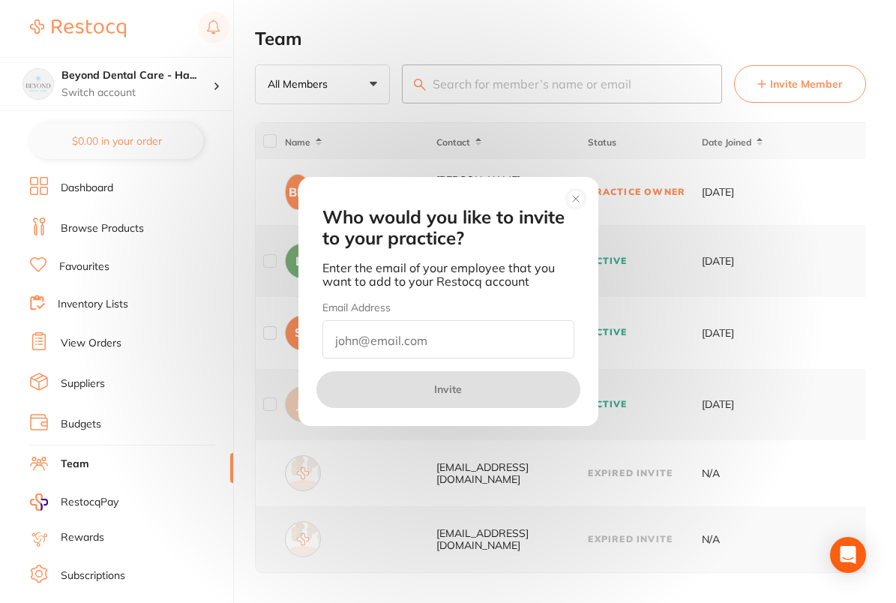
click at [451, 338] on input "email" at bounding box center [448, 339] width 252 height 38
paste input "- [ ] [EMAIL_ADDRESS][DOMAIN_NAME]"
drag, startPoint x: 352, startPoint y: 338, endPoint x: 307, endPoint y: 334, distance: 45.9
click at [307, 338] on div "Email Address - [ ] [EMAIL_ADDRESS][DOMAIN_NAME]" at bounding box center [448, 329] width 288 height 58
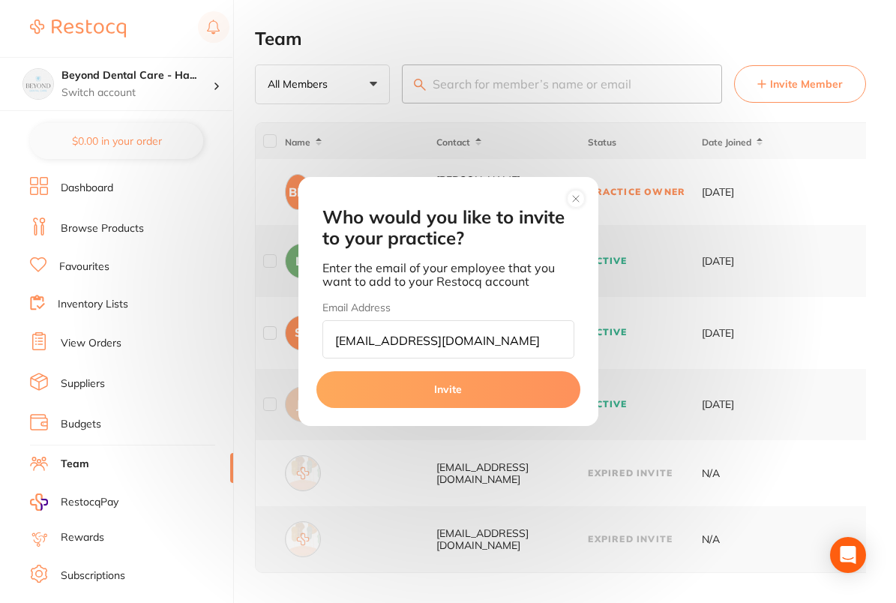
type input "[EMAIL_ADDRESS][DOMAIN_NAME]"
click at [463, 396] on button "Invite" at bounding box center [448, 389] width 264 height 36
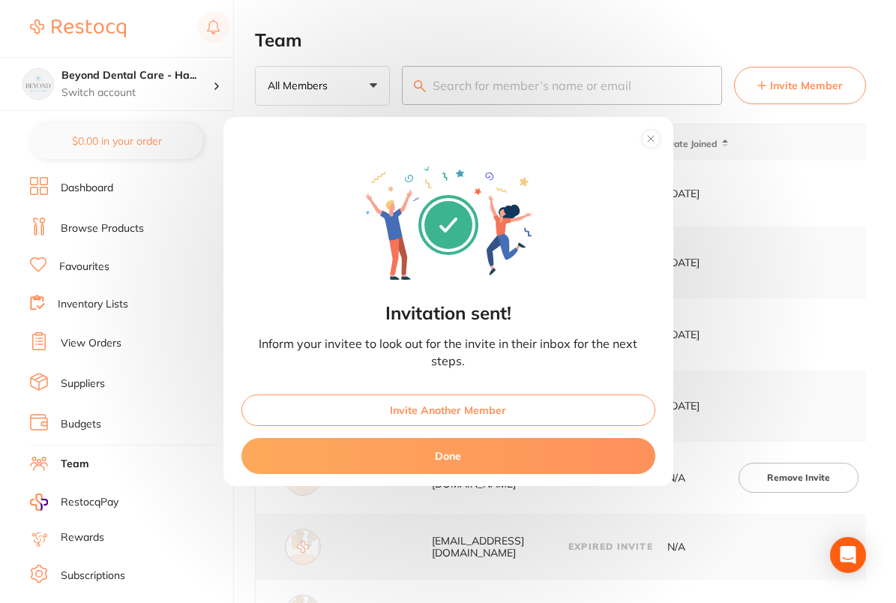
click at [470, 407] on button "Invite Another Member" at bounding box center [448, 409] width 414 height 31
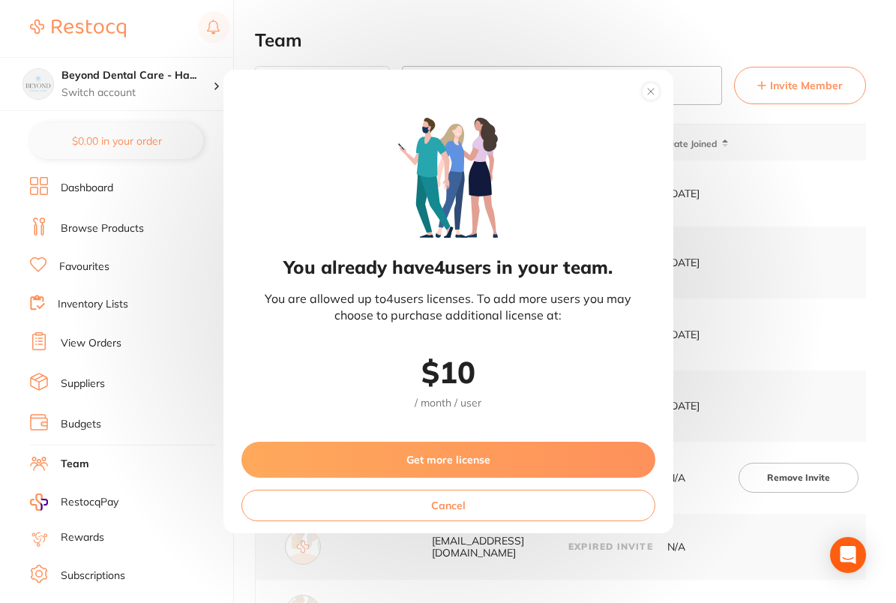
click at [470, 454] on button "Get more license" at bounding box center [448, 459] width 414 height 36
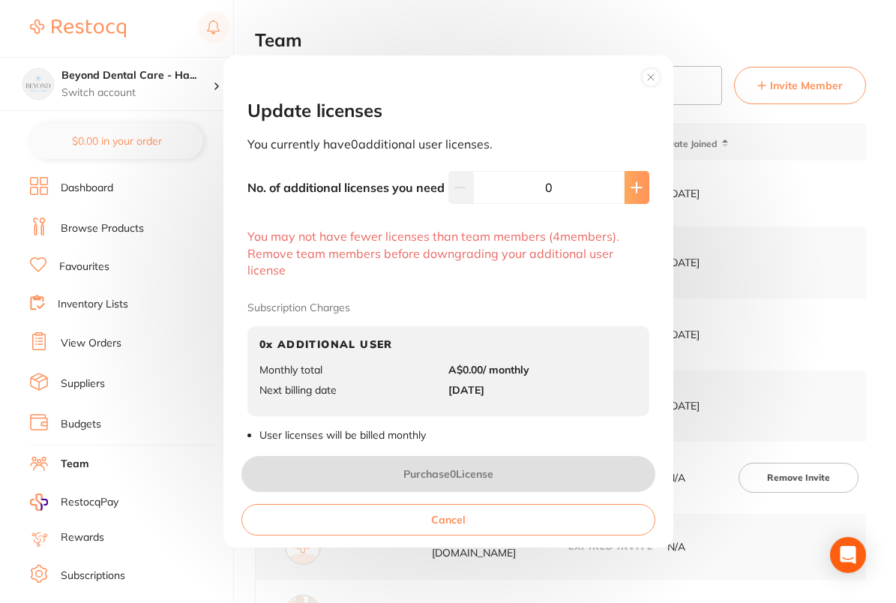
click at [630, 183] on icon at bounding box center [636, 187] width 12 height 12
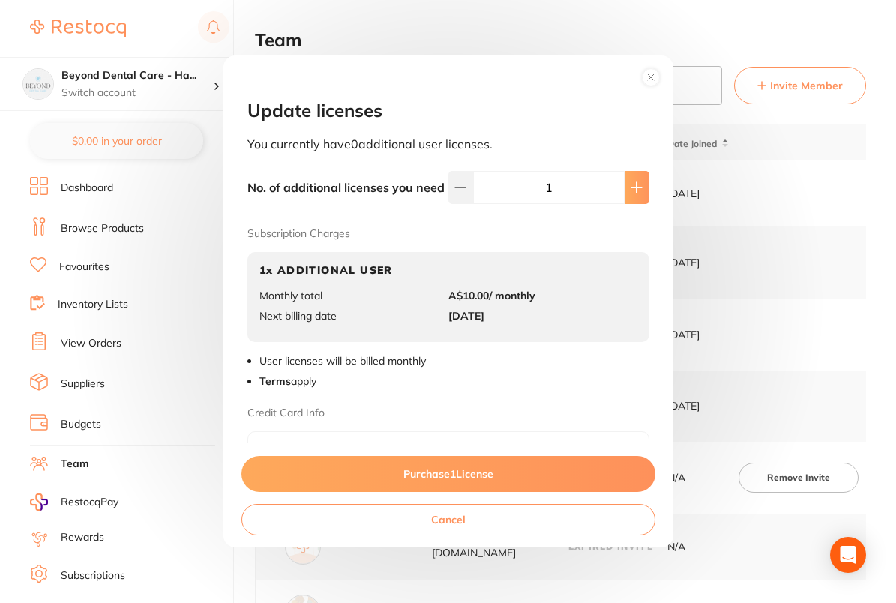
click at [630, 183] on button at bounding box center [636, 187] width 25 height 33
type input "4"
click at [487, 474] on button "Purchase 4 License s" at bounding box center [448, 474] width 414 height 36
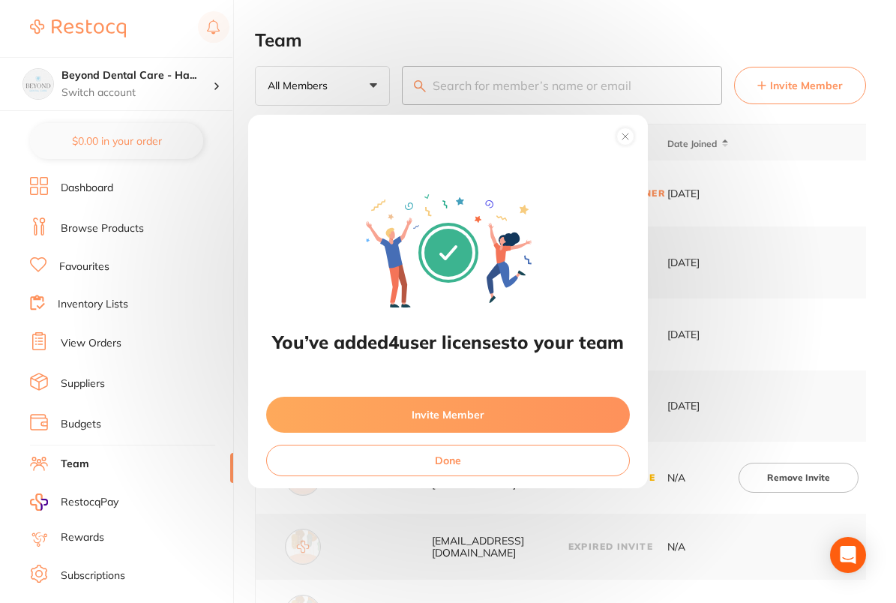
click at [417, 414] on button "Invite Member" at bounding box center [448, 414] width 364 height 36
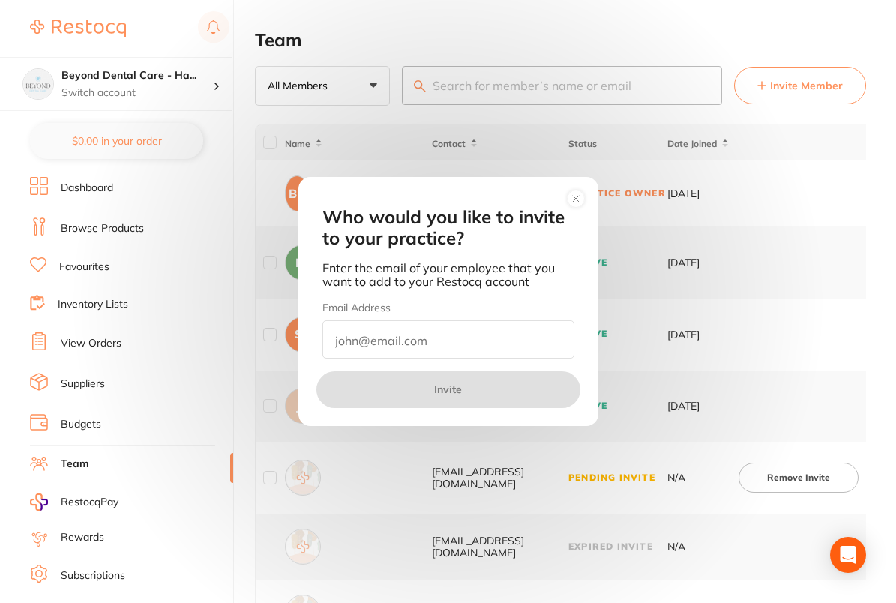
click at [534, 344] on input "email" at bounding box center [448, 339] width 252 height 38
paste input "[EMAIL_ADDRESS][DOMAIN_NAME]"
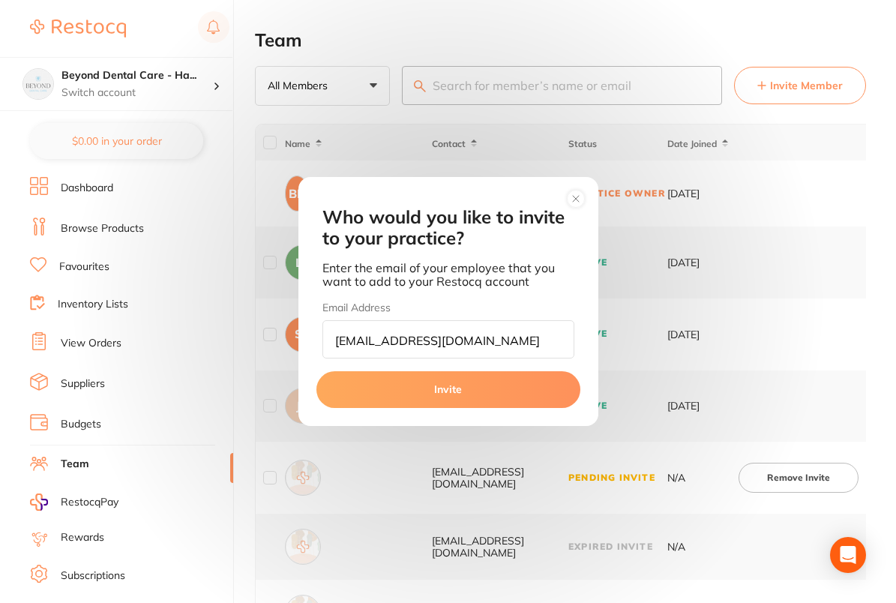
type input "[EMAIL_ADDRESS][DOMAIN_NAME]"
click at [463, 387] on button "Invite" at bounding box center [448, 389] width 264 height 36
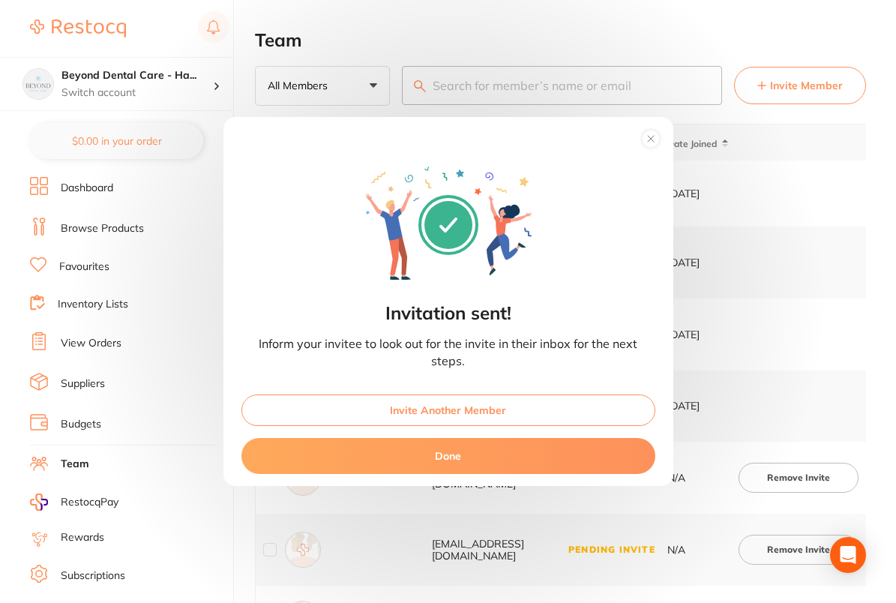
click at [476, 412] on button "Invite Another Member" at bounding box center [448, 409] width 414 height 31
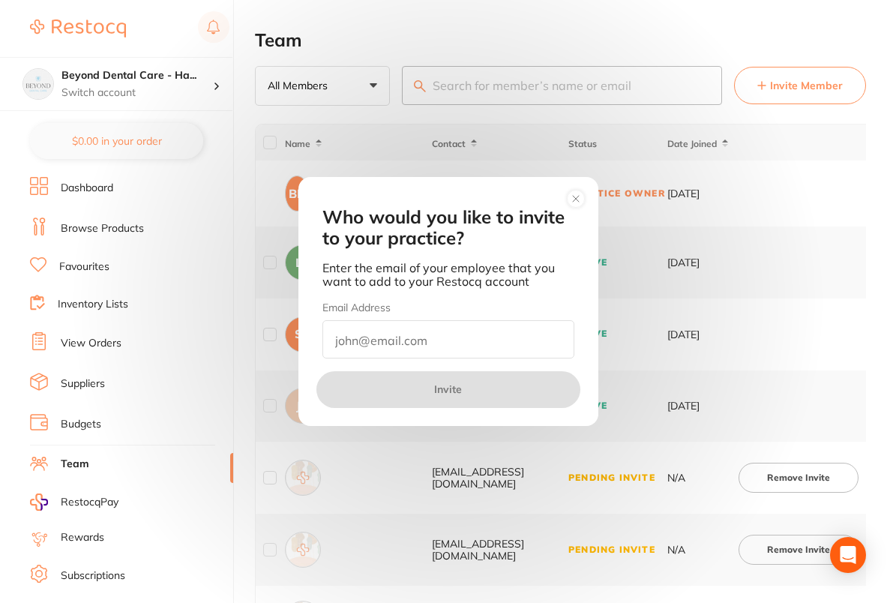
click at [469, 345] on input "email" at bounding box center [448, 339] width 252 height 38
paste input "[EMAIL_ADDRESS][DOMAIN_NAME]"
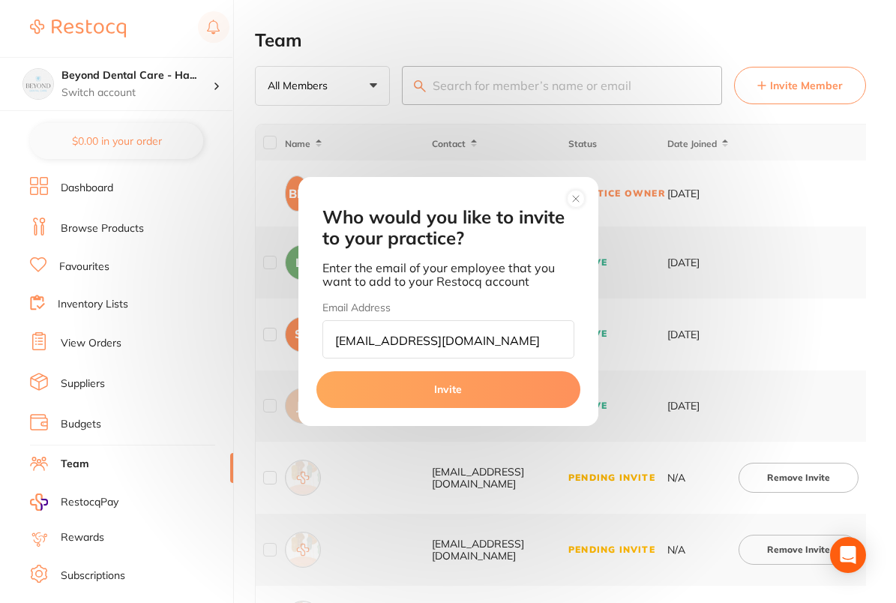
type input "[EMAIL_ADDRESS][DOMAIN_NAME]"
click at [477, 389] on button "Invite" at bounding box center [448, 389] width 264 height 36
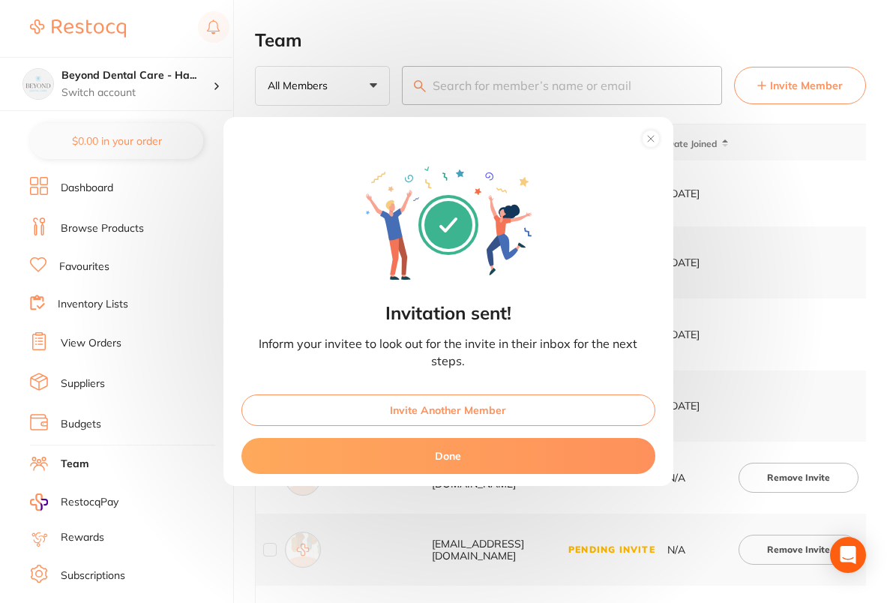
click at [455, 408] on button "Invite Another Member" at bounding box center [448, 409] width 414 height 31
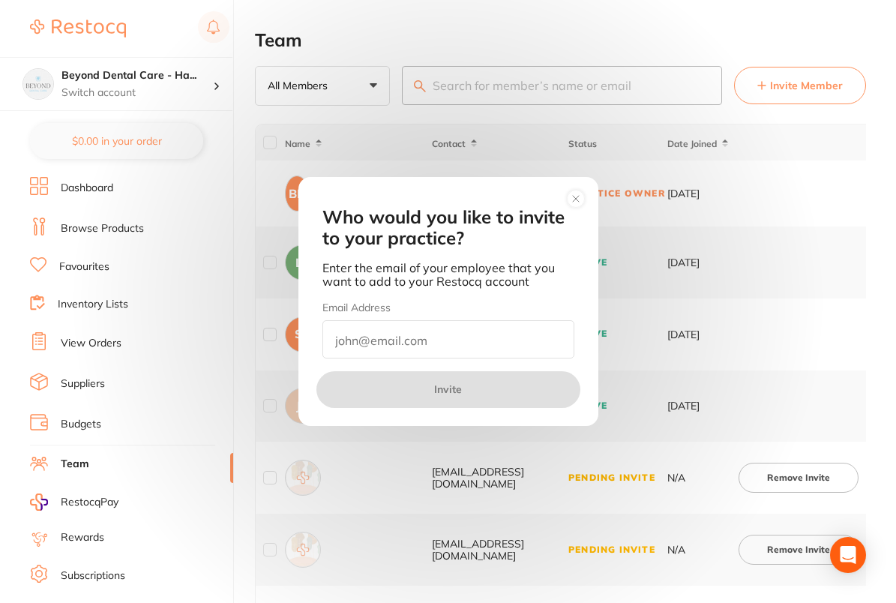
click at [464, 340] on input "email" at bounding box center [448, 339] width 252 height 38
paste input "[PERSON_NAME][EMAIL_ADDRESS][DOMAIN_NAME]"
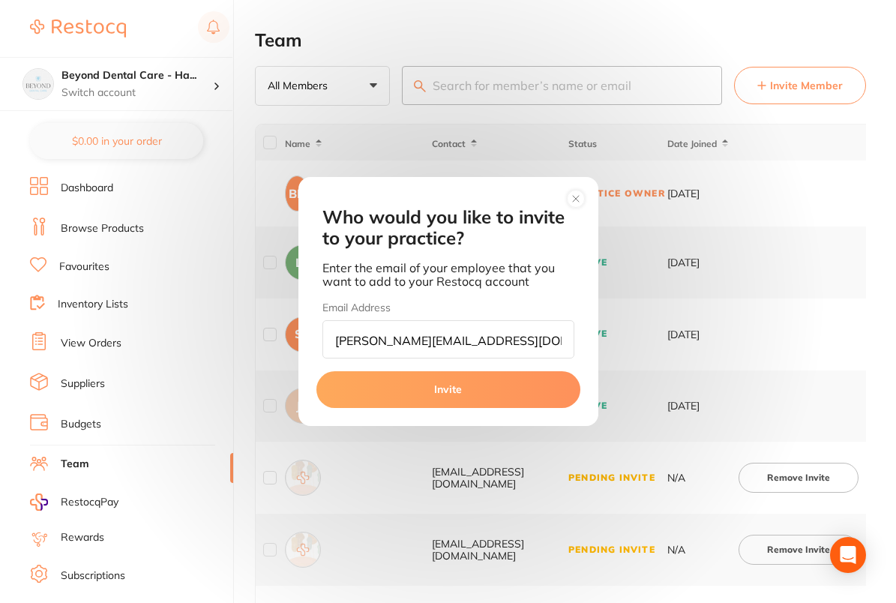
type input "[PERSON_NAME][EMAIL_ADDRESS][DOMAIN_NAME]"
click at [449, 376] on button "Invite" at bounding box center [448, 389] width 264 height 36
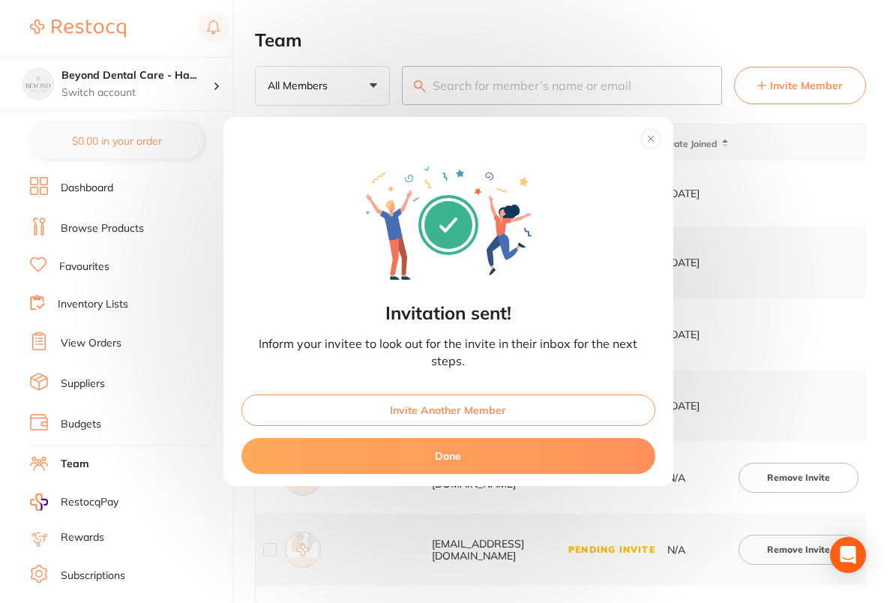
click at [430, 412] on button "Invite Another Member" at bounding box center [448, 409] width 414 height 31
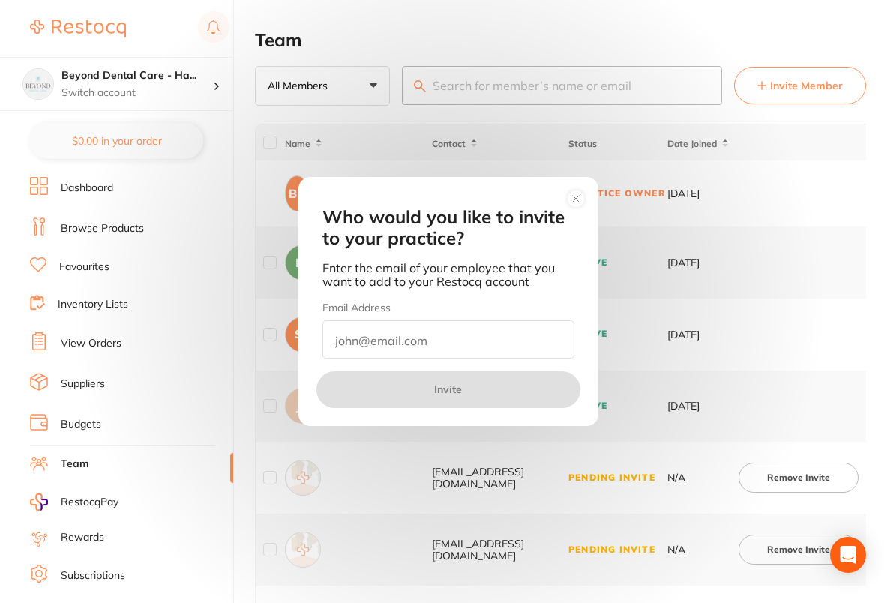
click at [450, 353] on input "email" at bounding box center [448, 339] width 252 height 38
paste input "[PERSON_NAME][EMAIL_ADDRESS][DOMAIN_NAME]"
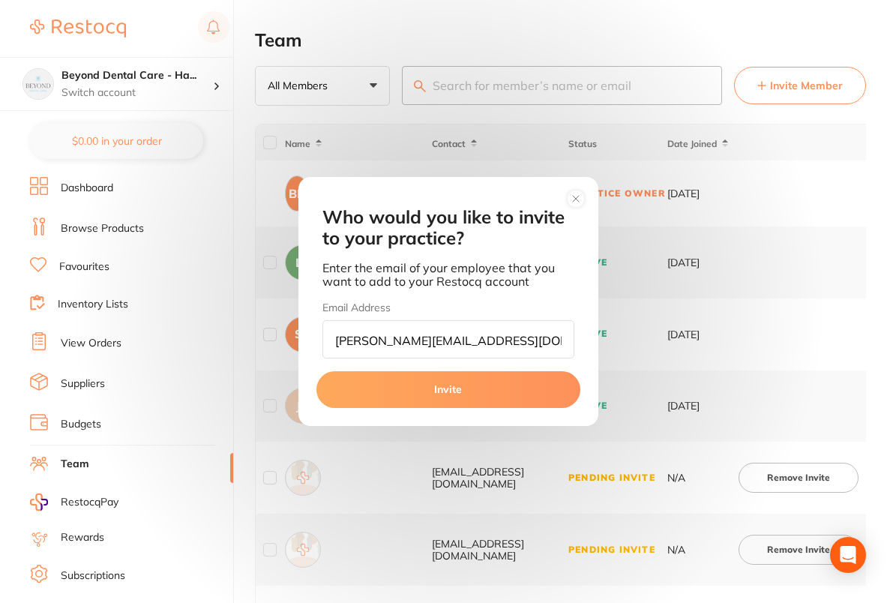
type input "[PERSON_NAME][EMAIL_ADDRESS][DOMAIN_NAME]"
click at [438, 384] on button "Invite" at bounding box center [448, 389] width 264 height 36
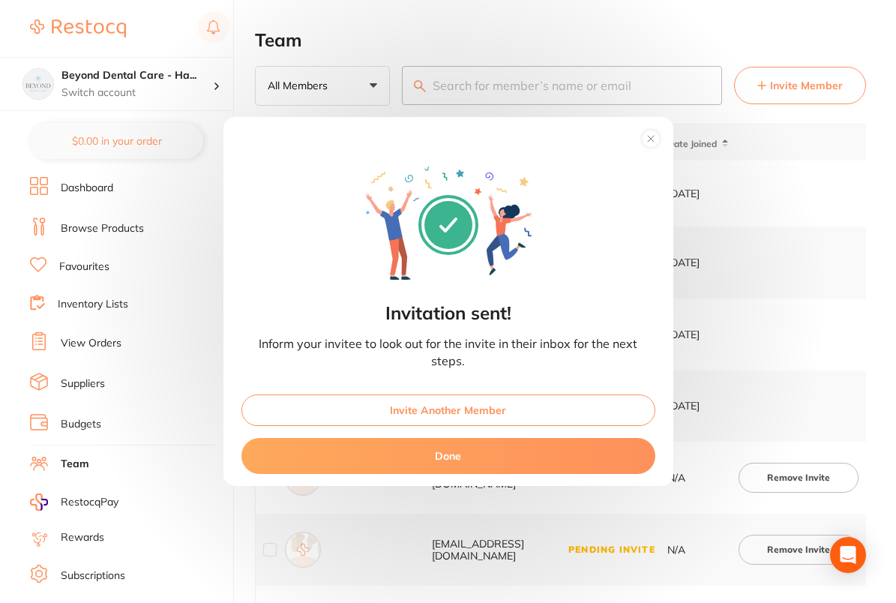
click at [657, 133] on circle at bounding box center [650, 138] width 17 height 17
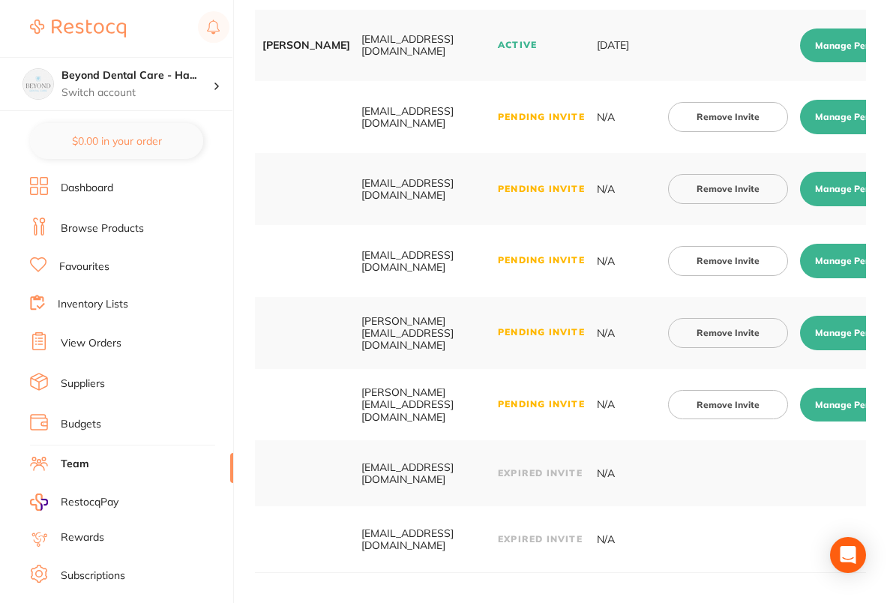
scroll to position [0, 139]
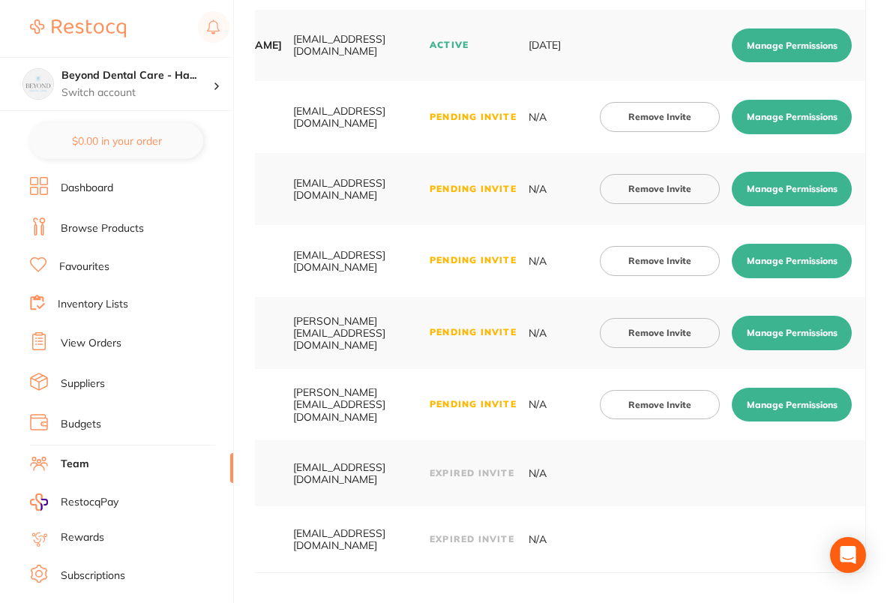
click at [804, 109] on button "Manage Permissions" at bounding box center [792, 117] width 120 height 34
checkbox input "true"
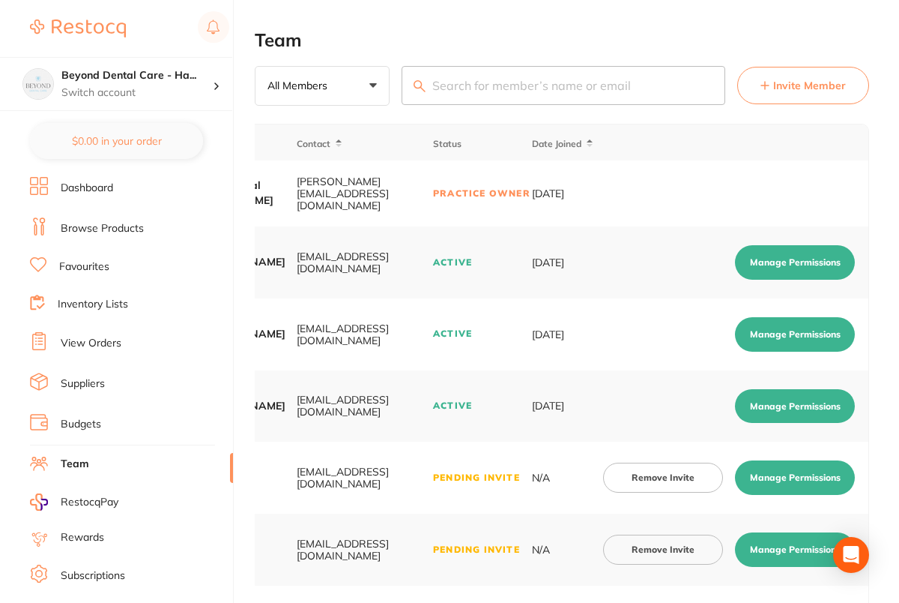
scroll to position [0, 135]
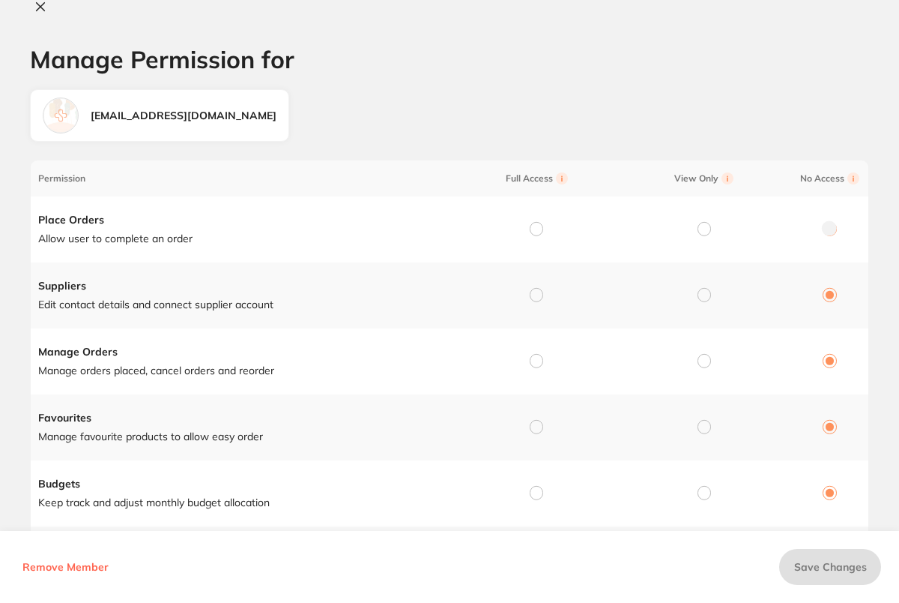
click at [537, 229] on input "radio" at bounding box center [536, 228] width 13 height 13
radio input "true"
radio input "false"
click at [536, 289] on input "radio" at bounding box center [536, 294] width 13 height 13
radio input "true"
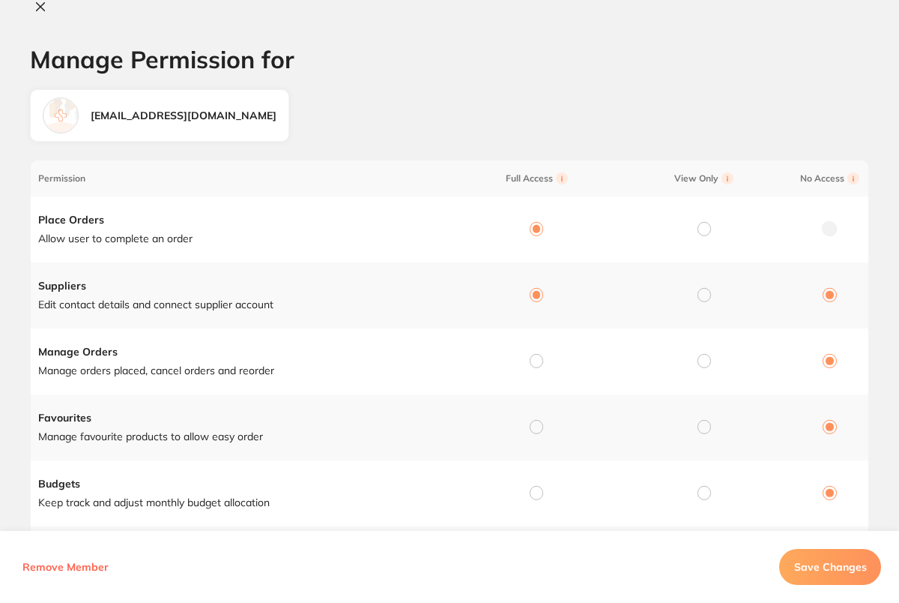
radio input "false"
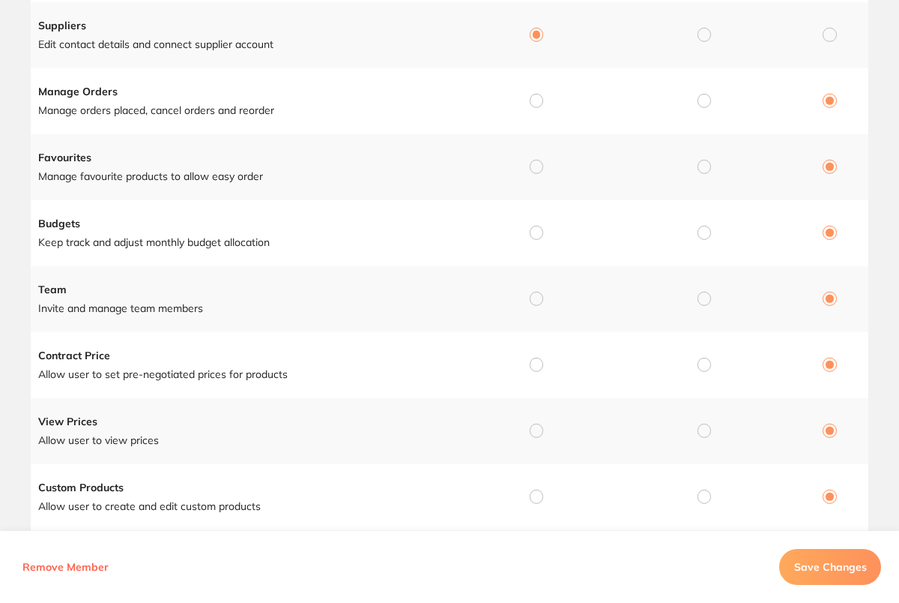
scroll to position [274, 0]
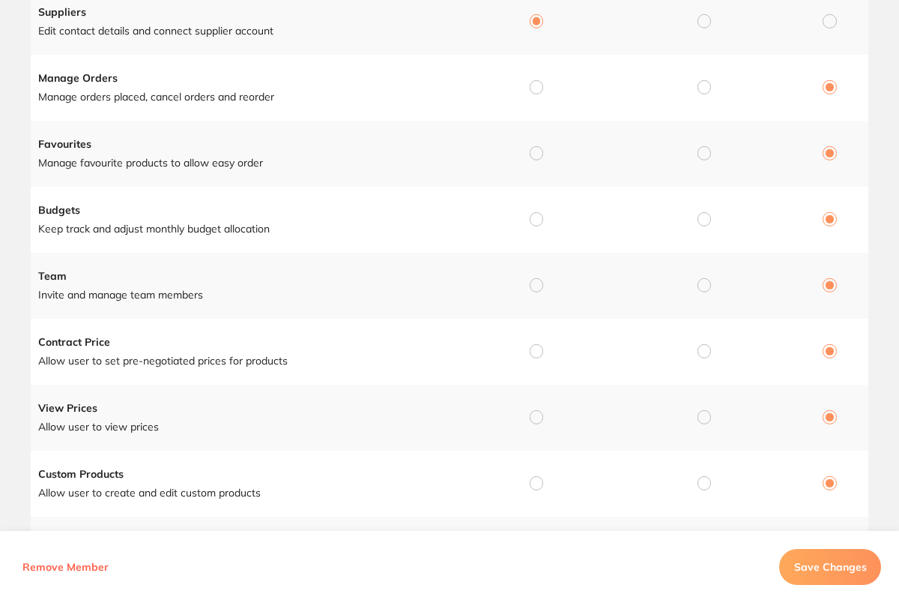
click at [535, 88] on input "radio" at bounding box center [536, 86] width 13 height 13
radio input "true"
radio input "false"
click at [535, 150] on input "radio" at bounding box center [536, 152] width 13 height 13
radio input "true"
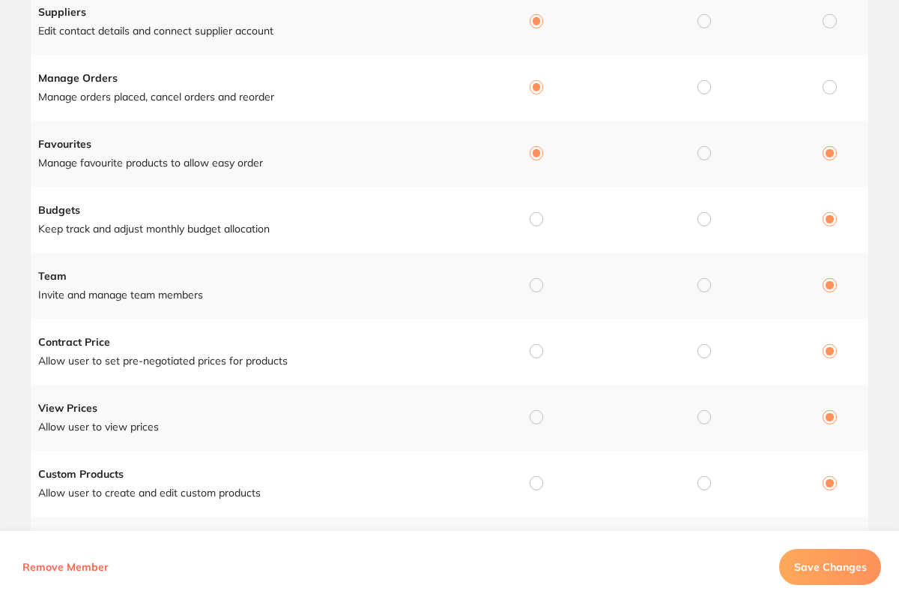
radio input "false"
click at [534, 223] on input "radio" at bounding box center [536, 218] width 13 height 13
radio input "true"
radio input "false"
click at [535, 287] on input "radio" at bounding box center [536, 284] width 13 height 13
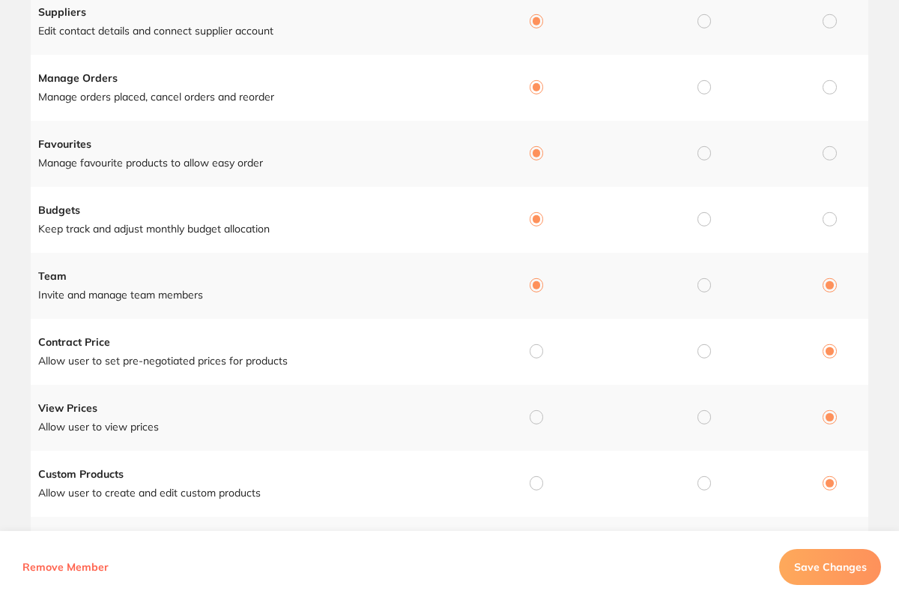
radio input "true"
radio input "false"
click at [534, 353] on input "radio" at bounding box center [536, 350] width 13 height 13
radio input "true"
radio input "false"
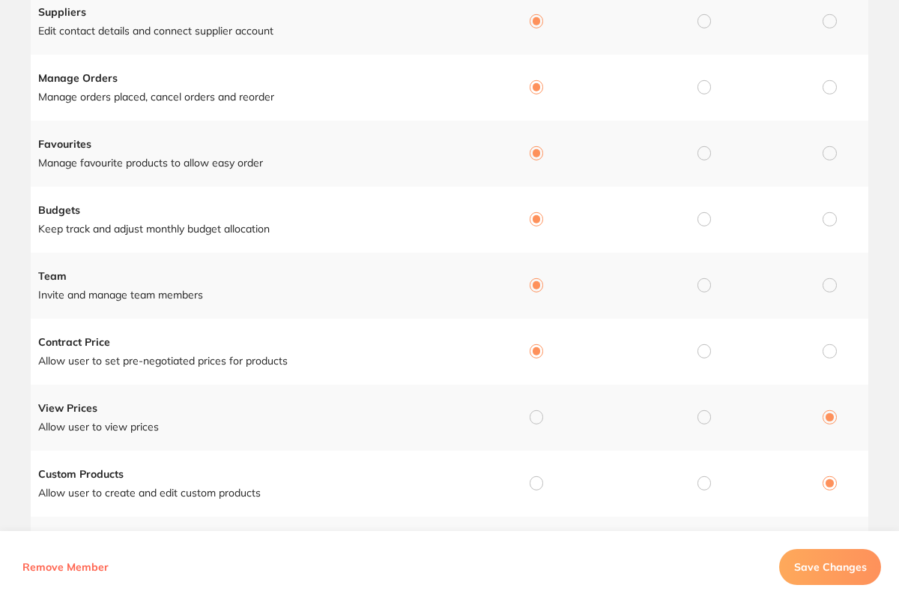
click at [534, 420] on input "radio" at bounding box center [536, 416] width 13 height 13
radio input "true"
radio input "false"
drag, startPoint x: 536, startPoint y: 480, endPoint x: 537, endPoint y: 472, distance: 7.5
click at [536, 480] on input "radio" at bounding box center [536, 482] width 13 height 13
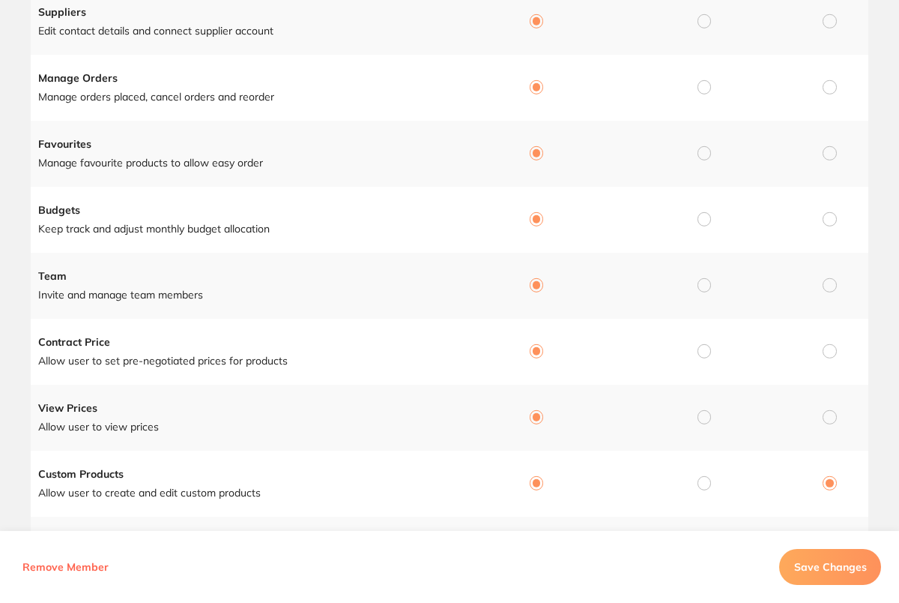
radio input "true"
radio input "false"
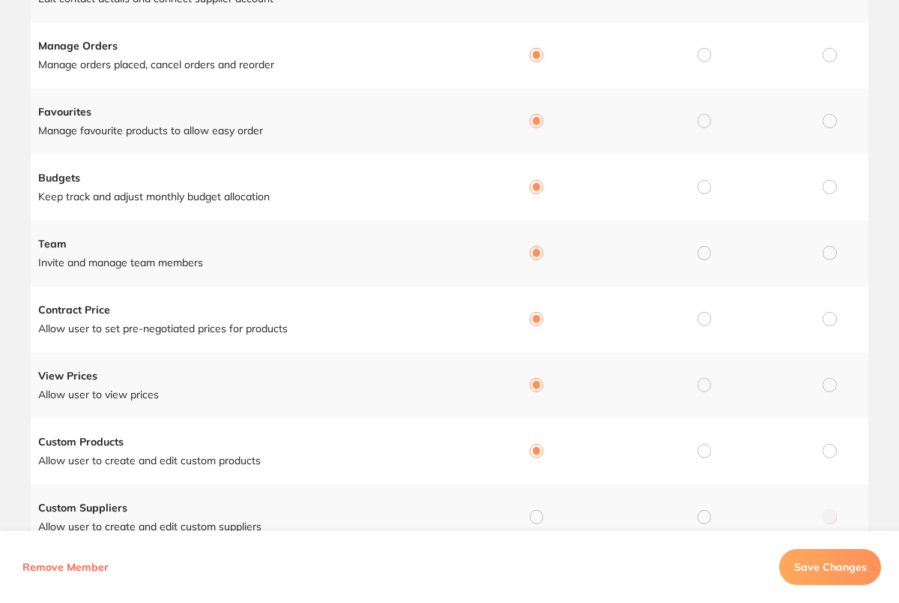
scroll to position [365, 0]
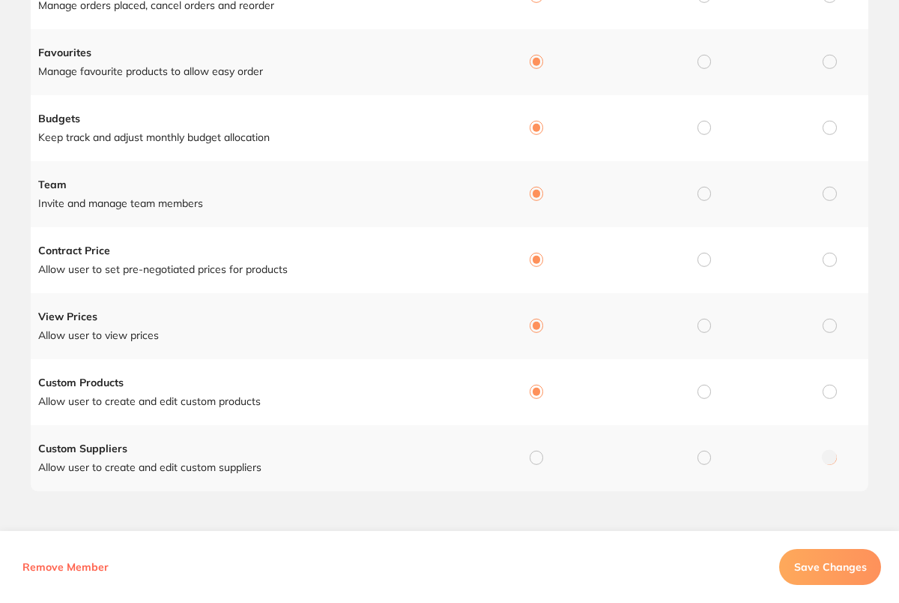
click at [532, 458] on input "radio" at bounding box center [536, 456] width 13 height 13
radio input "true"
radio input "false"
click at [836, 563] on span "Save Changes" at bounding box center [830, 566] width 73 height 13
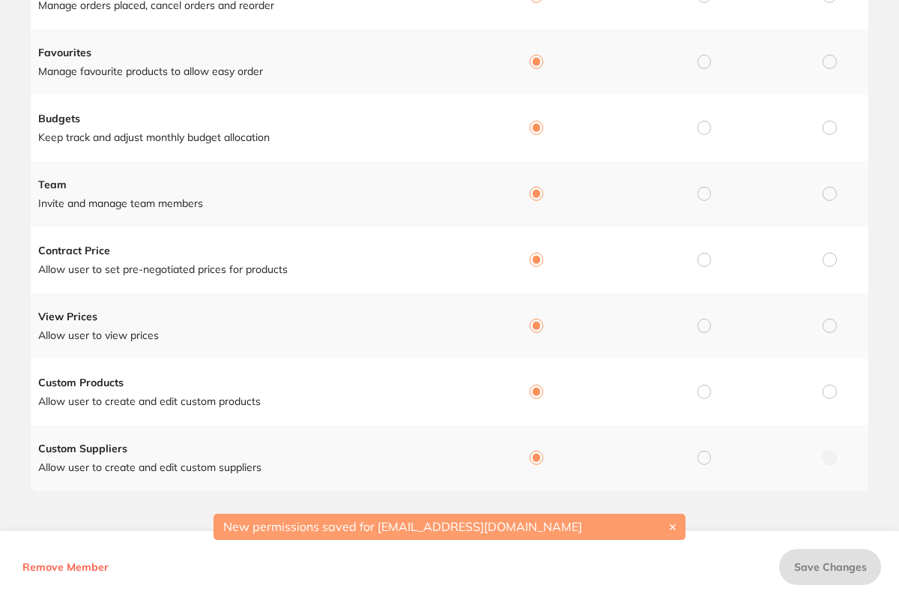
scroll to position [0, 0]
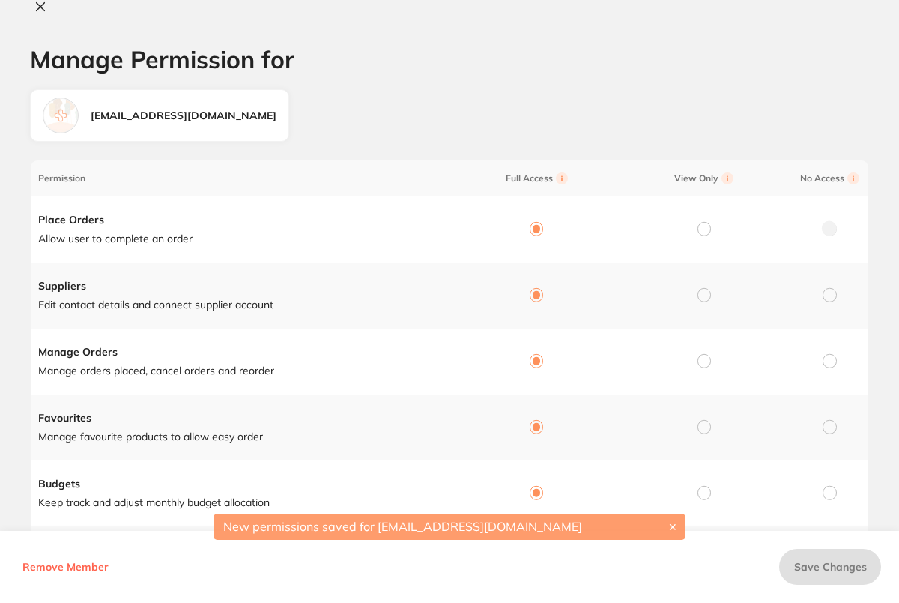
click at [43, 6] on icon at bounding box center [40, 7] width 12 height 12
checkbox input "false"
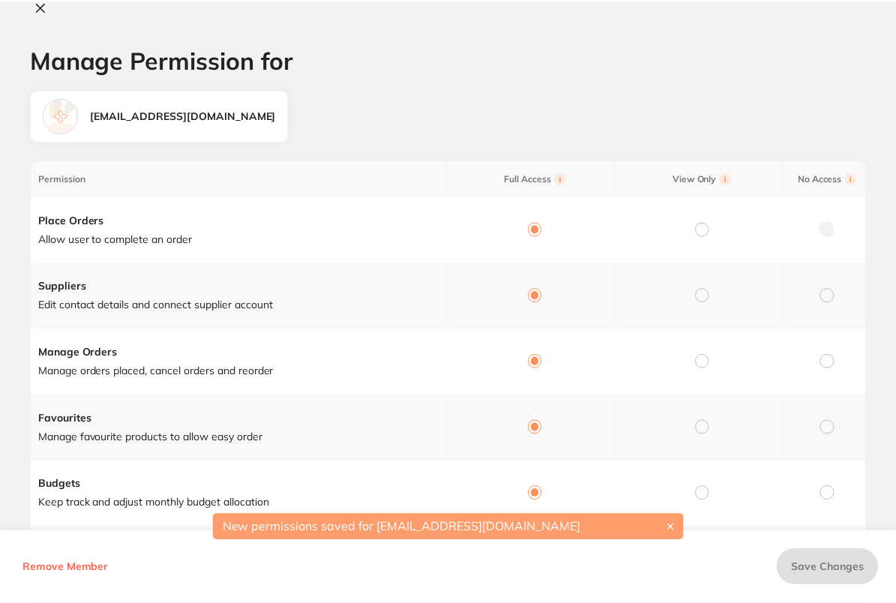
scroll to position [362, 0]
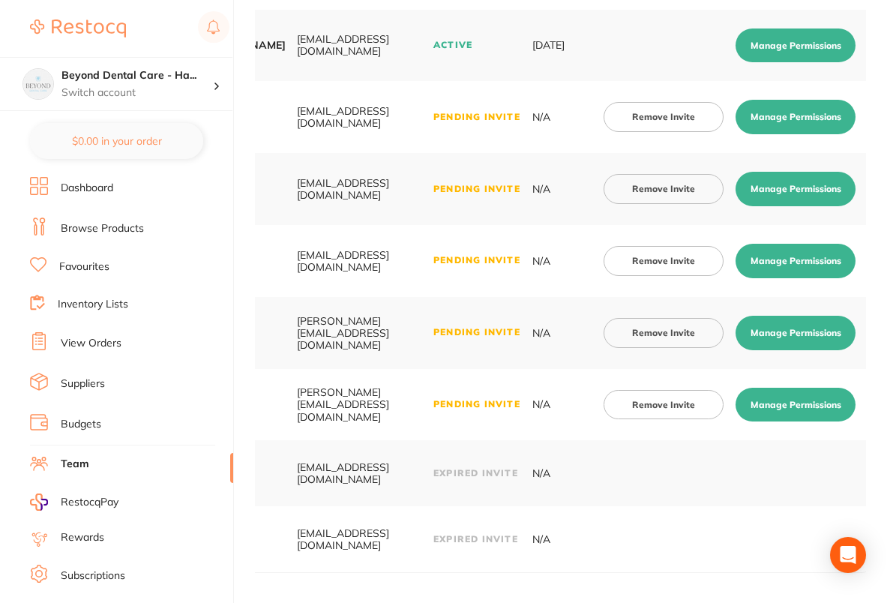
click at [803, 178] on button "Manage Permissions" at bounding box center [795, 189] width 120 height 34
checkbox input "true"
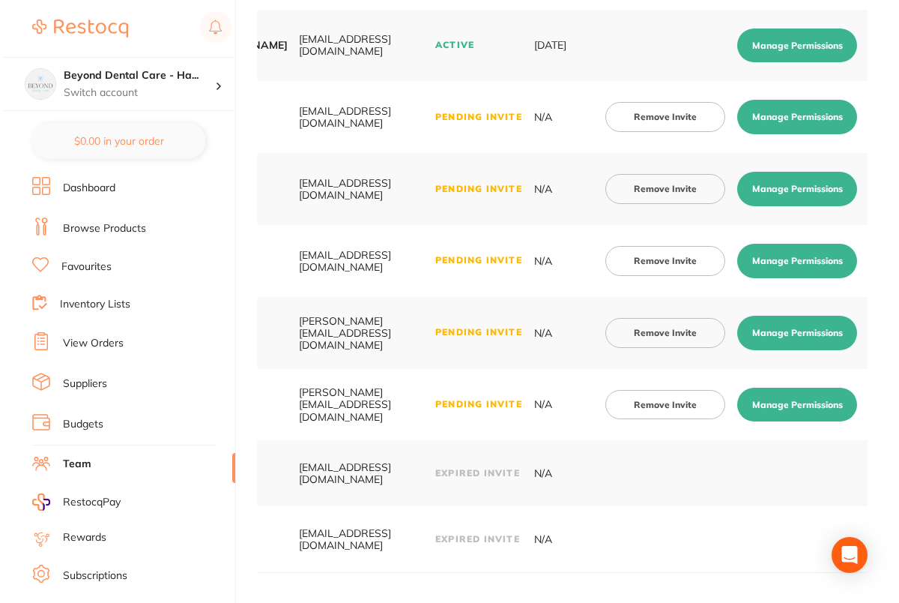
scroll to position [0, 0]
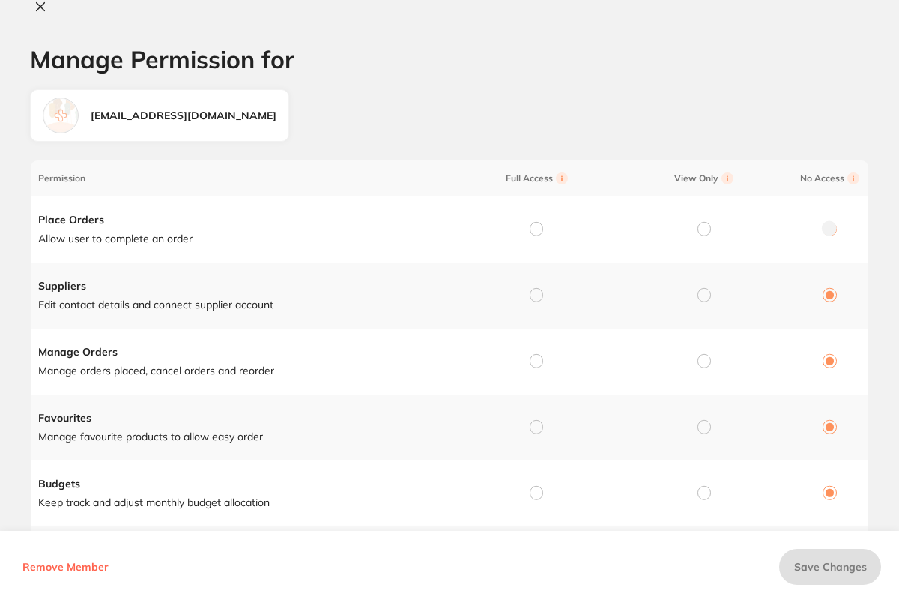
click at [537, 227] on input "radio" at bounding box center [536, 228] width 13 height 13
radio input "true"
radio input "false"
click at [534, 288] on input "radio" at bounding box center [536, 294] width 13 height 13
radio input "true"
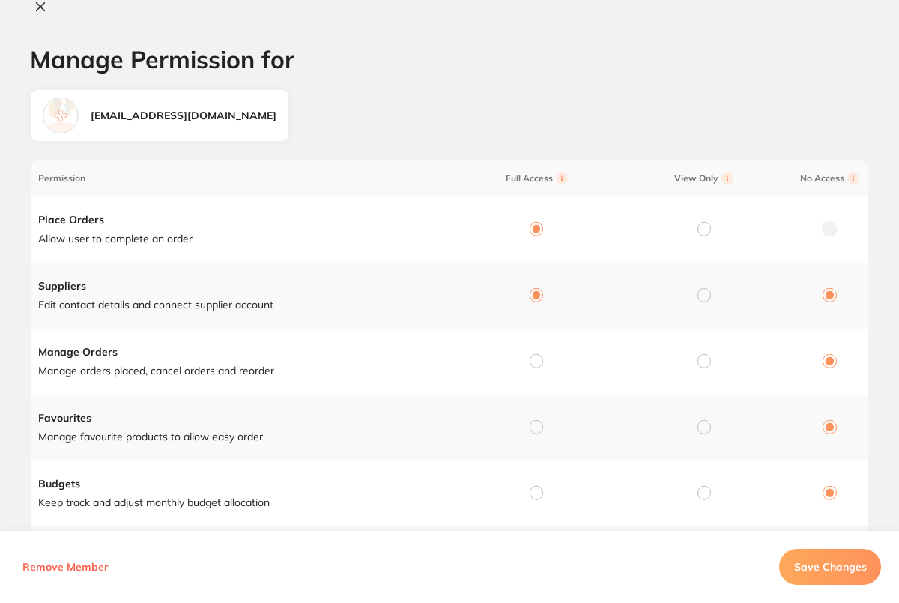
radio input "false"
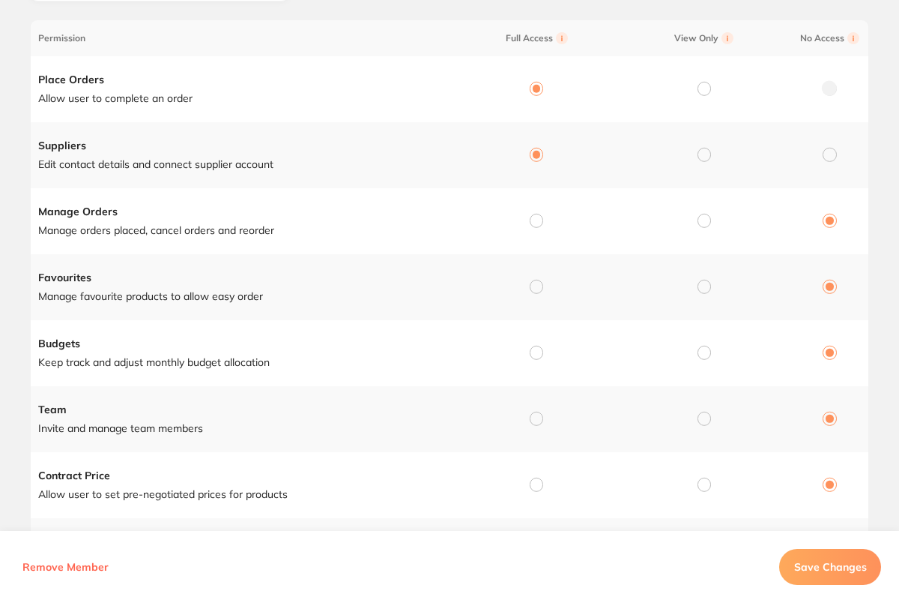
scroll to position [216, 0]
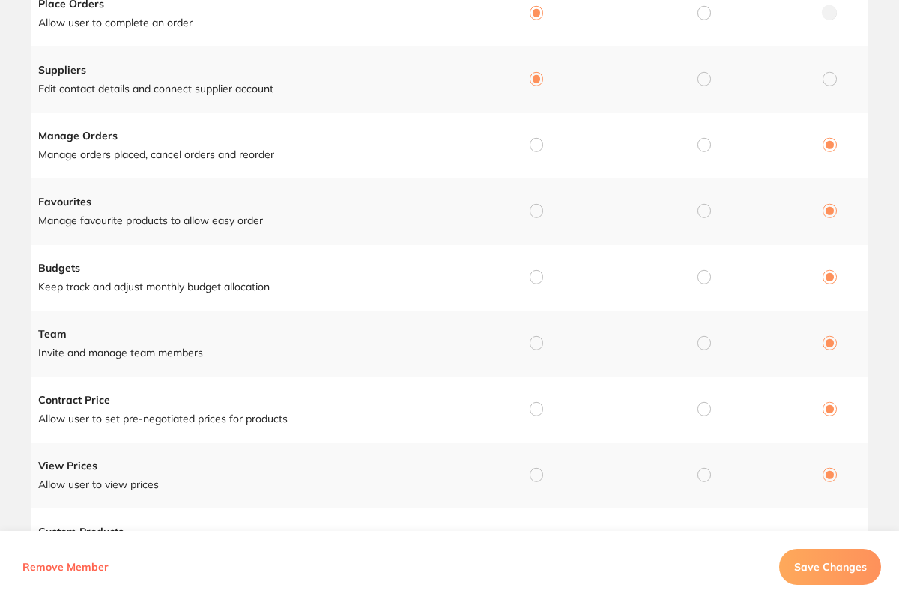
click at [534, 142] on input "radio" at bounding box center [536, 144] width 13 height 13
radio input "true"
radio input "false"
click at [533, 208] on input "radio" at bounding box center [536, 210] width 13 height 13
radio input "true"
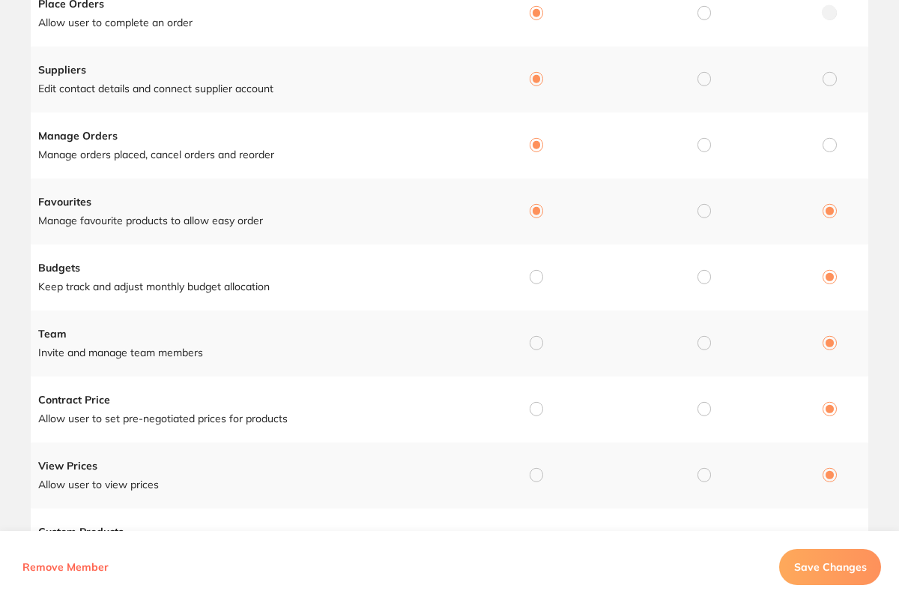
radio input "false"
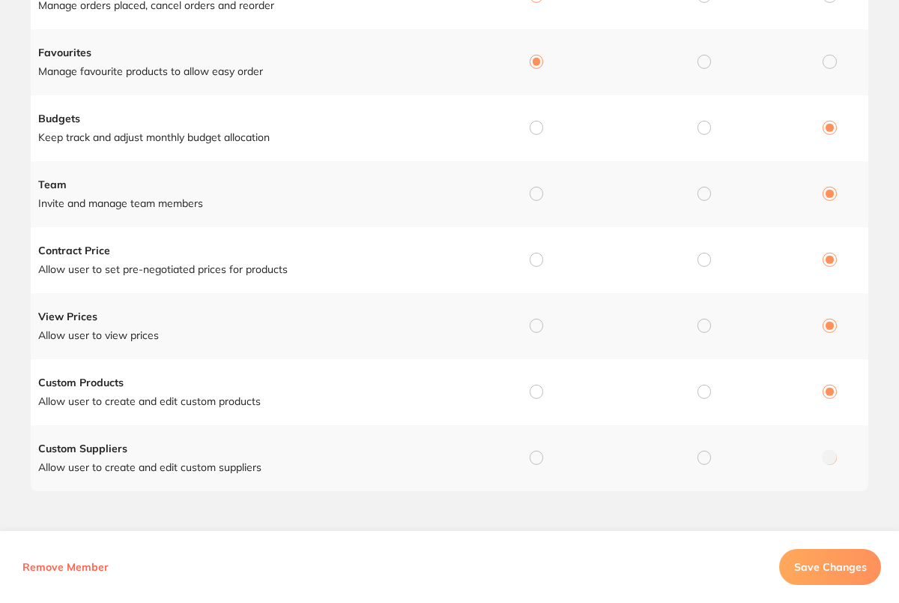
click at [531, 459] on input "radio" at bounding box center [536, 456] width 13 height 13
radio input "true"
radio input "false"
click at [533, 385] on input "radio" at bounding box center [536, 391] width 13 height 13
radio input "true"
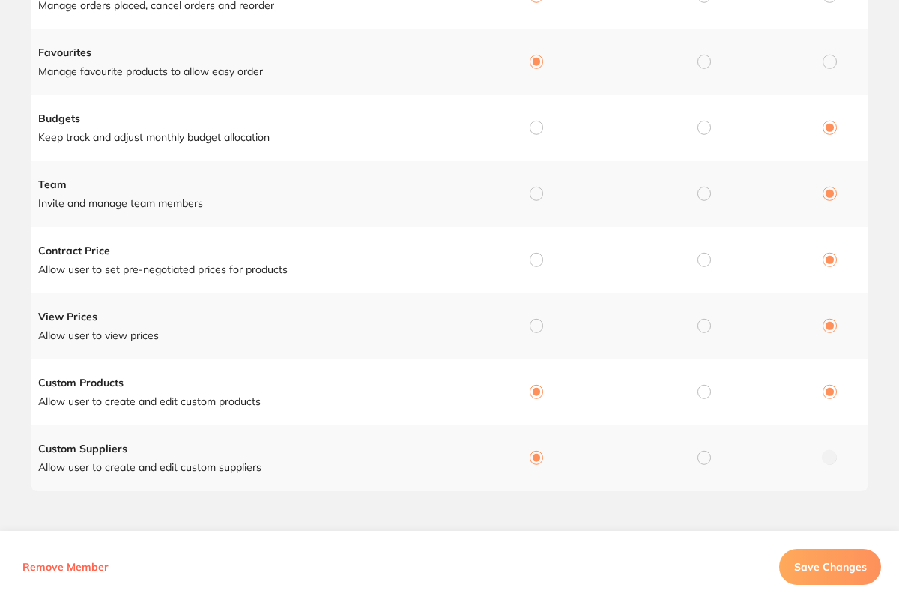
radio input "false"
click at [531, 322] on input "radio" at bounding box center [536, 325] width 13 height 13
radio input "true"
radio input "false"
click at [533, 253] on input "radio" at bounding box center [536, 259] width 13 height 13
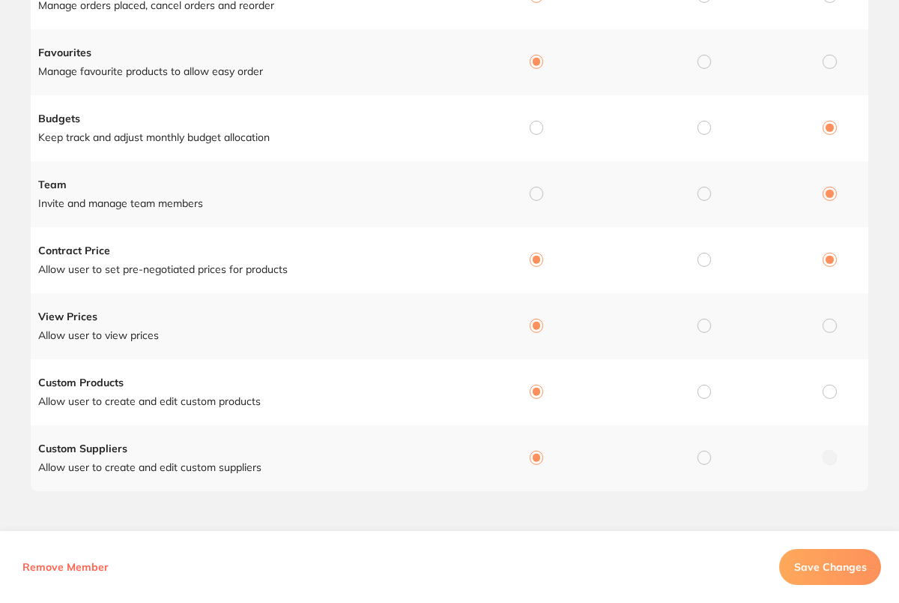
radio input "true"
radio input "false"
click at [539, 193] on input "radio" at bounding box center [536, 193] width 13 height 13
radio input "true"
radio input "false"
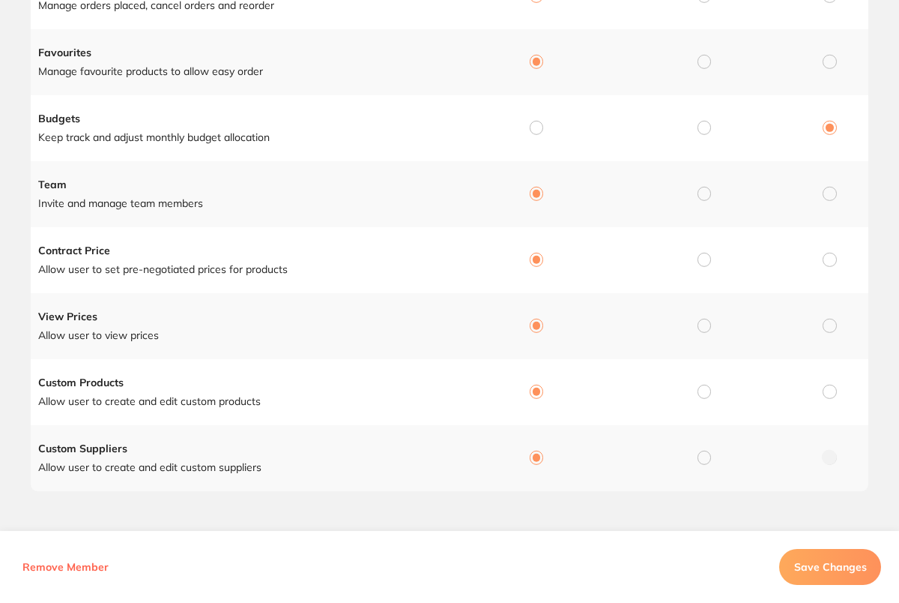
click at [537, 127] on input "radio" at bounding box center [536, 127] width 13 height 13
radio input "true"
radio input "false"
click at [855, 556] on button "Save Changes" at bounding box center [830, 567] width 102 height 36
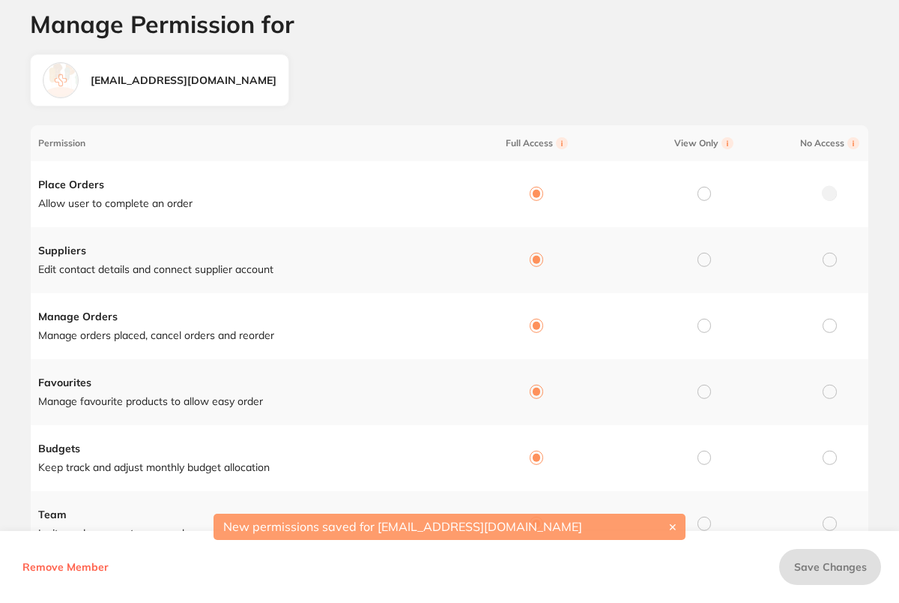
scroll to position [0, 0]
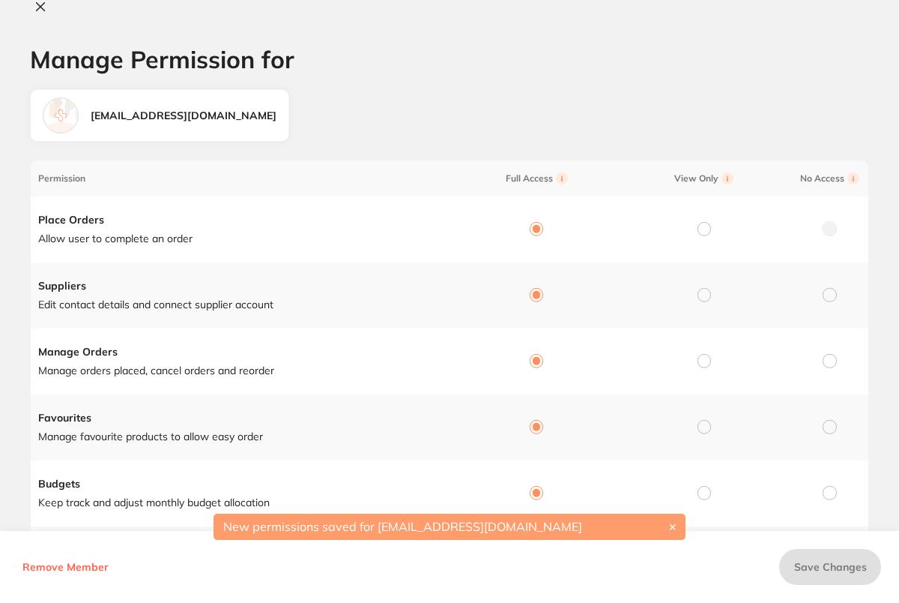
click at [46, 9] on button at bounding box center [40, 8] width 21 height 16
checkbox input "false"
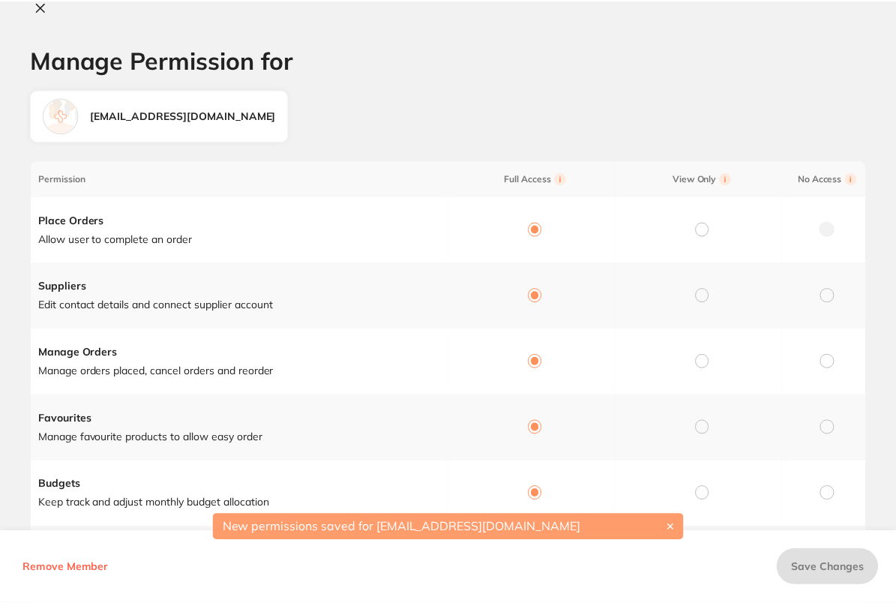
scroll to position [362, 0]
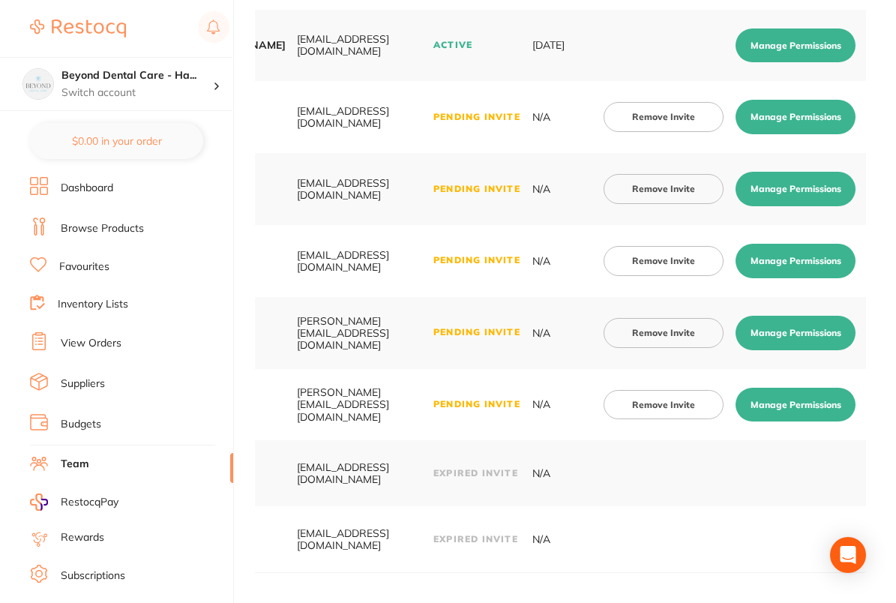
click at [786, 253] on button "Manage Permissions" at bounding box center [795, 261] width 120 height 34
checkbox input "true"
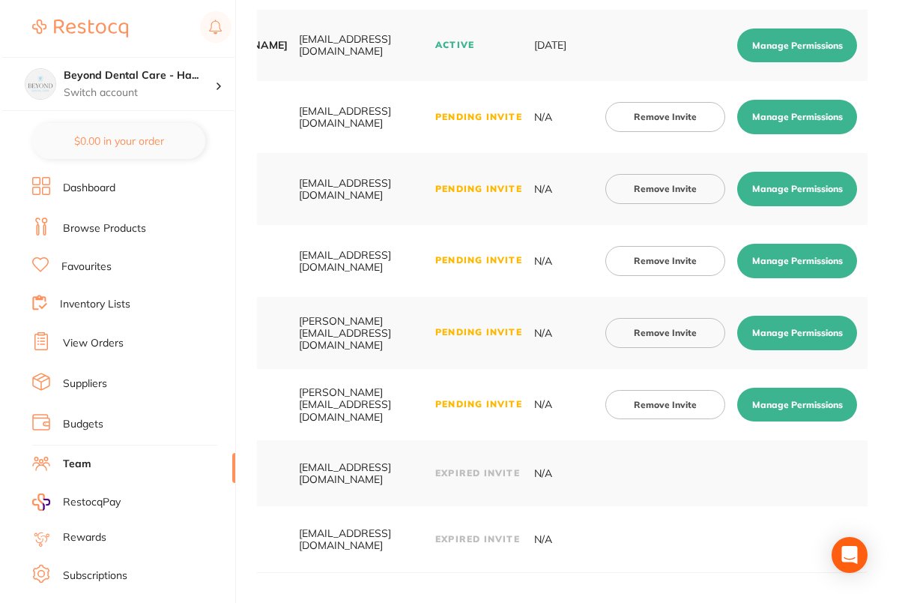
scroll to position [0, 0]
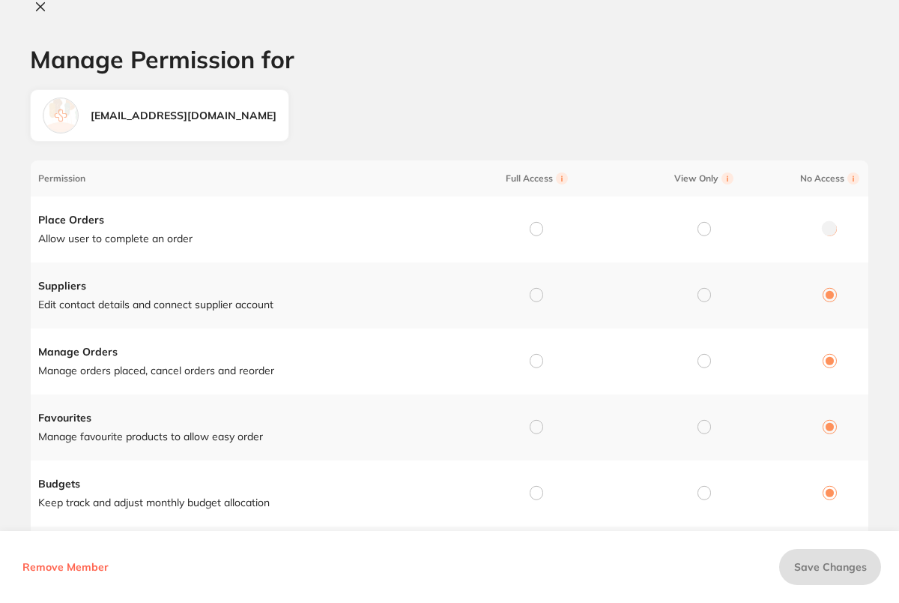
click at [530, 226] on input "radio" at bounding box center [536, 228] width 13 height 13
radio input "true"
radio input "false"
click at [534, 295] on input "radio" at bounding box center [536, 294] width 13 height 13
radio input "true"
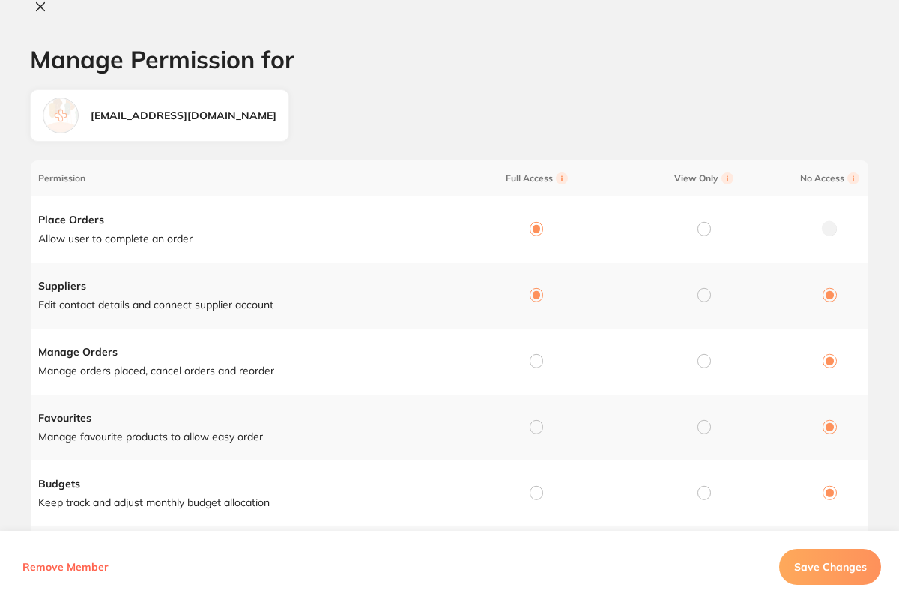
radio input "false"
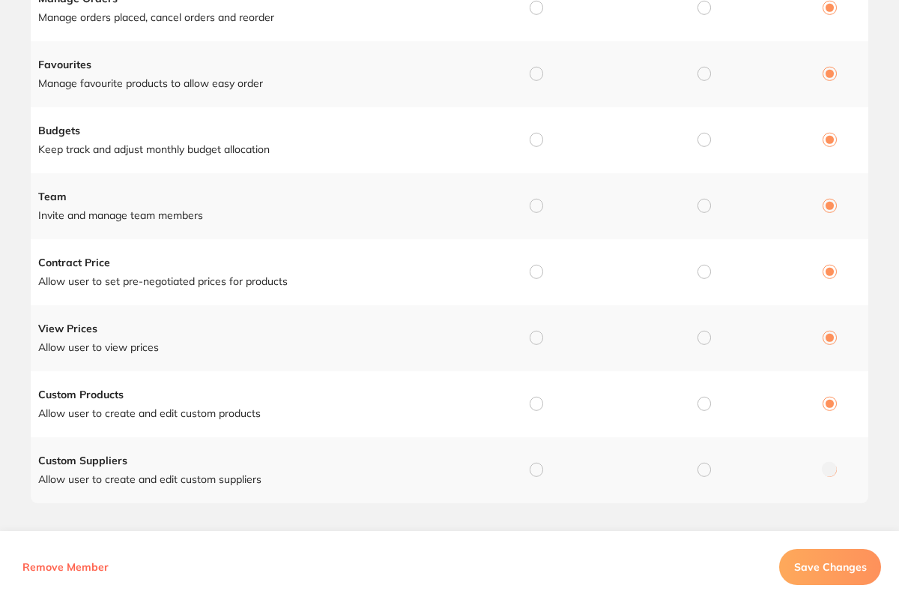
scroll to position [336, 0]
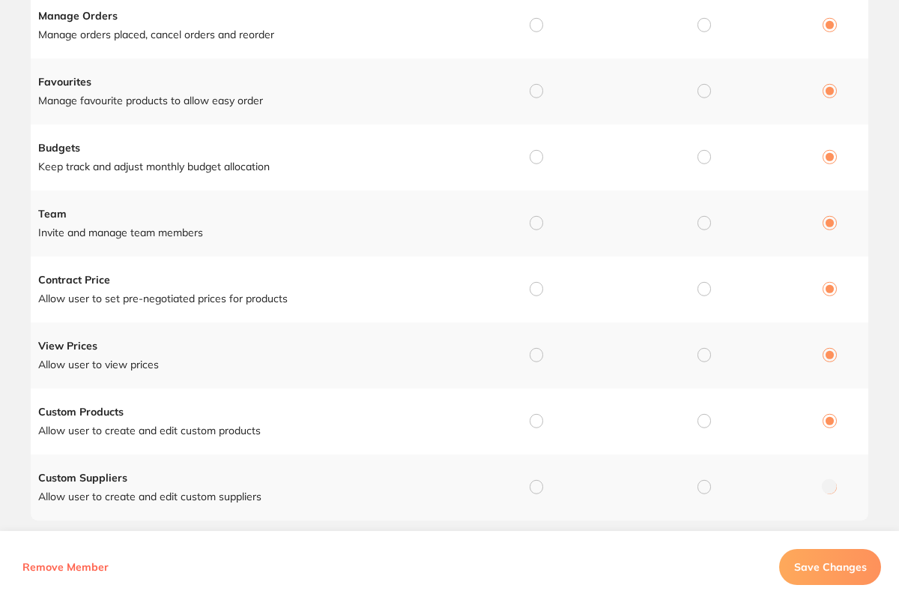
click at [536, 24] on input "radio" at bounding box center [536, 24] width 13 height 13
radio input "true"
radio input "false"
click at [530, 88] on input "radio" at bounding box center [536, 90] width 13 height 13
radio input "true"
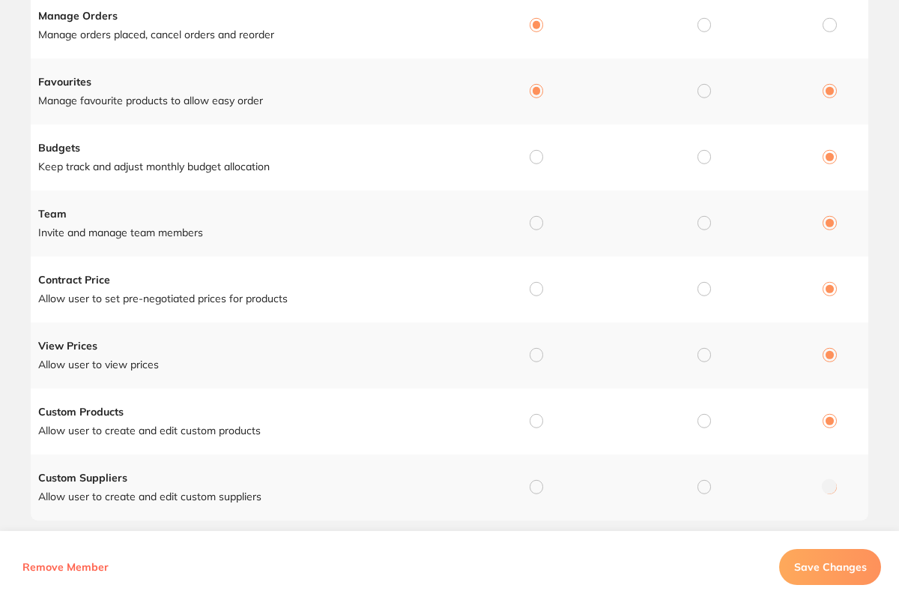
radio input "false"
click at [531, 159] on input "radio" at bounding box center [536, 156] width 13 height 13
radio input "true"
radio input "false"
click at [535, 226] on input "radio" at bounding box center [536, 222] width 13 height 13
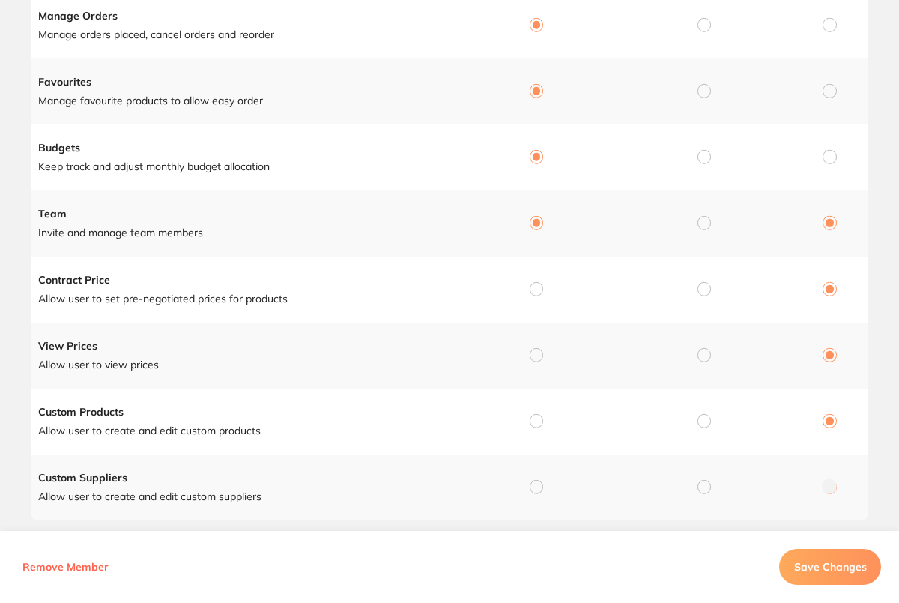
radio input "true"
radio input "false"
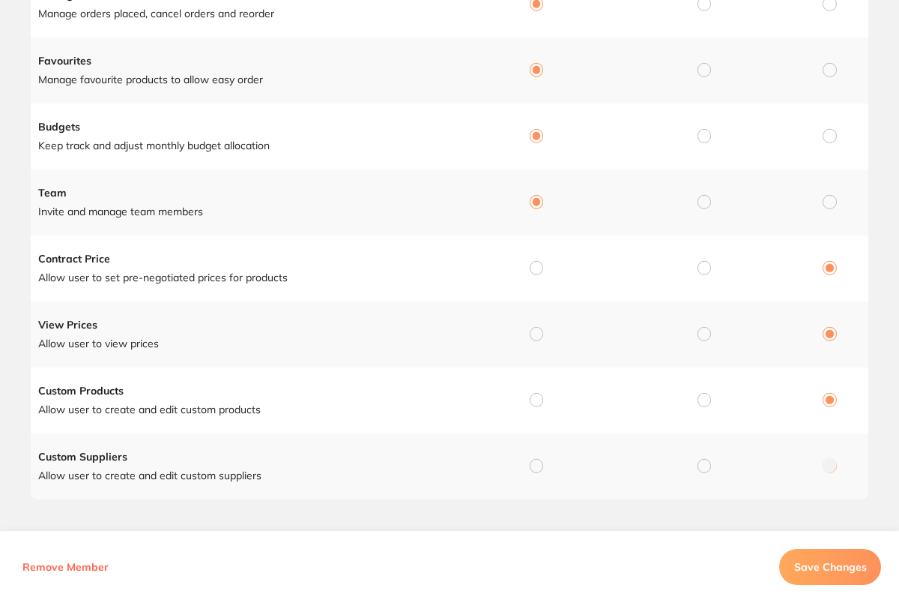
scroll to position [365, 0]
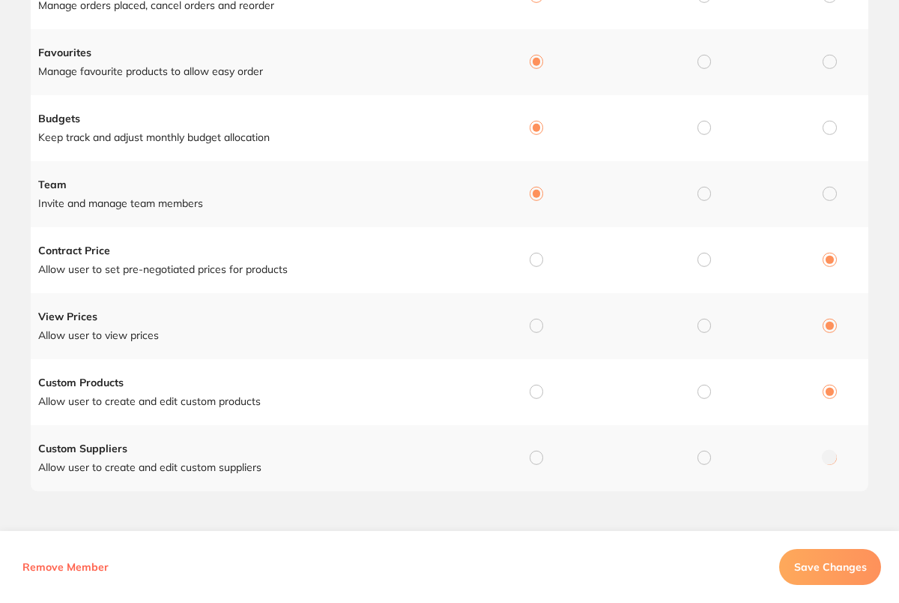
click at [533, 453] on input "radio" at bounding box center [536, 456] width 13 height 13
radio input "true"
radio input "false"
click at [535, 388] on input "radio" at bounding box center [536, 391] width 13 height 13
radio input "true"
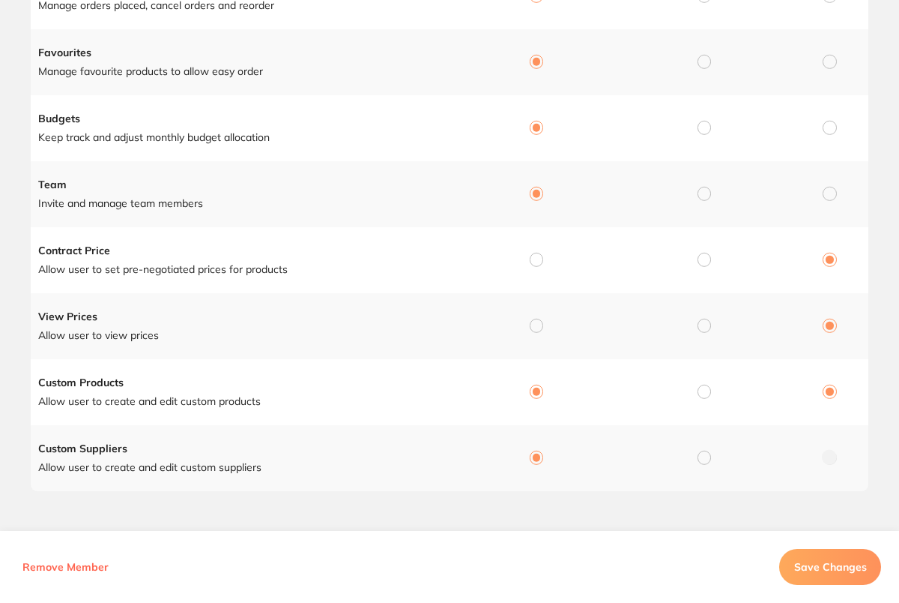
radio input "false"
click at [536, 328] on input "radio" at bounding box center [536, 325] width 13 height 13
radio input "true"
radio input "false"
click at [533, 253] on input "radio" at bounding box center [536, 259] width 13 height 13
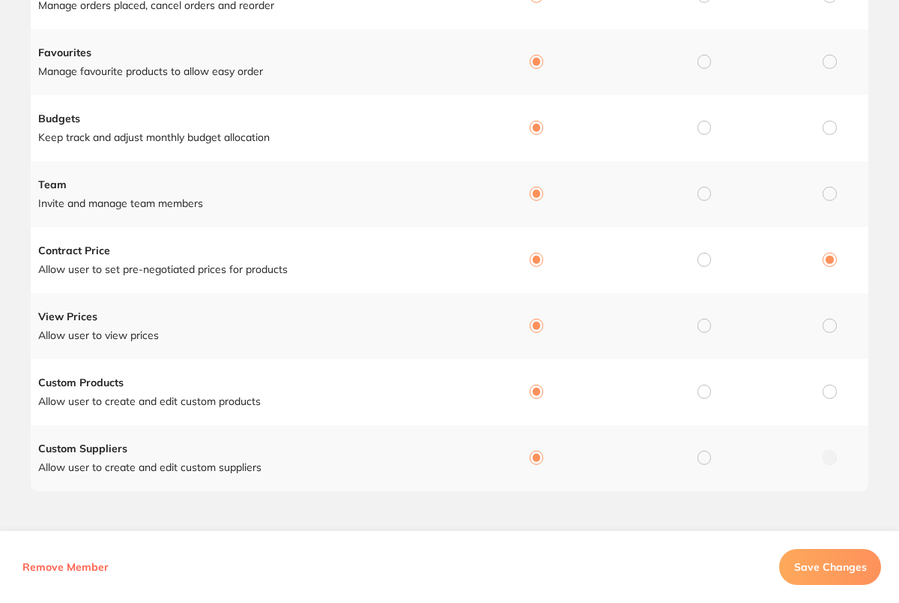
radio input "true"
radio input "false"
click at [832, 564] on span "Save Changes" at bounding box center [830, 566] width 73 height 13
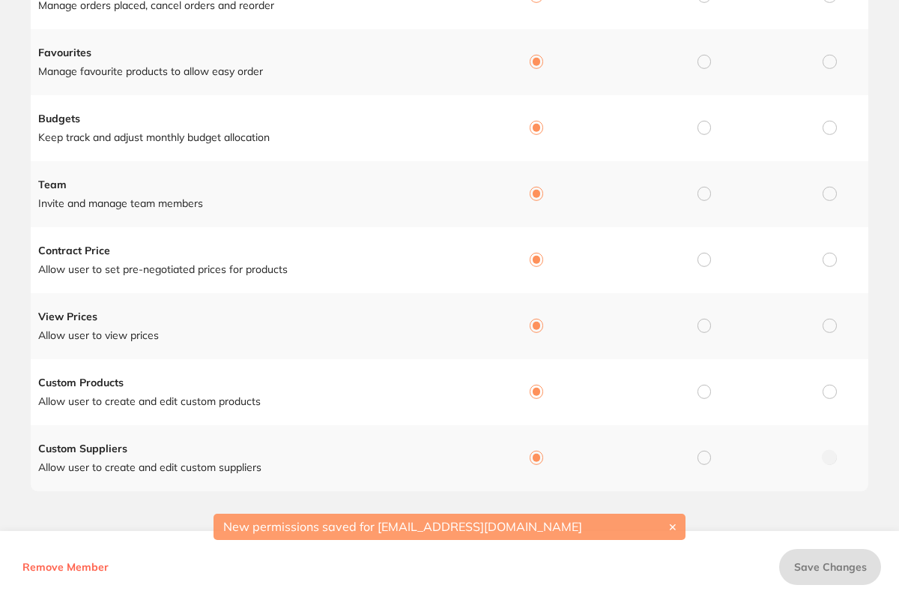
scroll to position [0, 0]
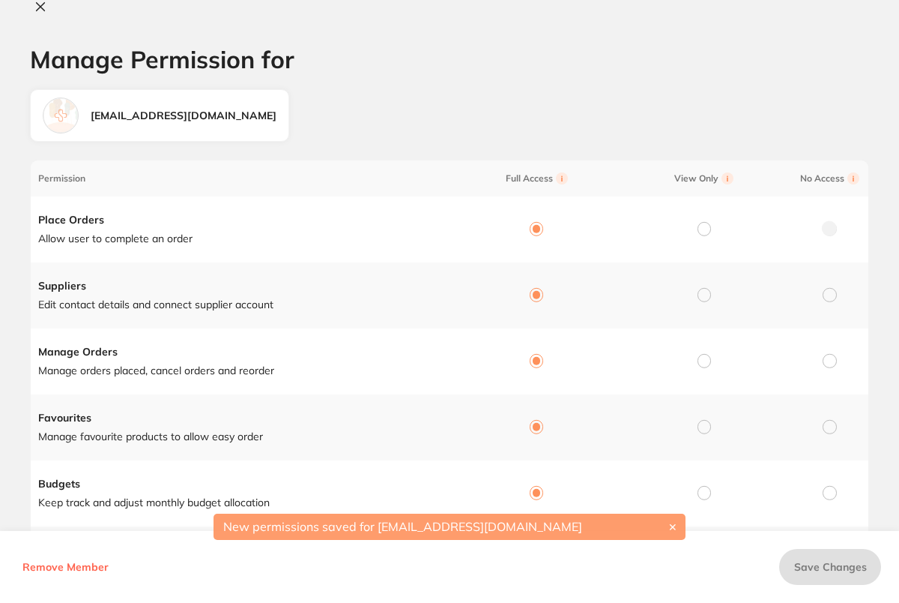
click at [36, 8] on icon at bounding box center [40, 7] width 12 height 12
checkbox input "false"
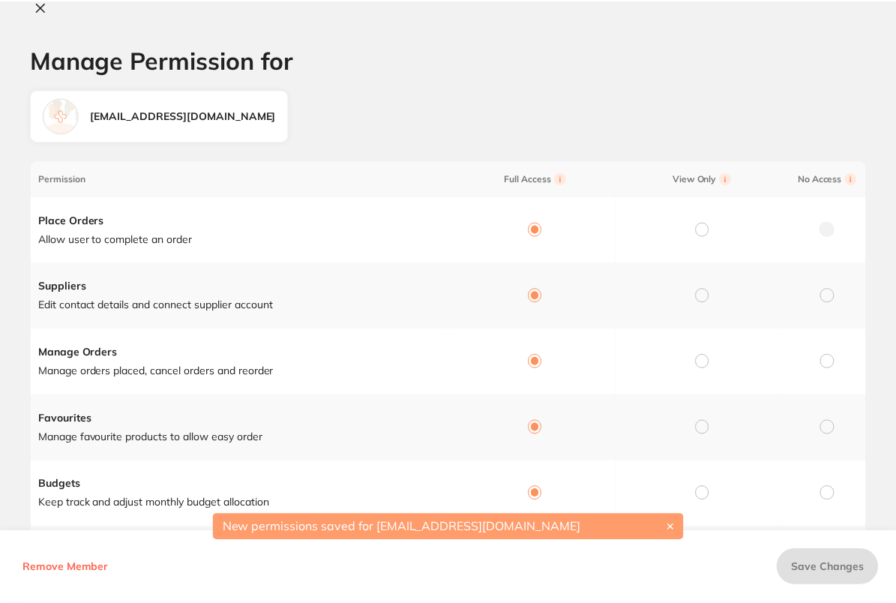
scroll to position [362, 0]
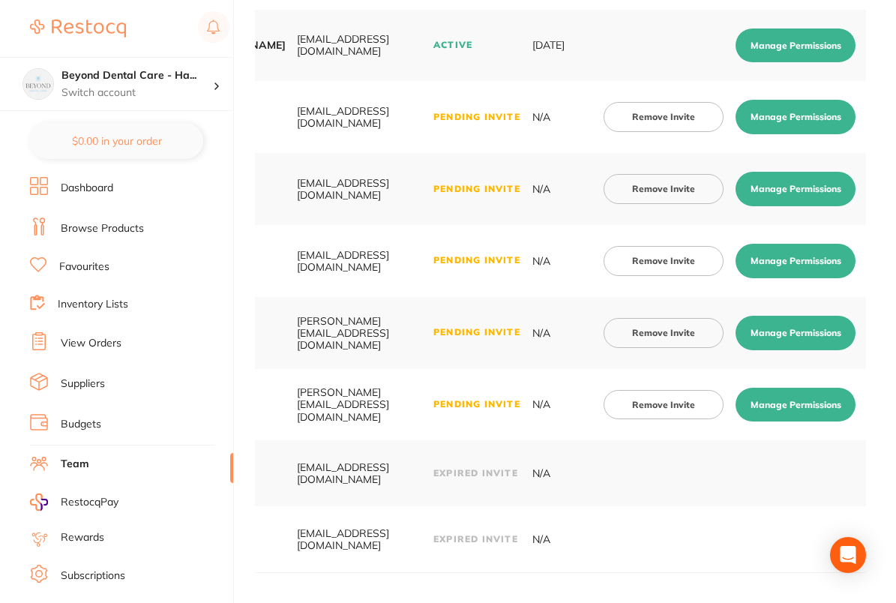
click at [810, 334] on button "Manage Permissions" at bounding box center [795, 333] width 120 height 34
checkbox input "true"
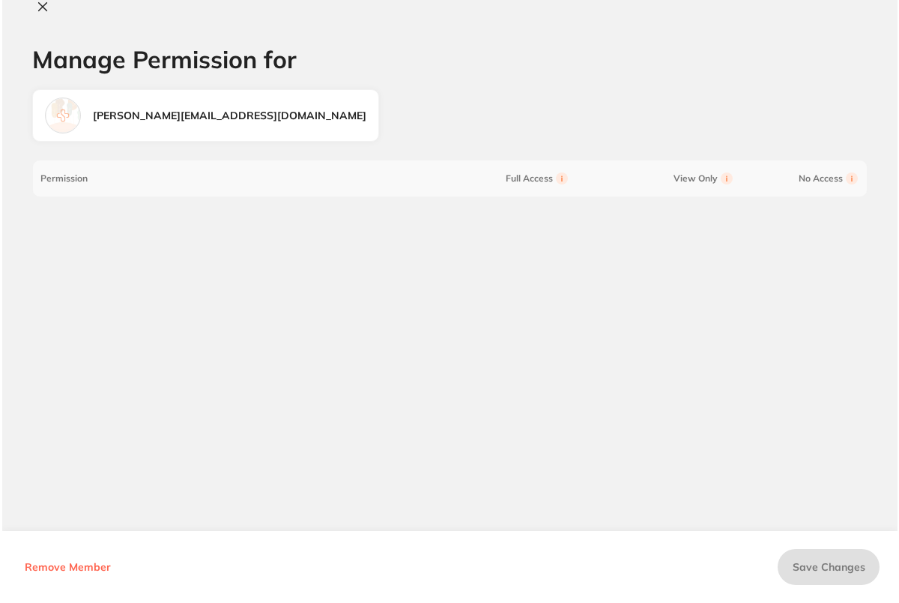
scroll to position [0, 0]
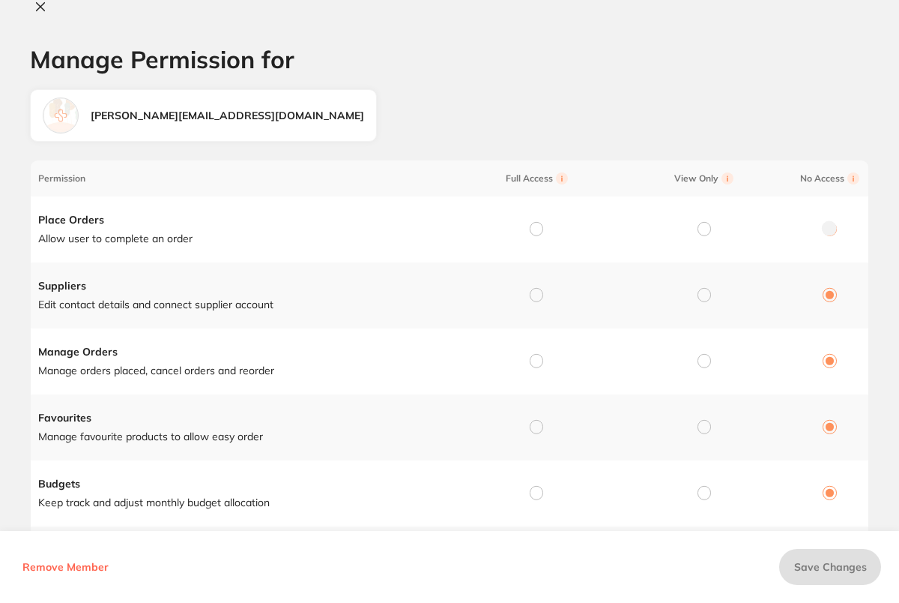
drag, startPoint x: 523, startPoint y: 214, endPoint x: 536, endPoint y: 238, distance: 26.5
click at [524, 216] on td at bounding box center [534, 229] width 168 height 66
click at [536, 238] on td at bounding box center [534, 229] width 168 height 66
click at [531, 226] on input "radio" at bounding box center [536, 228] width 13 height 13
radio input "true"
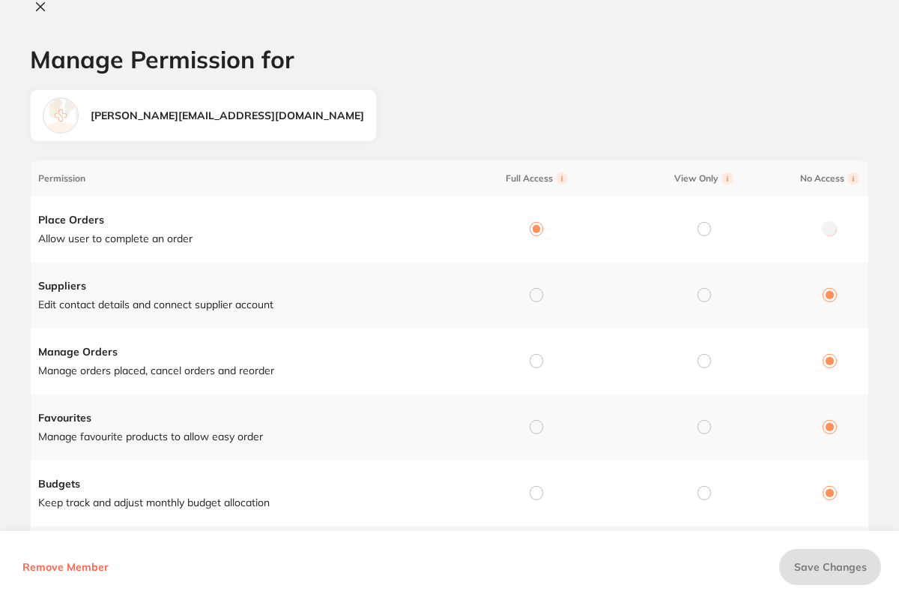
radio input "false"
click at [538, 300] on div at bounding box center [536, 295] width 13 height 13
drag, startPoint x: 537, startPoint y: 297, endPoint x: 543, endPoint y: 328, distance: 31.9
click at [537, 299] on input "radio" at bounding box center [536, 294] width 13 height 13
radio input "true"
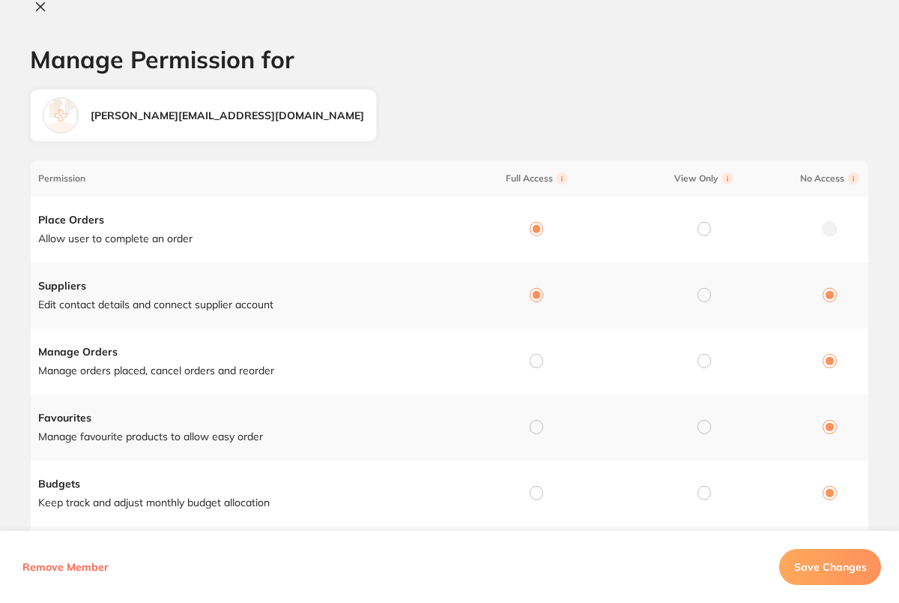
radio input "false"
click at [537, 362] on input "radio" at bounding box center [536, 360] width 13 height 13
radio input "true"
radio input "false"
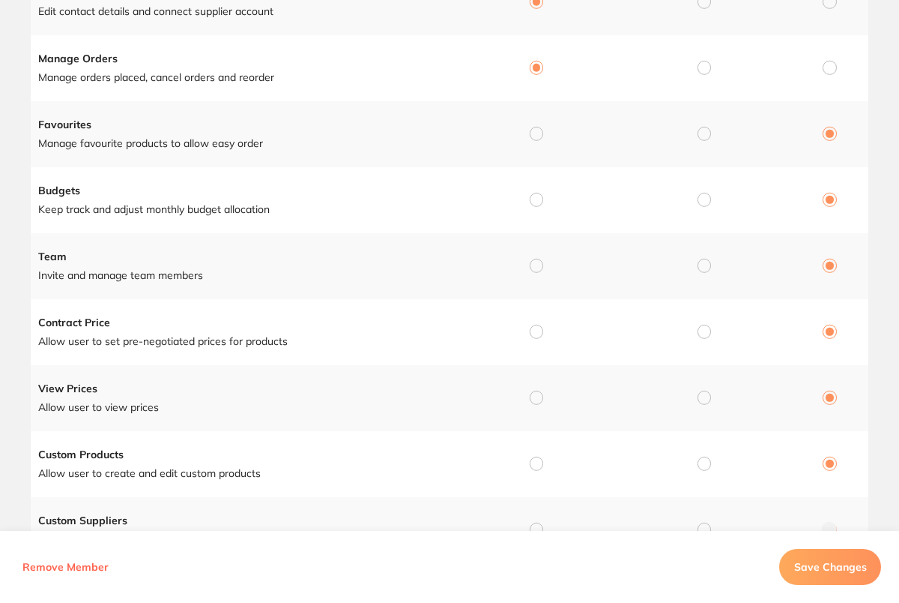
scroll to position [362, 0]
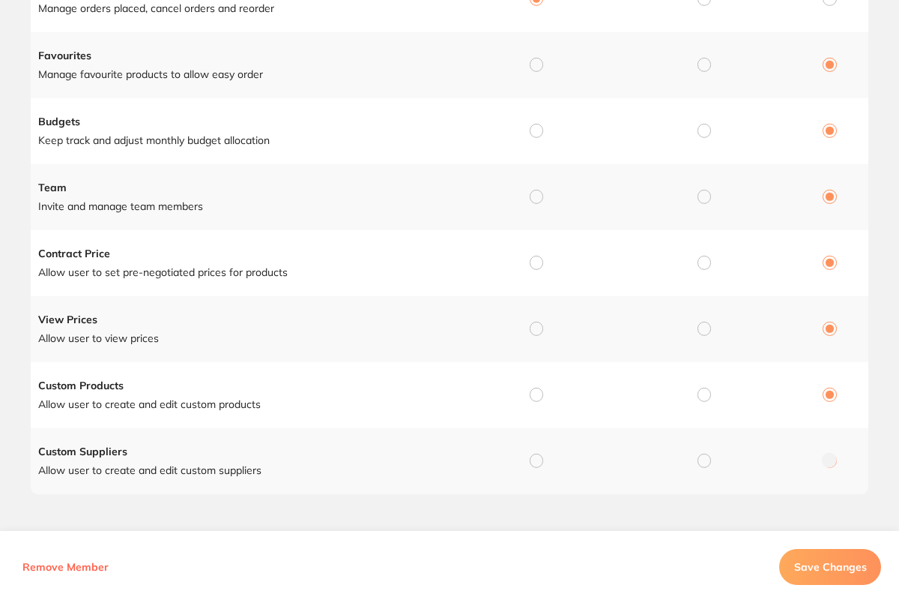
click at [537, 62] on input "radio" at bounding box center [536, 64] width 13 height 13
radio input "true"
radio input "false"
click at [531, 118] on td at bounding box center [534, 131] width 168 height 66
click at [534, 129] on input "radio" at bounding box center [536, 130] width 13 height 13
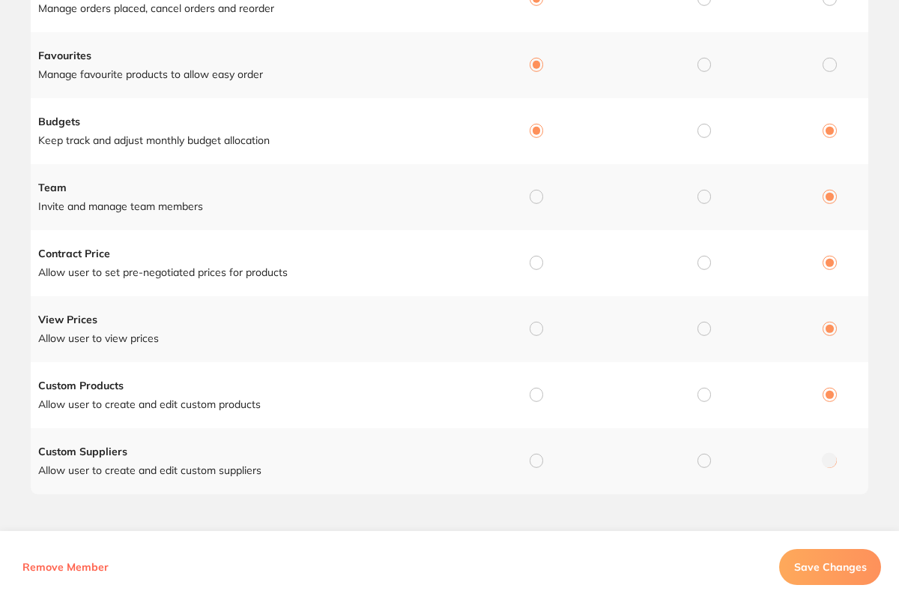
radio input "true"
radio input "false"
click at [538, 194] on input "radio" at bounding box center [536, 196] width 13 height 13
radio input "true"
radio input "false"
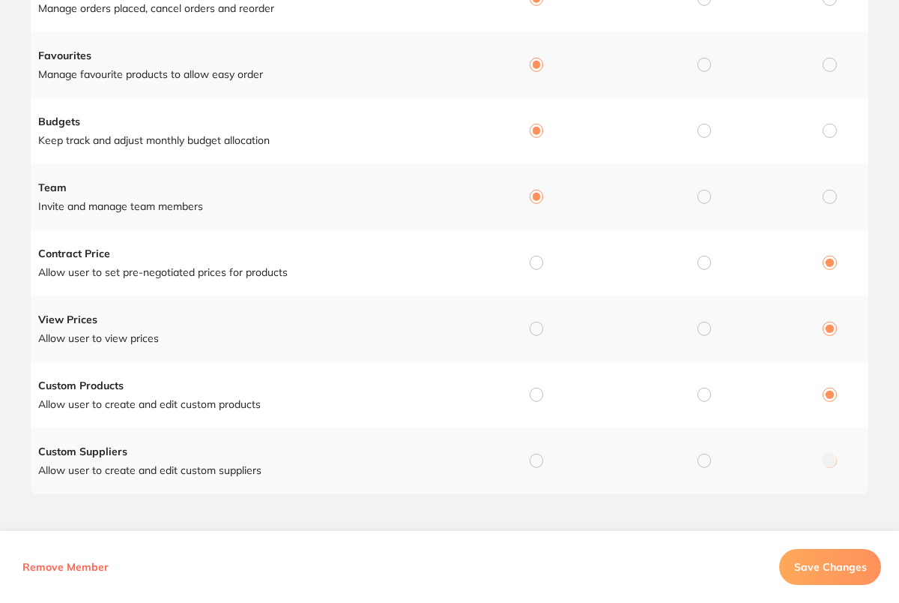
click at [537, 258] on input "radio" at bounding box center [536, 262] width 13 height 13
radio input "true"
radio input "false"
click at [535, 324] on input "radio" at bounding box center [536, 328] width 13 height 13
radio input "true"
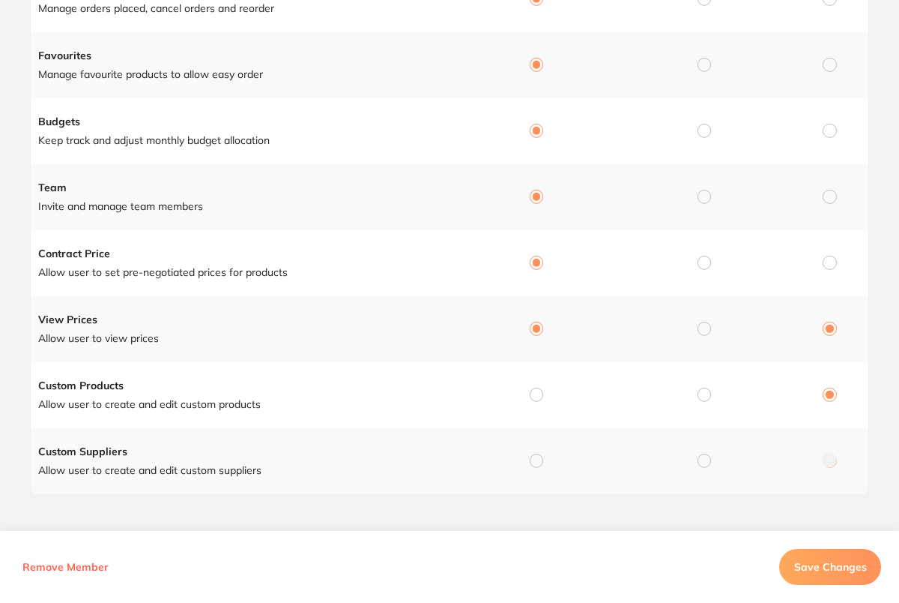
radio input "false"
click at [536, 402] on td at bounding box center [534, 395] width 168 height 66
click at [536, 399] on input "radio" at bounding box center [536, 393] width 13 height 13
radio input "true"
radio input "false"
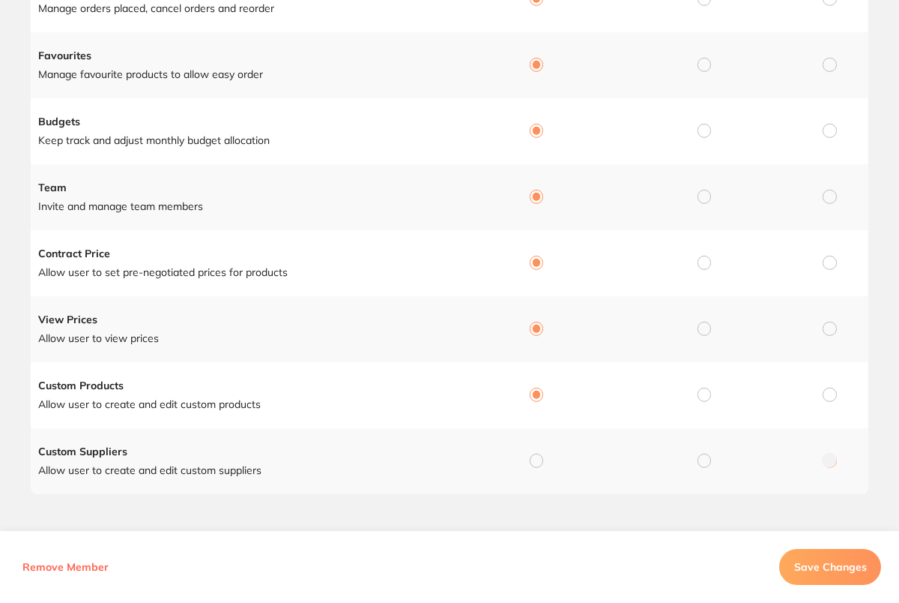
drag, startPoint x: 537, startPoint y: 457, endPoint x: 549, endPoint y: 452, distance: 13.1
click at [537, 456] on input "radio" at bounding box center [536, 459] width 13 height 13
radio input "true"
radio input "false"
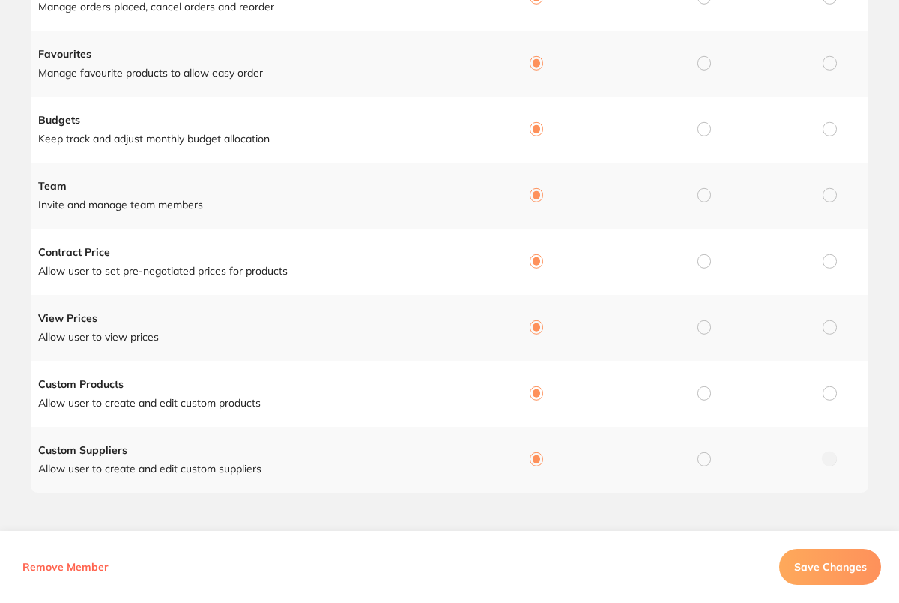
scroll to position [365, 0]
click at [822, 570] on span "Save Changes" at bounding box center [830, 566] width 73 height 13
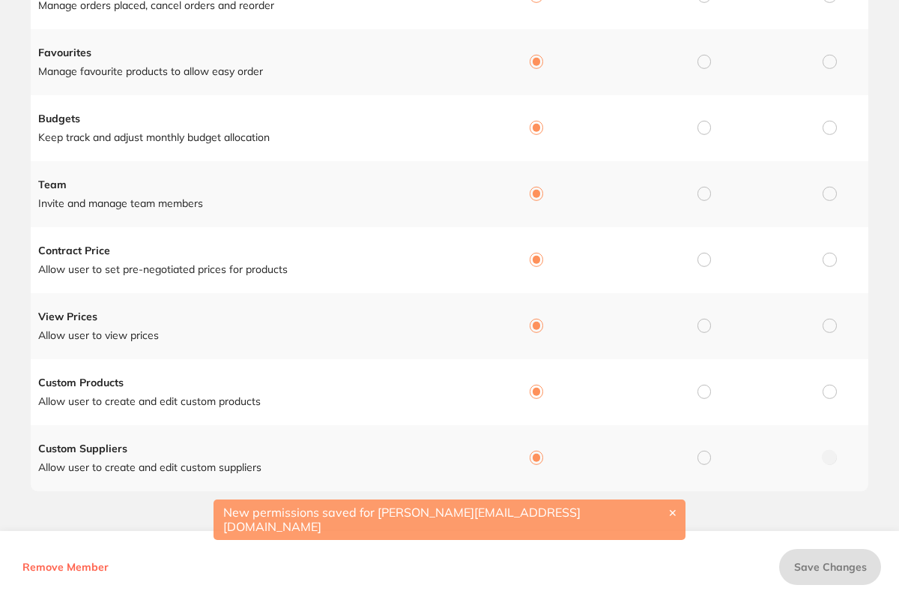
scroll to position [0, 0]
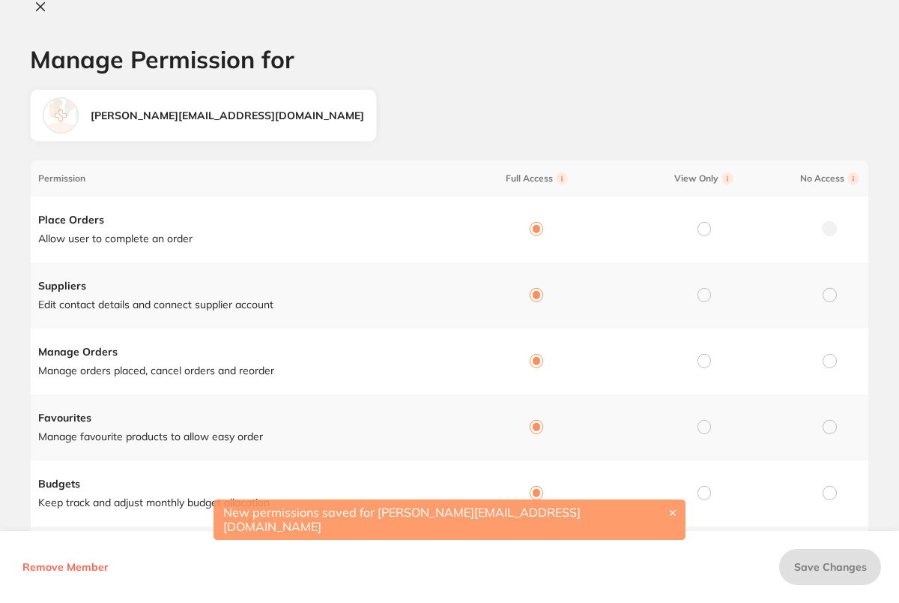
click at [43, 8] on icon at bounding box center [41, 7] width 8 height 8
checkbox input "false"
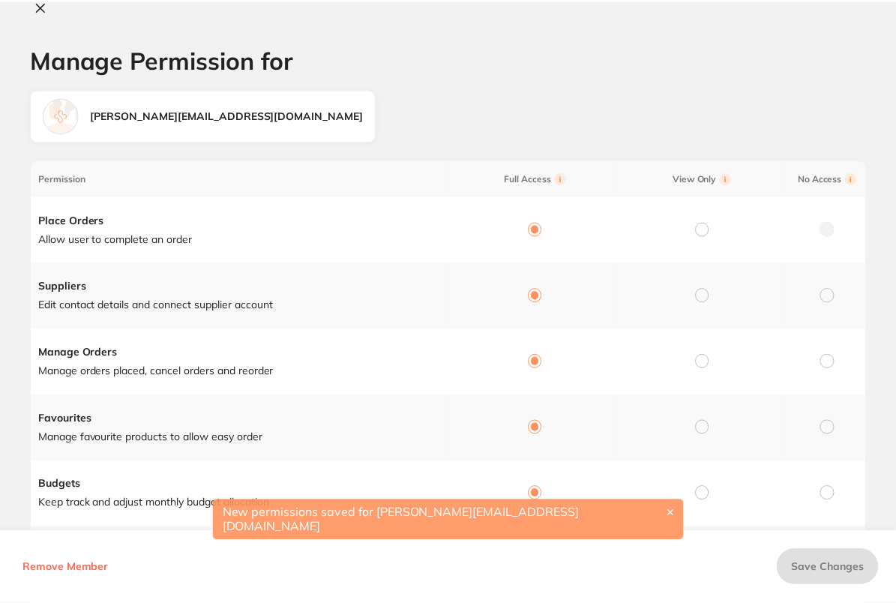
scroll to position [362, 0]
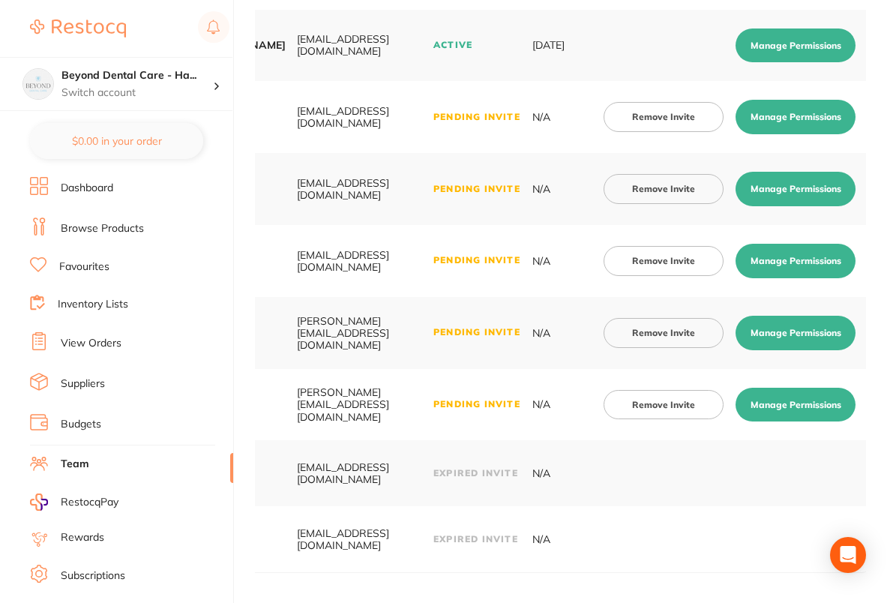
click at [815, 259] on button "Manage Permissions" at bounding box center [795, 261] width 120 height 34
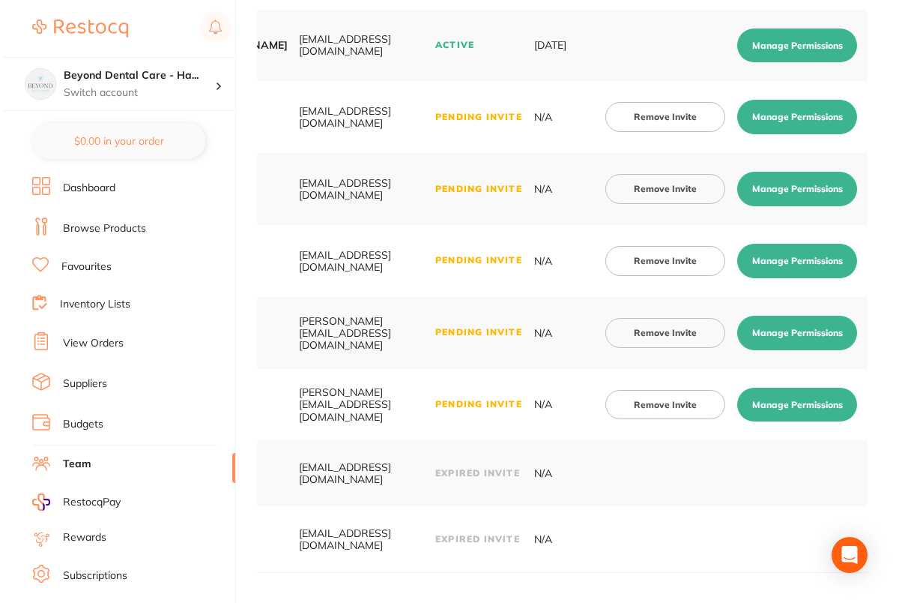
scroll to position [0, 0]
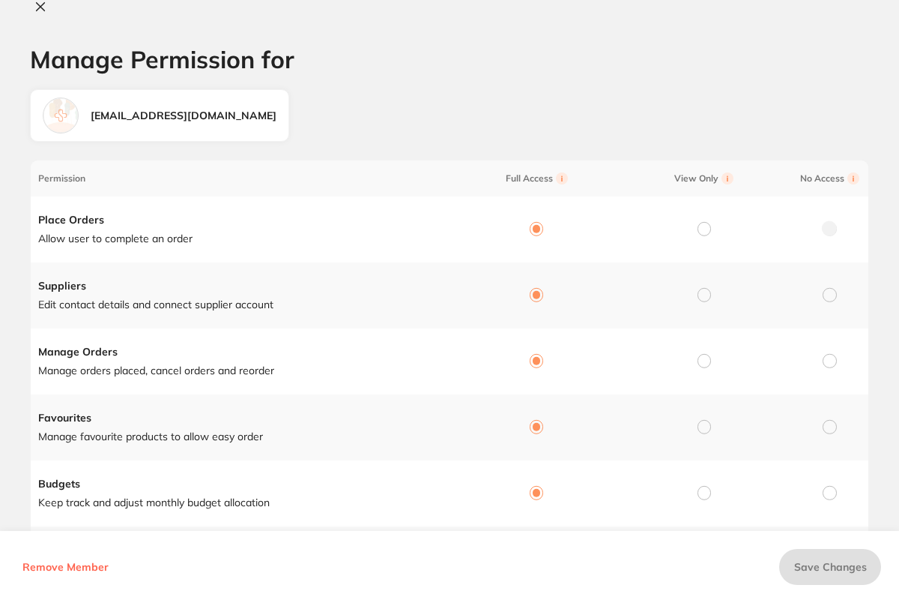
click at [38, 6] on icon at bounding box center [40, 7] width 12 height 12
checkbox input "false"
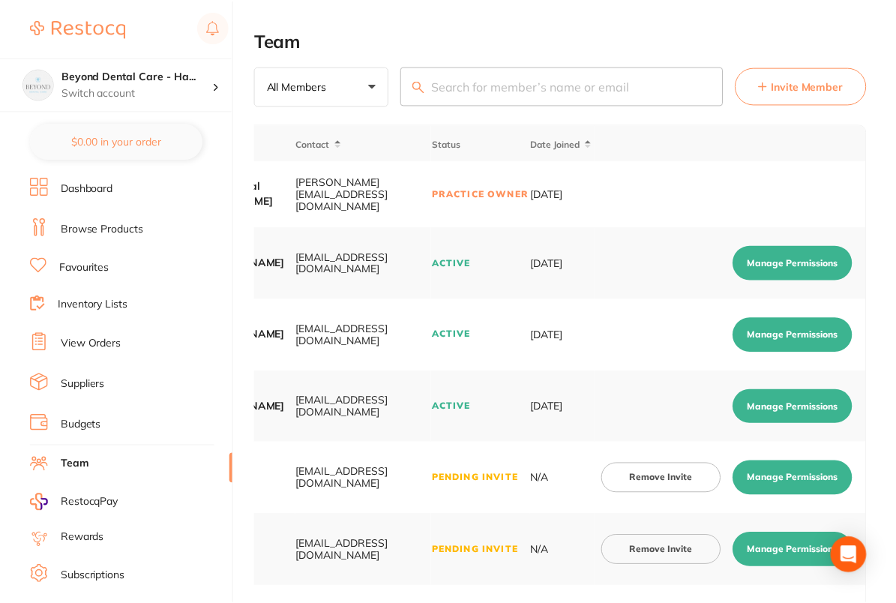
scroll to position [362, 0]
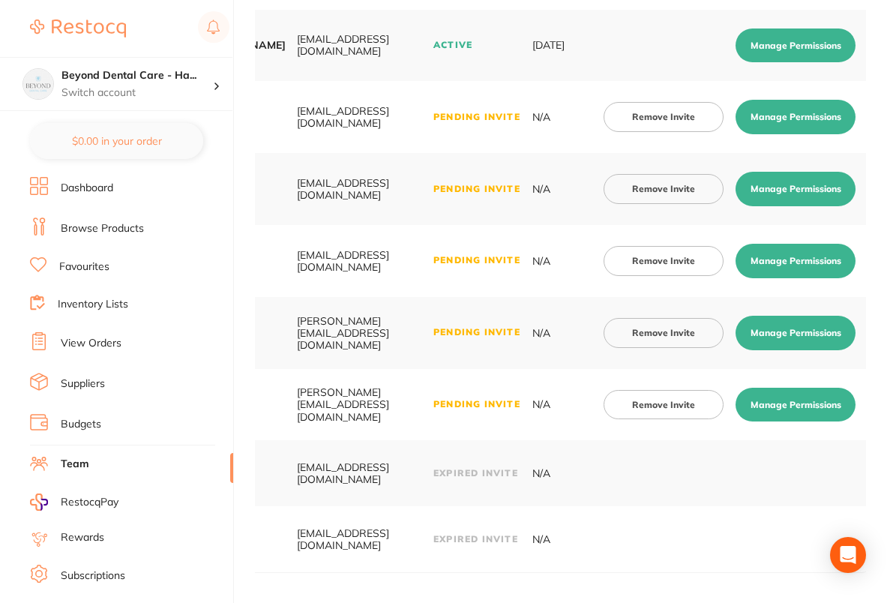
click at [799, 307] on td "Remove Invite Manage Permissions" at bounding box center [733, 333] width 272 height 72
click at [799, 320] on button "Manage Permissions" at bounding box center [795, 333] width 120 height 34
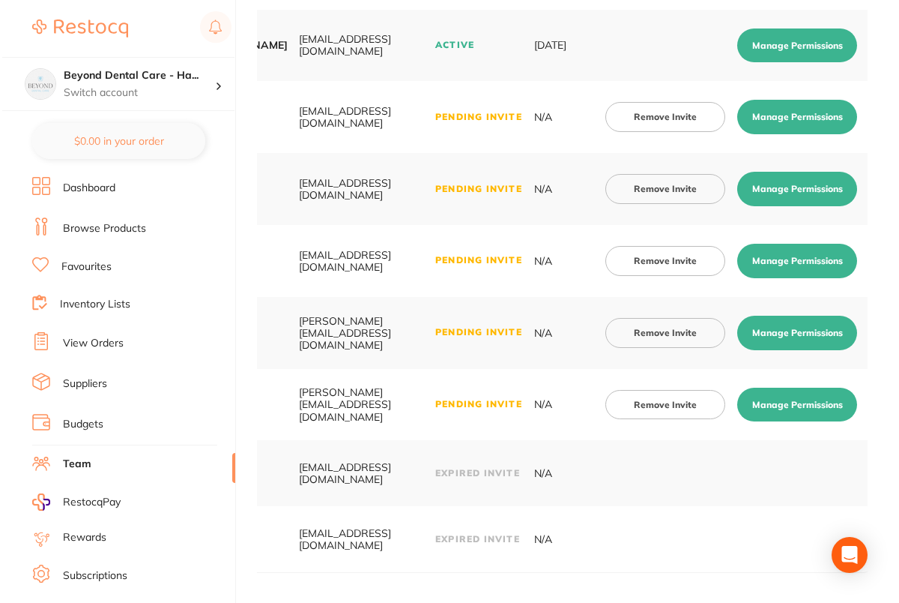
scroll to position [0, 0]
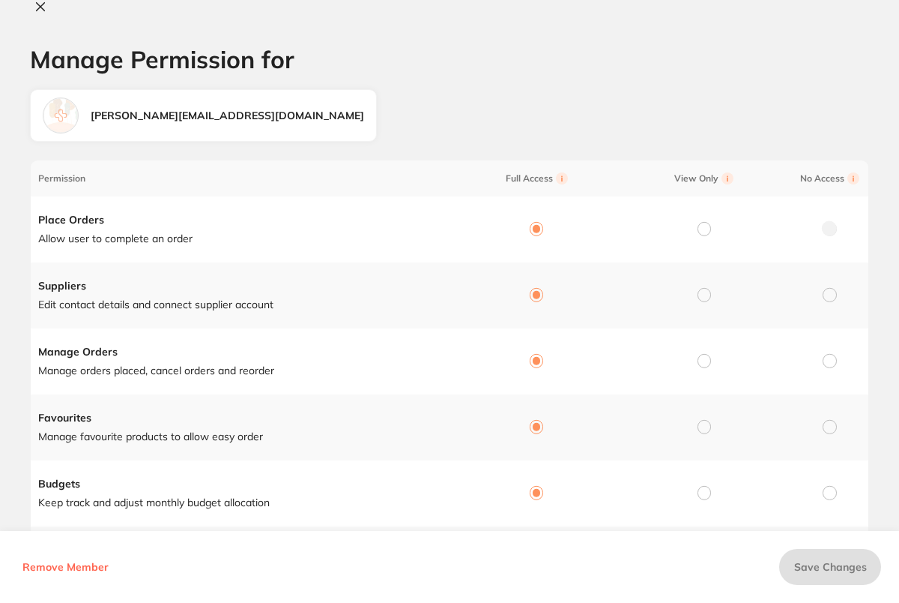
click at [38, 2] on icon at bounding box center [40, 7] width 12 height 12
checkbox input "false"
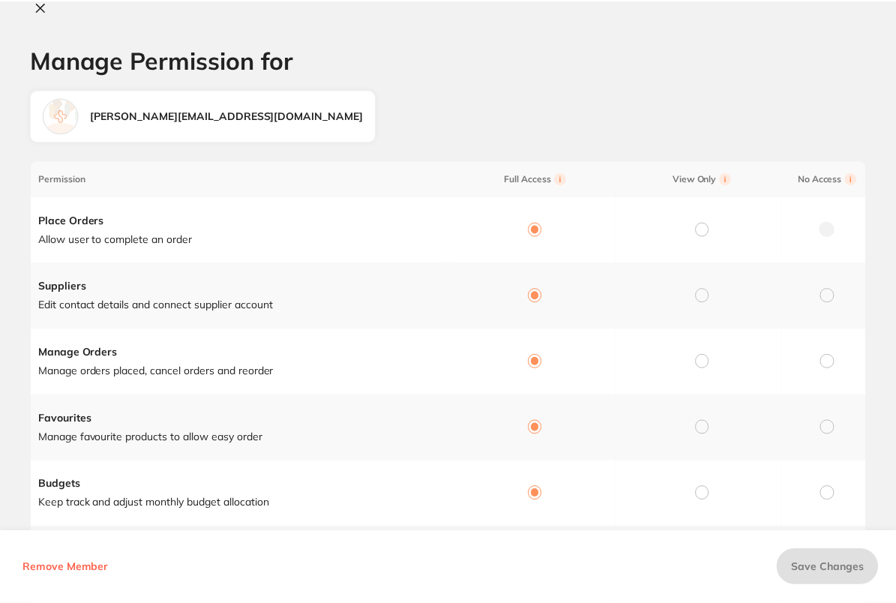
scroll to position [362, 0]
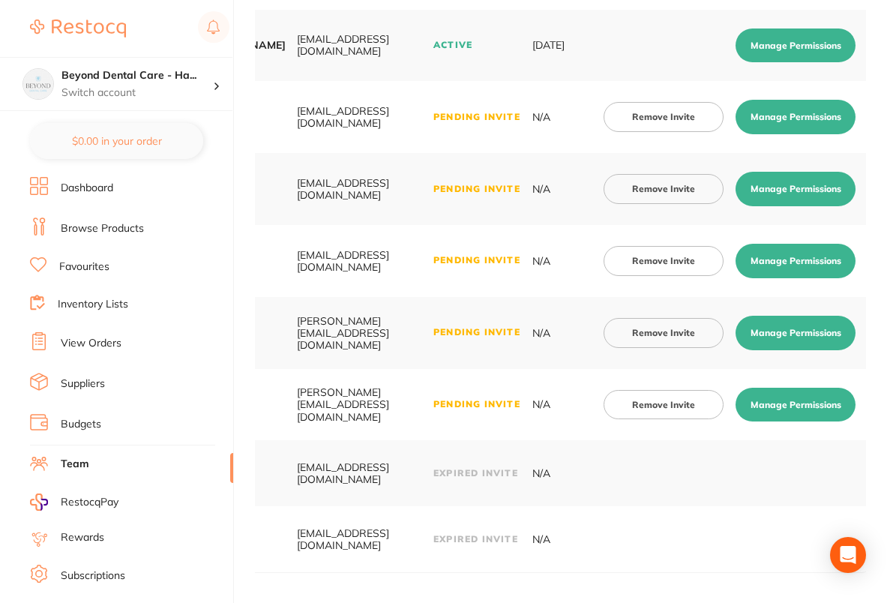
click at [797, 399] on button "Manage Permissions" at bounding box center [795, 404] width 120 height 34
checkbox input "true"
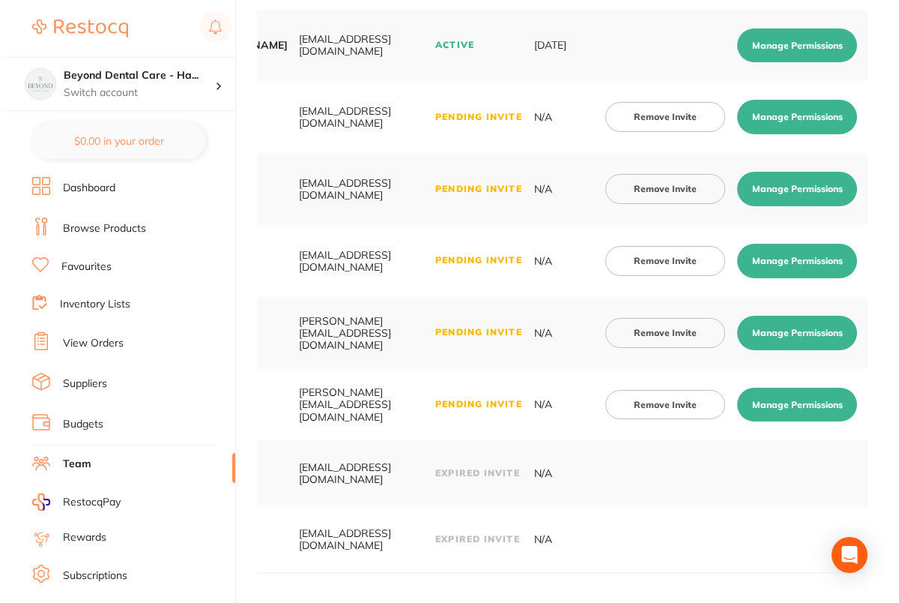
scroll to position [0, 0]
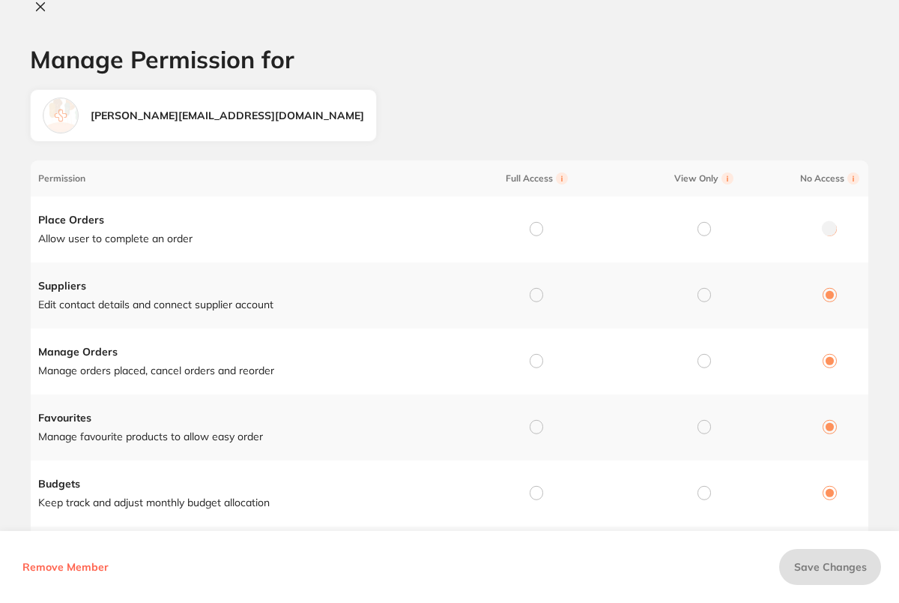
click at [531, 230] on input "radio" at bounding box center [536, 228] width 13 height 13
radio input "true"
radio input "false"
click at [532, 289] on input "radio" at bounding box center [536, 294] width 13 height 13
radio input "true"
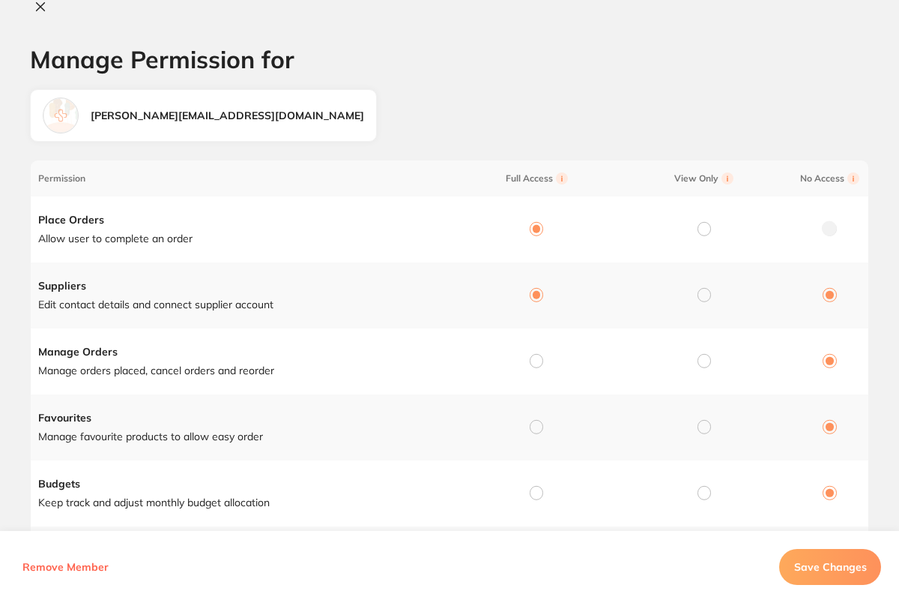
radio input "false"
click at [536, 359] on input "radio" at bounding box center [536, 360] width 13 height 13
radio input "true"
radio input "false"
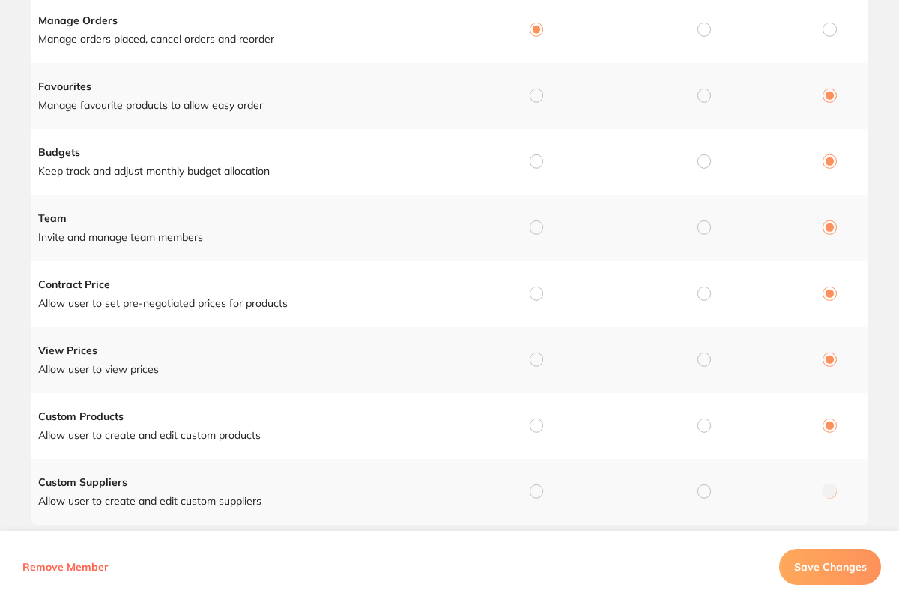
scroll to position [365, 0]
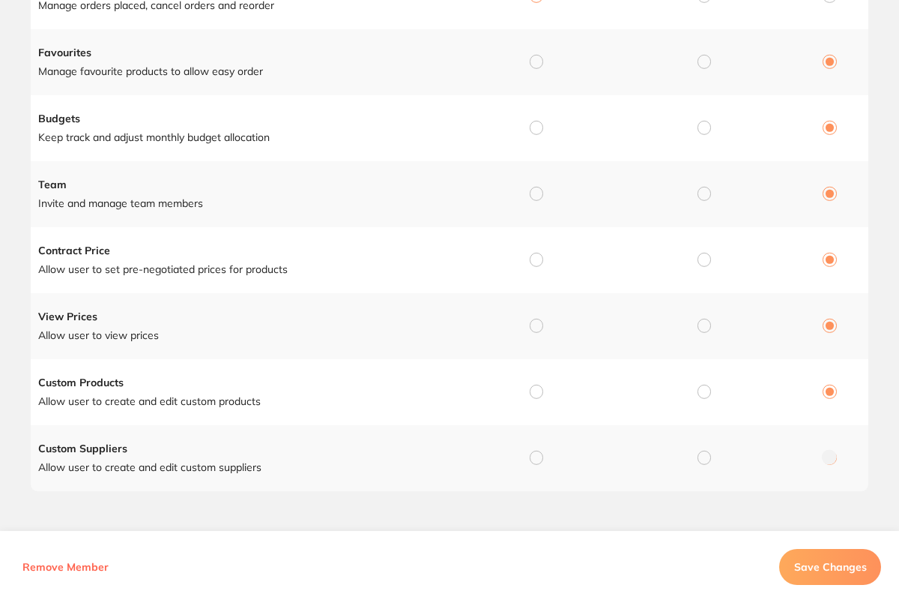
click at [536, 58] on input "radio" at bounding box center [536, 61] width 13 height 13
radio input "true"
radio input "false"
click at [533, 125] on input "radio" at bounding box center [536, 127] width 13 height 13
radio input "true"
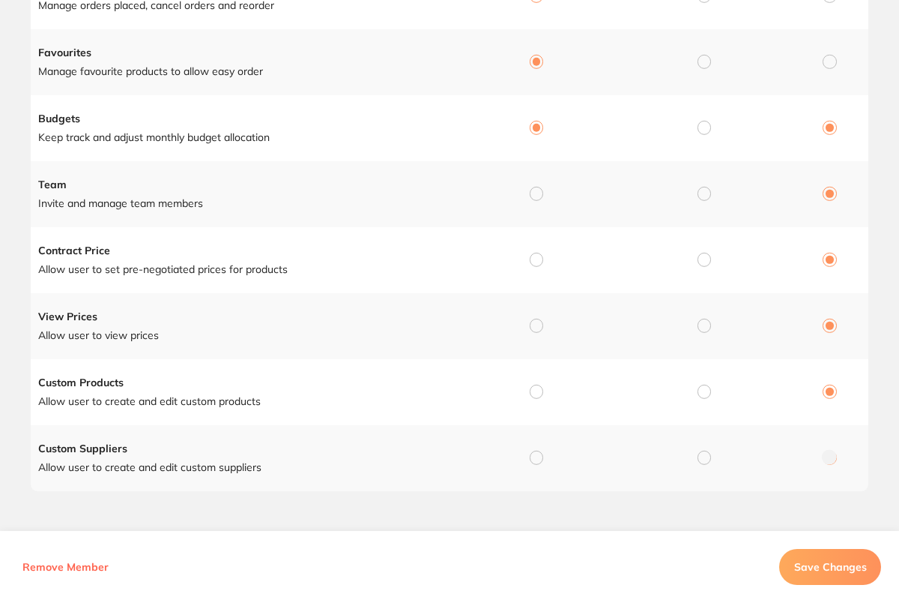
radio input "false"
click at [537, 188] on input "radio" at bounding box center [536, 193] width 13 height 13
radio input "true"
radio input "false"
click at [535, 257] on input "radio" at bounding box center [536, 259] width 13 height 13
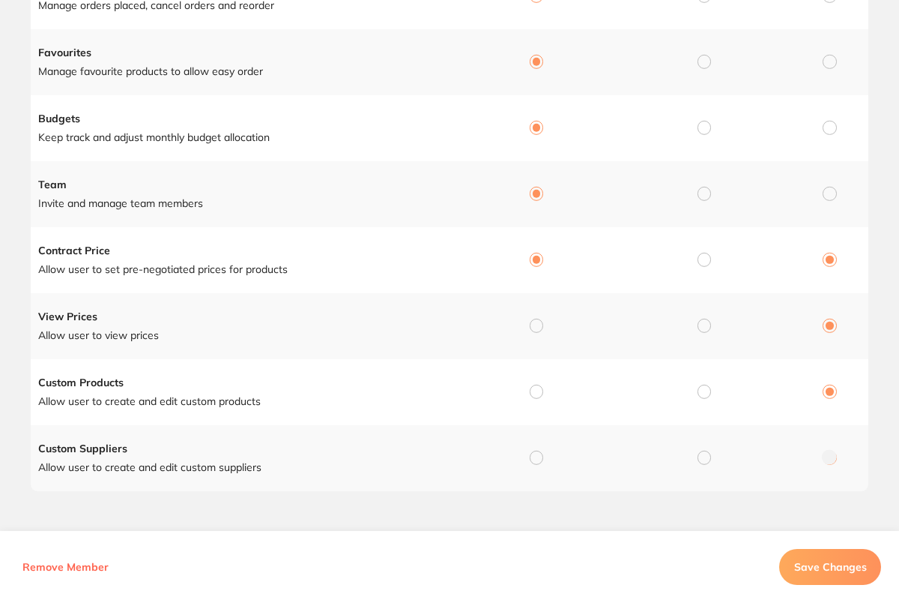
radio input "true"
radio input "false"
click at [539, 322] on input "radio" at bounding box center [536, 325] width 13 height 13
radio input "true"
radio input "false"
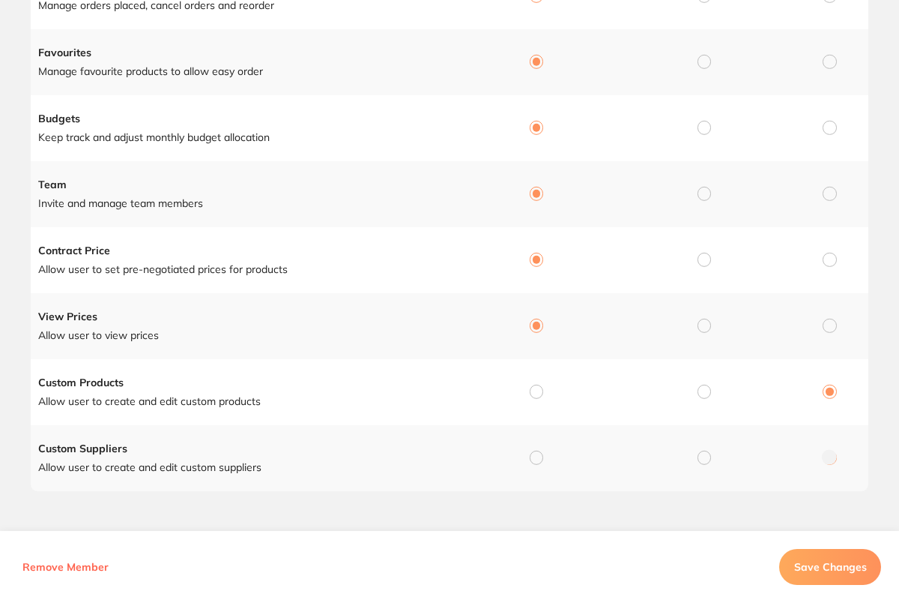
click at [537, 394] on input "radio" at bounding box center [536, 391] width 13 height 13
radio input "true"
radio input "false"
click at [535, 457] on input "radio" at bounding box center [536, 456] width 13 height 13
radio input "true"
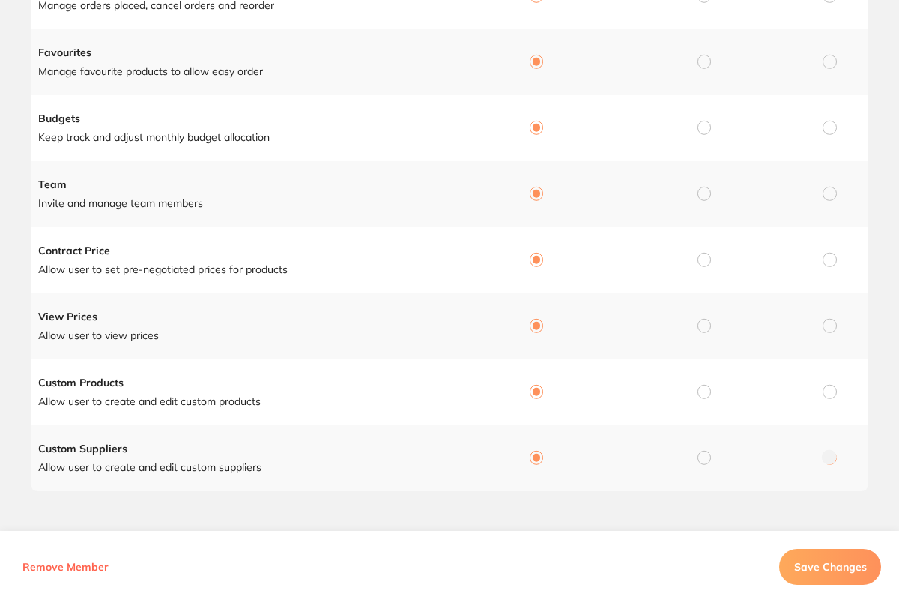
radio input "false"
click at [840, 583] on button "Save Changes" at bounding box center [830, 567] width 102 height 36
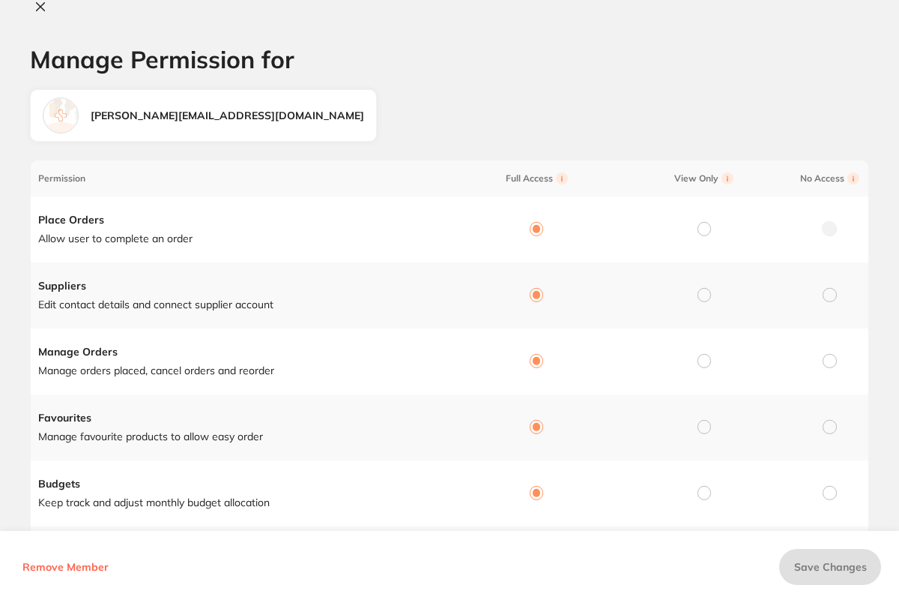
click at [35, 5] on icon at bounding box center [40, 7] width 12 height 12
checkbox input "false"
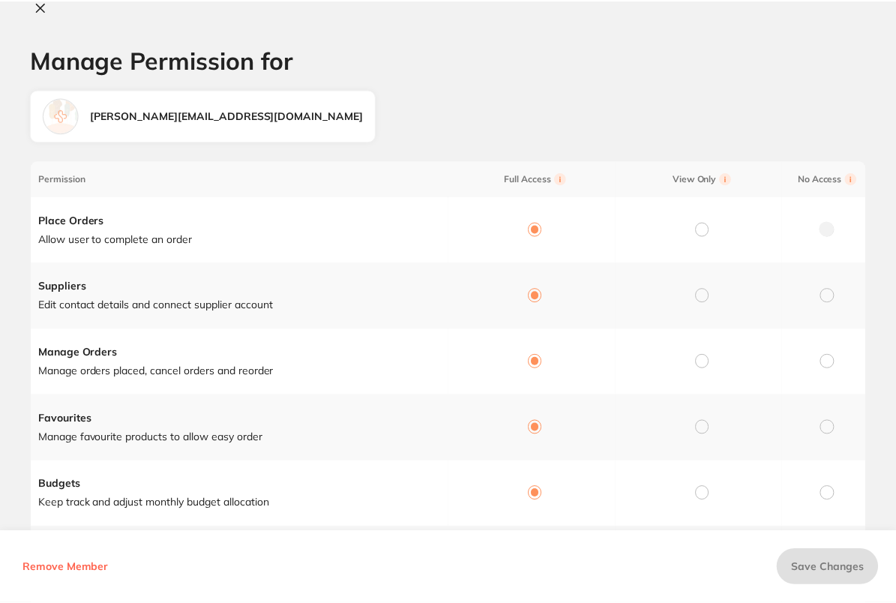
scroll to position [362, 0]
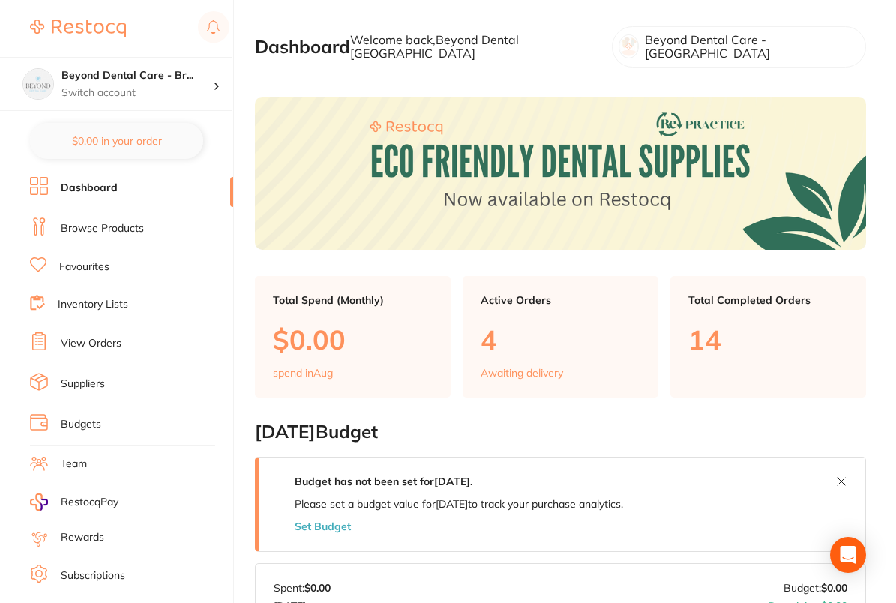
click at [83, 456] on link "Team" at bounding box center [74, 463] width 26 height 15
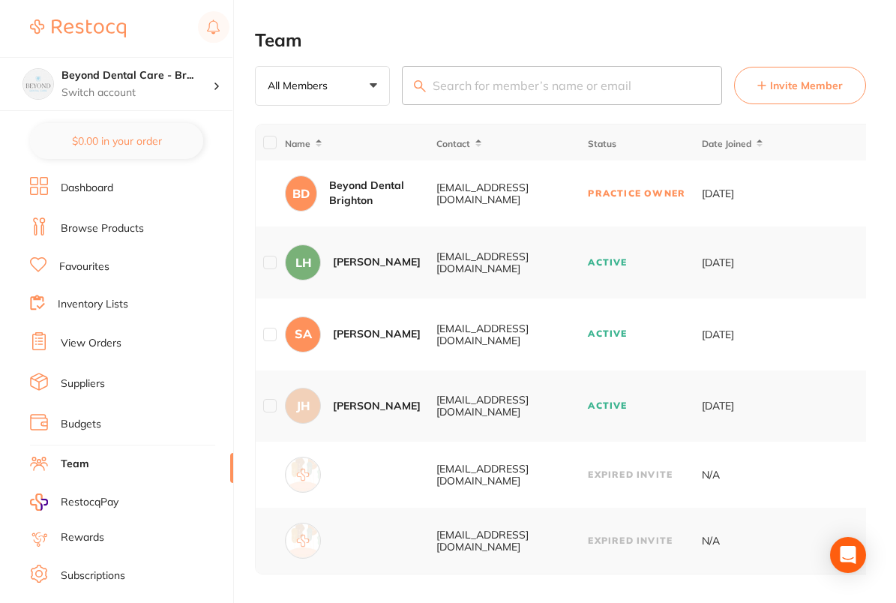
click at [800, 78] on span "Invite Member" at bounding box center [806, 85] width 73 height 15
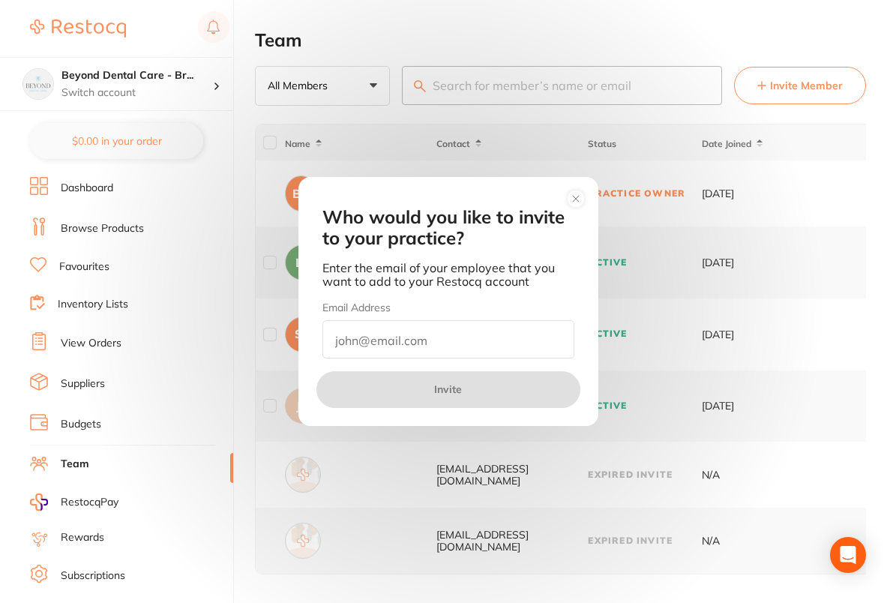
click at [579, 196] on circle at bounding box center [575, 198] width 17 height 17
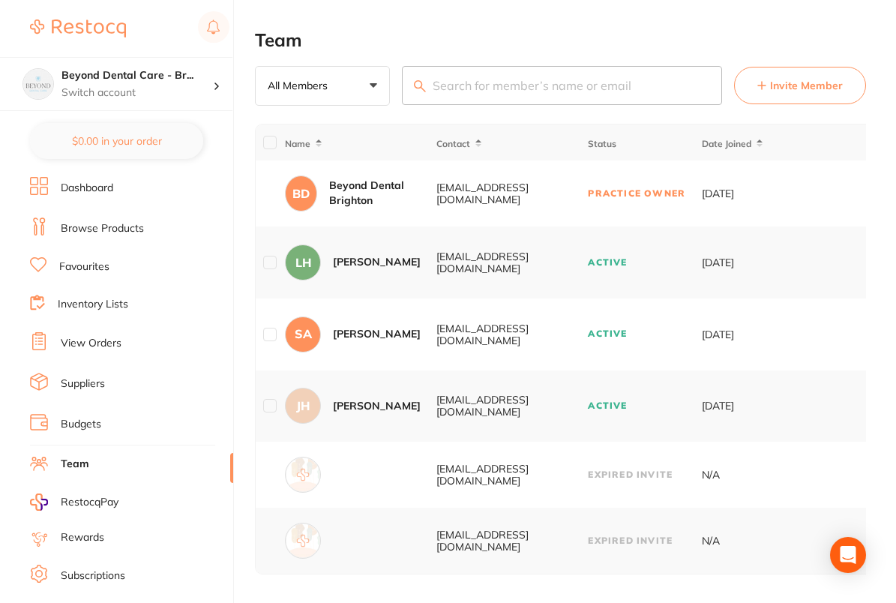
click at [785, 88] on span "Invite Member" at bounding box center [806, 85] width 73 height 15
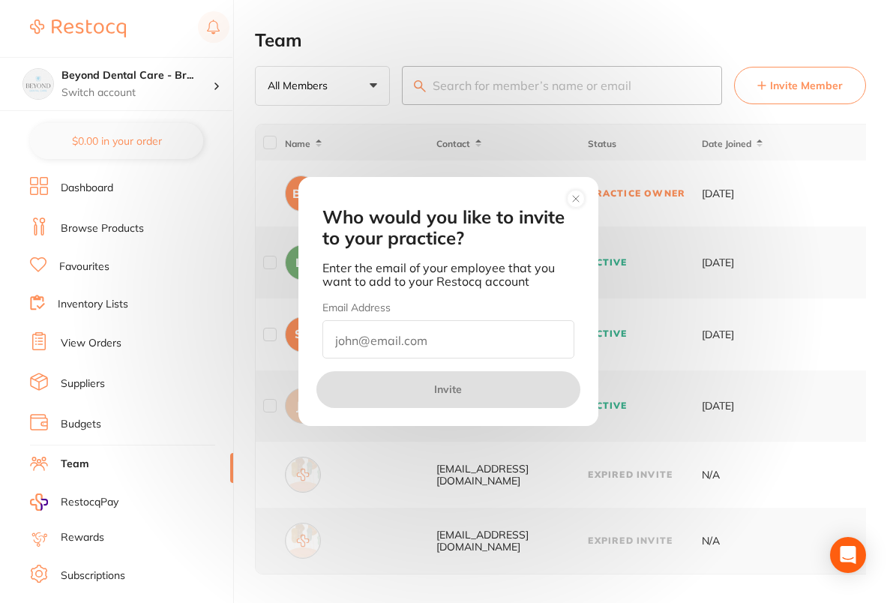
click at [465, 341] on input "email" at bounding box center [448, 339] width 252 height 38
paste input "- [ ] [EMAIL_ADDRESS][DOMAIN_NAME]"
drag, startPoint x: 357, startPoint y: 334, endPoint x: 280, endPoint y: 337, distance: 76.5
click at [280, 337] on div "Who would you like to invite to your practice? Enter the email of your employee…" at bounding box center [448, 301] width 896 height 603
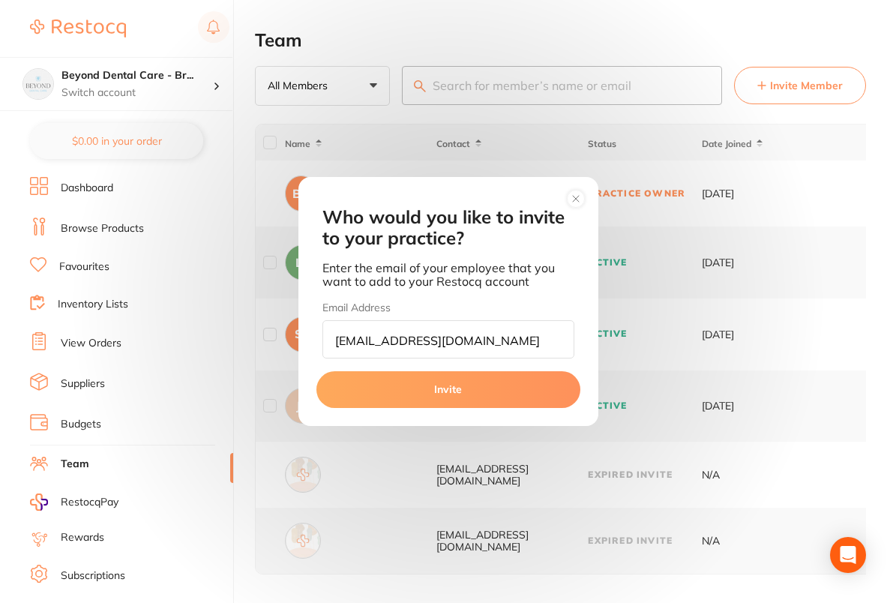
type input "[EMAIL_ADDRESS][DOMAIN_NAME]"
click at [478, 390] on button "Invite" at bounding box center [448, 389] width 264 height 36
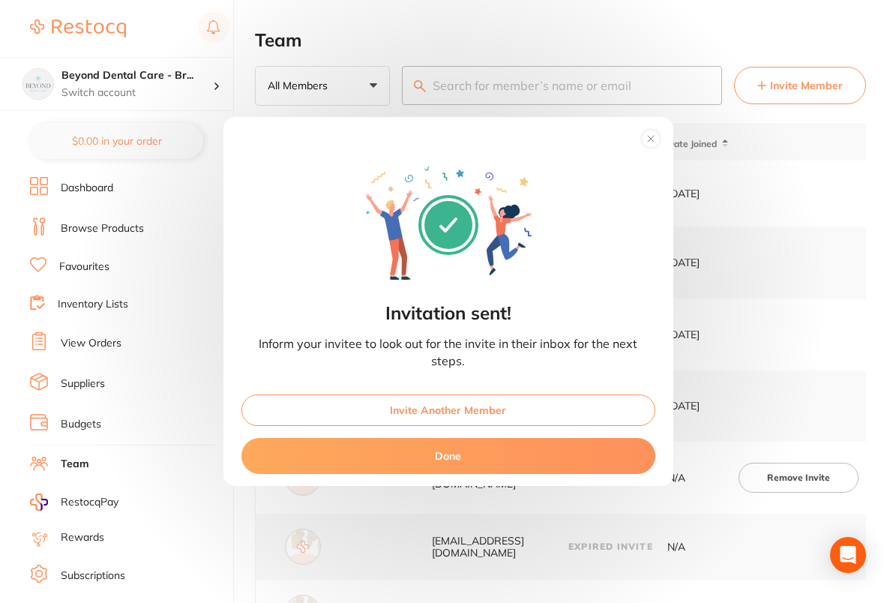
click at [475, 408] on button "Invite Another Member" at bounding box center [448, 409] width 414 height 31
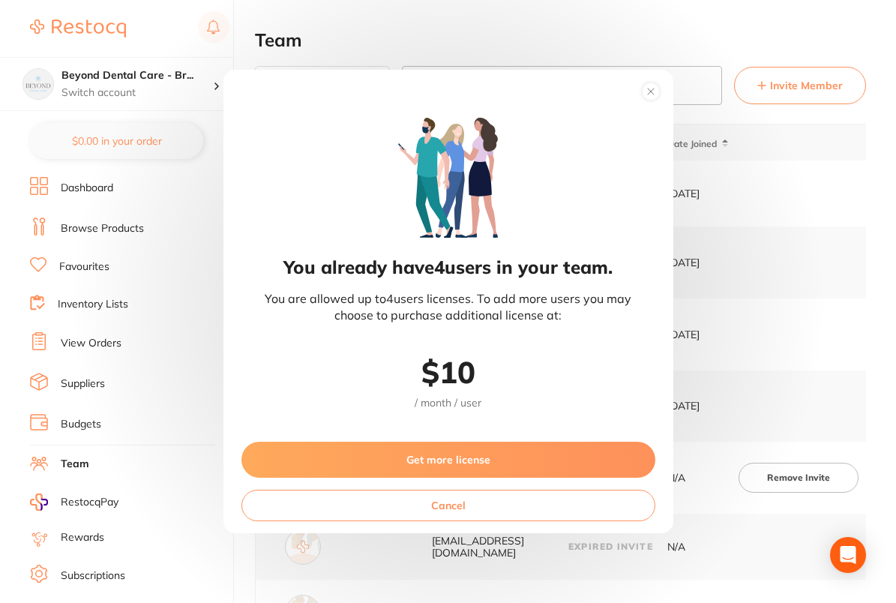
click at [471, 476] on button "Get more license" at bounding box center [448, 459] width 414 height 36
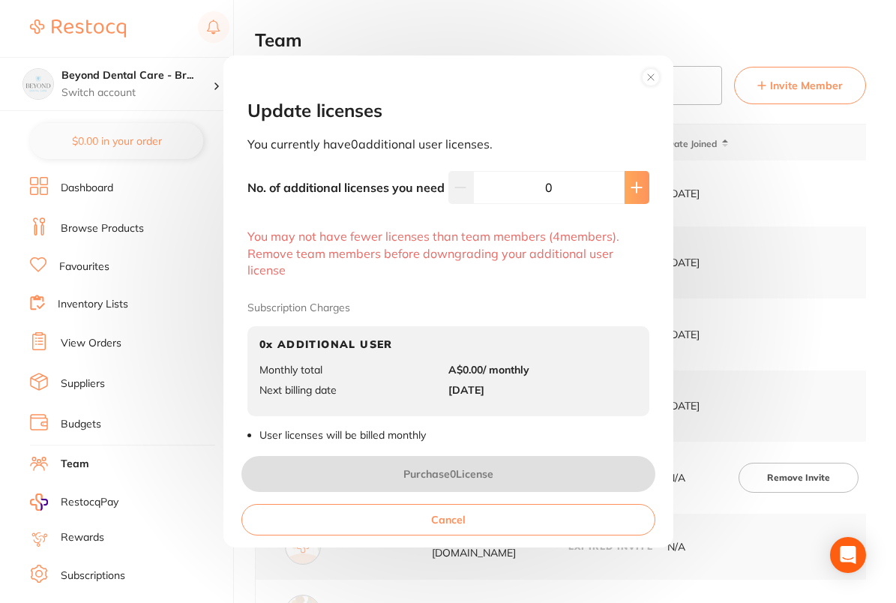
click at [642, 189] on button at bounding box center [636, 187] width 25 height 33
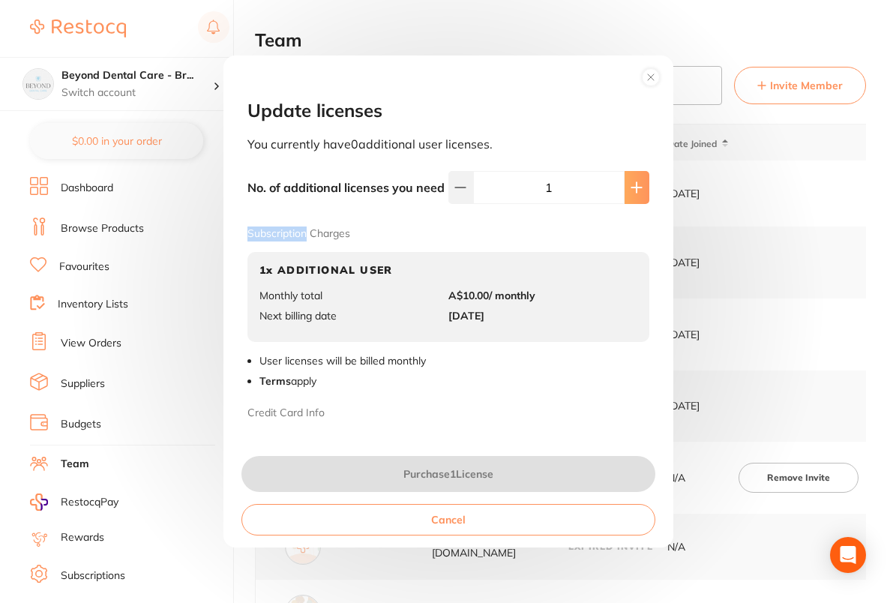
click at [642, 189] on div "No. of additional licenses you need 1 Subscription Charges 1 x ADDITIONAL USER …" at bounding box center [448, 306] width 438 height 271
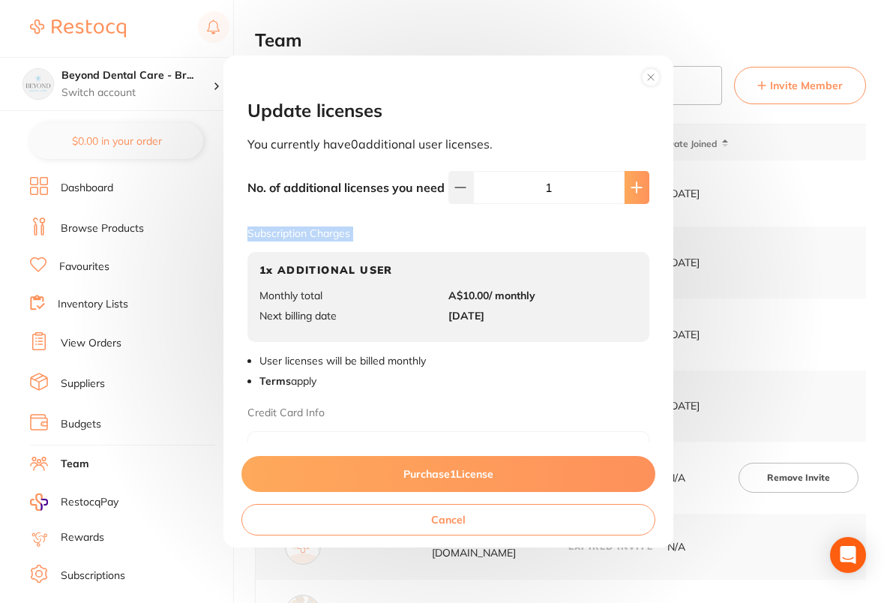
click at [630, 193] on icon at bounding box center [636, 187] width 12 height 12
type input "4"
click at [583, 389] on li "Terms apply" at bounding box center [454, 381] width 390 height 15
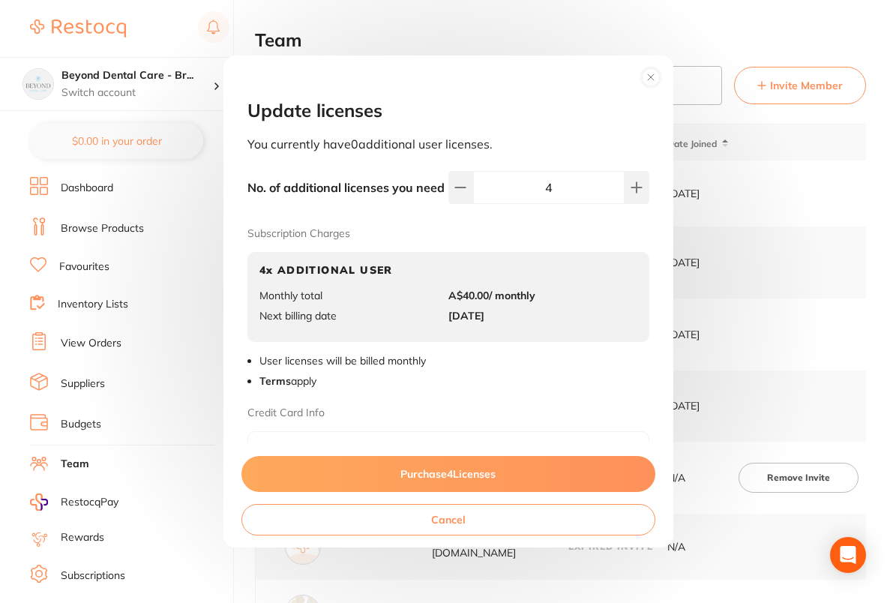
click at [491, 474] on button "Purchase 4 License s" at bounding box center [448, 474] width 414 height 36
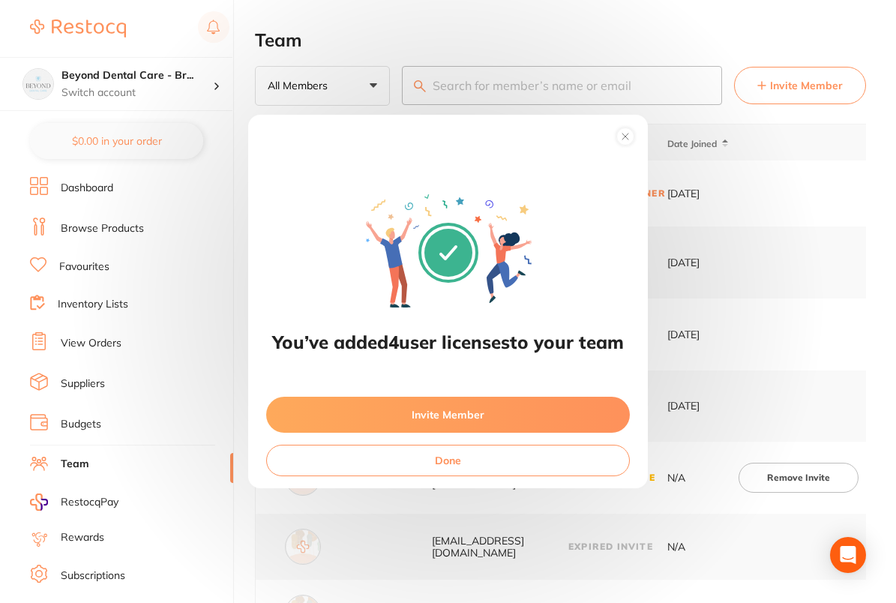
click at [466, 420] on button "Invite Member" at bounding box center [448, 414] width 364 height 36
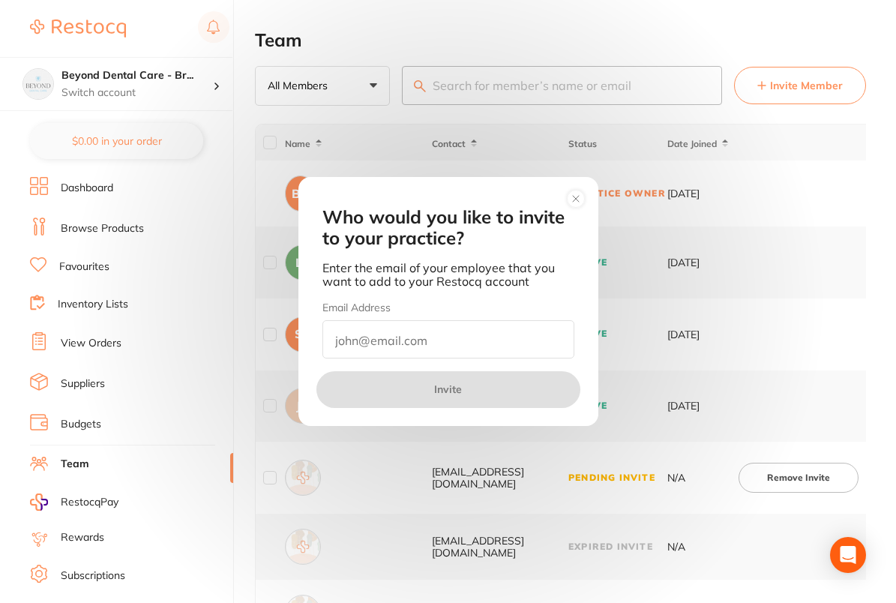
click at [459, 334] on input "email" at bounding box center [448, 339] width 252 height 38
paste input "[EMAIL_ADDRESS][DOMAIN_NAME]"
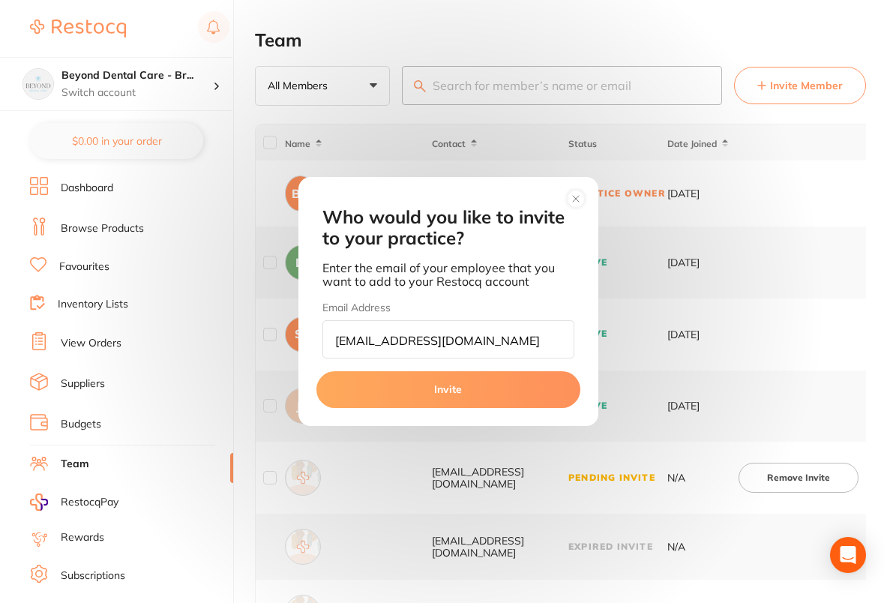
type input "[EMAIL_ADDRESS][DOMAIN_NAME]"
click at [441, 390] on button "Invite" at bounding box center [448, 389] width 264 height 36
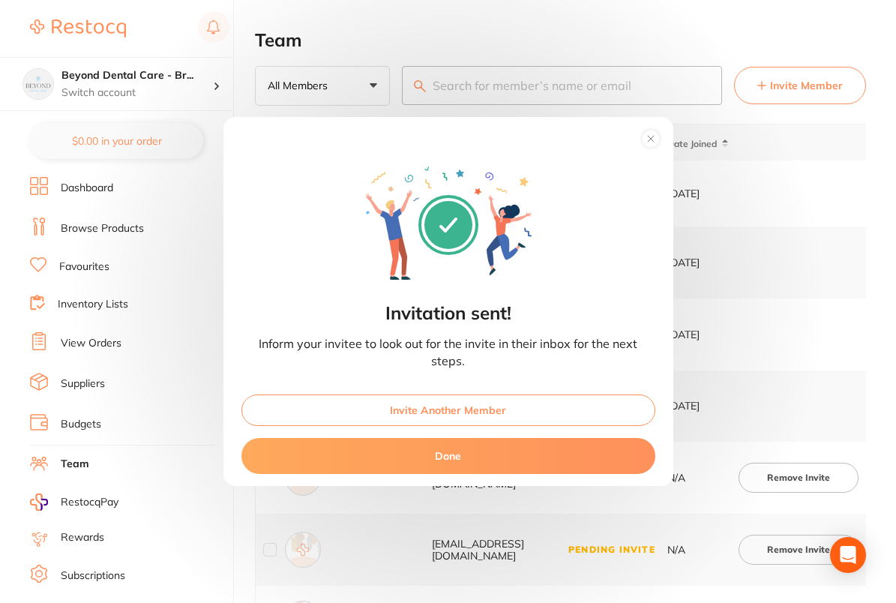
click at [435, 402] on button "Invite Another Member" at bounding box center [448, 409] width 414 height 31
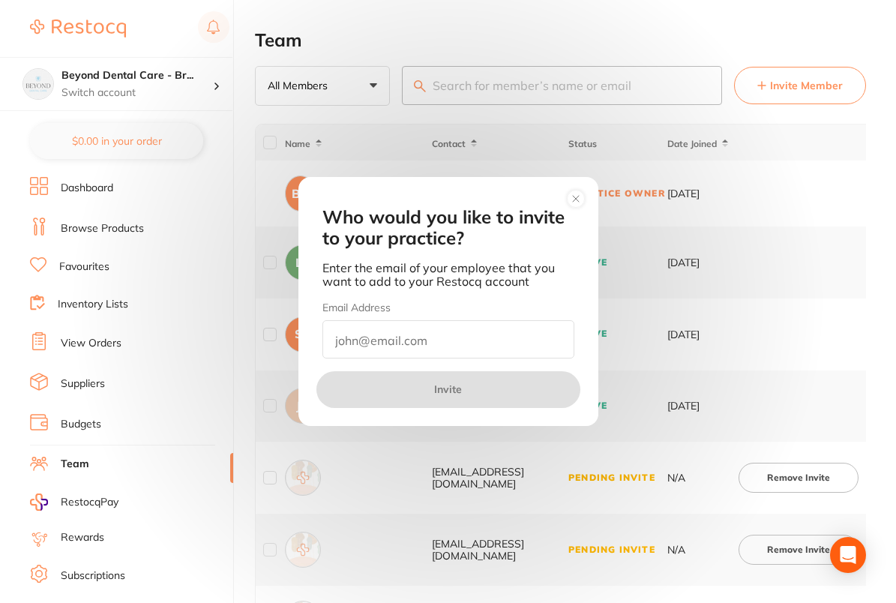
click at [447, 341] on input "email" at bounding box center [448, 339] width 252 height 38
paste input "[EMAIL_ADDRESS][DOMAIN_NAME]"
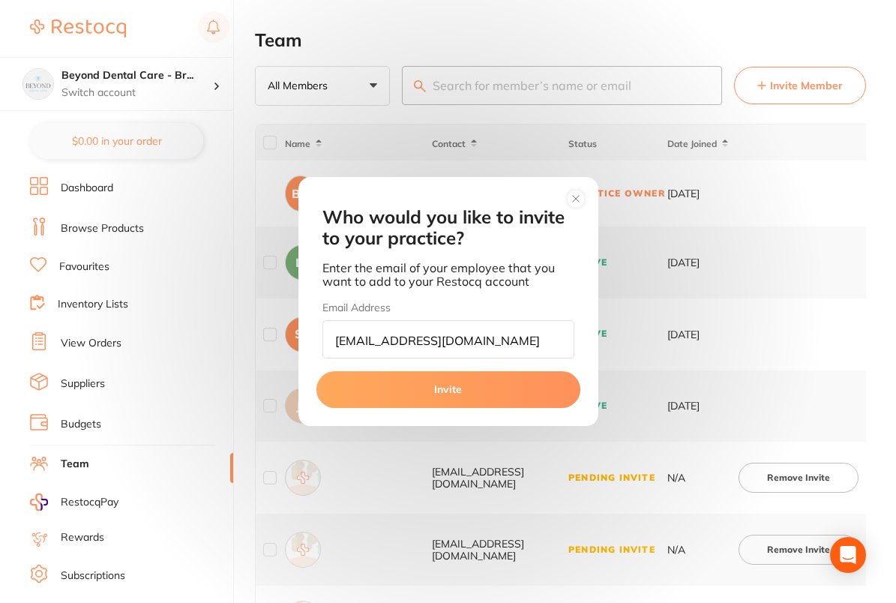
type input "[EMAIL_ADDRESS][DOMAIN_NAME]"
click at [439, 377] on button "Invite" at bounding box center [448, 389] width 264 height 36
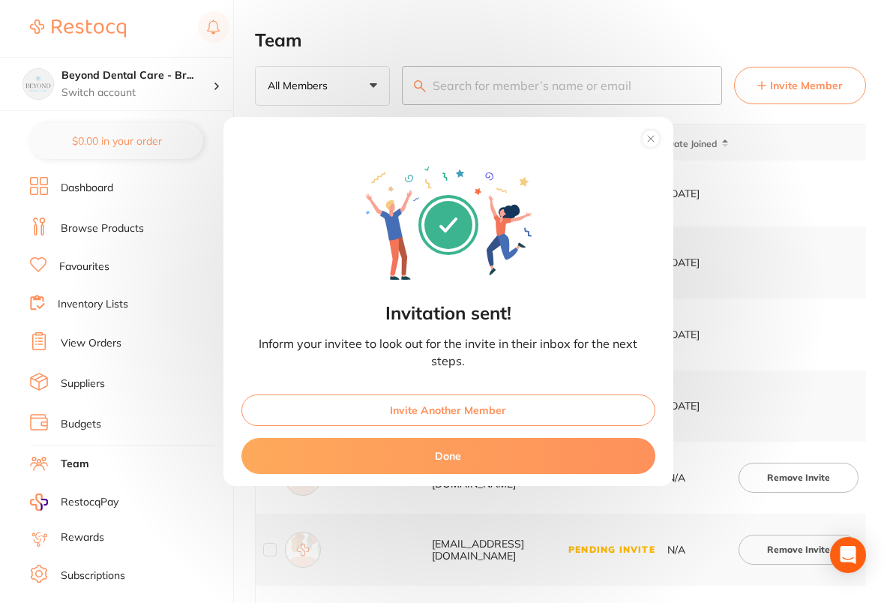
click at [518, 400] on button "Invite Another Member" at bounding box center [448, 409] width 414 height 31
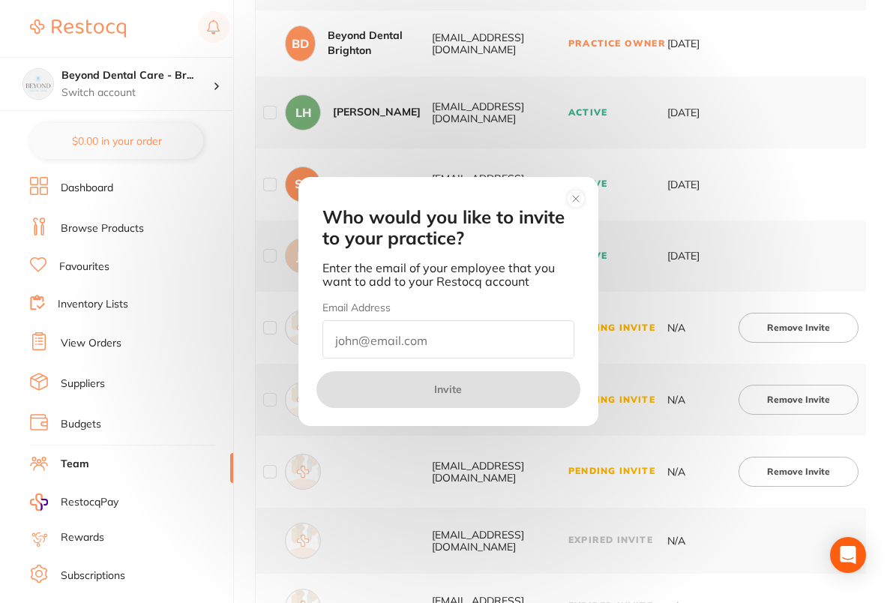
scroll to position [151, 0]
click at [400, 343] on input "email" at bounding box center [448, 339] width 252 height 38
paste input "[PERSON_NAME][EMAIL_ADDRESS][DOMAIN_NAME]"
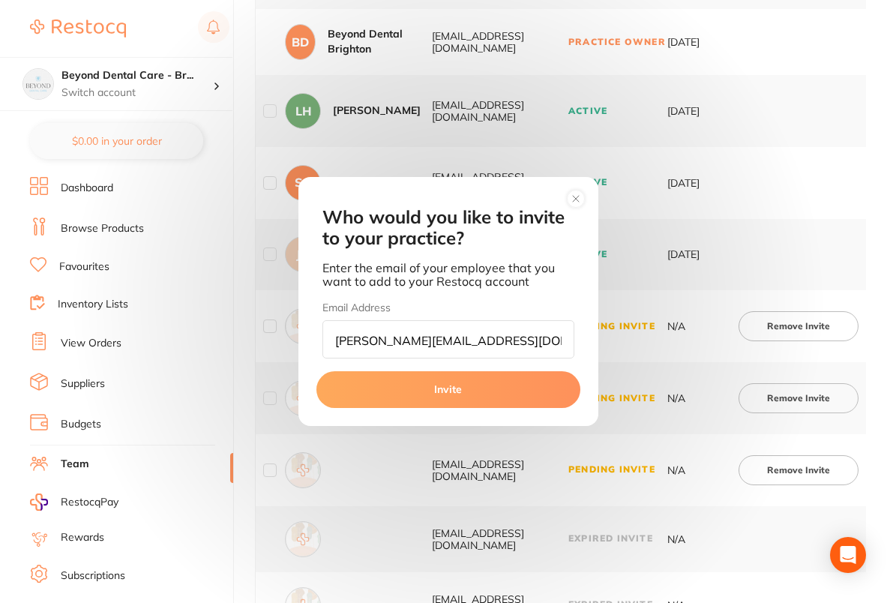
type input "[PERSON_NAME][EMAIL_ADDRESS][DOMAIN_NAME]"
click at [465, 395] on button "Invite" at bounding box center [448, 389] width 264 height 36
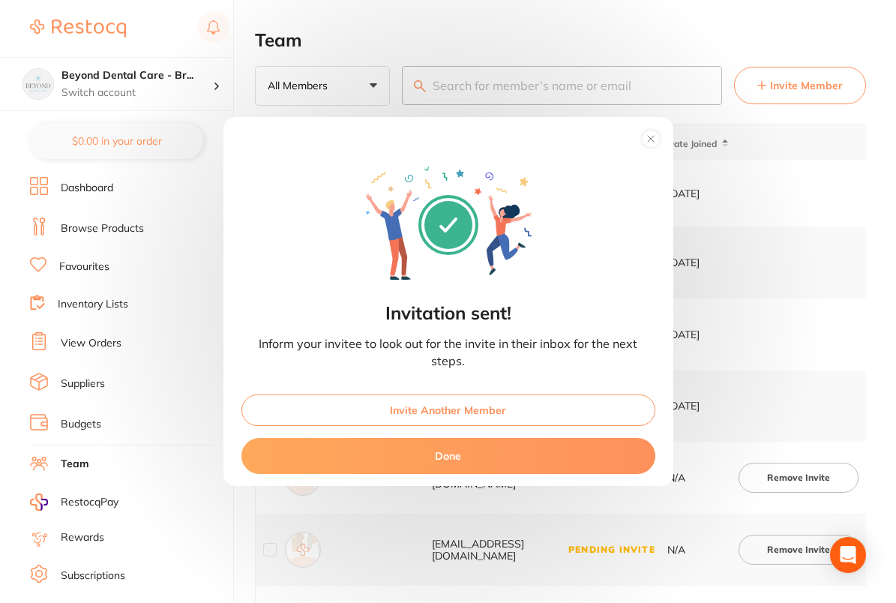
click at [428, 430] on div "Invite Another Member Done" at bounding box center [448, 433] width 450 height 103
click at [438, 412] on button "Invite Another Member" at bounding box center [448, 409] width 414 height 31
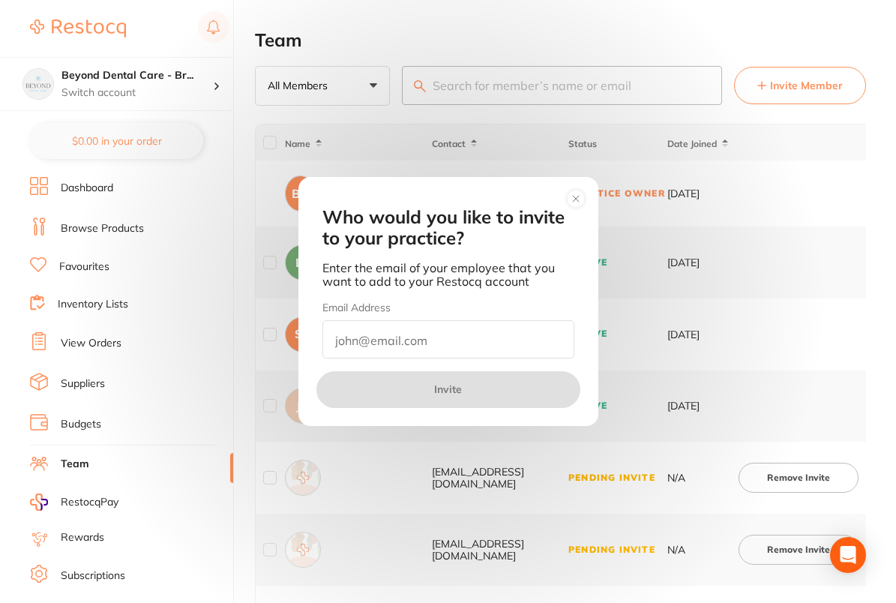
click at [428, 347] on input "email" at bounding box center [448, 339] width 252 height 38
paste input "[EMAIL_ADDRESS][DOMAIN_NAME]"
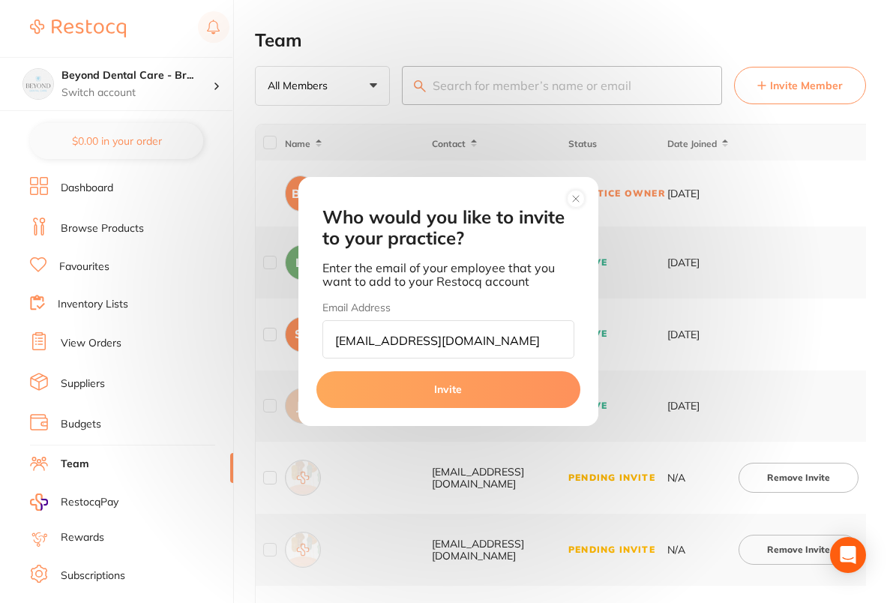
type input "[EMAIL_ADDRESS][DOMAIN_NAME]"
click at [427, 391] on button "Invite" at bounding box center [448, 389] width 264 height 36
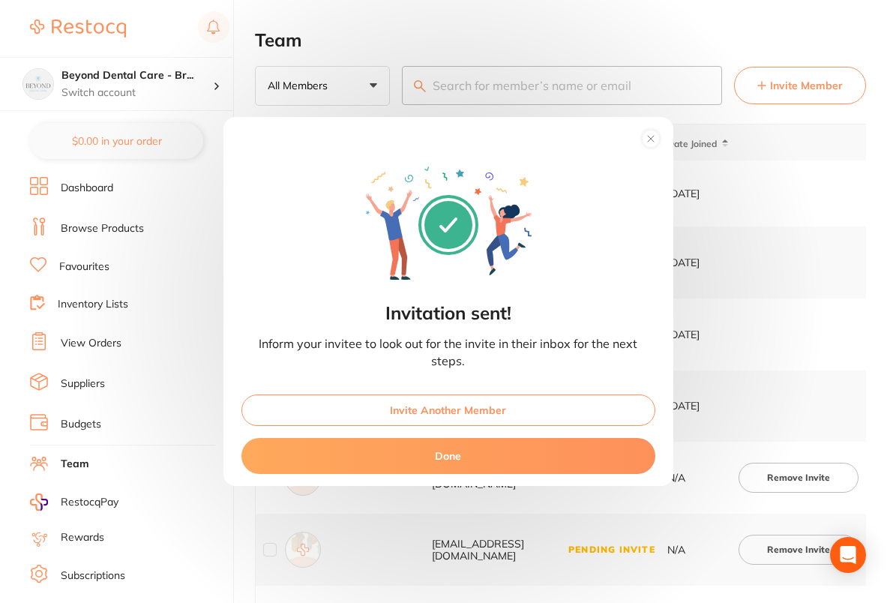
click at [654, 134] on circle at bounding box center [650, 138] width 17 height 17
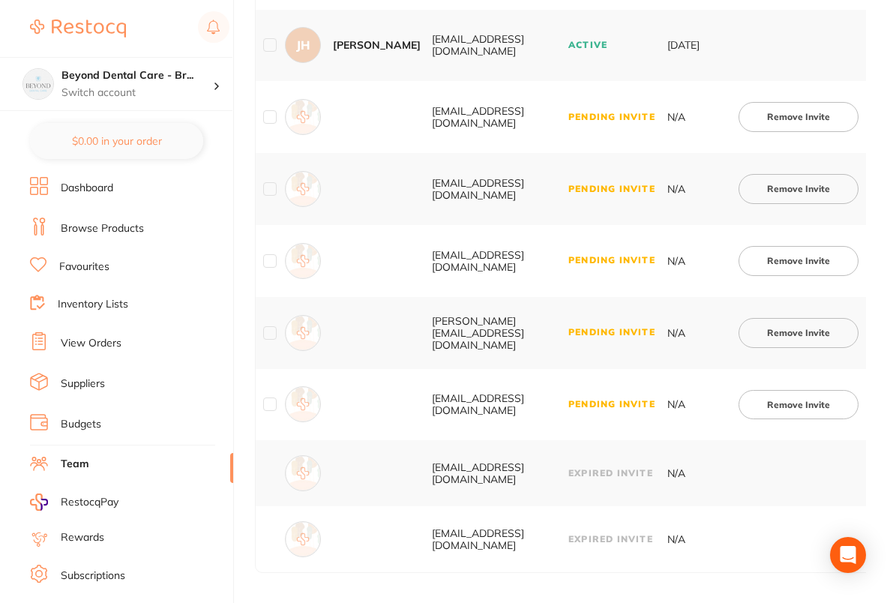
scroll to position [0, 139]
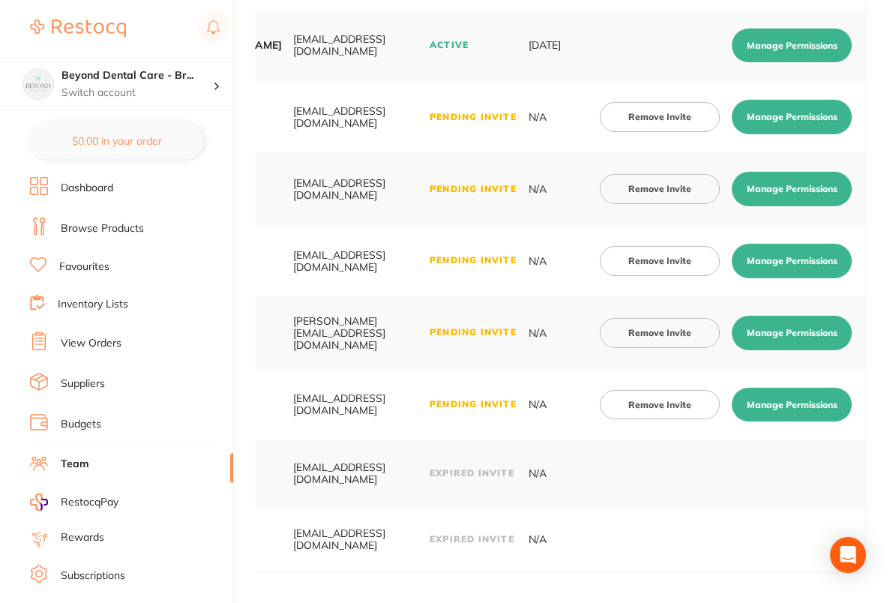
click at [790, 101] on button "Manage Permissions" at bounding box center [792, 117] width 120 height 34
checkbox input "true"
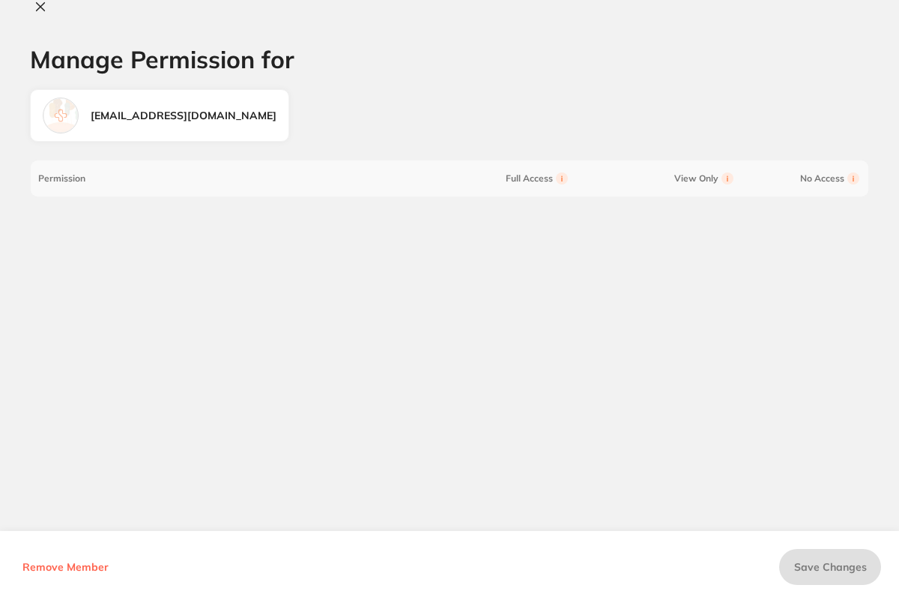
scroll to position [0, 135]
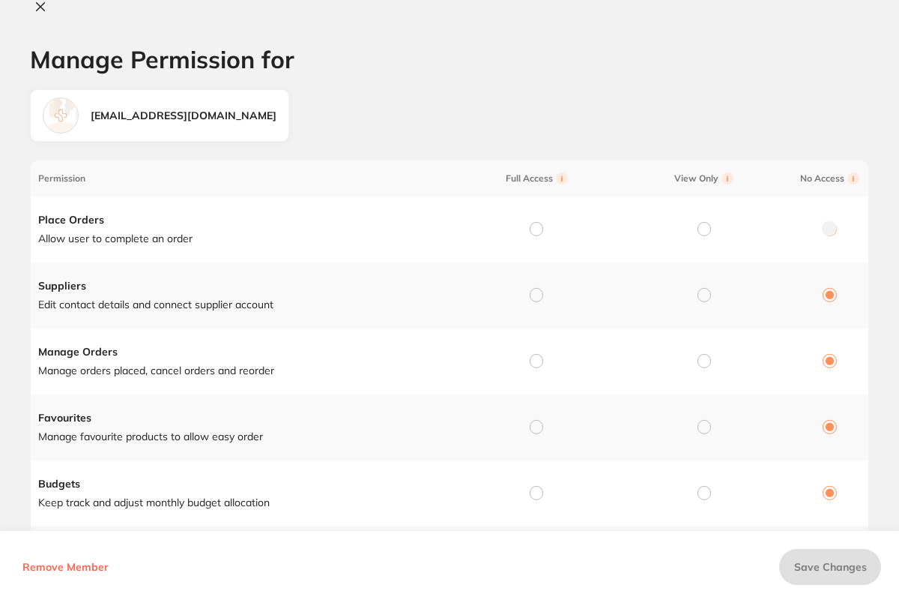
click at [532, 225] on input "radio" at bounding box center [536, 228] width 13 height 13
radio input "true"
radio input "false"
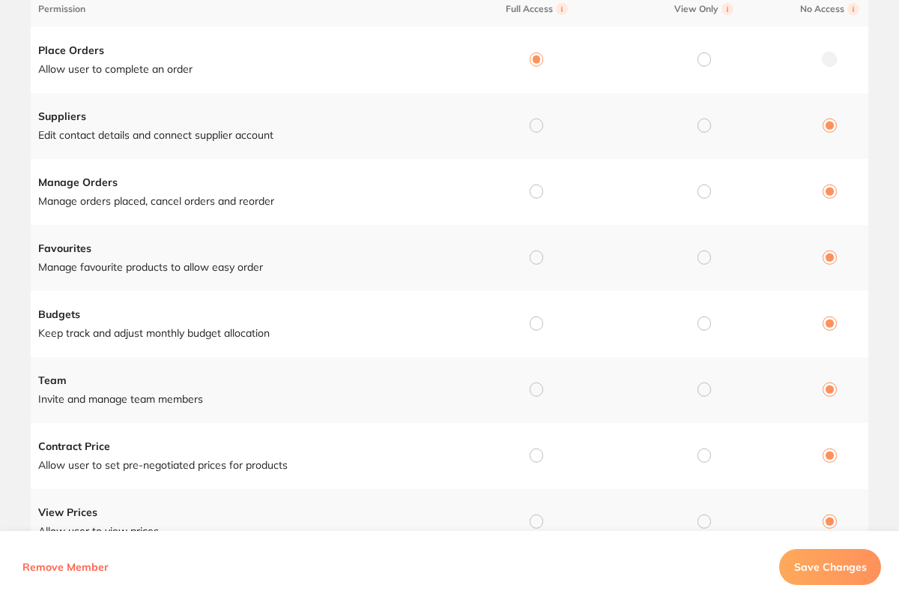
click at [537, 120] on input "radio" at bounding box center [536, 124] width 13 height 13
radio input "true"
radio input "false"
click at [532, 193] on input "radio" at bounding box center [536, 190] width 13 height 13
radio input "true"
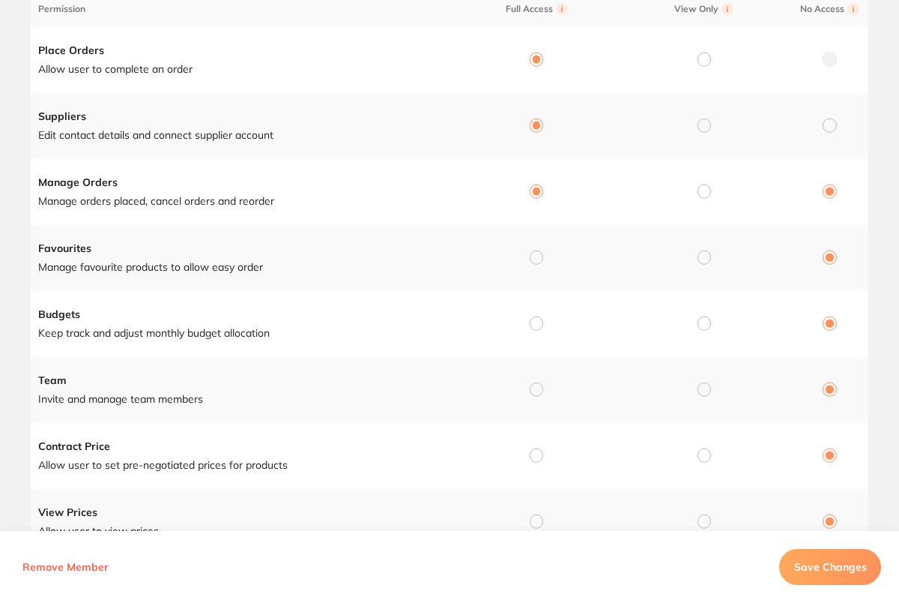
radio input "false"
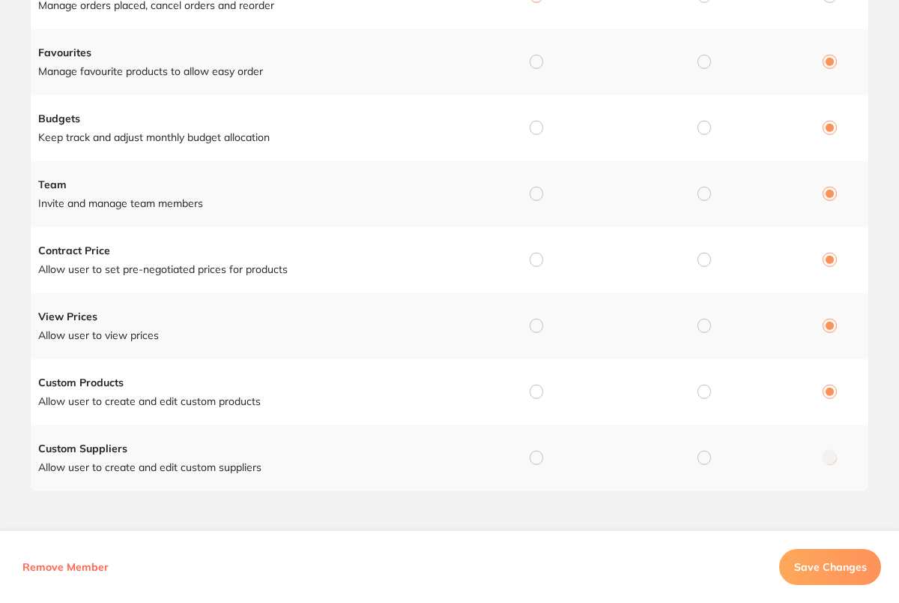
click at [537, 63] on input "radio" at bounding box center [536, 61] width 13 height 13
radio input "true"
radio input "false"
click at [534, 127] on input "radio" at bounding box center [536, 127] width 13 height 13
radio input "true"
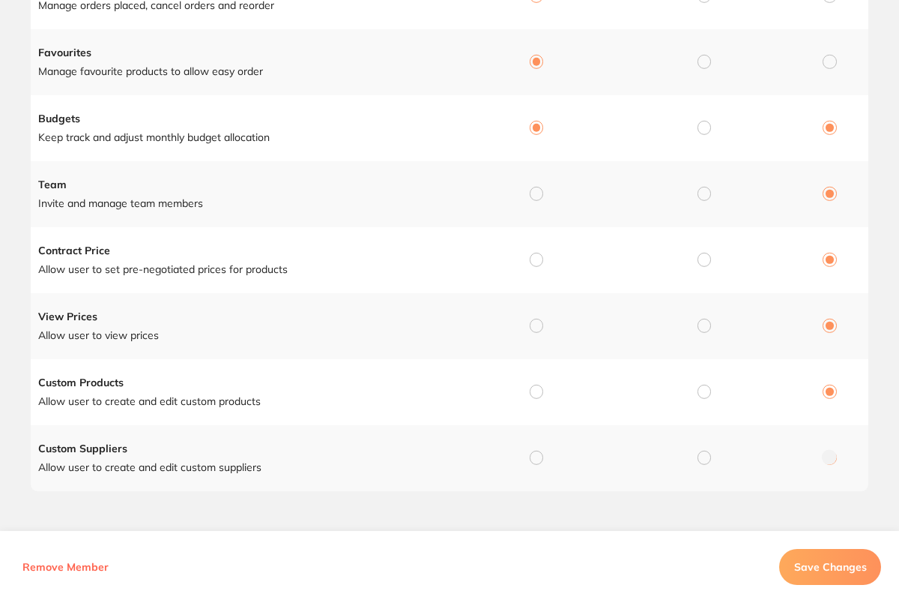
radio input "false"
click at [537, 185] on td at bounding box center [534, 194] width 168 height 66
click at [536, 197] on input "radio" at bounding box center [536, 193] width 13 height 13
radio input "true"
radio input "false"
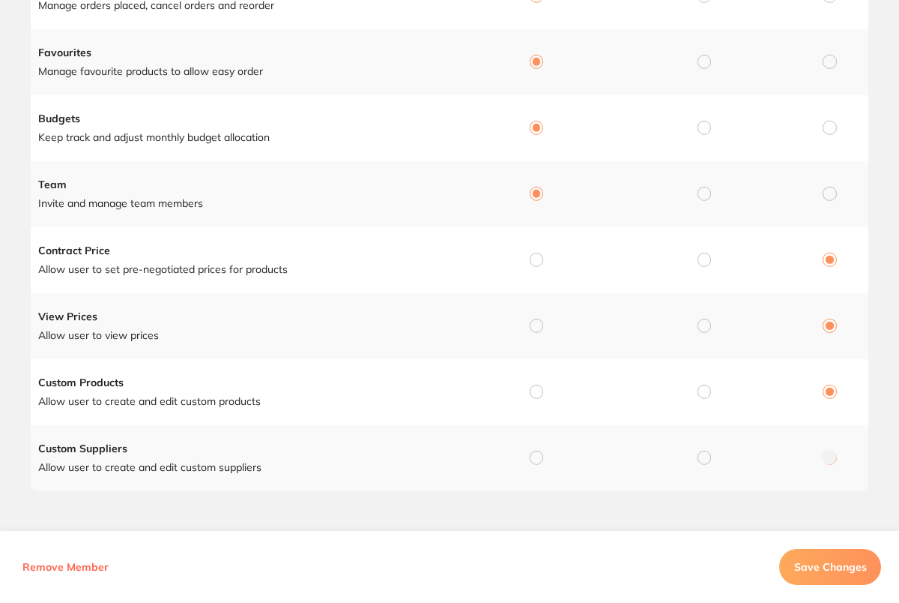
click at [540, 271] on td at bounding box center [534, 260] width 168 height 66
click at [537, 256] on input "radio" at bounding box center [536, 259] width 13 height 13
radio input "true"
radio input "false"
click at [540, 322] on input "radio" at bounding box center [536, 325] width 13 height 13
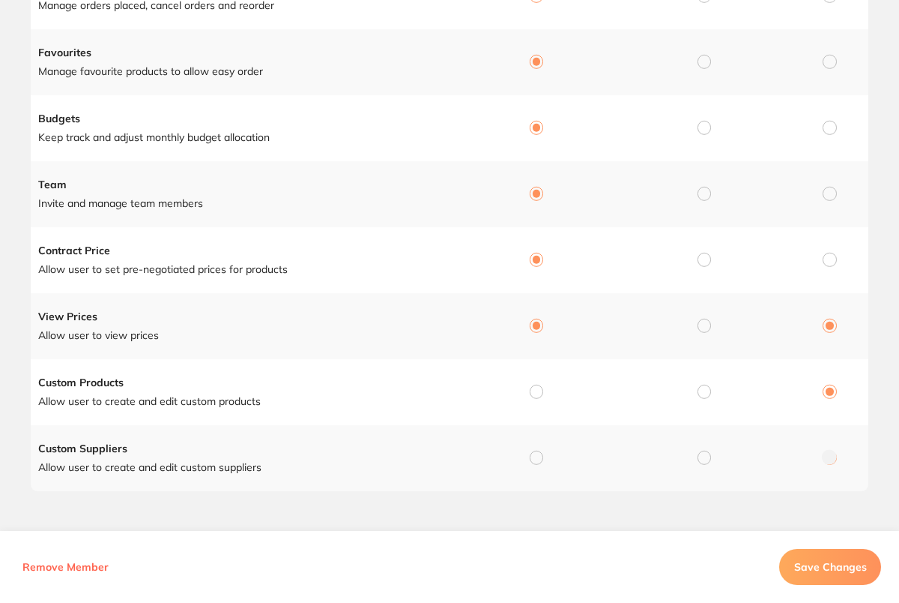
radio input "true"
radio input "false"
click at [539, 390] on input "radio" at bounding box center [536, 391] width 13 height 13
radio input "true"
radio input "false"
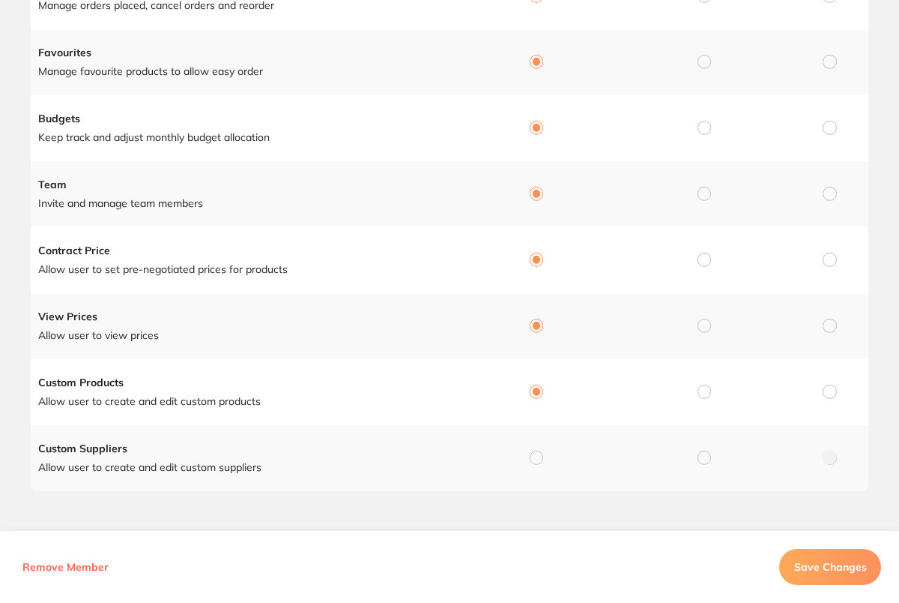
click at [538, 453] on input "radio" at bounding box center [536, 456] width 13 height 13
radio input "true"
radio input "false"
click at [847, 560] on span "Save Changes" at bounding box center [830, 566] width 73 height 13
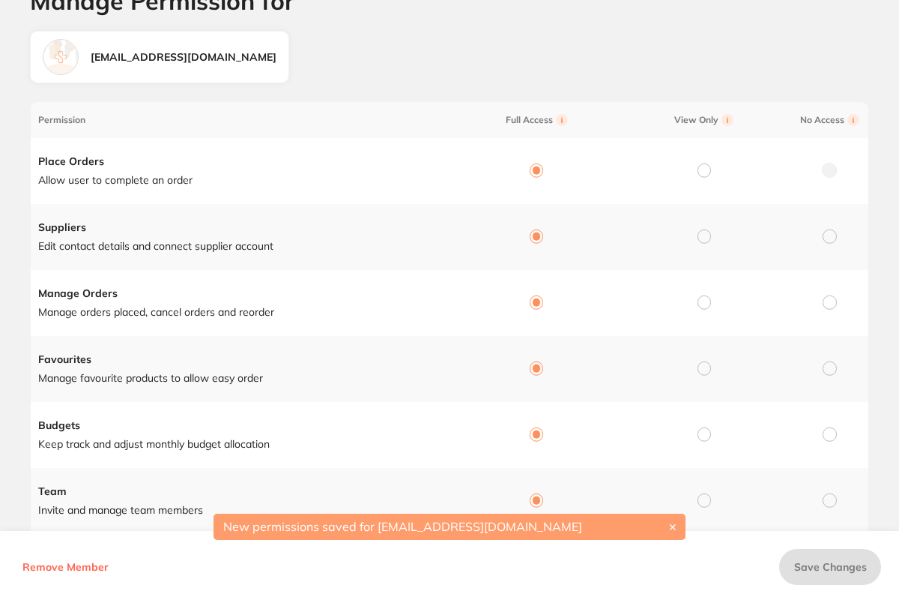
scroll to position [0, 0]
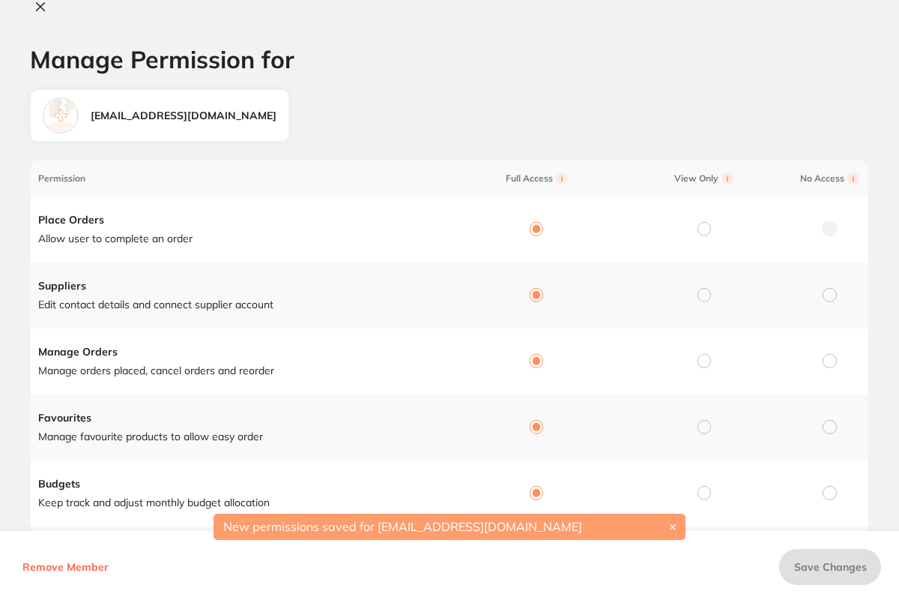
click at [37, 4] on icon at bounding box center [41, 7] width 8 height 8
checkbox input "false"
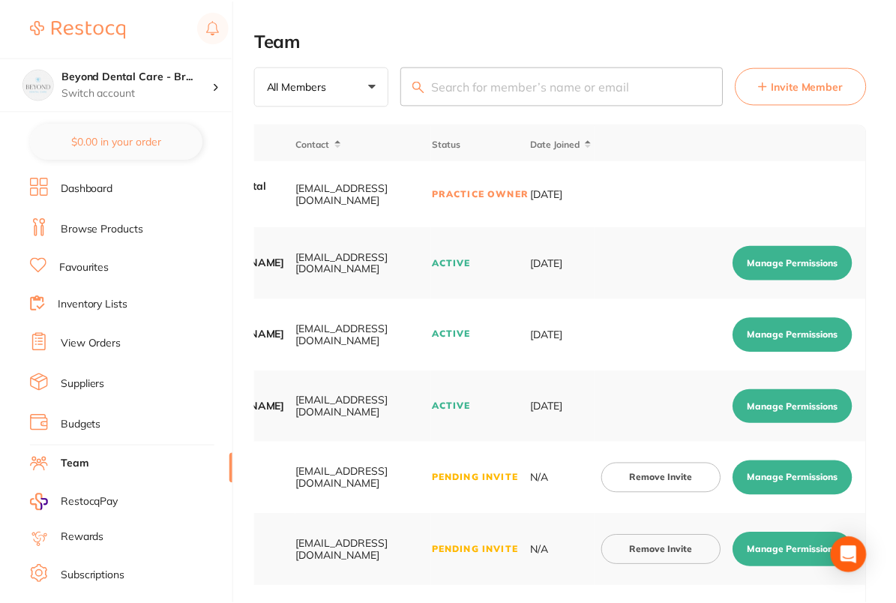
scroll to position [362, 0]
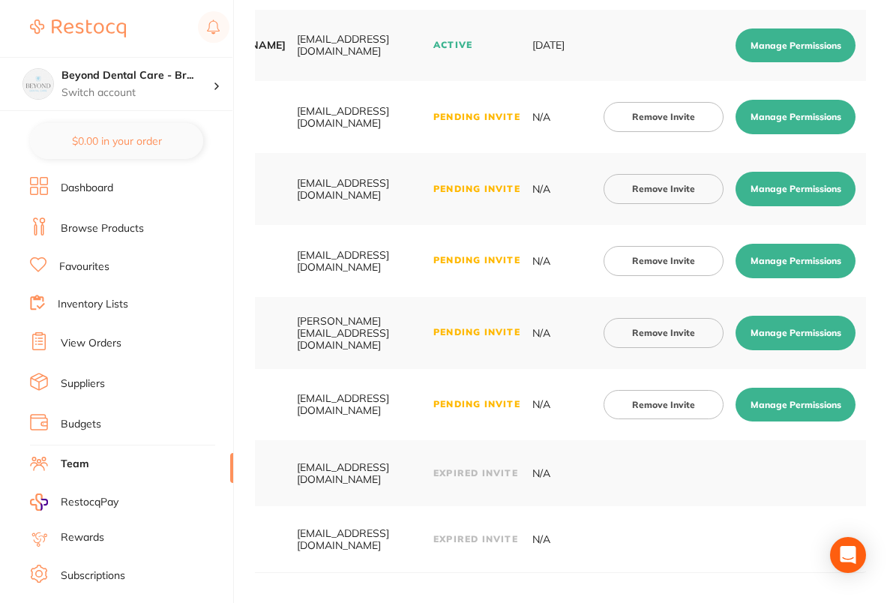
click at [832, 210] on td "Remove Invite Manage Permissions" at bounding box center [733, 189] width 272 height 72
click at [828, 199] on button "Manage Permissions" at bounding box center [795, 189] width 120 height 34
checkbox input "true"
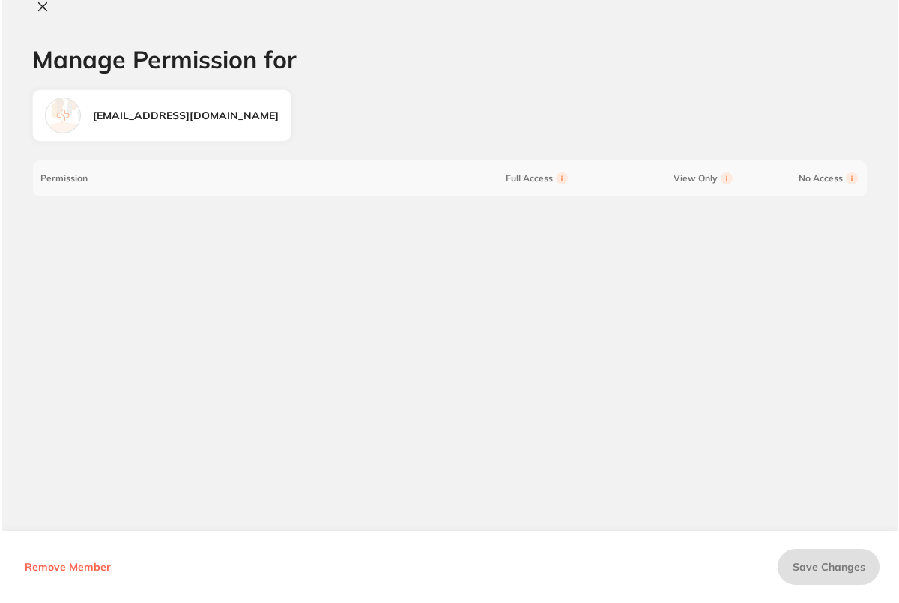
scroll to position [0, 0]
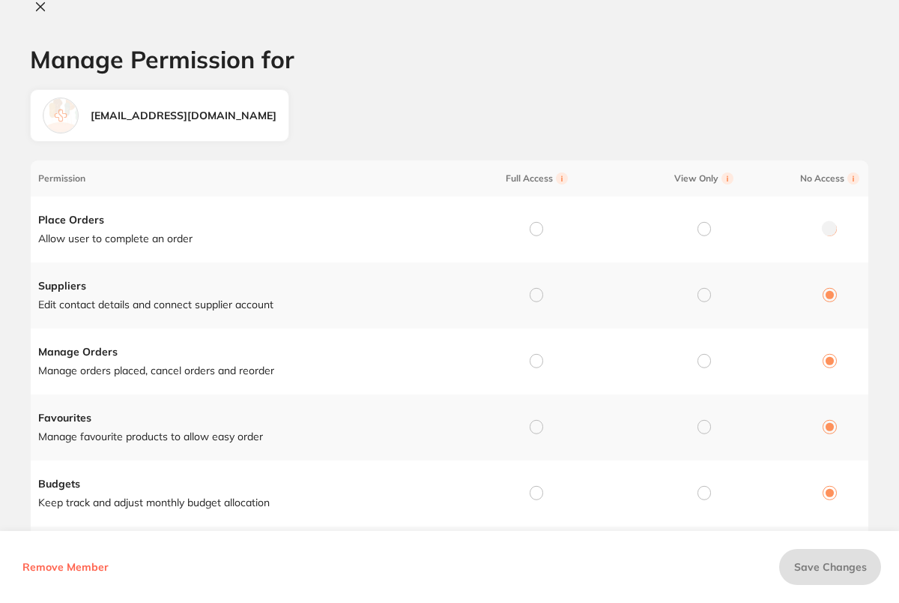
click at [534, 224] on input "radio" at bounding box center [536, 228] width 13 height 13
radio input "true"
radio input "false"
click at [538, 297] on input "radio" at bounding box center [536, 294] width 13 height 13
radio input "true"
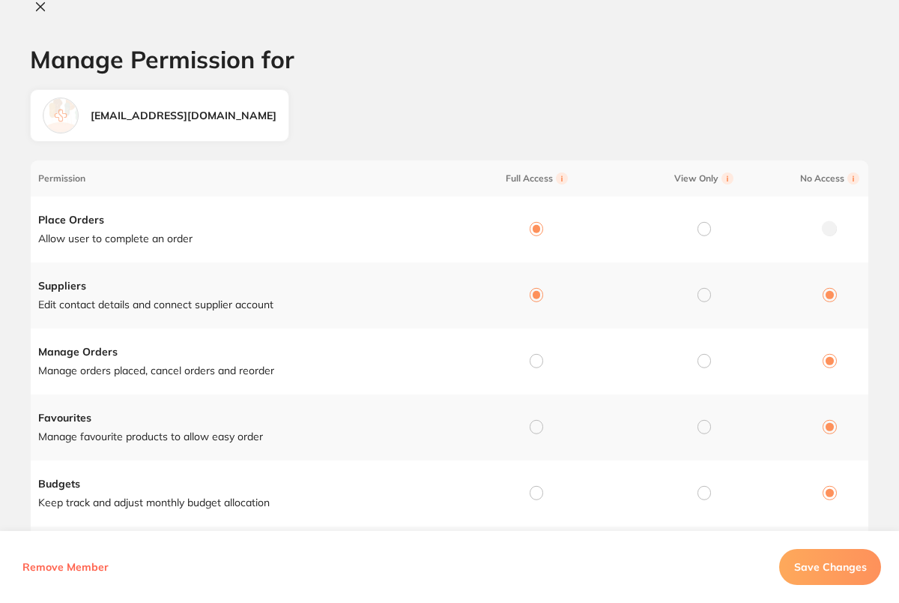
radio input "false"
click at [539, 352] on td at bounding box center [534, 361] width 168 height 66
click at [537, 368] on td at bounding box center [534, 361] width 168 height 66
click at [537, 361] on input "radio" at bounding box center [536, 360] width 13 height 13
radio input "true"
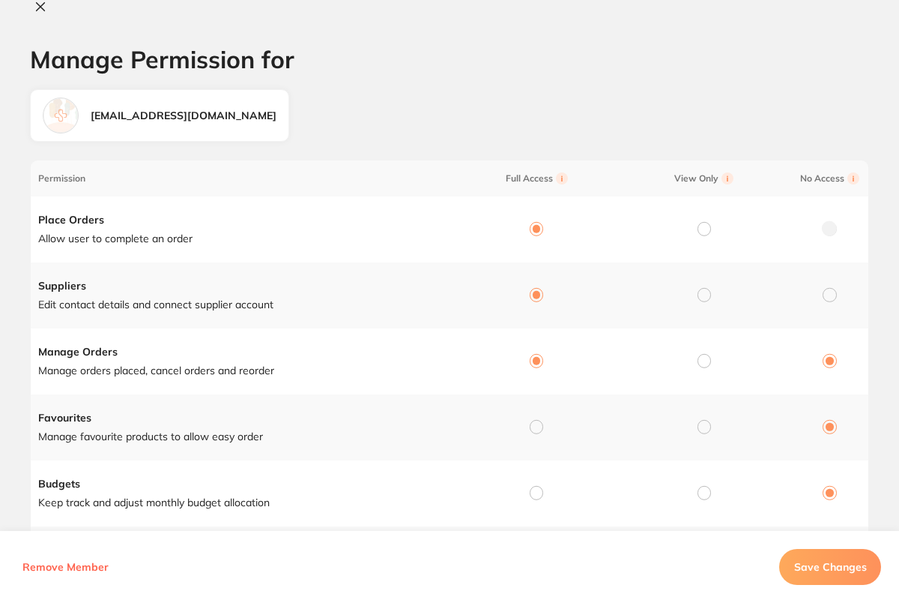
radio input "false"
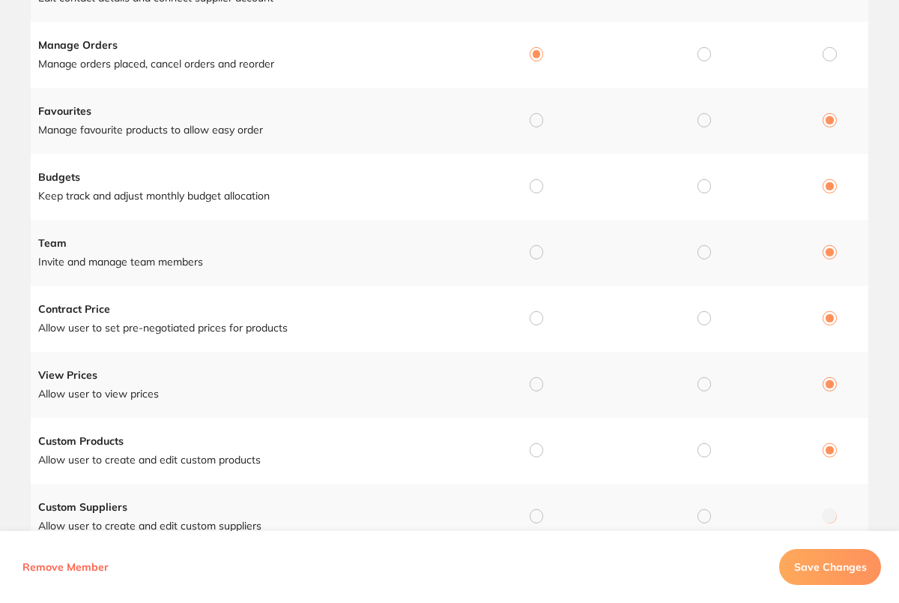
scroll to position [365, 0]
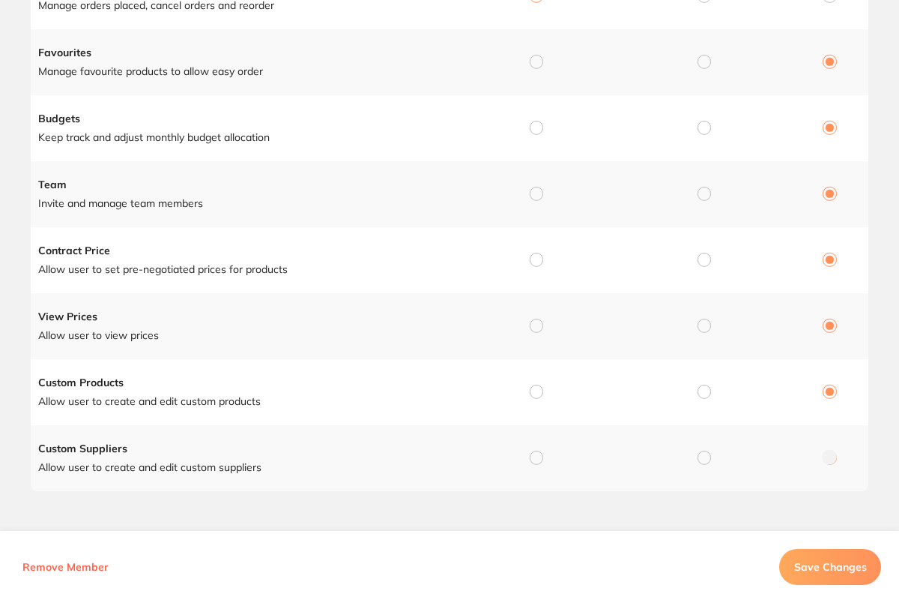
click at [537, 453] on input "radio" at bounding box center [536, 456] width 13 height 13
radio input "true"
radio input "false"
click at [534, 385] on input "radio" at bounding box center [536, 391] width 13 height 13
radio input "true"
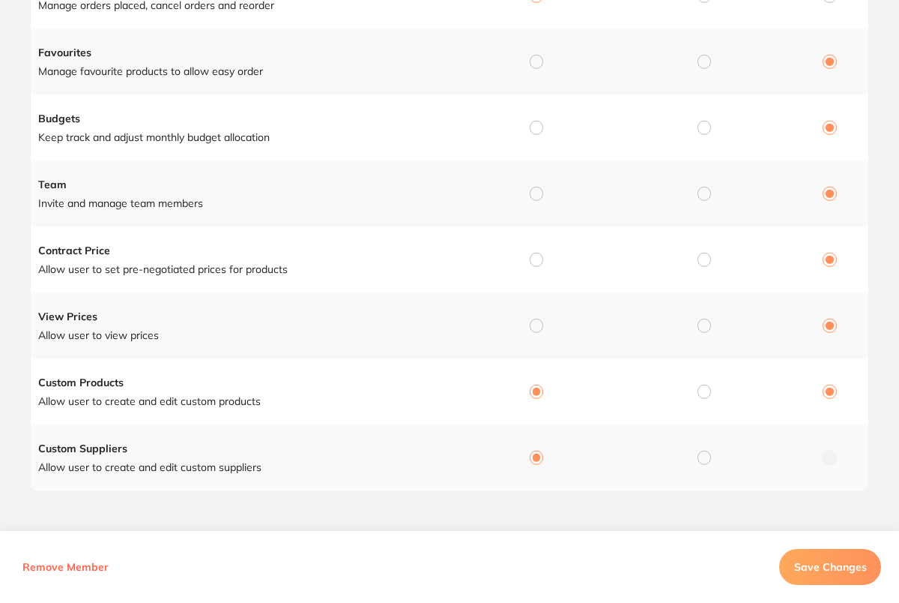
radio input "false"
click at [536, 319] on input "radio" at bounding box center [536, 325] width 13 height 13
radio input "true"
radio input "false"
click at [535, 255] on input "radio" at bounding box center [536, 259] width 13 height 13
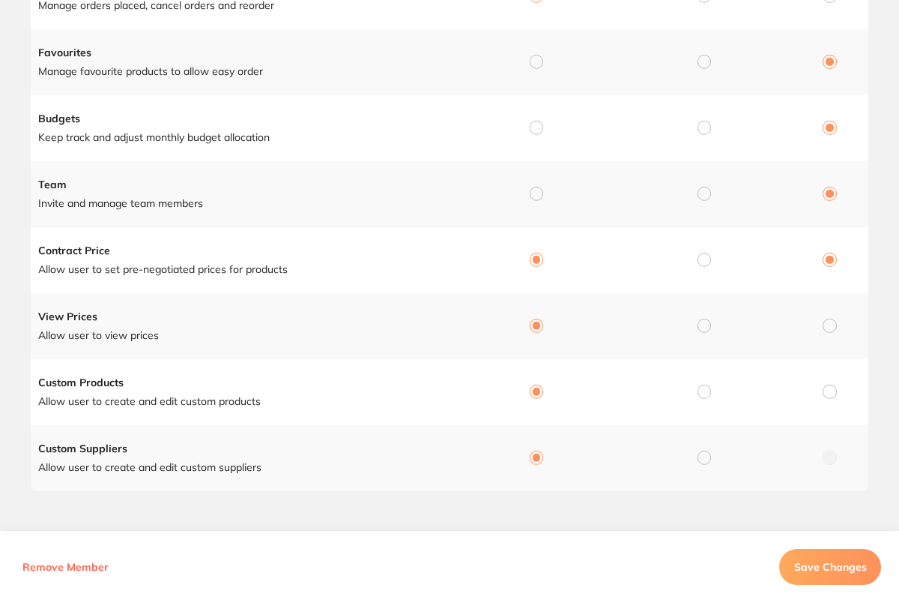
radio input "true"
radio input "false"
click at [538, 190] on input "radio" at bounding box center [536, 193] width 13 height 13
radio input "true"
radio input "false"
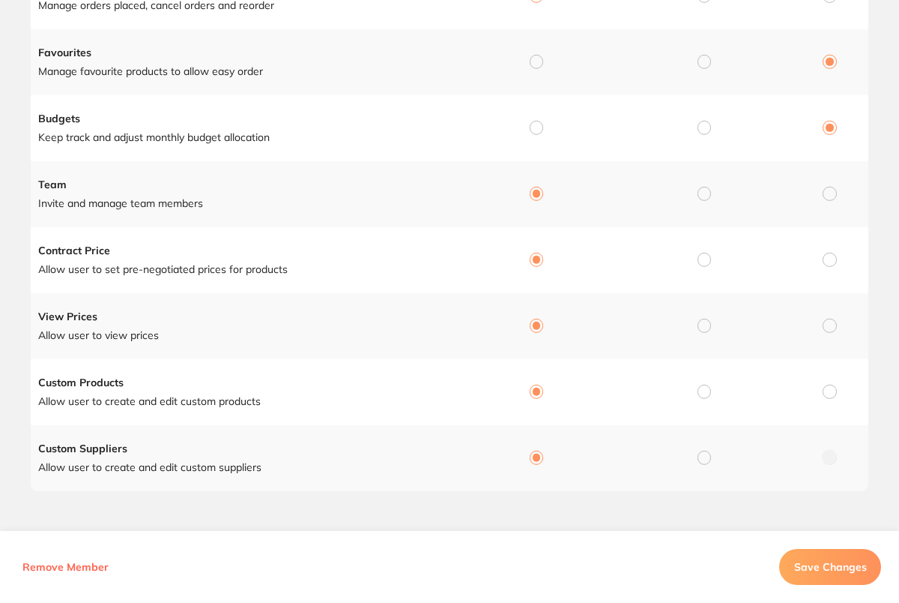
click at [537, 127] on input "radio" at bounding box center [536, 127] width 13 height 13
radio input "true"
radio input "false"
click at [535, 63] on input "radio" at bounding box center [536, 61] width 13 height 13
radio input "true"
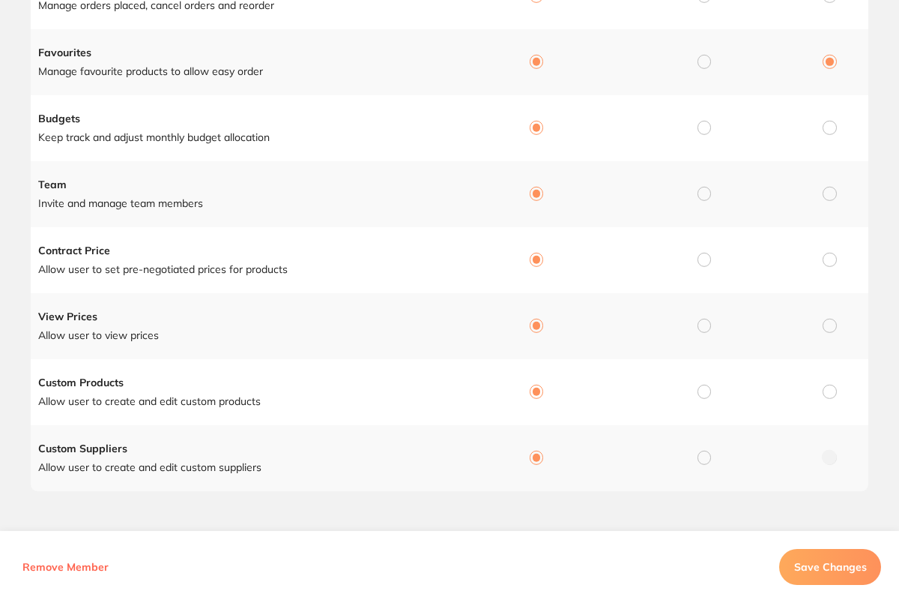
radio input "false"
click at [849, 561] on span "Save Changes" at bounding box center [830, 566] width 73 height 13
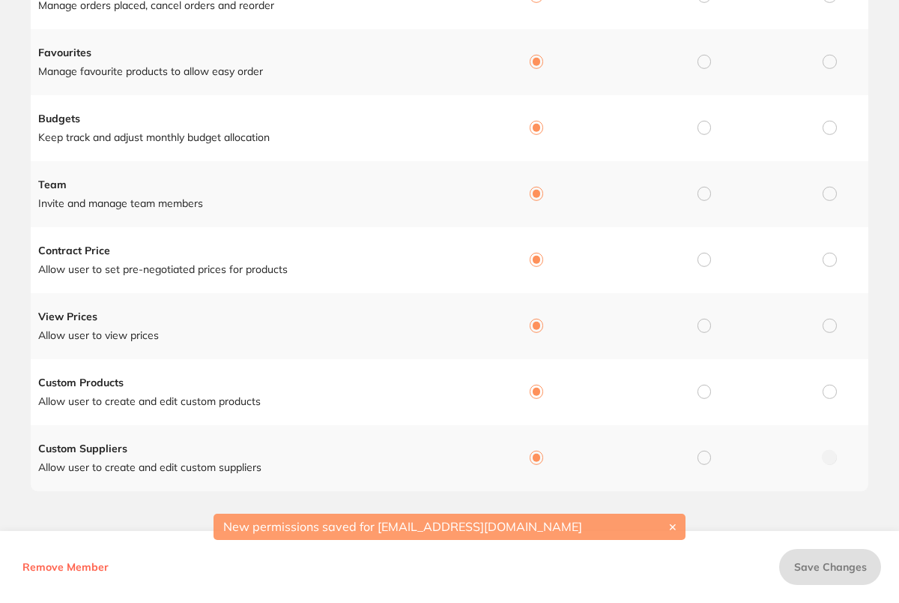
scroll to position [0, 0]
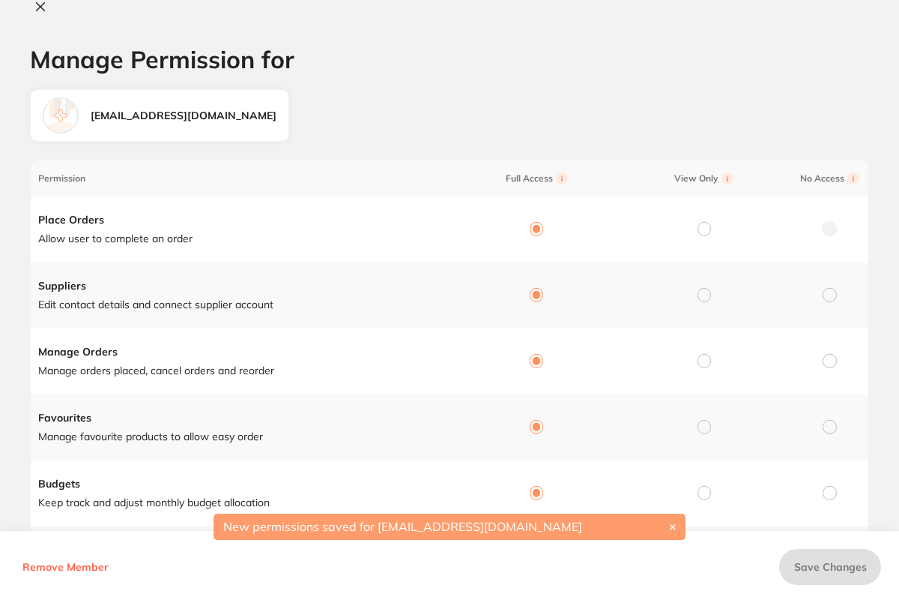
click at [42, 5] on icon at bounding box center [40, 7] width 12 height 12
checkbox input "false"
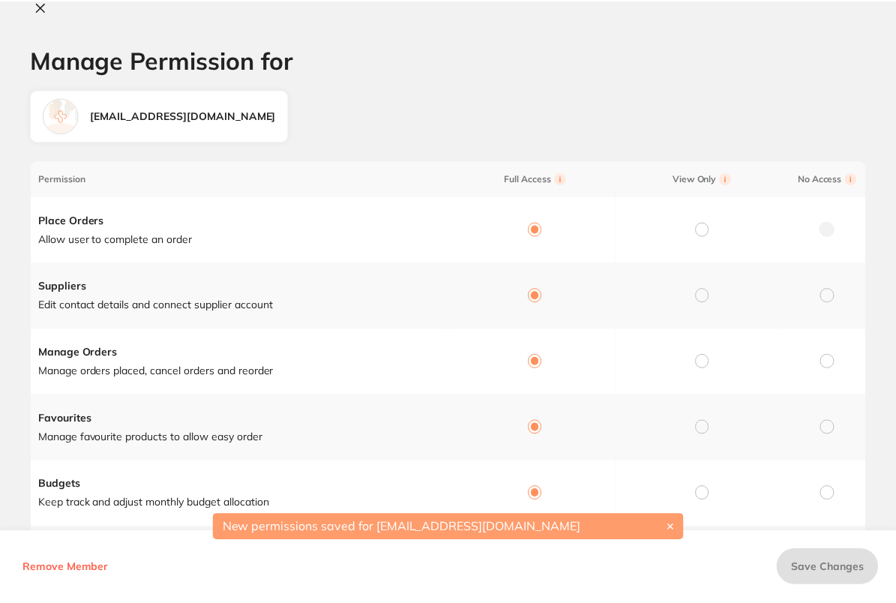
scroll to position [362, 0]
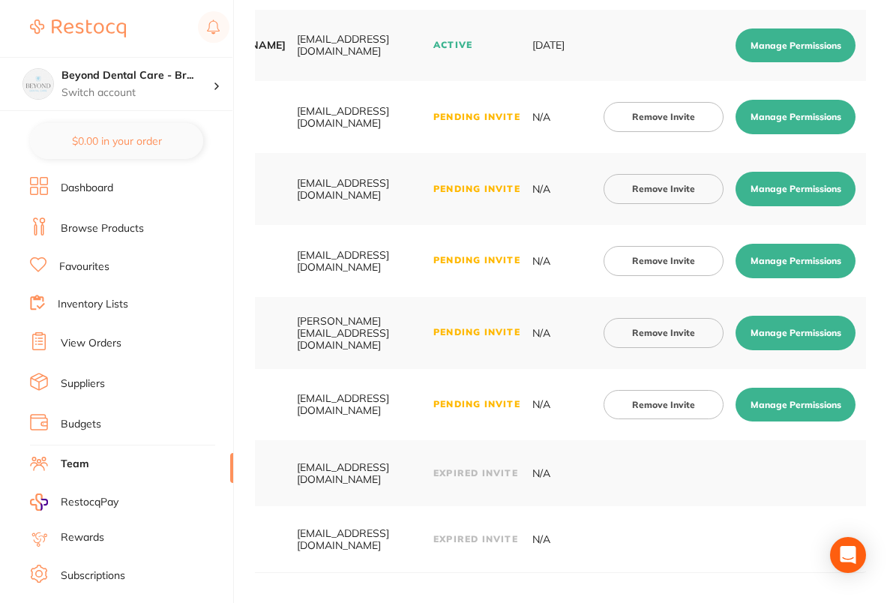
click at [794, 254] on button "Manage Permissions" at bounding box center [795, 261] width 120 height 34
checkbox input "true"
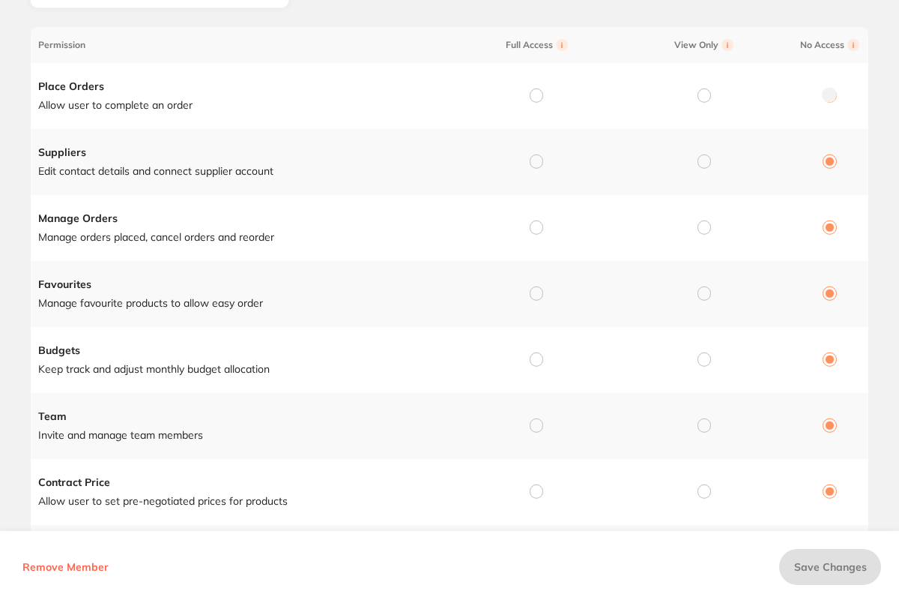
scroll to position [152, 0]
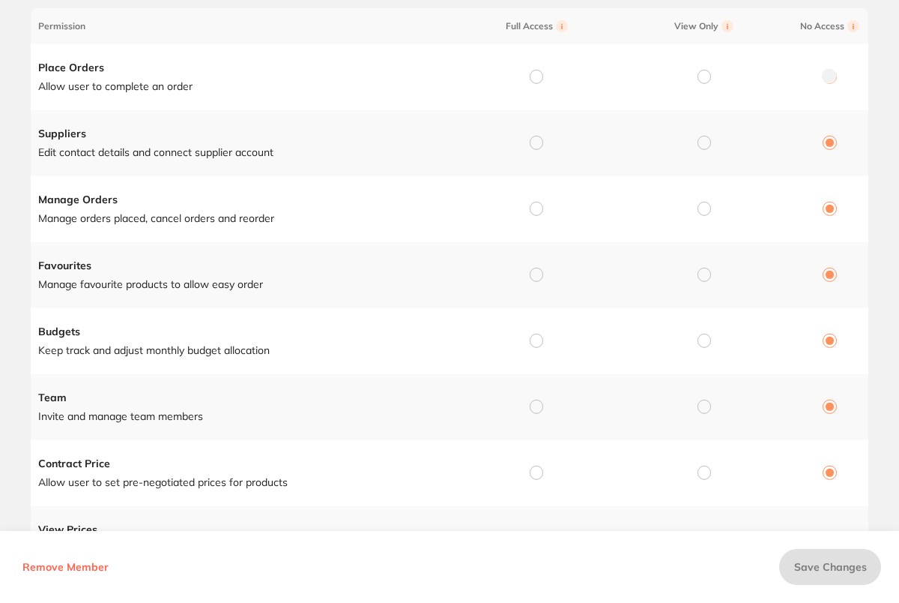
click at [531, 78] on input "radio" at bounding box center [536, 76] width 13 height 13
radio input "true"
radio input "false"
click at [537, 136] on input "radio" at bounding box center [536, 142] width 13 height 13
radio input "true"
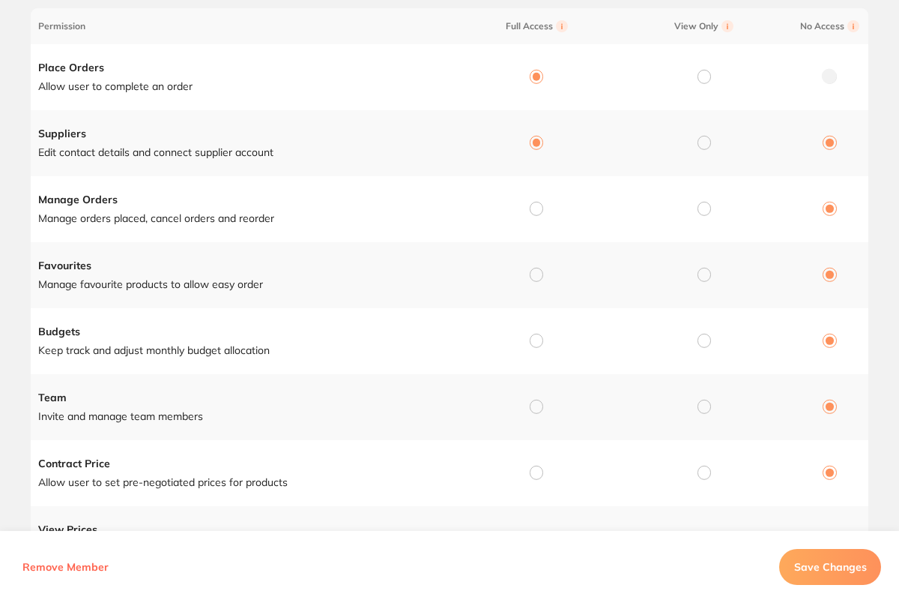
radio input "false"
click at [531, 205] on input "radio" at bounding box center [536, 208] width 13 height 13
radio input "true"
radio input "false"
click at [542, 274] on td at bounding box center [534, 275] width 168 height 66
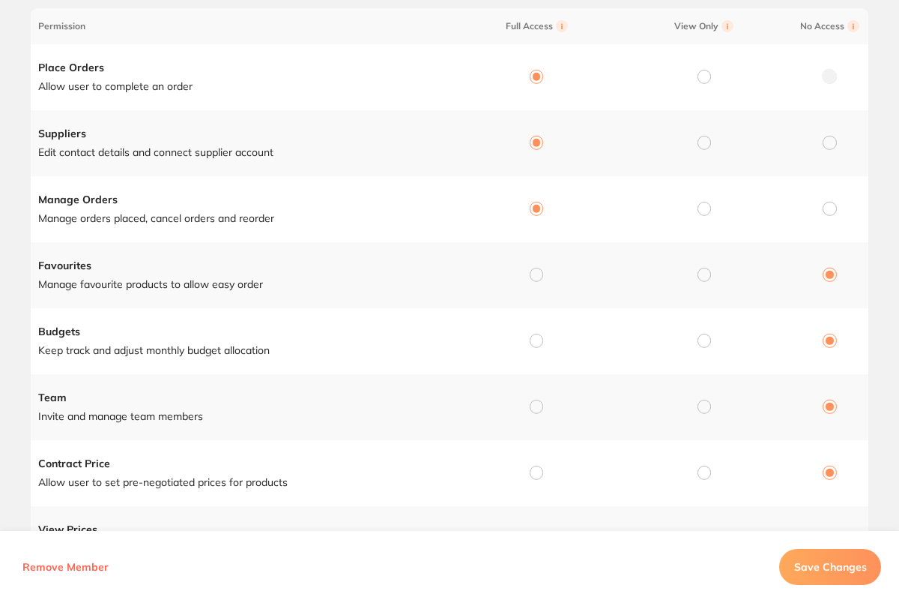
click at [537, 274] on input "radio" at bounding box center [536, 274] width 13 height 13
radio input "true"
radio input "false"
click at [533, 334] on input "radio" at bounding box center [536, 340] width 13 height 13
radio input "true"
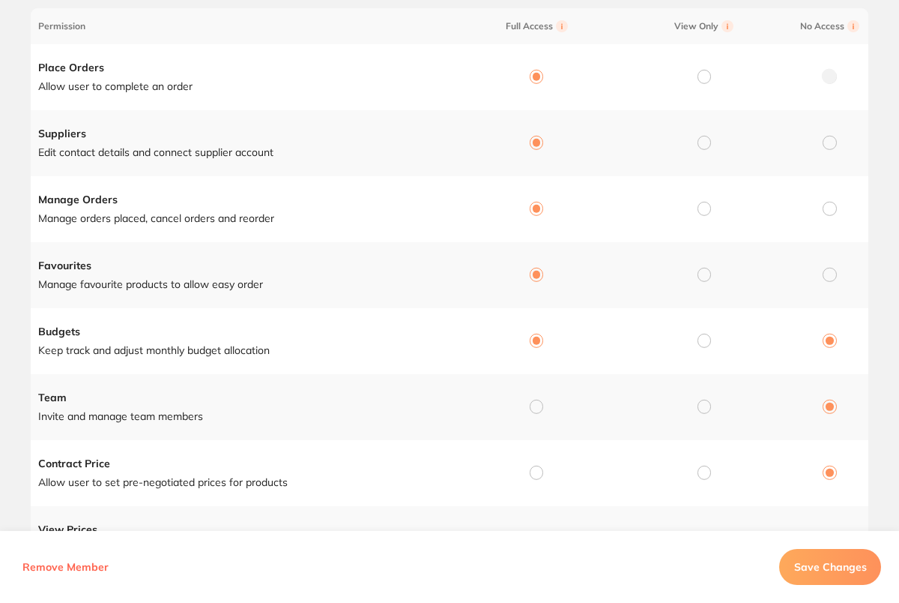
radio input "false"
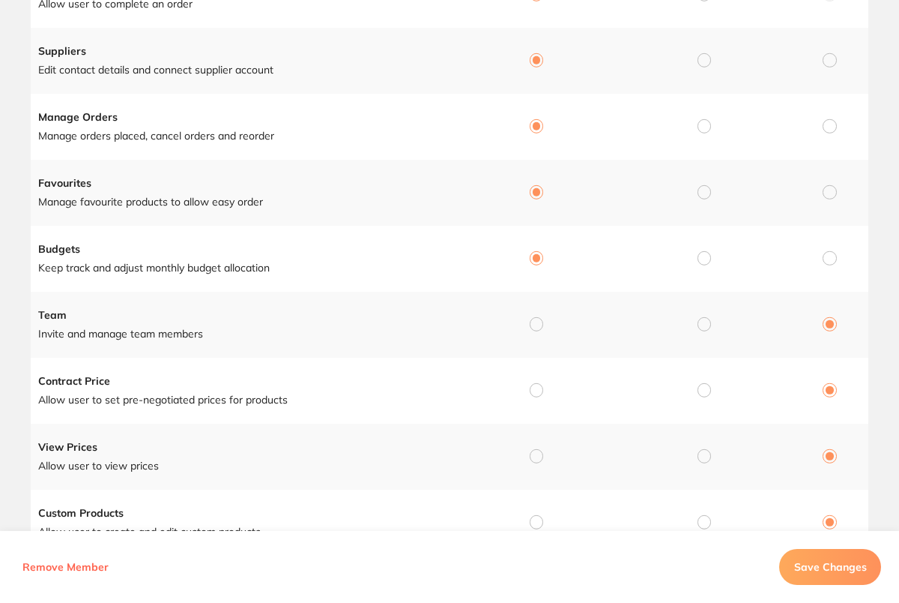
scroll to position [365, 0]
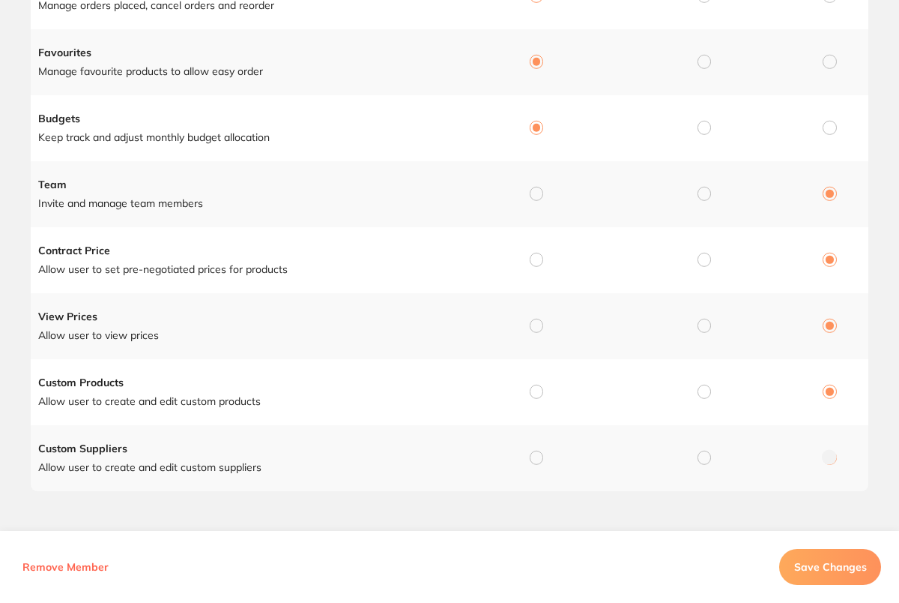
click at [536, 191] on input "radio" at bounding box center [536, 193] width 13 height 13
radio input "true"
radio input "false"
click at [536, 257] on input "radio" at bounding box center [536, 259] width 13 height 13
radio input "true"
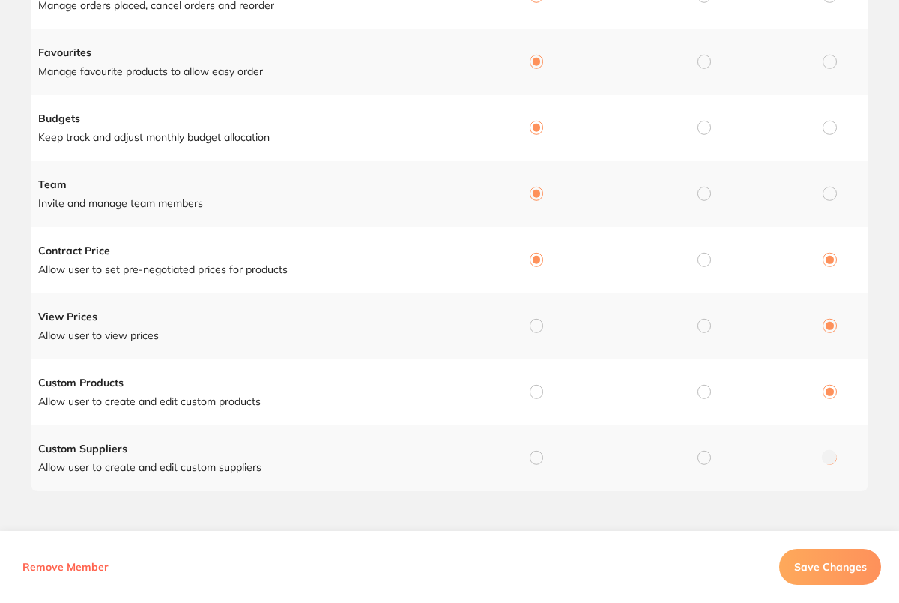
radio input "false"
click at [539, 322] on input "radio" at bounding box center [536, 325] width 13 height 13
radio input "true"
radio input "false"
click at [536, 400] on td at bounding box center [534, 392] width 168 height 66
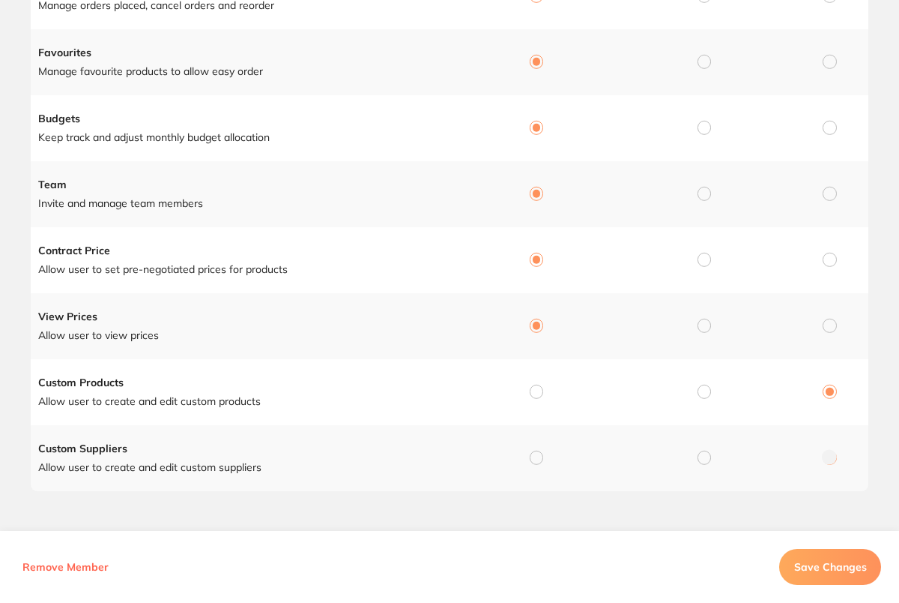
drag, startPoint x: 536, startPoint y: 393, endPoint x: 537, endPoint y: 400, distance: 7.6
click at [537, 397] on div at bounding box center [536, 391] width 13 height 13
click at [535, 454] on input "radio" at bounding box center [536, 456] width 13 height 13
radio input "true"
radio input "false"
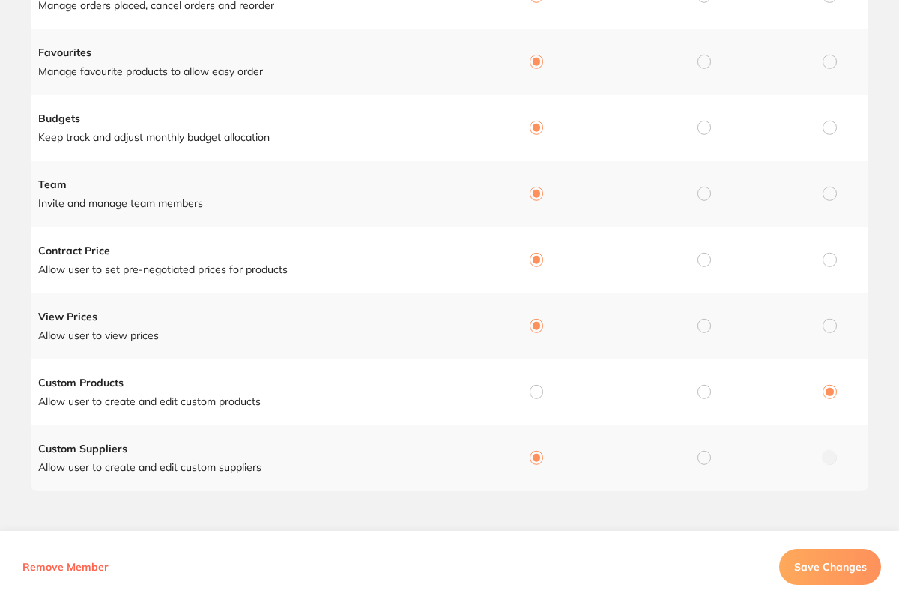
click at [537, 387] on input "radio" at bounding box center [536, 391] width 13 height 13
radio input "true"
radio input "false"
click at [818, 576] on button "Save Changes" at bounding box center [830, 567] width 102 height 36
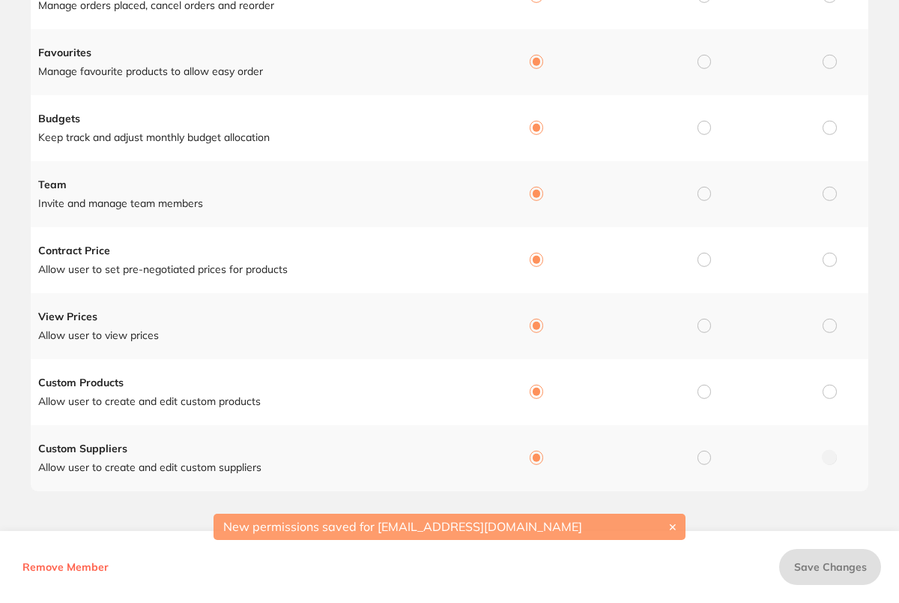
scroll to position [0, 0]
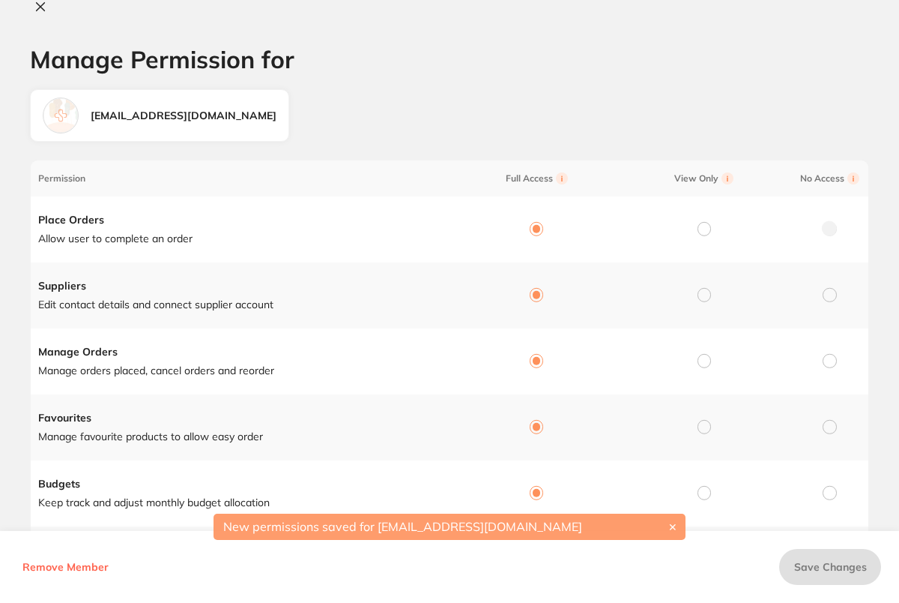
click at [38, 2] on icon at bounding box center [40, 7] width 12 height 12
checkbox input "false"
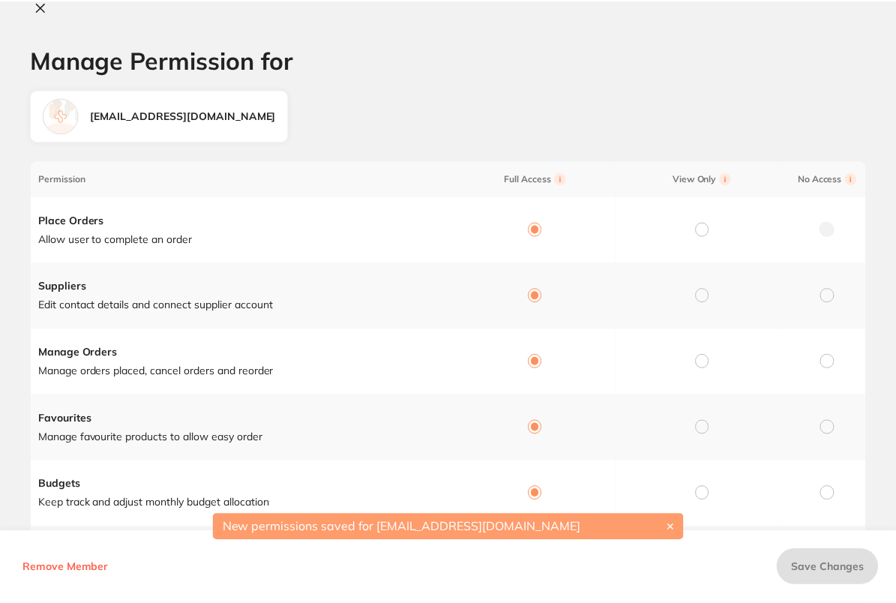
scroll to position [362, 0]
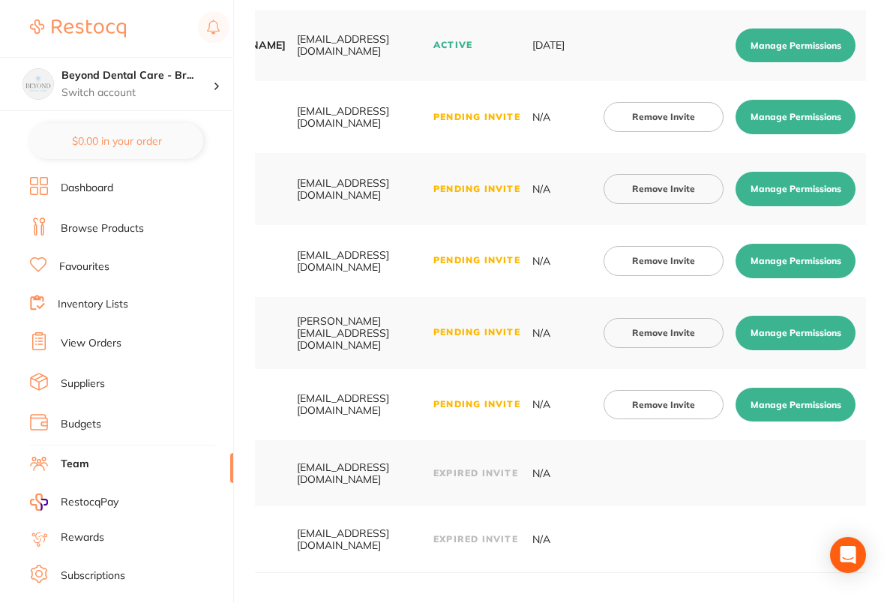
click at [803, 333] on button "Manage Permissions" at bounding box center [795, 333] width 120 height 34
checkbox input "true"
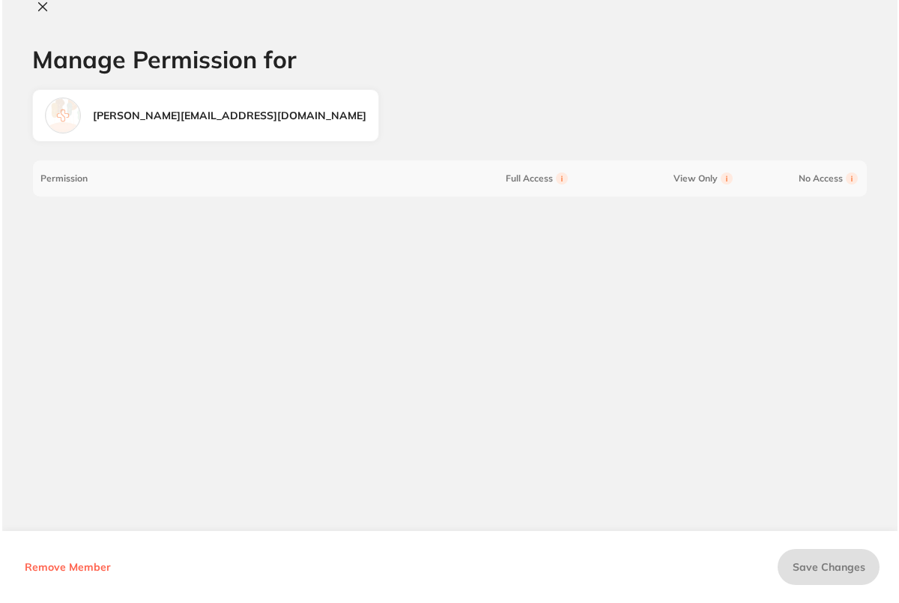
scroll to position [0, 0]
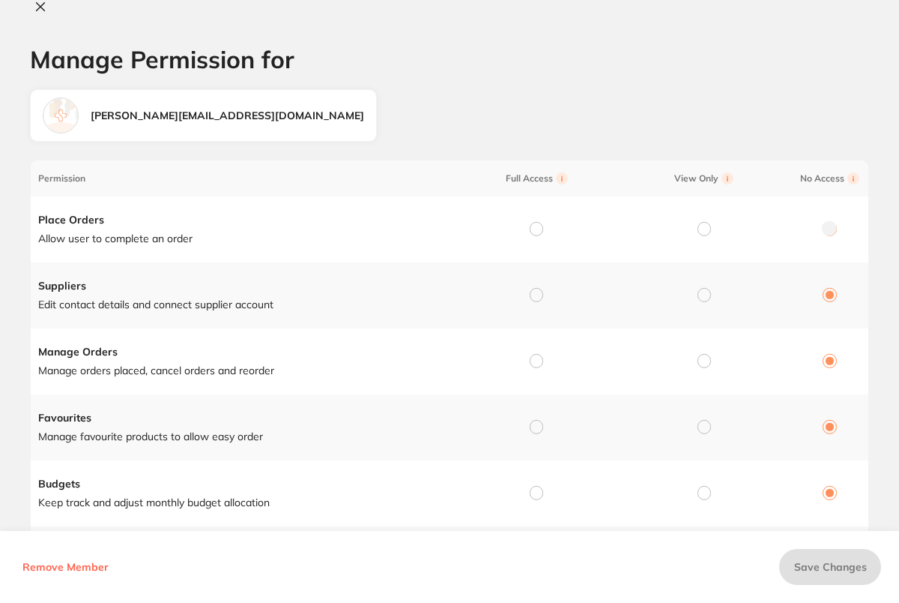
click at [532, 223] on input "radio" at bounding box center [536, 228] width 13 height 13
radio input "true"
radio input "false"
click at [536, 295] on input "radio" at bounding box center [536, 294] width 13 height 13
radio input "true"
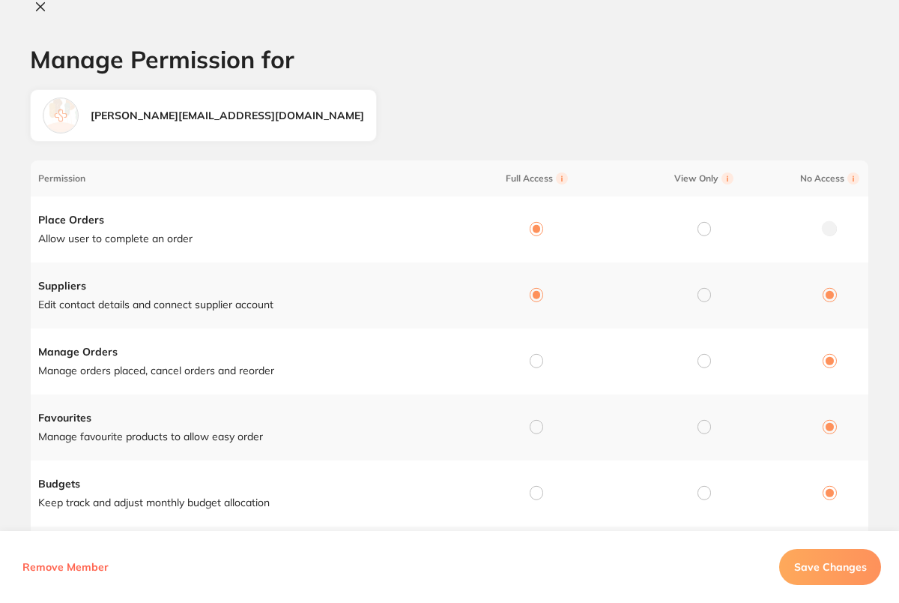
radio input "false"
click at [531, 350] on td at bounding box center [534, 361] width 168 height 66
click at [537, 361] on input "radio" at bounding box center [536, 360] width 13 height 13
radio input "true"
radio input "false"
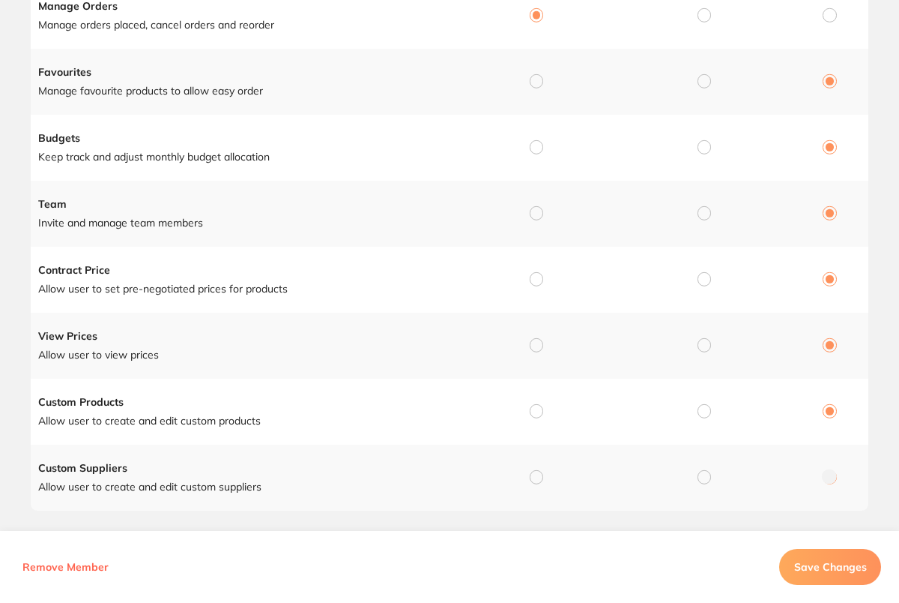
scroll to position [365, 0]
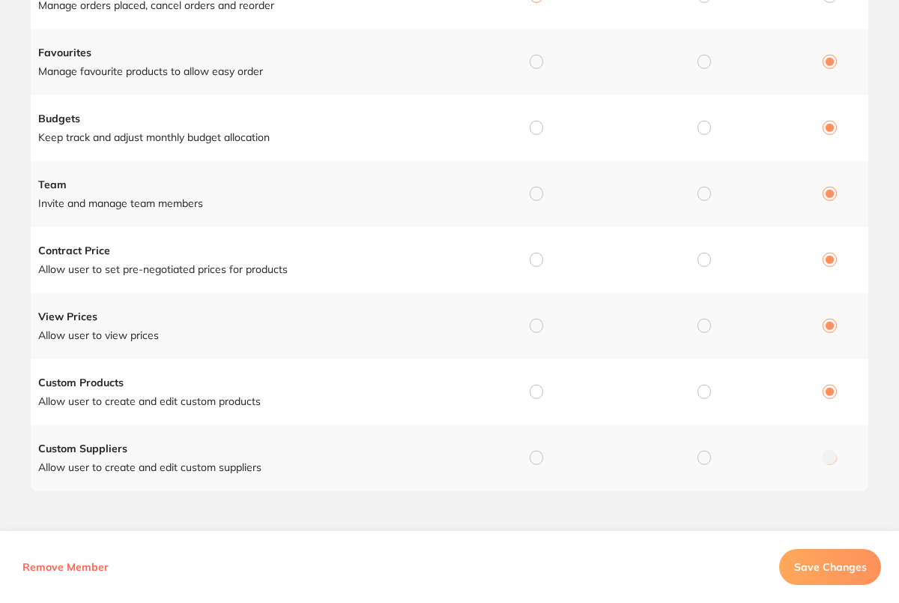
click at [534, 59] on input "radio" at bounding box center [536, 61] width 13 height 13
radio input "true"
radio input "false"
drag, startPoint x: 532, startPoint y: 124, endPoint x: 532, endPoint y: 156, distance: 31.5
click at [532, 124] on input "radio" at bounding box center [536, 127] width 13 height 13
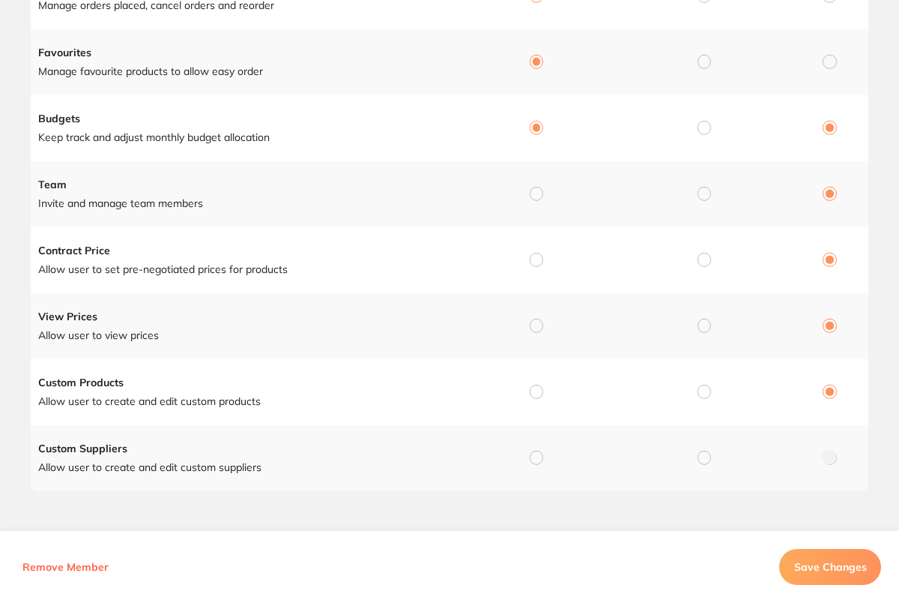
radio input "true"
radio input "false"
click at [536, 194] on input "radio" at bounding box center [536, 193] width 13 height 13
radio input "true"
radio input "false"
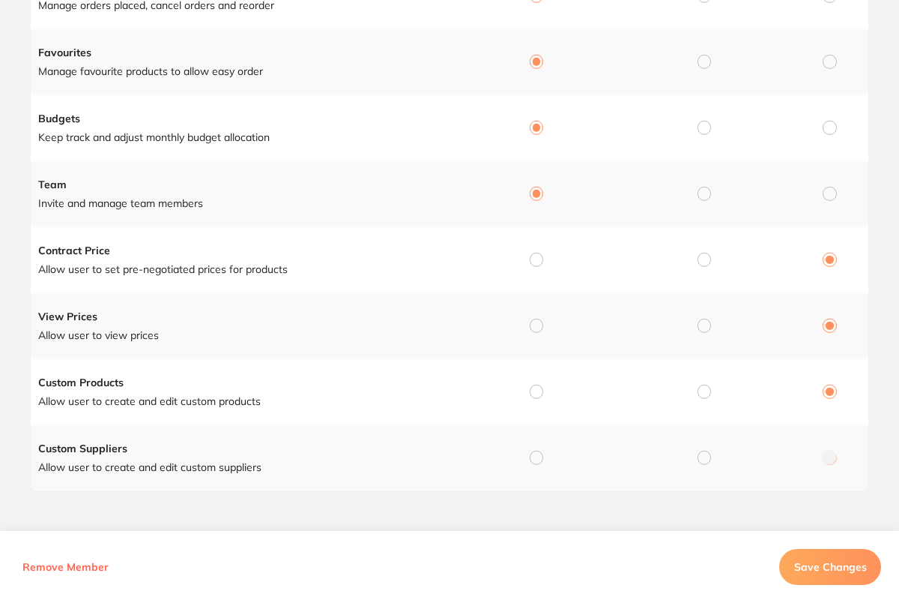
click at [537, 253] on input "radio" at bounding box center [536, 259] width 13 height 13
radio input "true"
radio input "false"
click at [537, 319] on input "radio" at bounding box center [536, 325] width 13 height 13
radio input "true"
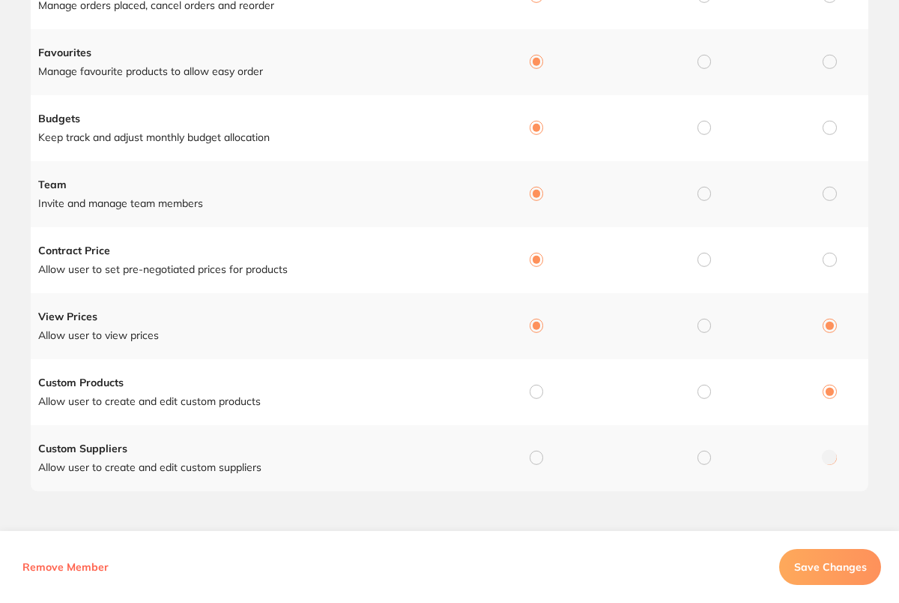
radio input "false"
drag, startPoint x: 531, startPoint y: 391, endPoint x: 549, endPoint y: 411, distance: 26.5
click at [530, 391] on input "radio" at bounding box center [536, 391] width 13 height 13
radio input "true"
radio input "false"
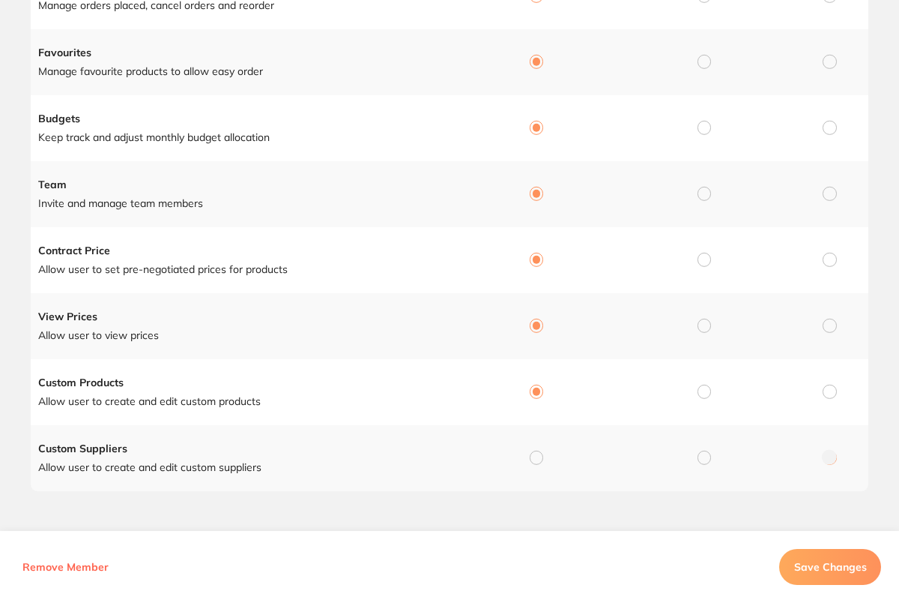
click at [537, 460] on input "radio" at bounding box center [536, 456] width 13 height 13
radio input "true"
radio input "false"
click at [863, 567] on span "Save Changes" at bounding box center [830, 566] width 73 height 13
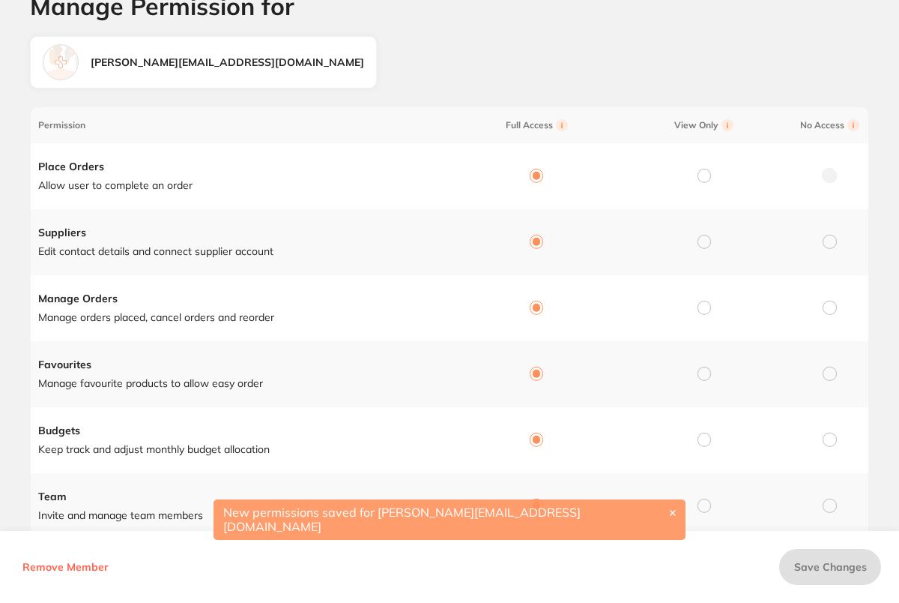
scroll to position [0, 0]
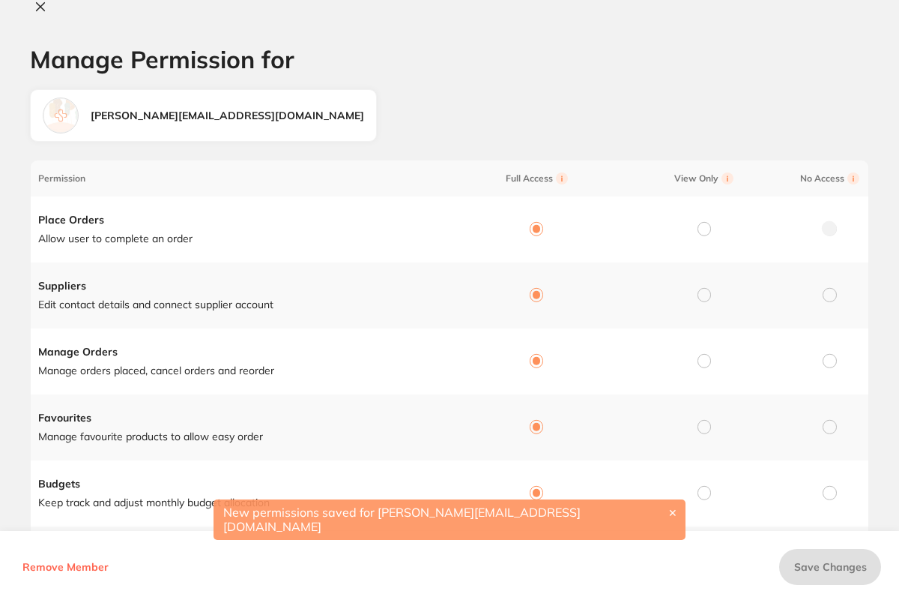
click at [44, 10] on icon at bounding box center [41, 7] width 8 height 8
checkbox input "false"
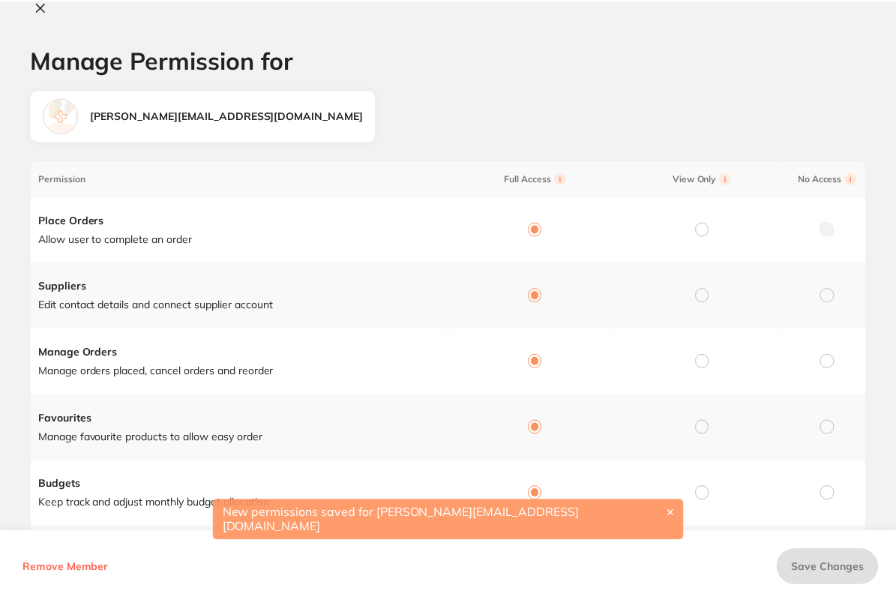
scroll to position [362, 0]
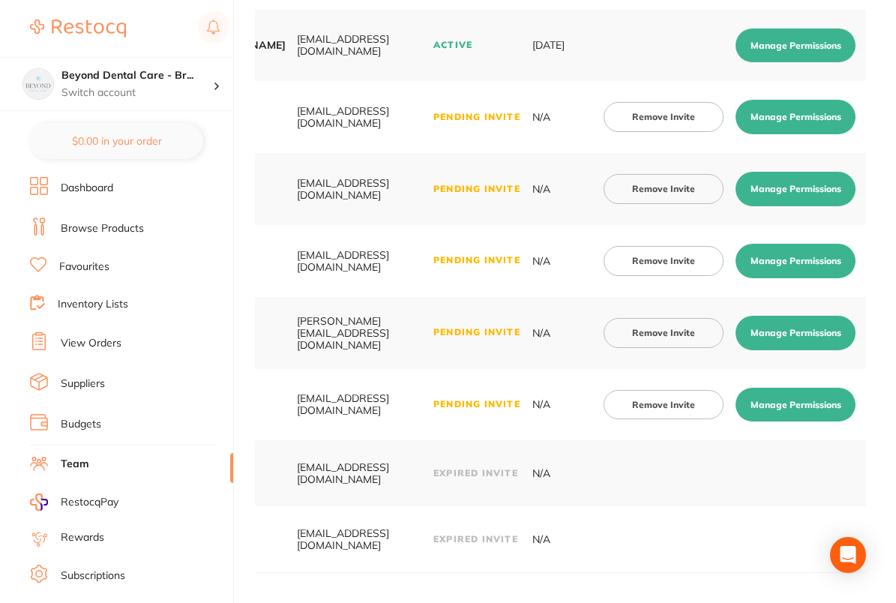
click at [813, 399] on button "Manage Permissions" at bounding box center [795, 404] width 120 height 34
checkbox input "true"
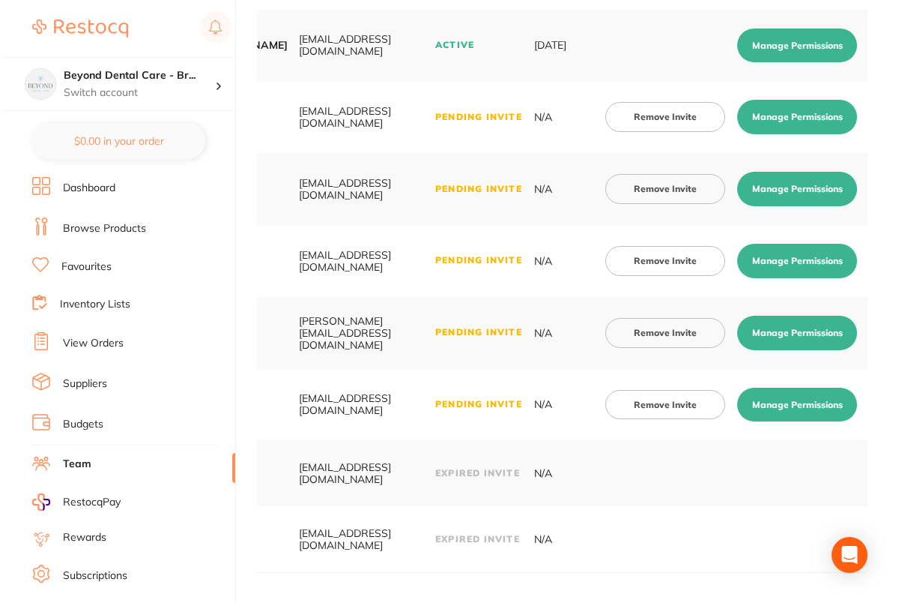
scroll to position [0, 0]
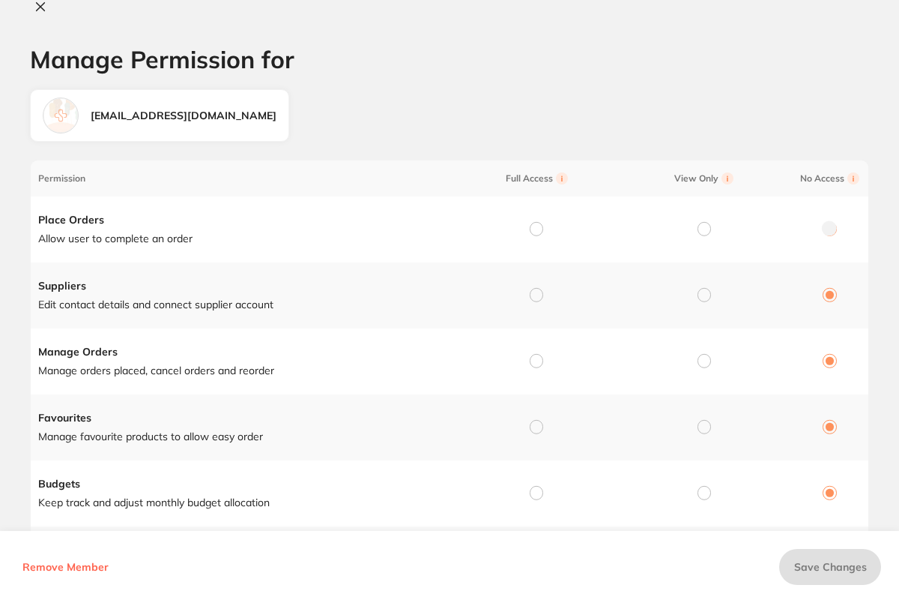
click at [530, 223] on div at bounding box center [536, 229] width 13 height 13
click at [533, 229] on input "radio" at bounding box center [536, 228] width 13 height 13
radio input "true"
radio input "false"
drag, startPoint x: 540, startPoint y: 292, endPoint x: 536, endPoint y: 306, distance: 14.9
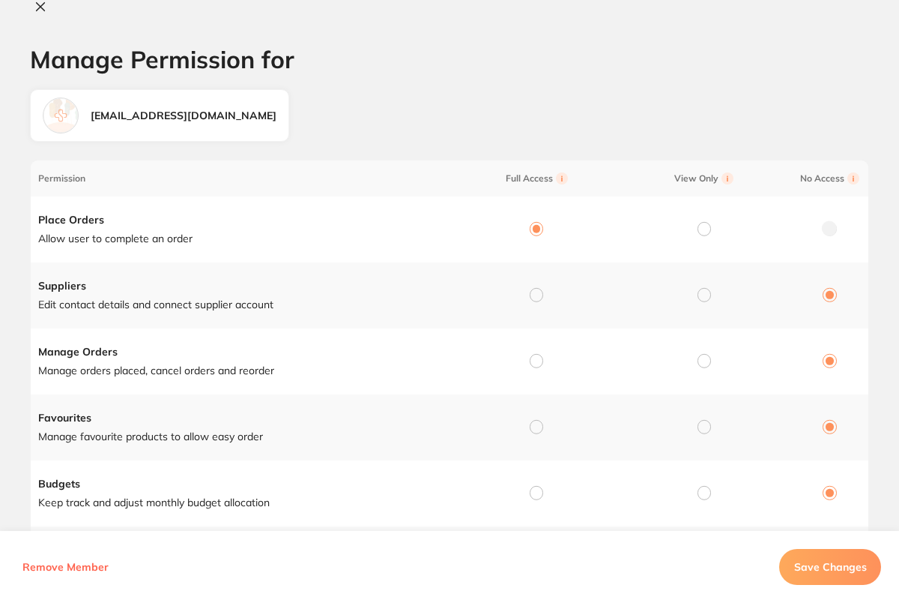
click at [540, 292] on input "radio" at bounding box center [536, 294] width 13 height 13
radio input "true"
radio input "false"
click at [531, 357] on input "radio" at bounding box center [536, 360] width 13 height 13
radio input "true"
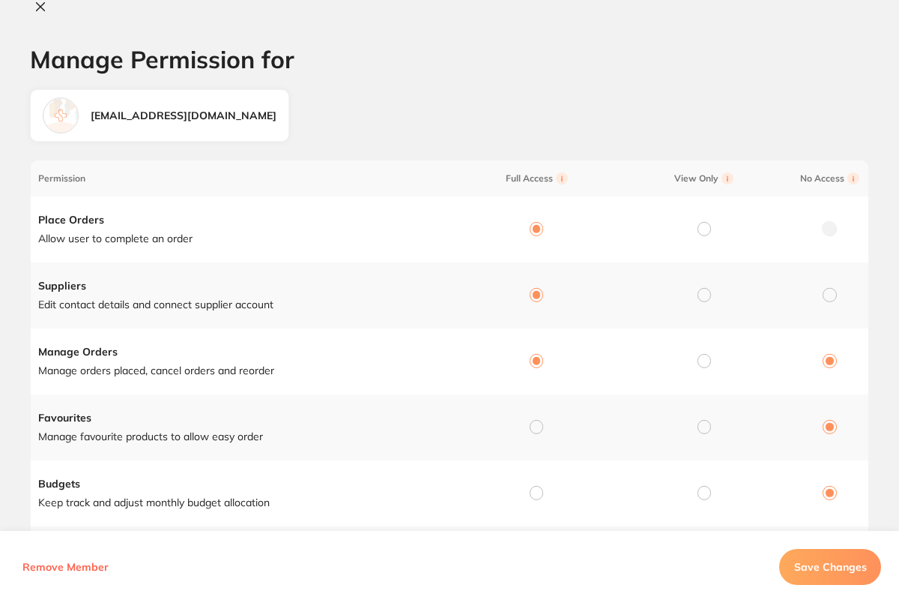
radio input "false"
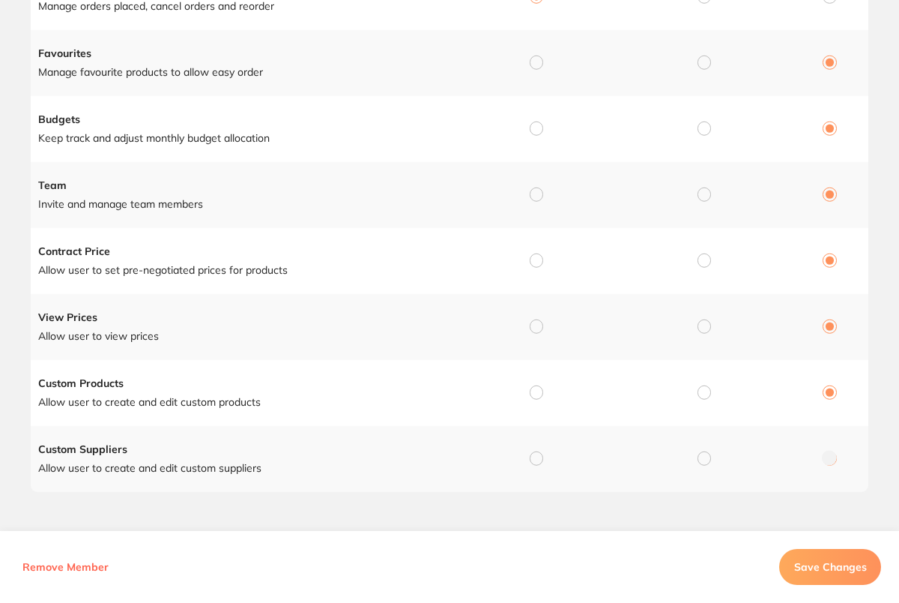
scroll to position [365, 0]
click at [534, 63] on input "radio" at bounding box center [536, 61] width 13 height 13
radio input "true"
radio input "false"
click at [534, 124] on input "radio" at bounding box center [536, 127] width 13 height 13
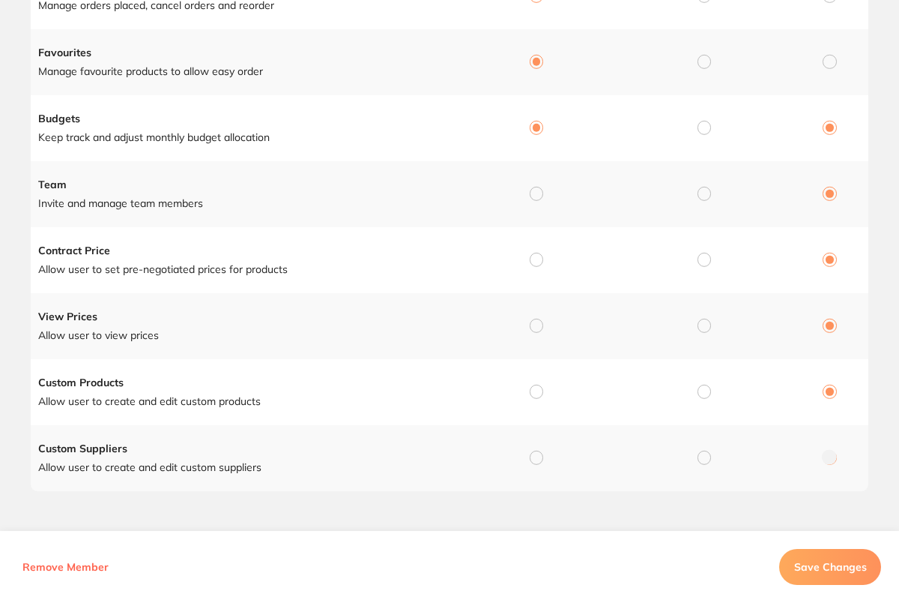
radio input "true"
radio input "false"
click at [535, 189] on input "radio" at bounding box center [536, 193] width 13 height 13
radio input "true"
radio input "false"
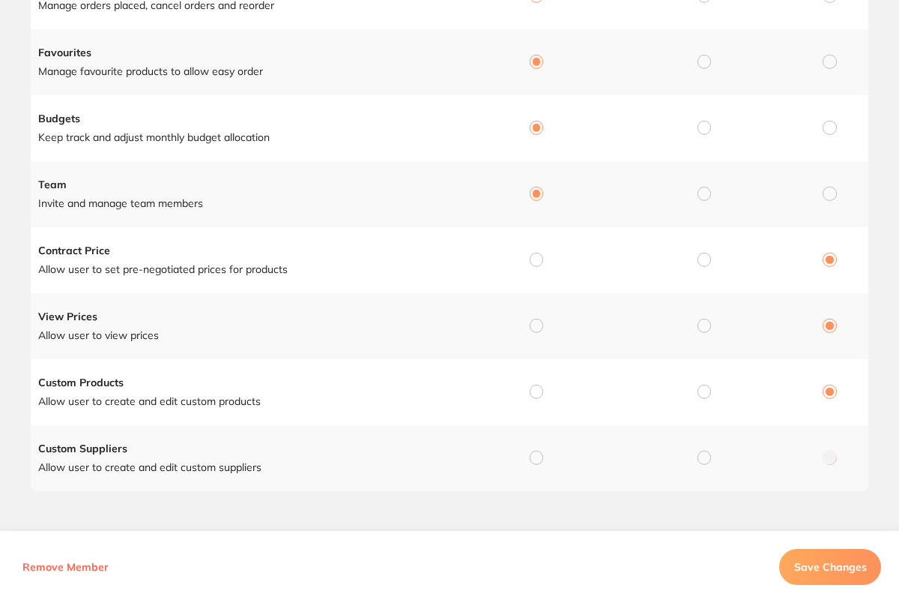
click at [534, 262] on input "radio" at bounding box center [536, 259] width 13 height 13
radio input "true"
radio input "false"
click at [534, 326] on input "radio" at bounding box center [536, 325] width 13 height 13
radio input "true"
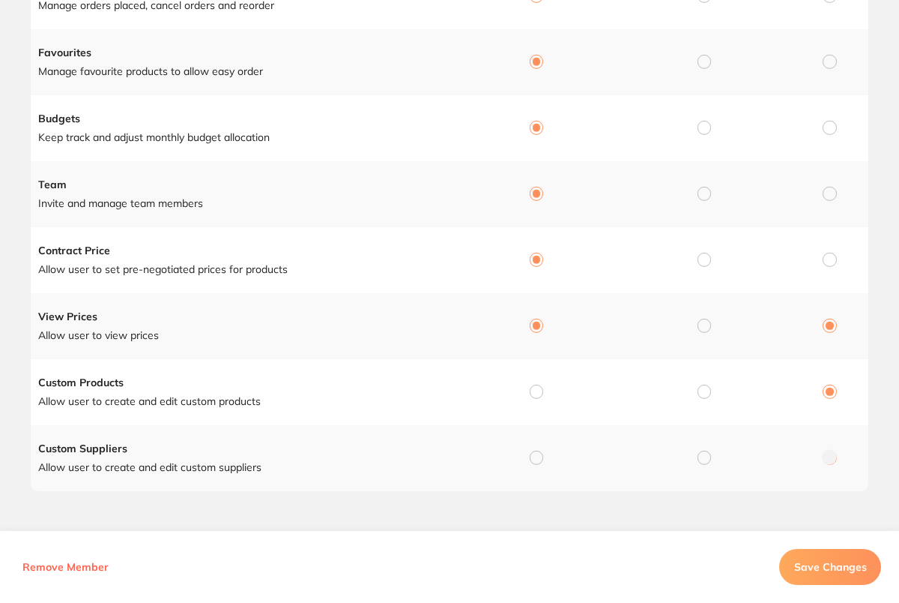
radio input "false"
click at [532, 395] on input "radio" at bounding box center [536, 391] width 13 height 13
radio input "true"
radio input "false"
click at [543, 462] on td at bounding box center [534, 458] width 168 height 66
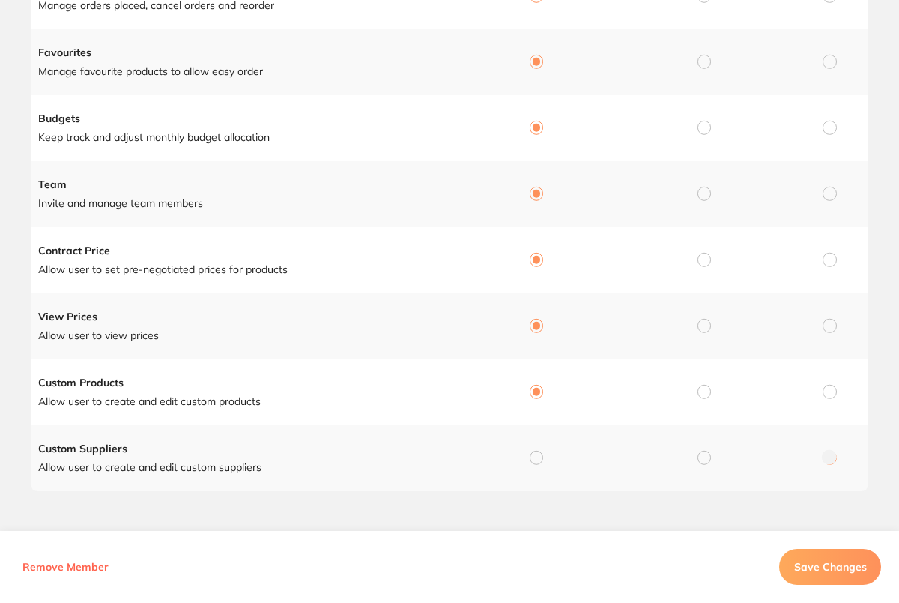
click at [534, 458] on input "radio" at bounding box center [536, 456] width 13 height 13
radio input "true"
radio input "false"
click at [843, 573] on button "Save Changes" at bounding box center [830, 567] width 102 height 36
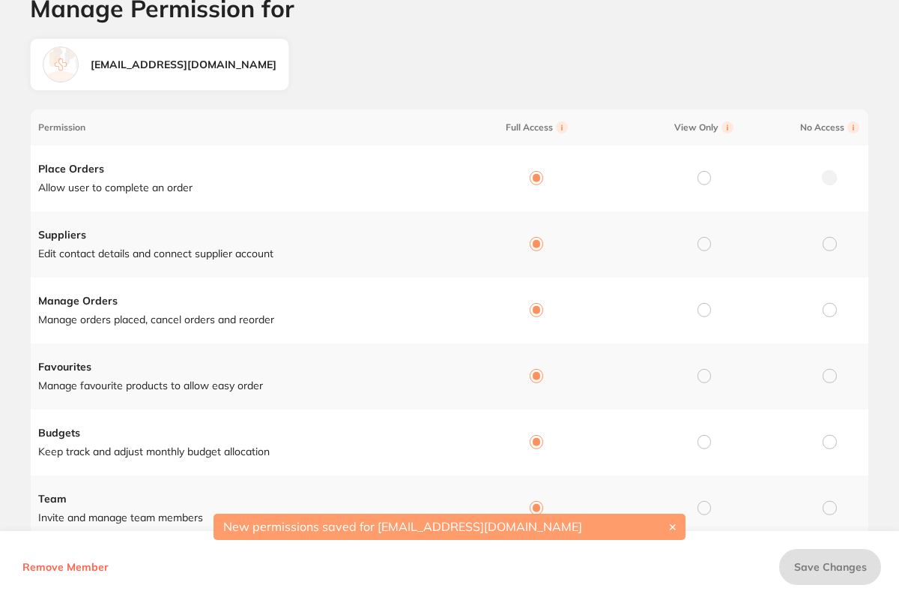
scroll to position [0, 0]
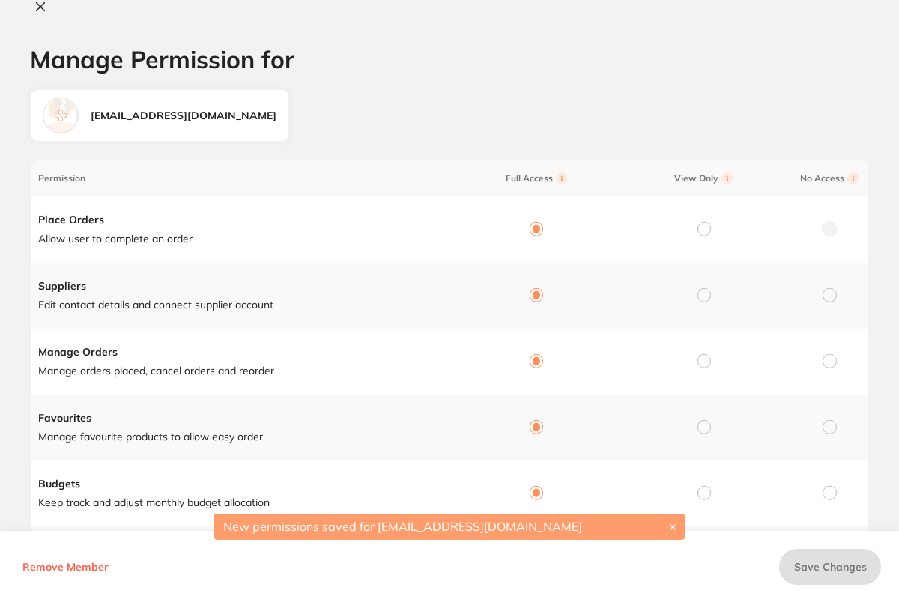
click at [41, 7] on icon at bounding box center [41, 7] width 8 height 8
checkbox input "false"
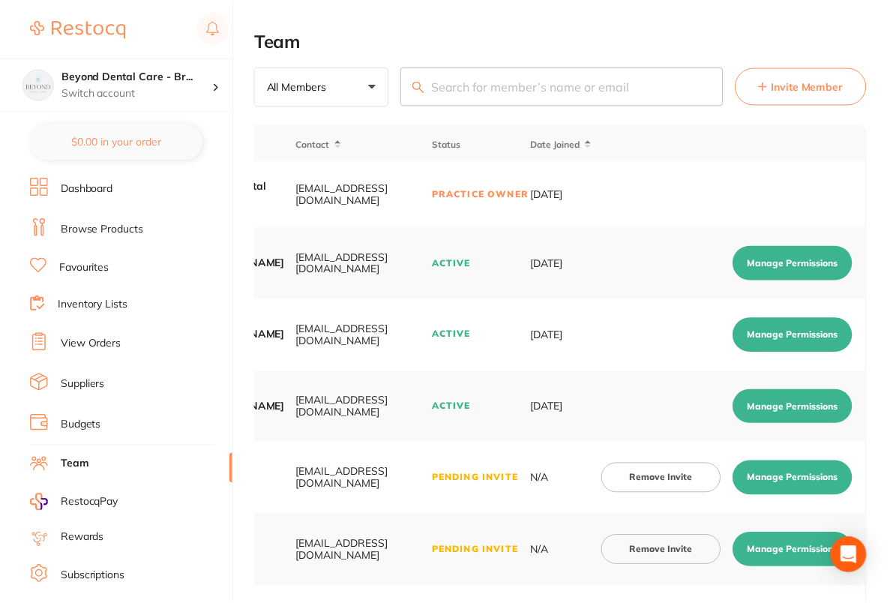
scroll to position [362, 0]
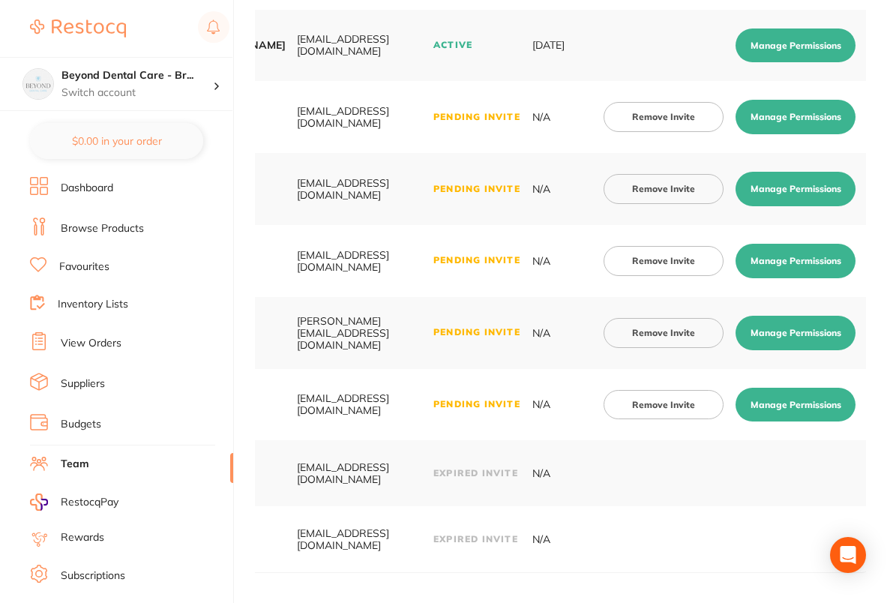
click at [813, 331] on button "Manage Permissions" at bounding box center [795, 333] width 120 height 34
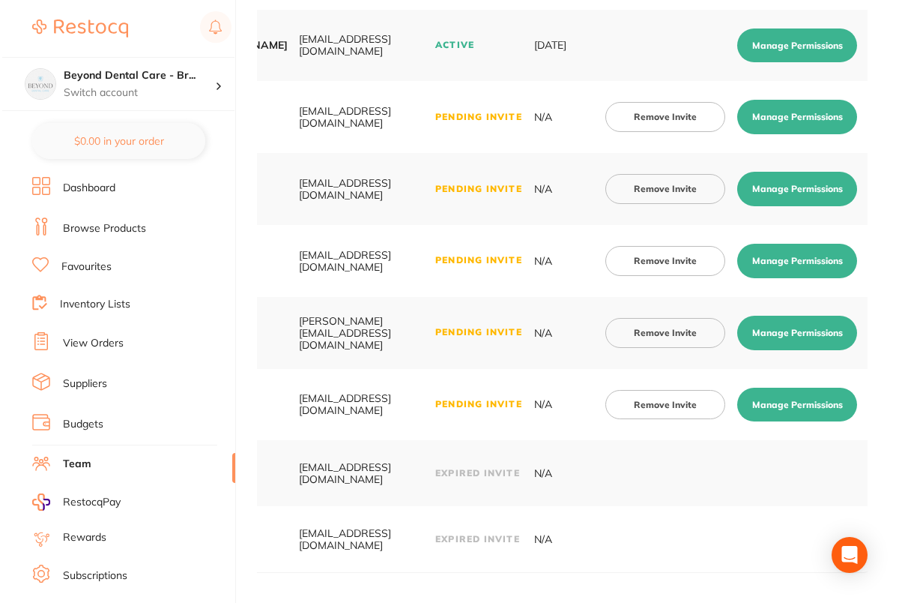
scroll to position [0, 0]
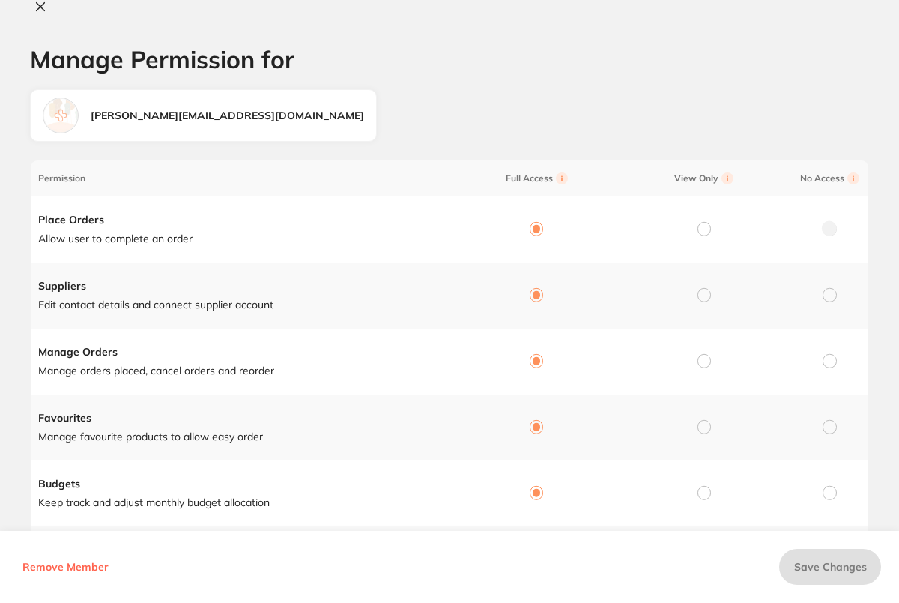
click at [43, 7] on icon at bounding box center [40, 7] width 12 height 12
checkbox input "false"
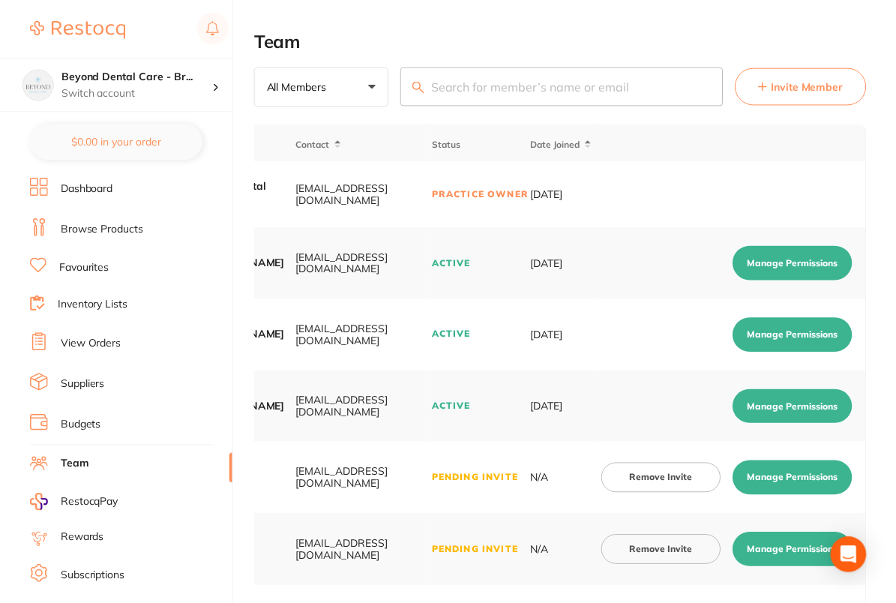
scroll to position [362, 0]
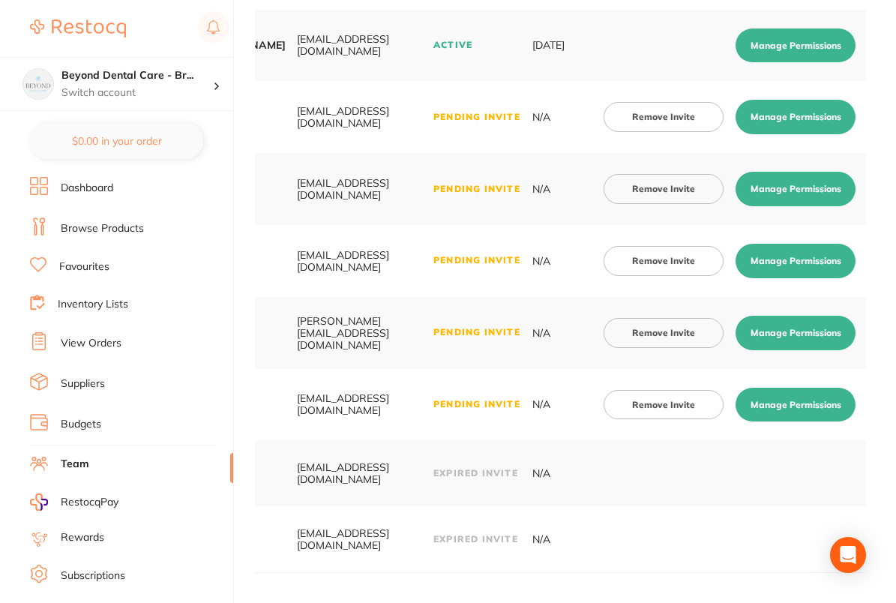
click at [792, 263] on button "Manage Permissions" at bounding box center [795, 261] width 120 height 34
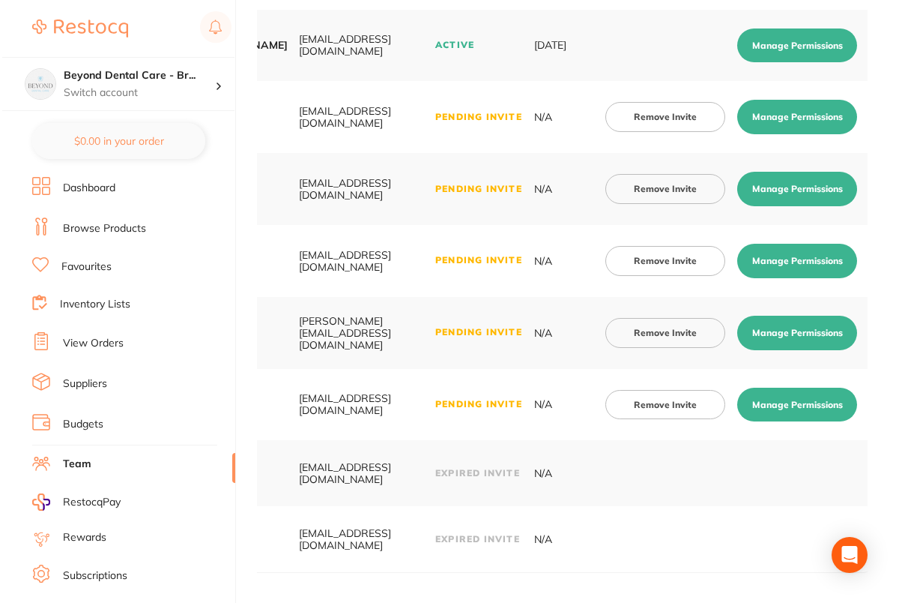
scroll to position [0, 0]
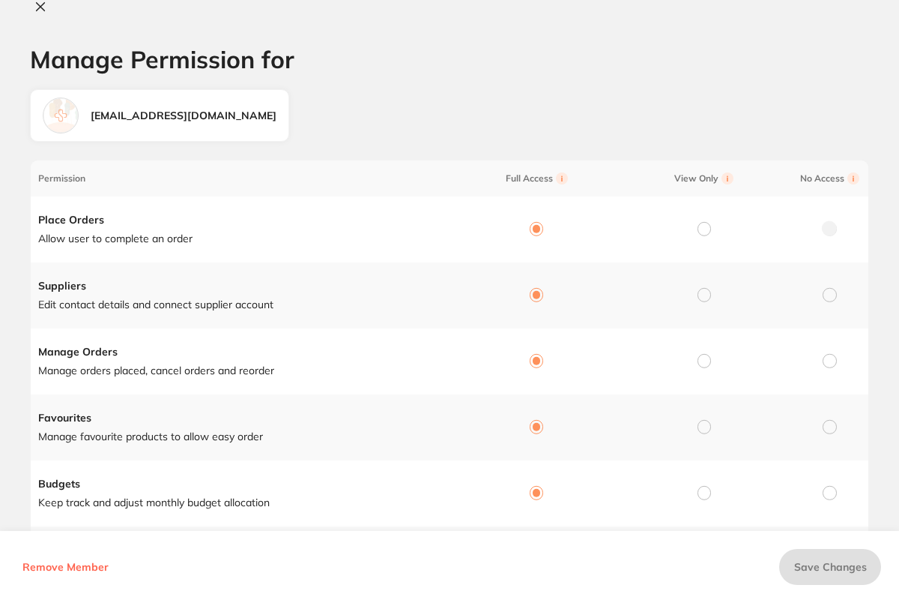
click at [45, 6] on icon at bounding box center [40, 7] width 12 height 12
checkbox input "false"
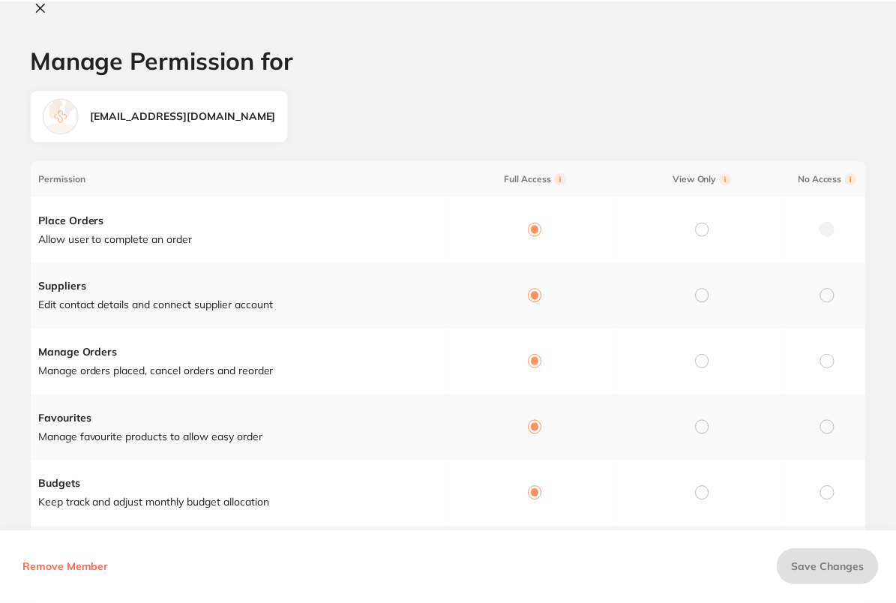
scroll to position [362, 0]
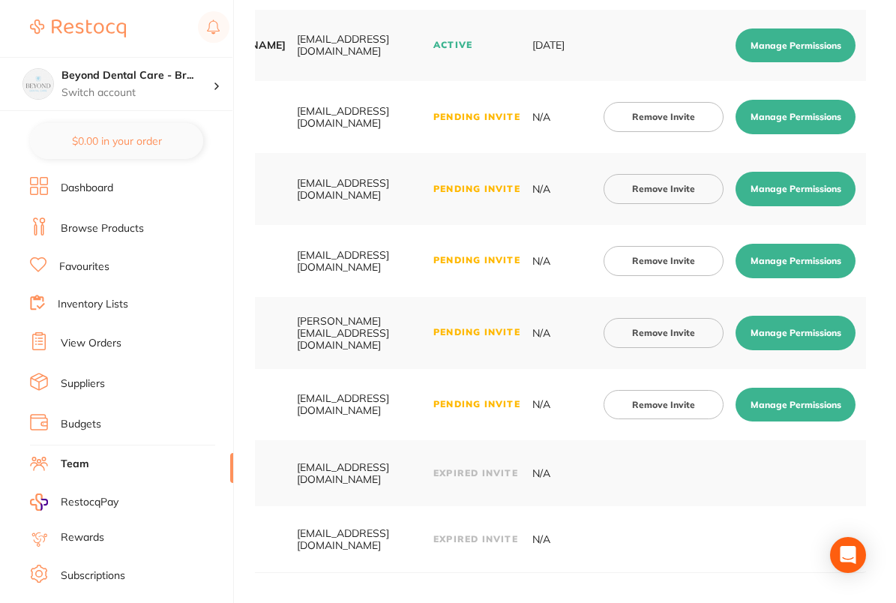
click at [809, 185] on button "Manage Permissions" at bounding box center [795, 189] width 120 height 34
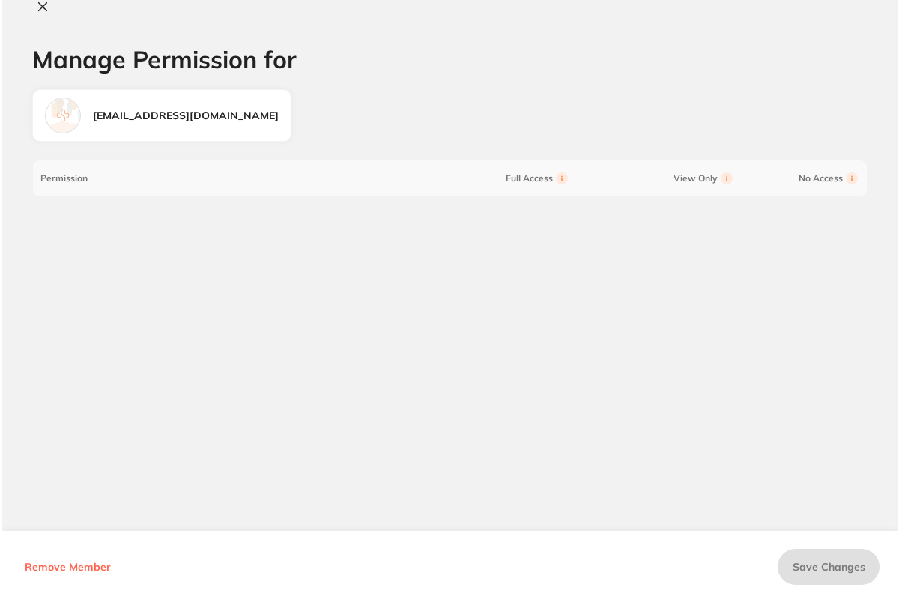
scroll to position [0, 0]
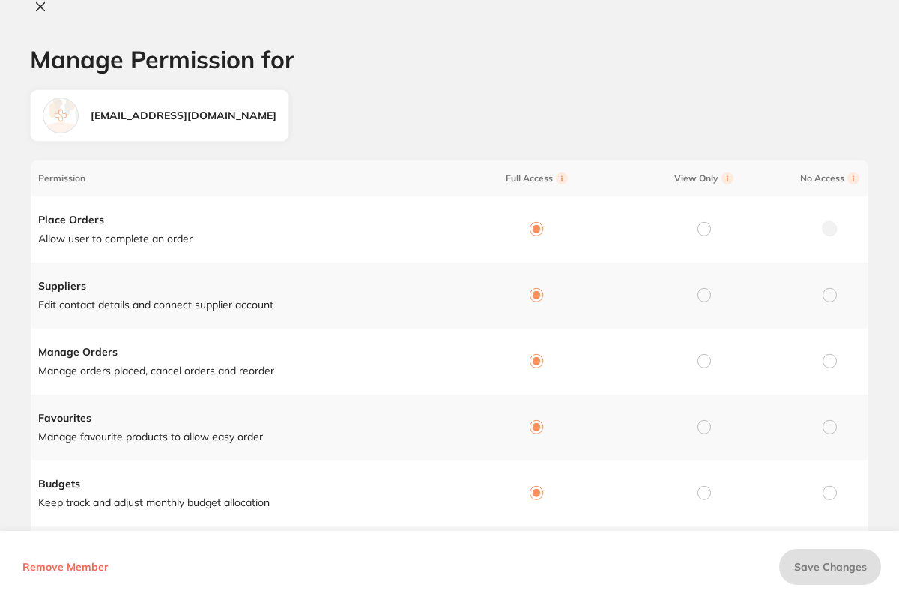
click at [37, 6] on icon at bounding box center [40, 7] width 12 height 12
checkbox input "false"
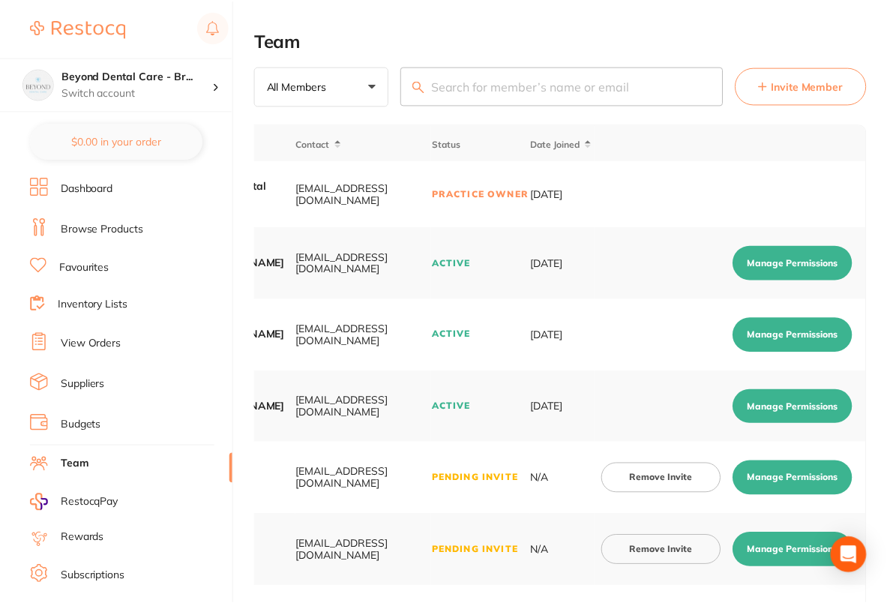
scroll to position [362, 0]
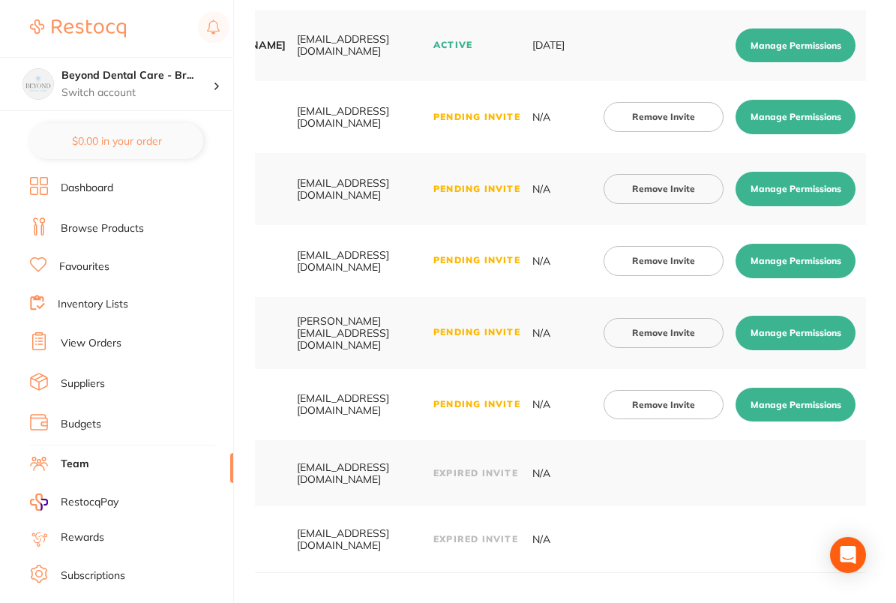
click at [809, 119] on button "Manage Permissions" at bounding box center [795, 117] width 120 height 34
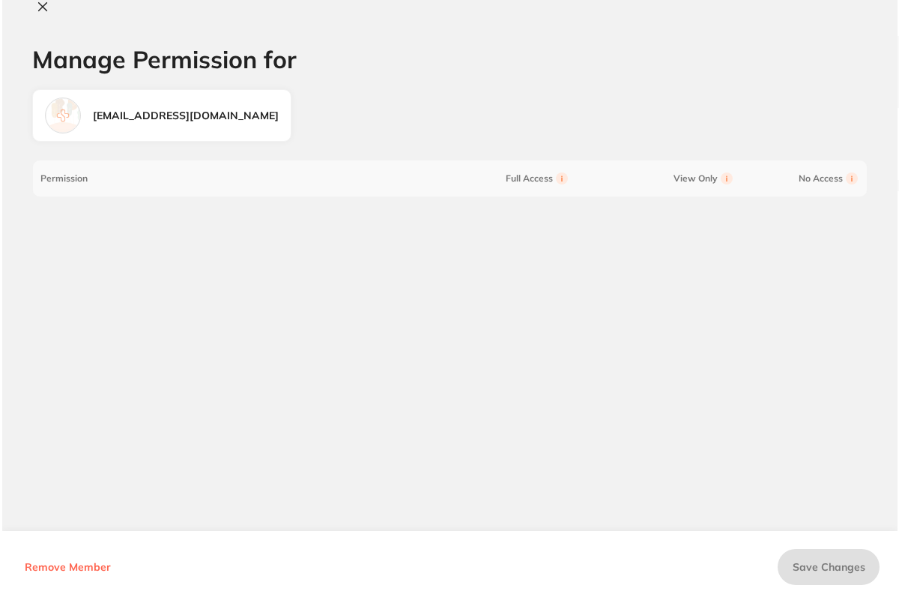
scroll to position [0, 0]
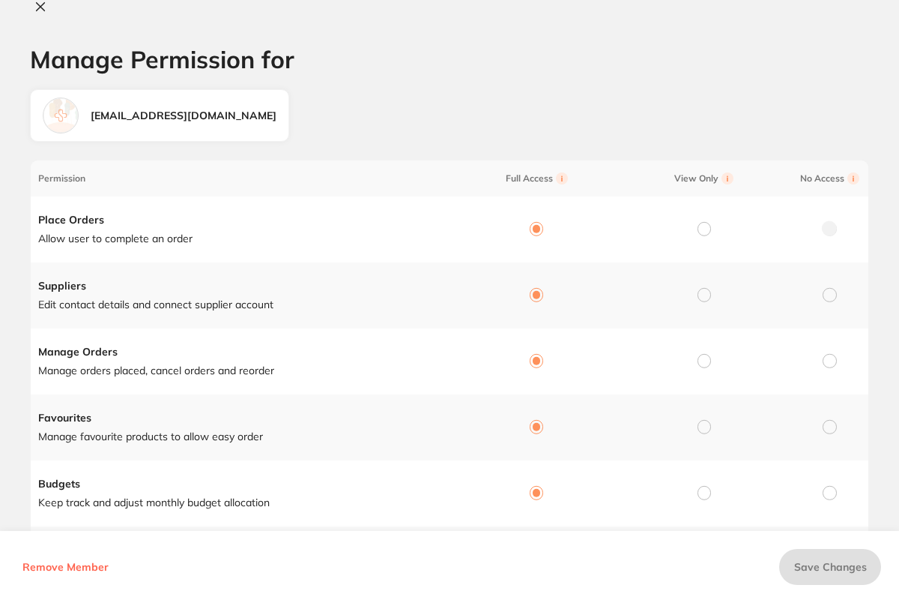
click at [42, 7] on icon at bounding box center [40, 7] width 12 height 12
checkbox input "false"
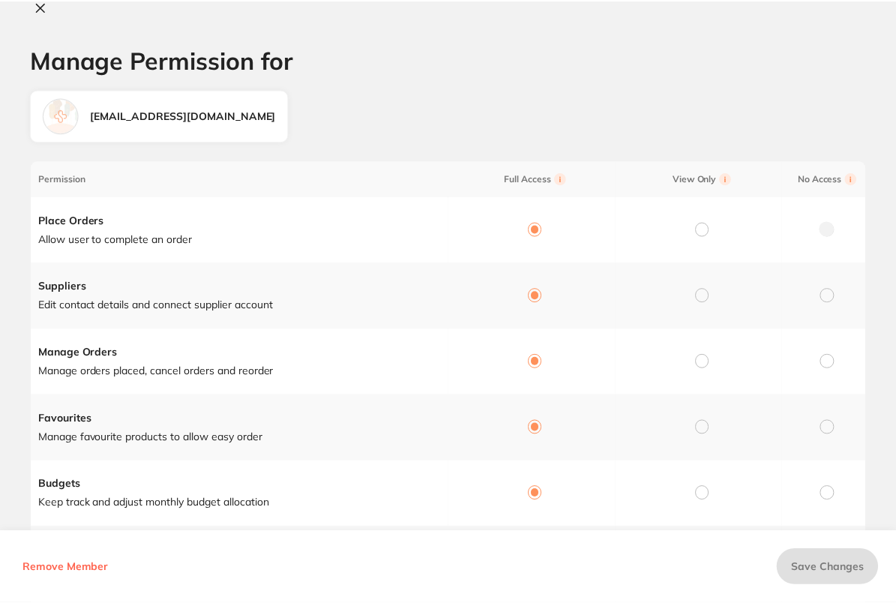
scroll to position [362, 0]
